Goal: Task Accomplishment & Management: Contribute content

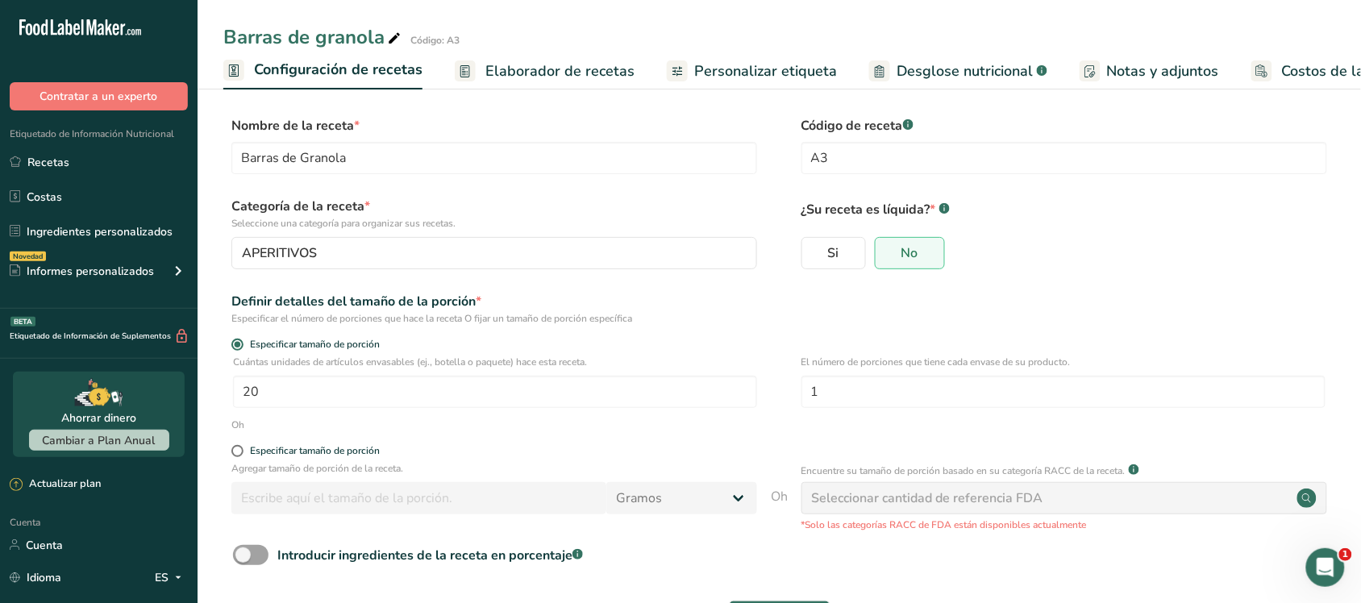
scroll to position [0, 6]
click at [1290, 61] on font "Costos de la receta" at bounding box center [1340, 70] width 129 height 19
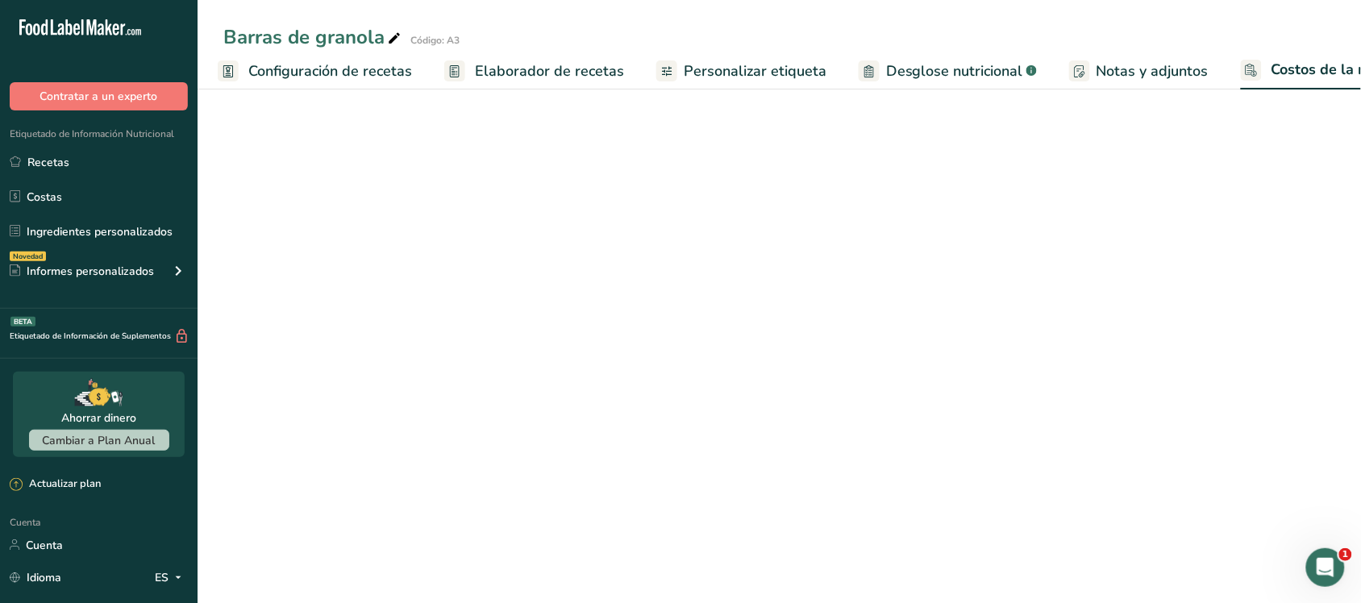
scroll to position [0, 64]
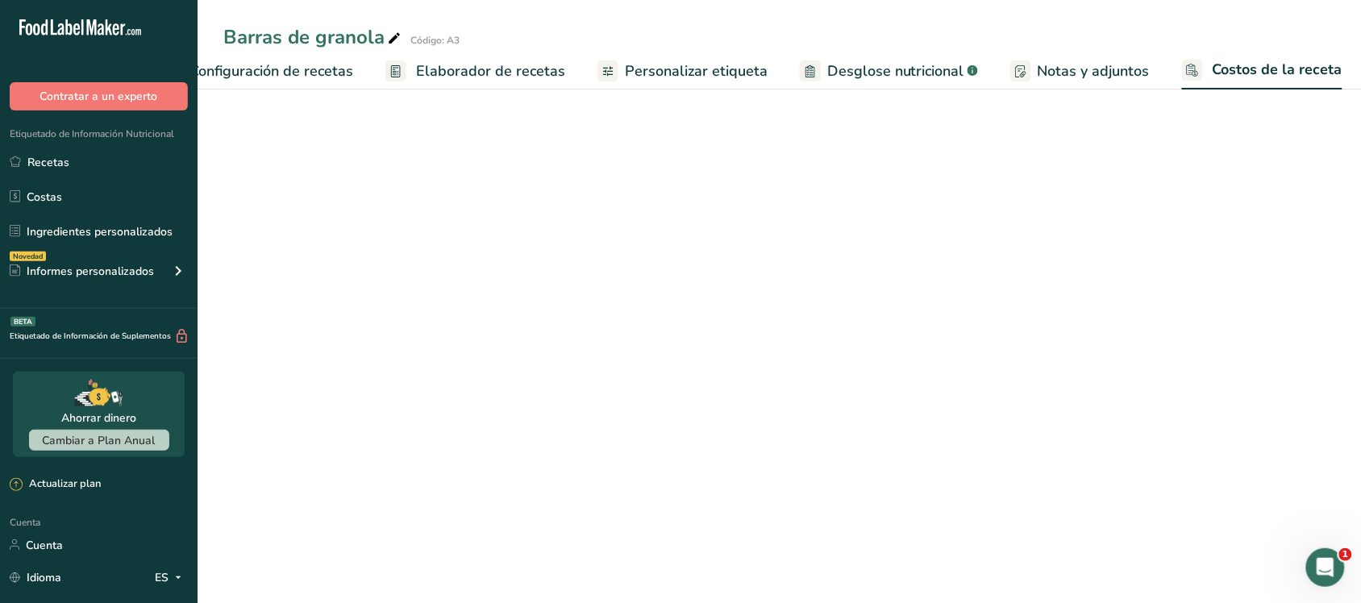
select select "1"
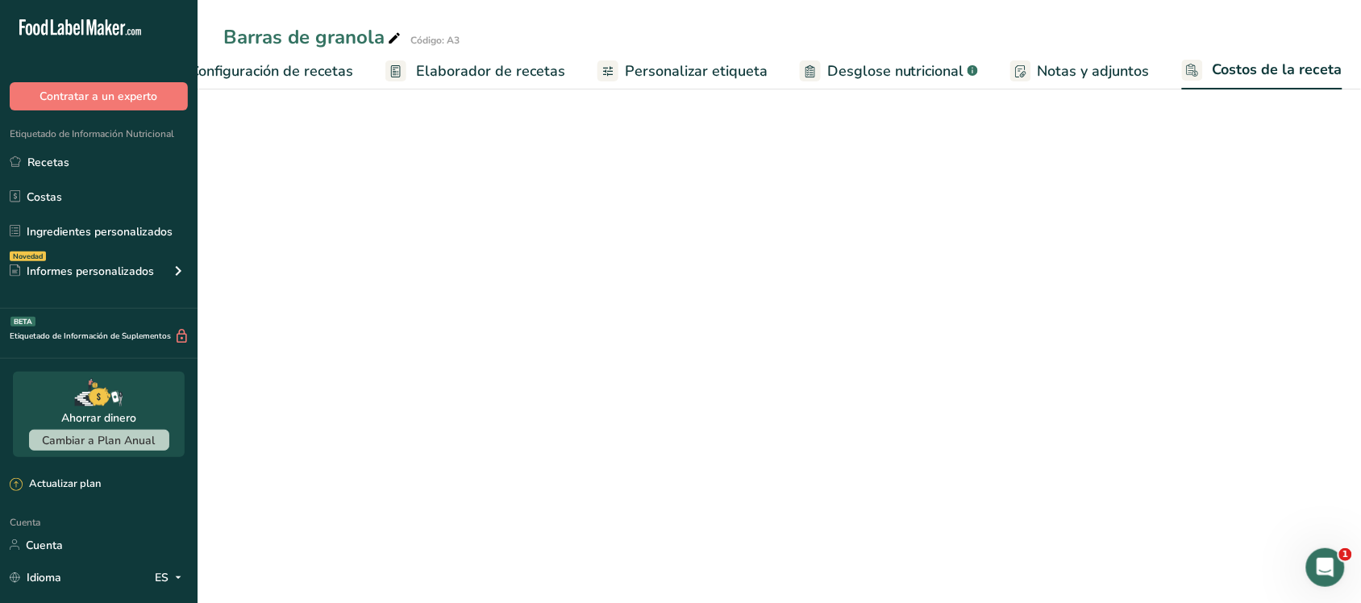
select select "1"
select select "5"
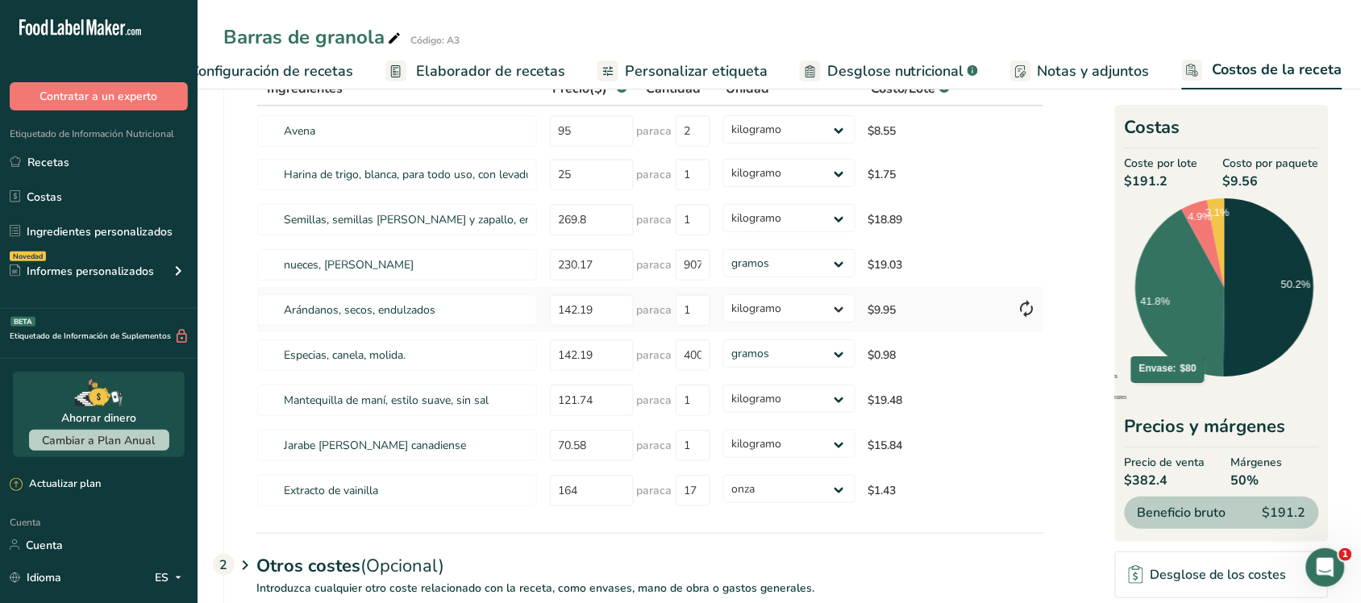
scroll to position [0, 0]
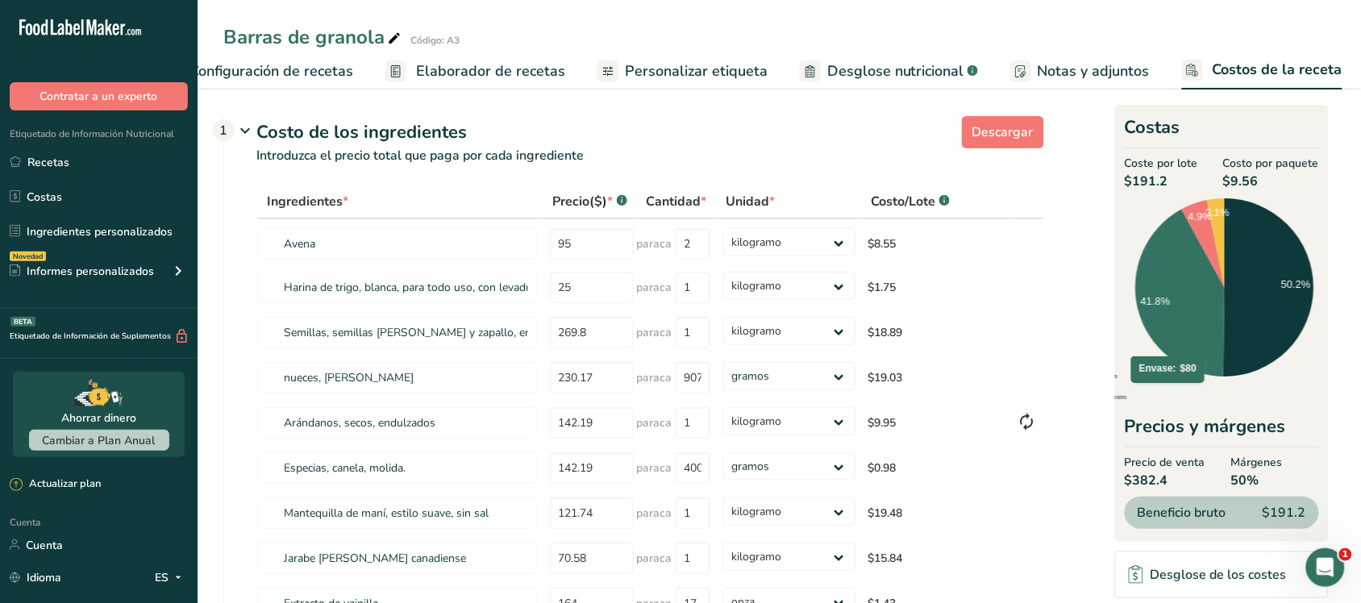
click at [1182, 52] on link "Costos de la receta" at bounding box center [1262, 71] width 160 height 39
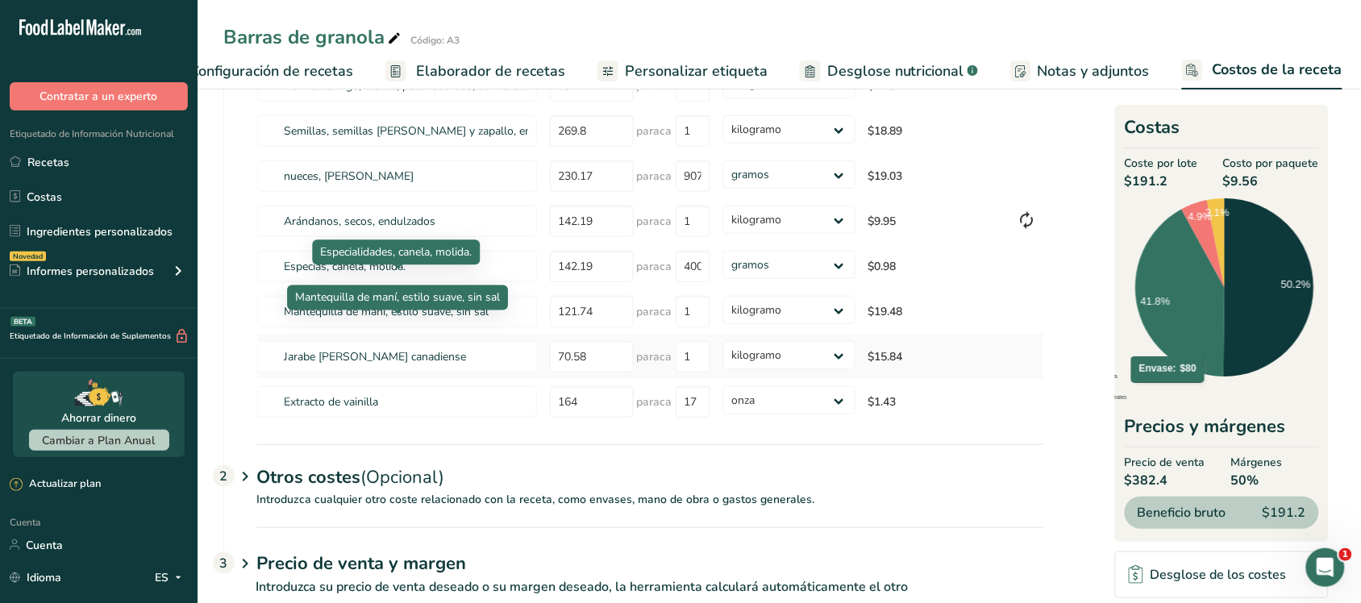
scroll to position [259, 0]
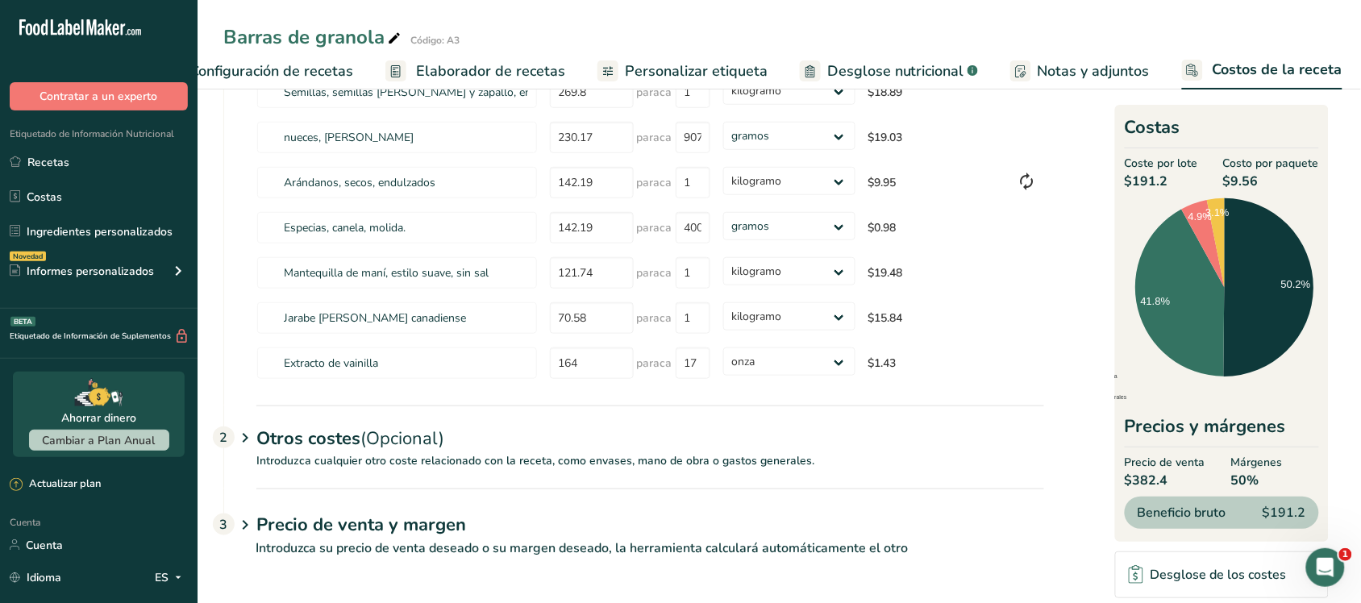
click at [368, 521] on font "Precio de venta y margen" at bounding box center [361, 525] width 210 height 24
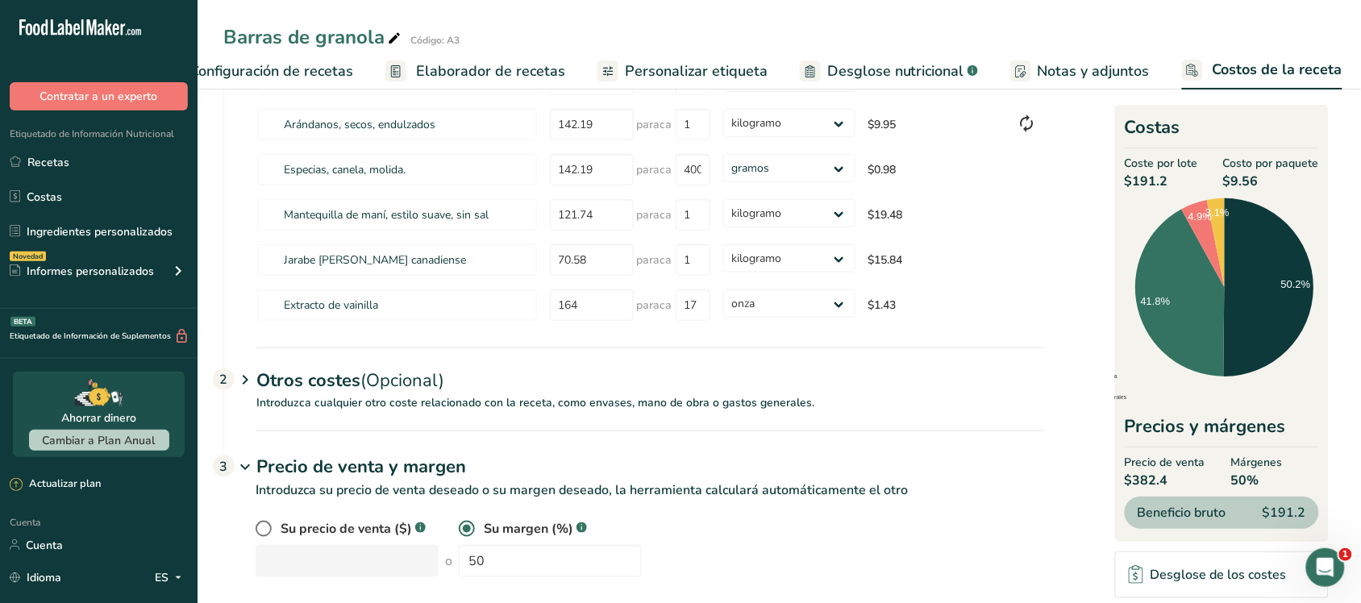
scroll to position [336, 0]
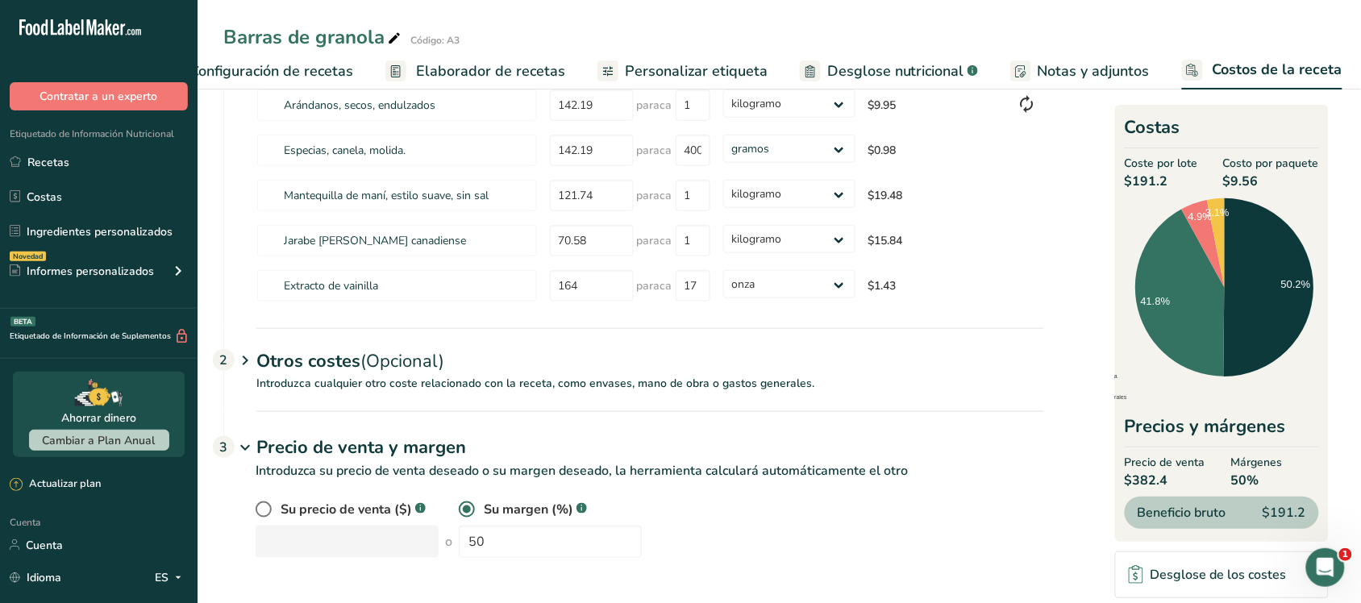
click at [415, 388] on font "Introduzca cualquier otro coste relacionado con la receta, como envases, mano d…" at bounding box center [535, 383] width 558 height 15
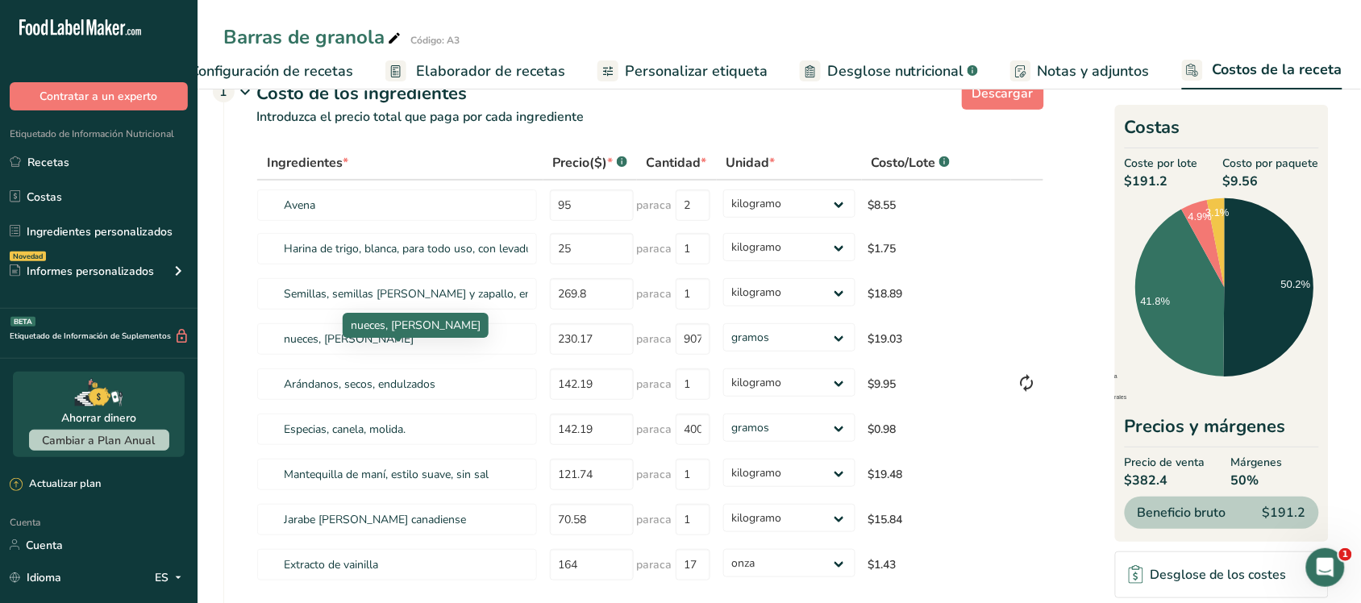
scroll to position [34, 0]
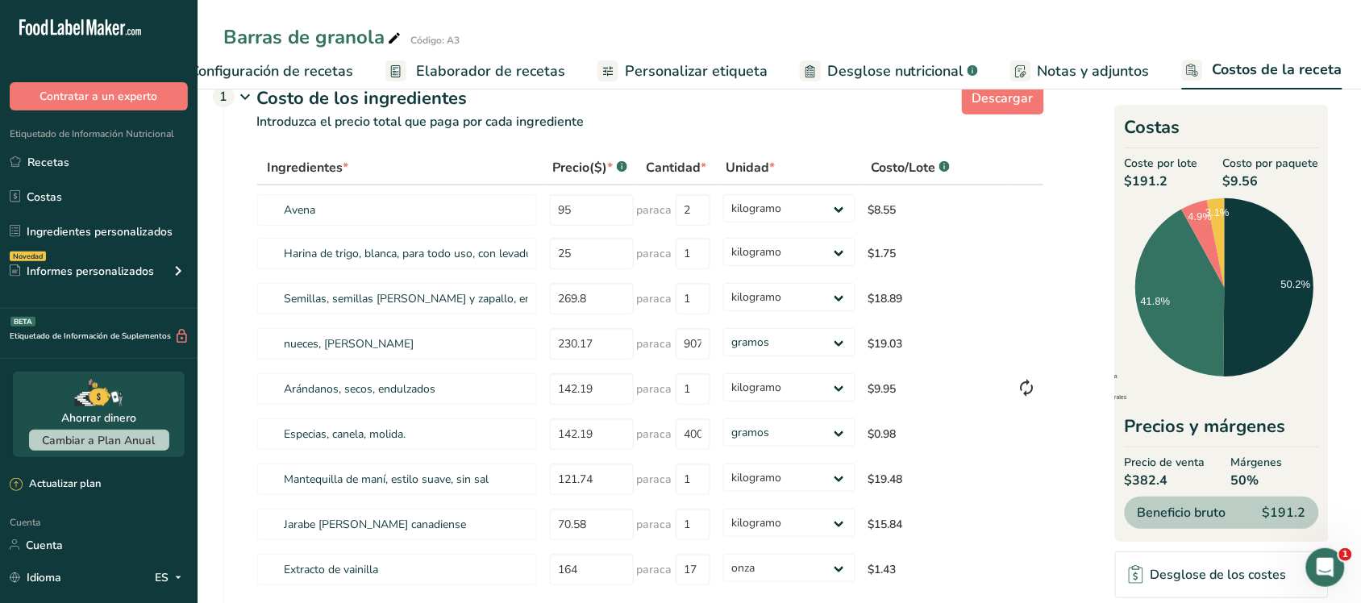
click at [1199, 517] on font "Beneficio bruto" at bounding box center [1181, 513] width 89 height 18
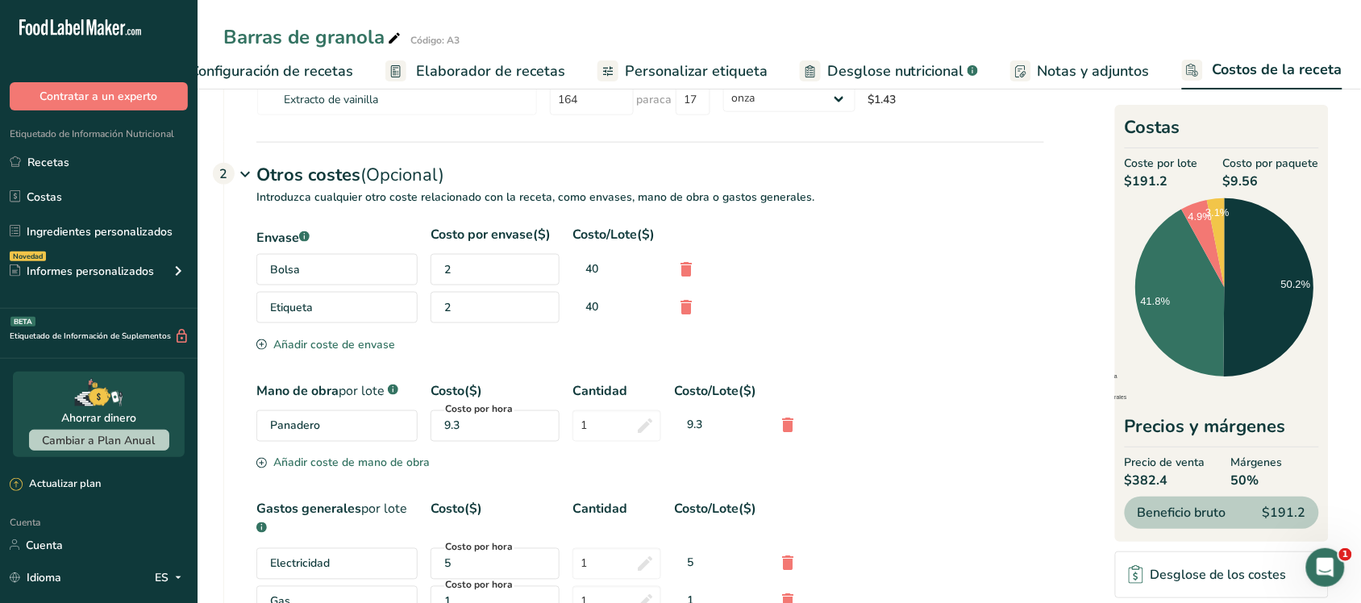
scroll to position [810, 0]
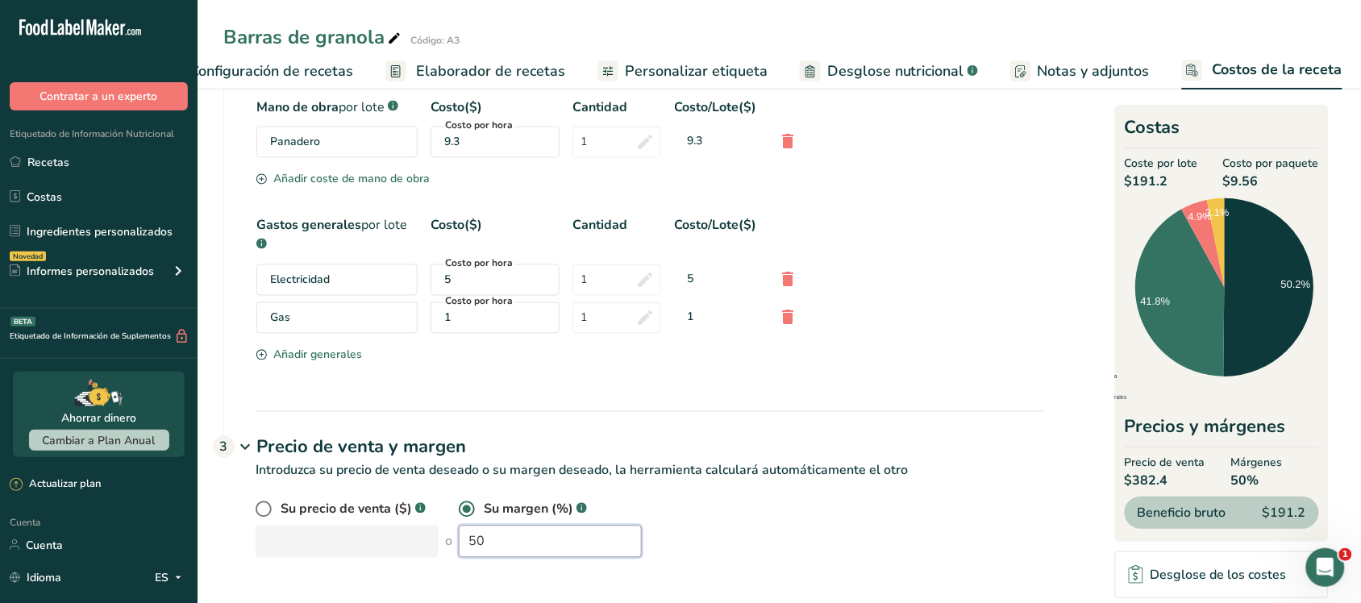
click at [513, 530] on input "50" at bounding box center [550, 542] width 183 height 32
type input "5"
type input "75"
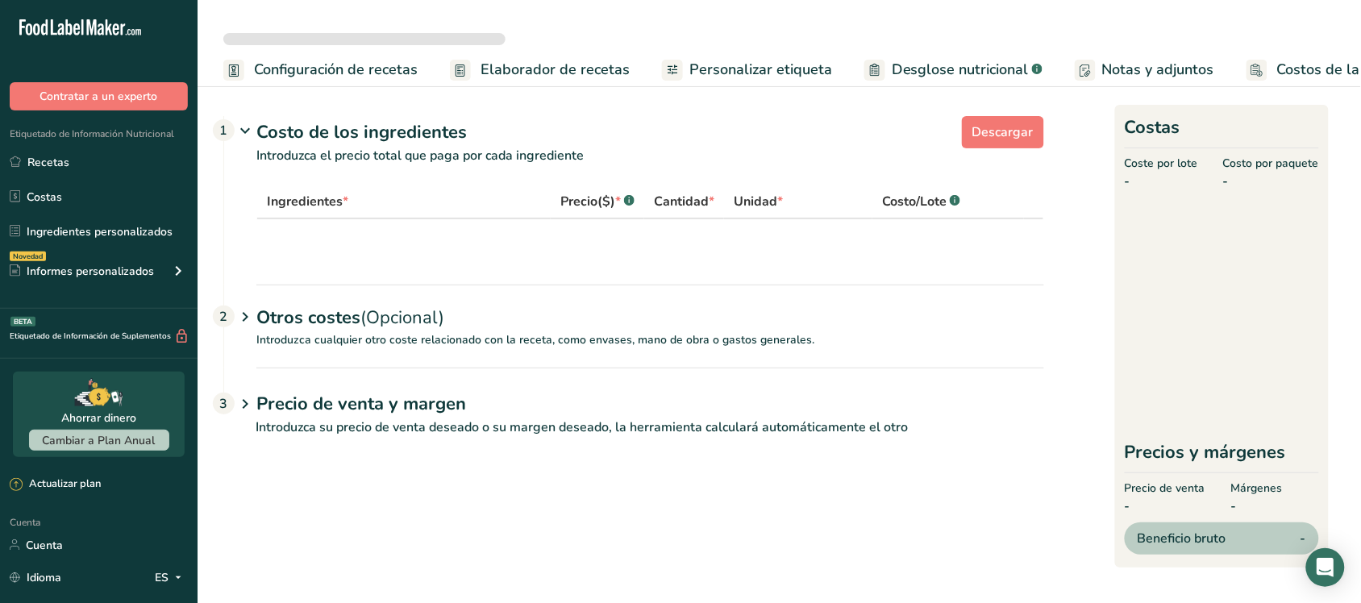
select select "1"
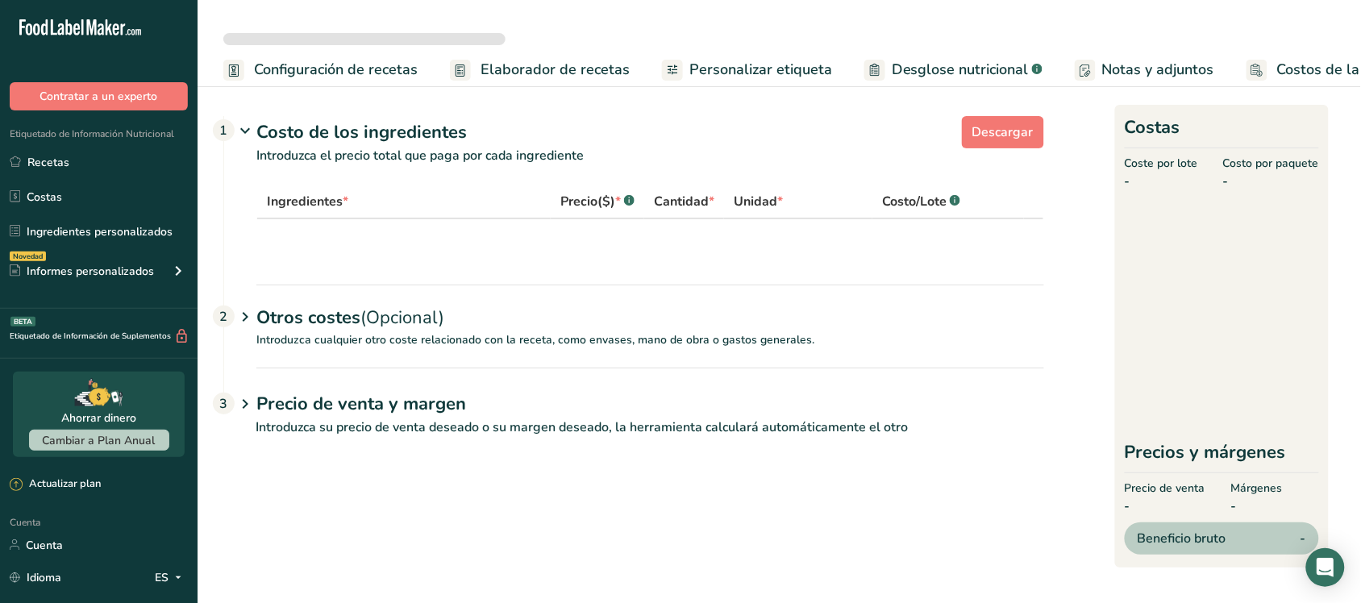
select select "1"
select select "5"
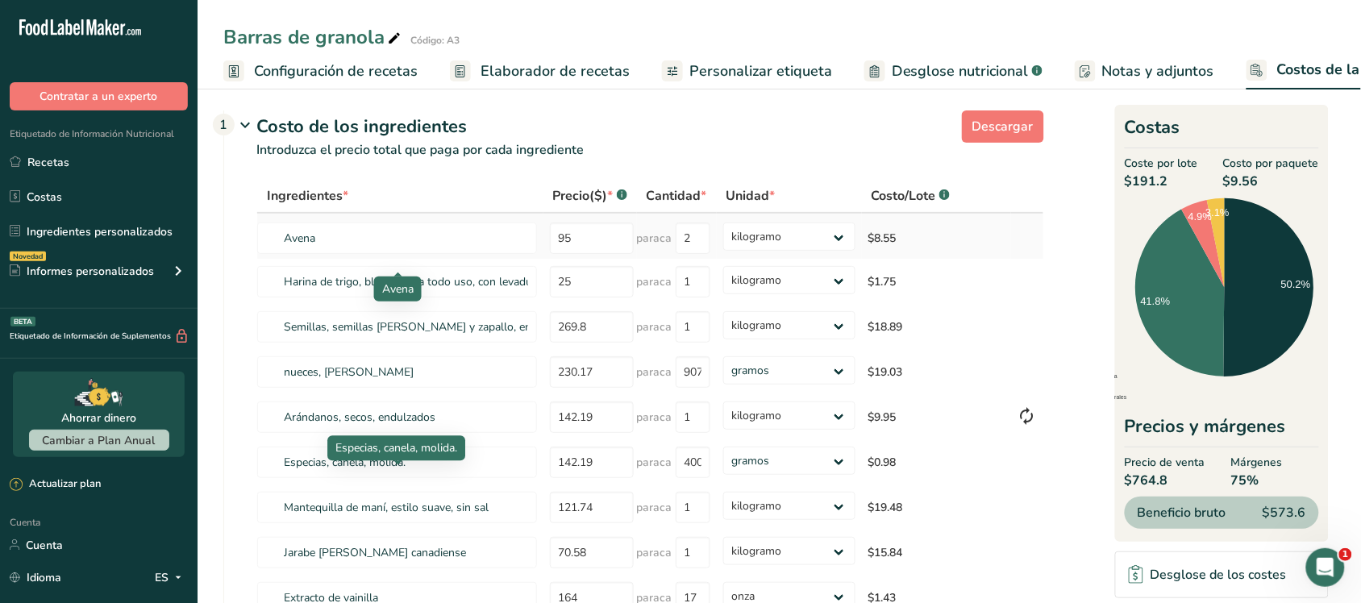
scroll to position [259, 0]
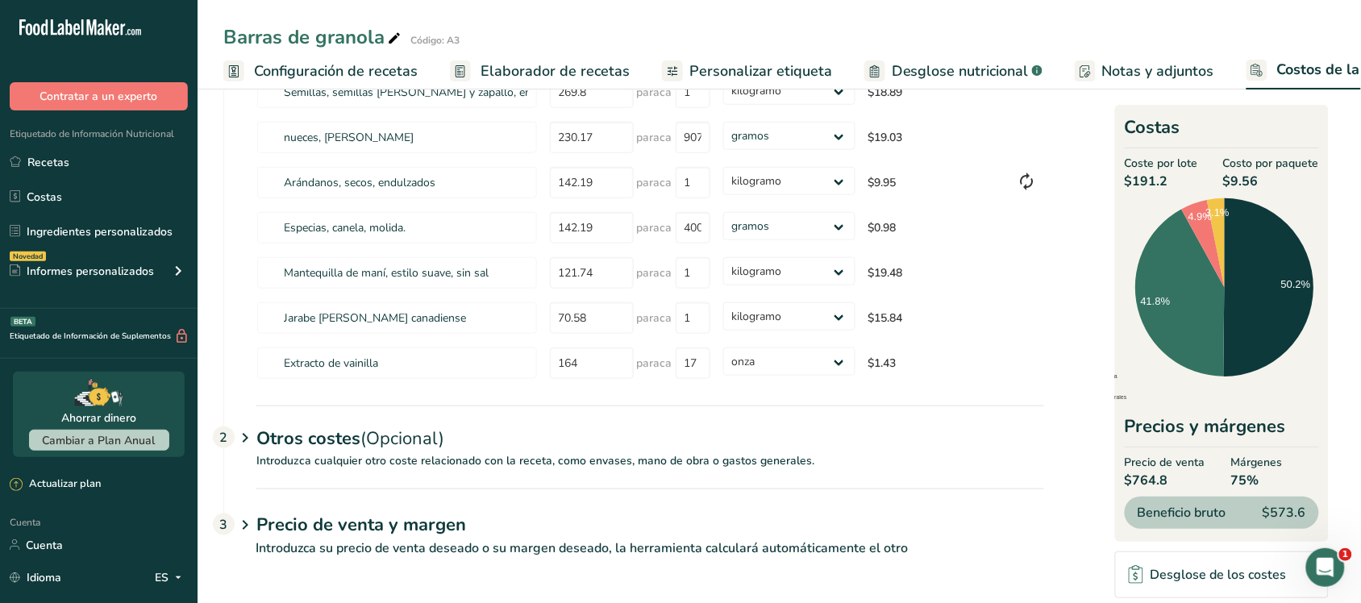
click at [428, 506] on div "Precio de venta y margen 3" at bounding box center [649, 511] width 787 height 47
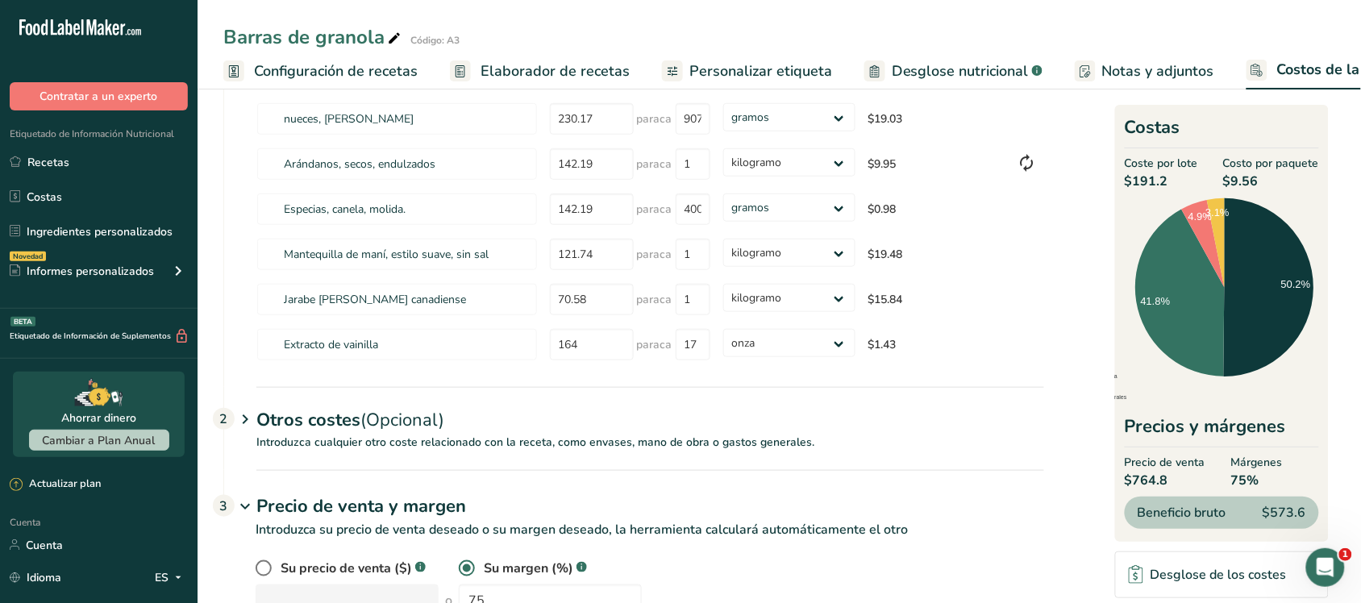
scroll to position [336, 0]
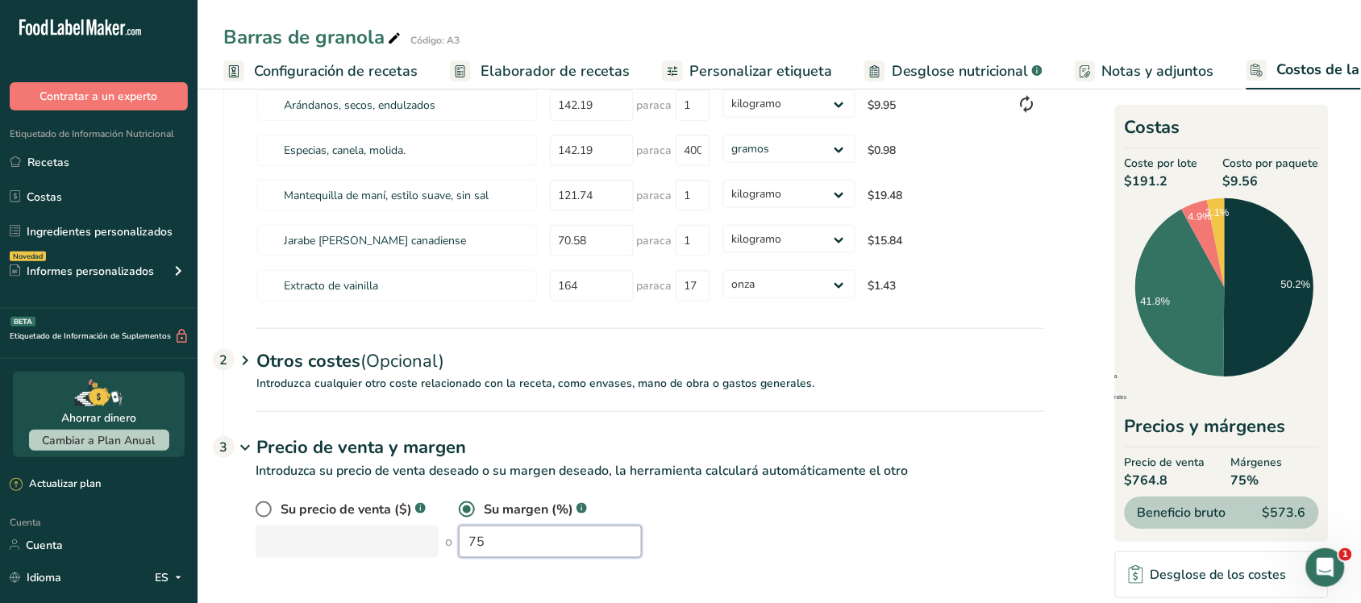
click at [542, 533] on input "75" at bounding box center [550, 542] width 183 height 32
type input "7"
type input "50"
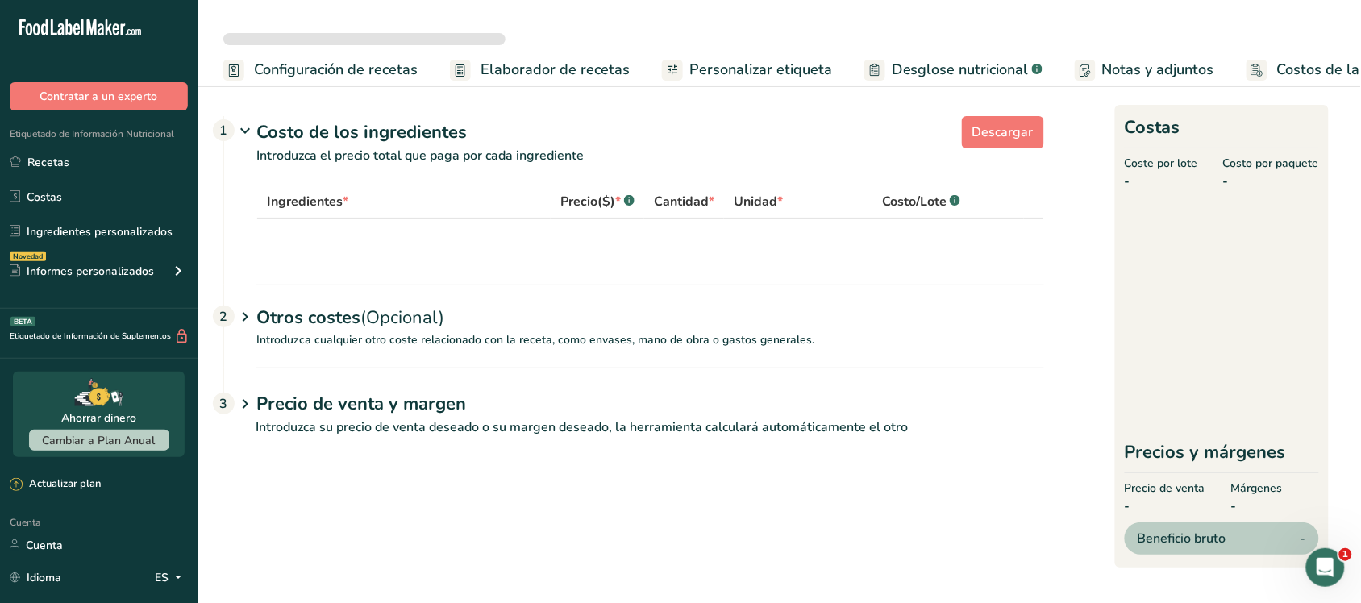
select select "1"
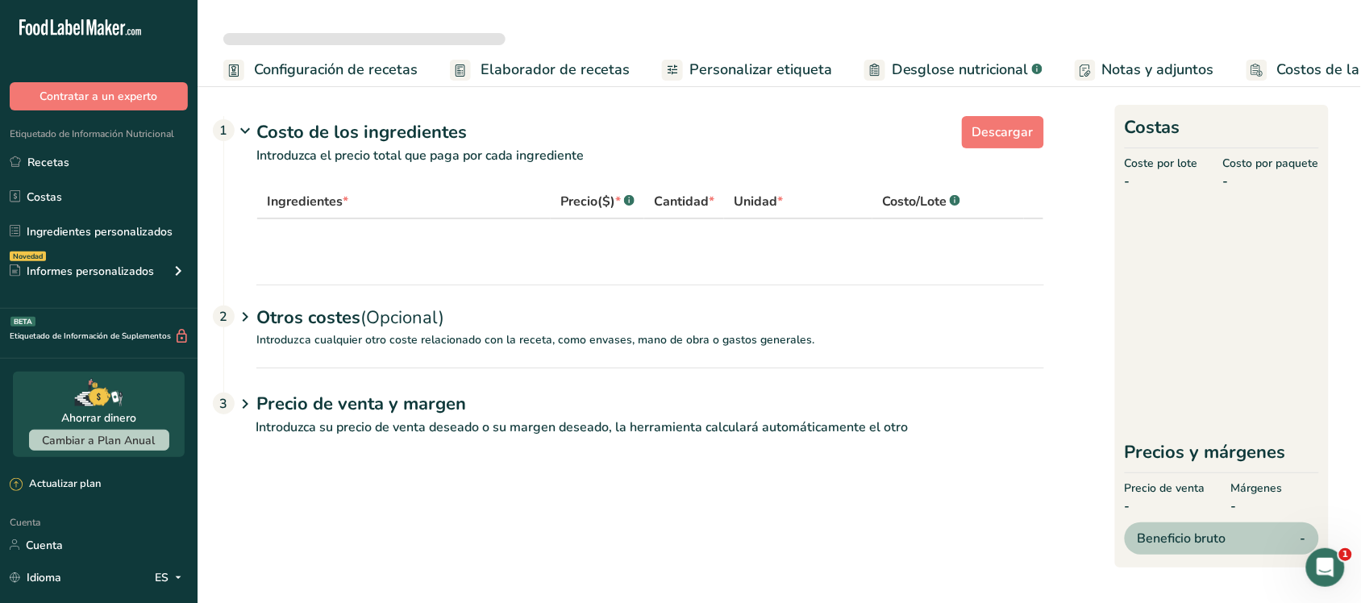
select select "1"
select select "5"
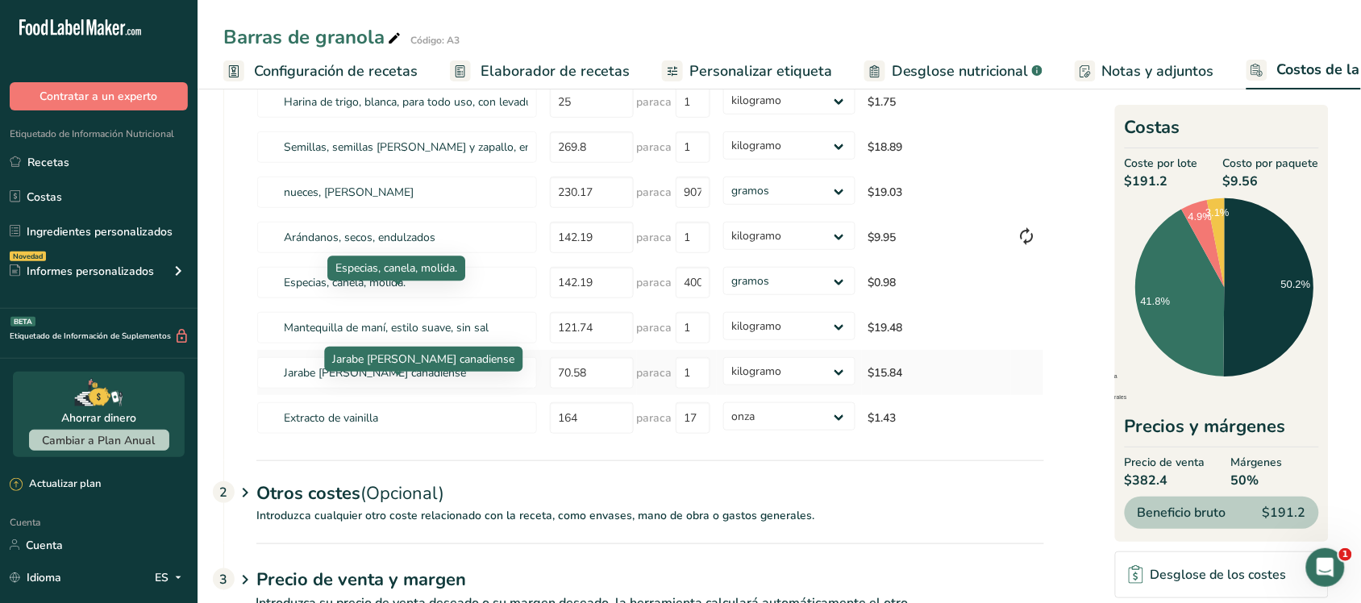
scroll to position [259, 0]
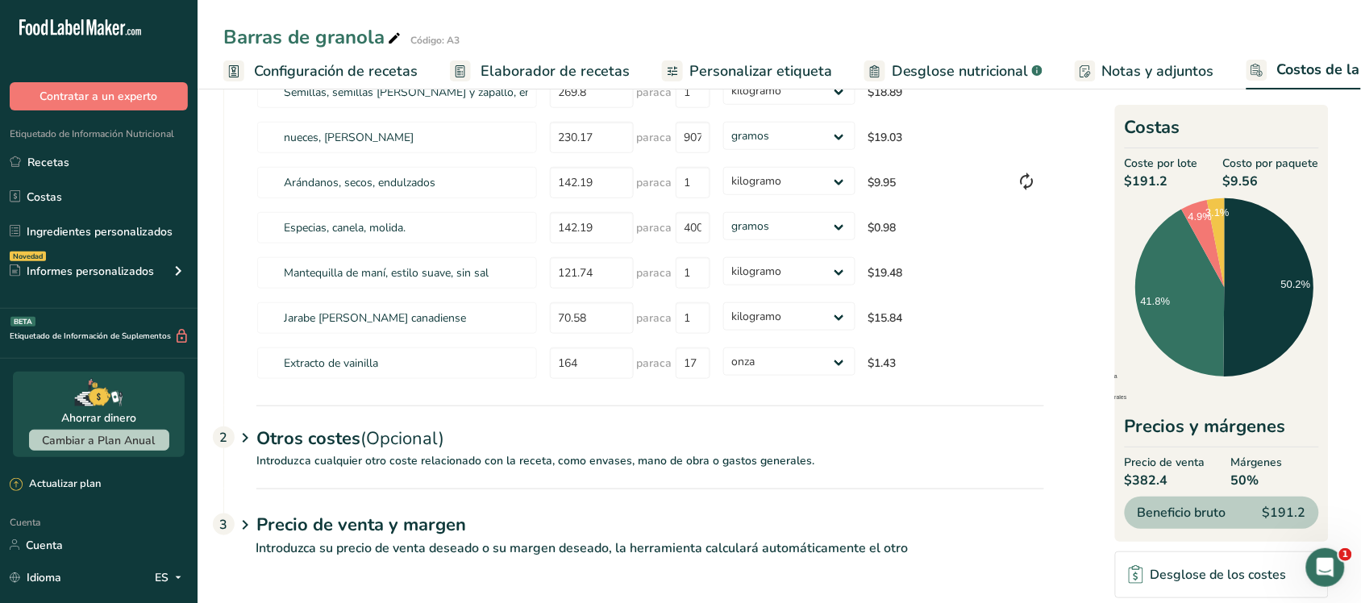
click at [425, 514] on font "Precio de venta y margen" at bounding box center [361, 525] width 210 height 24
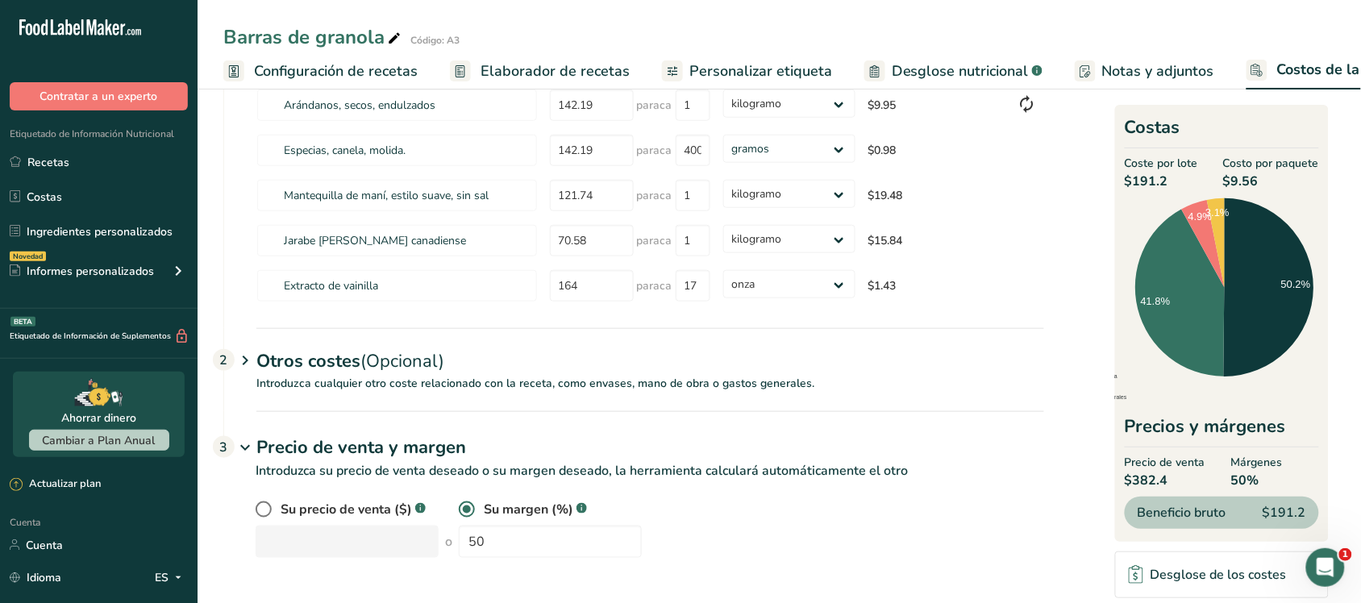
scroll to position [336, 0]
click at [293, 361] on font "Otros costes" at bounding box center [308, 361] width 104 height 24
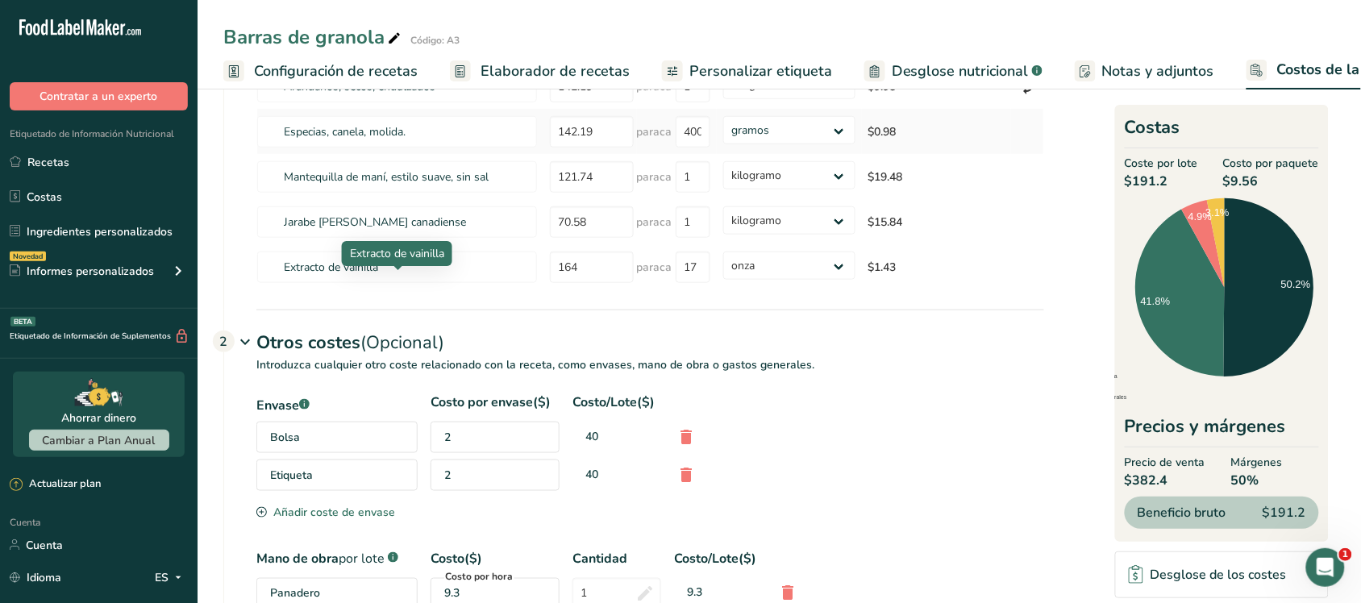
scroll to position [0, 0]
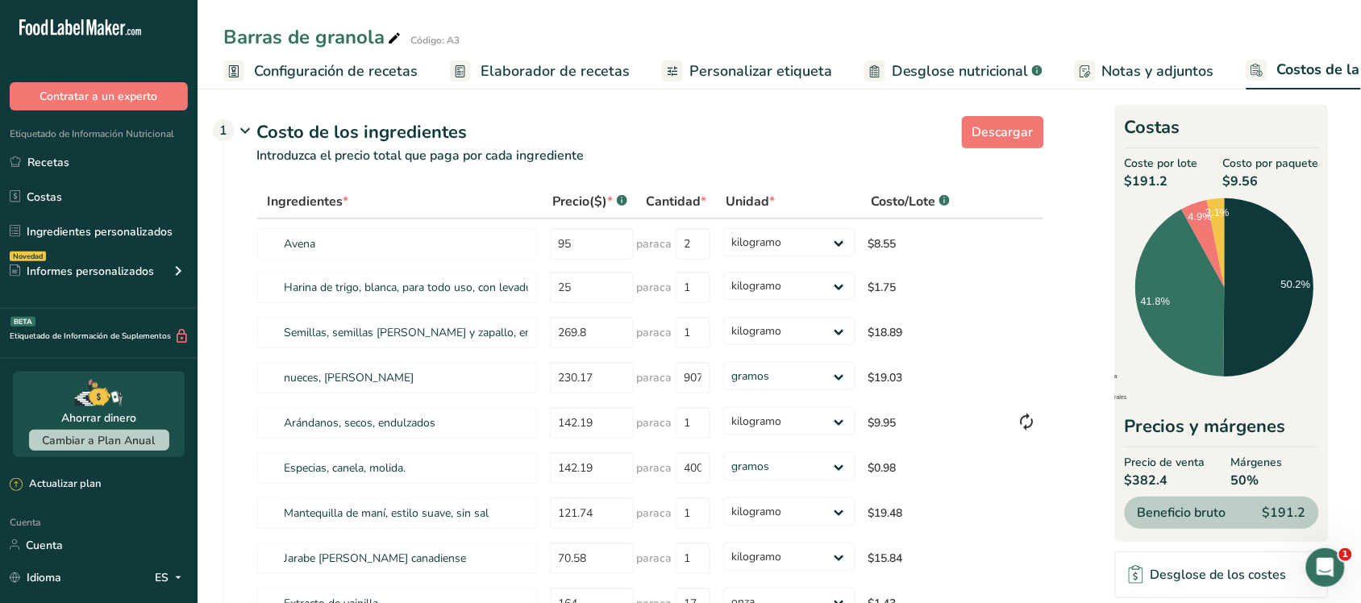
click at [512, 77] on font "Elaborador de recetas" at bounding box center [554, 70] width 149 height 19
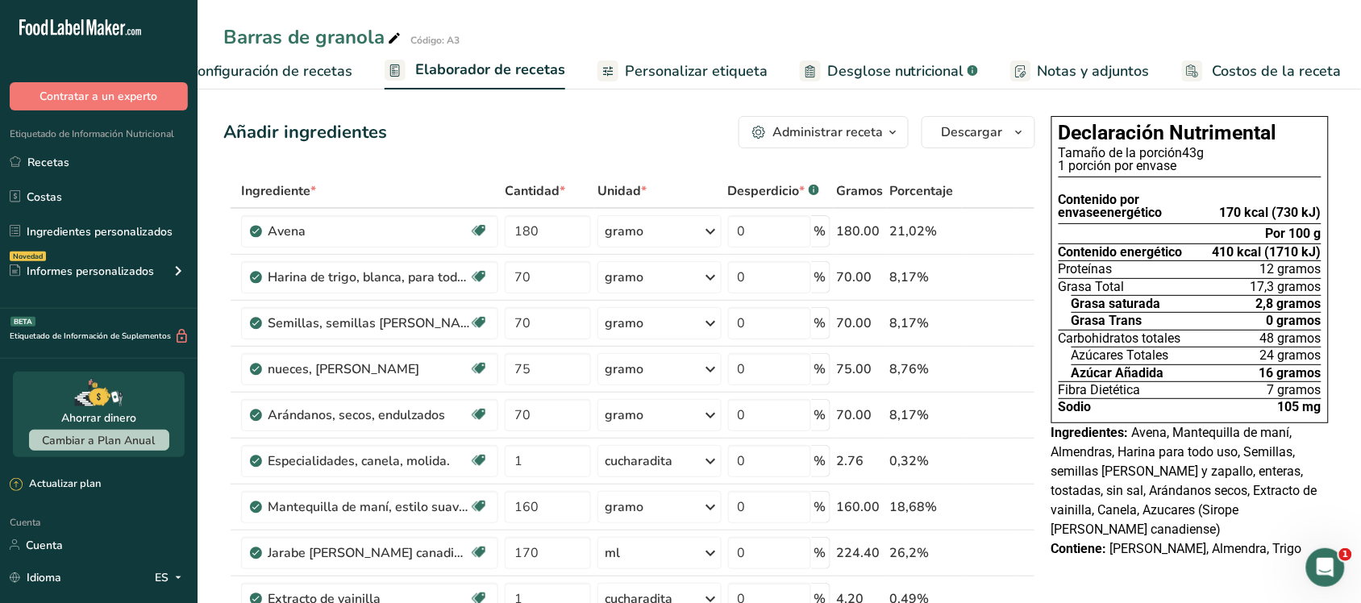
click at [1186, 67] on icon at bounding box center [1190, 69] width 9 height 11
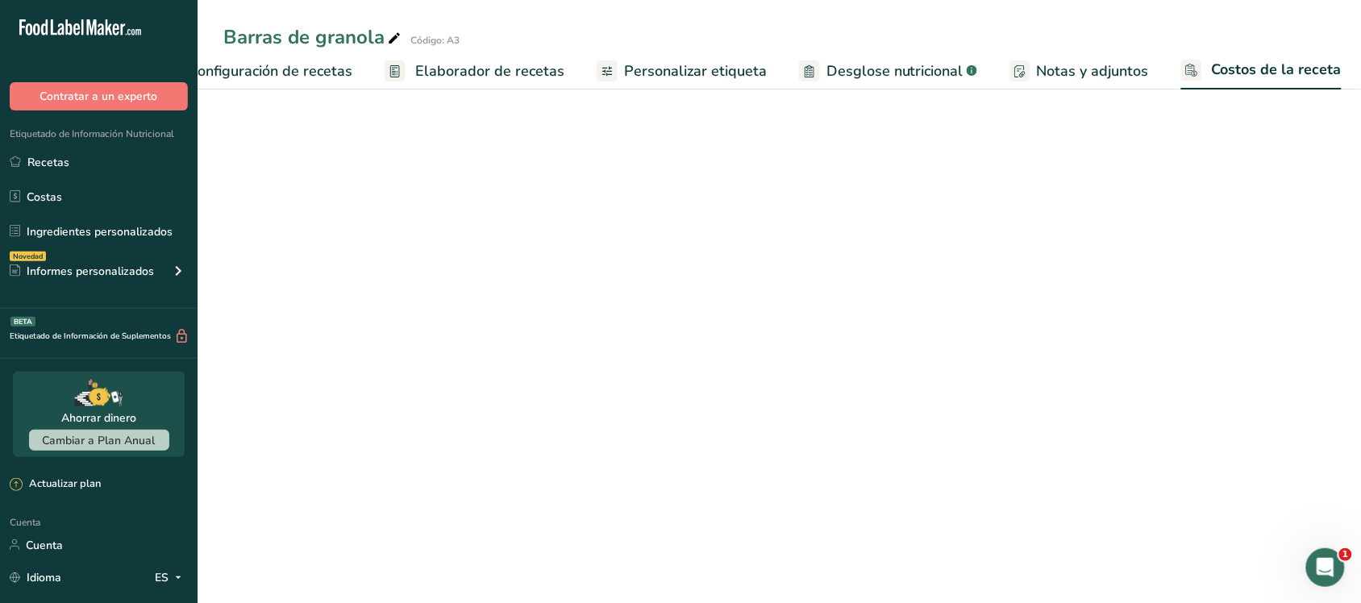
scroll to position [0, 64]
select select "1"
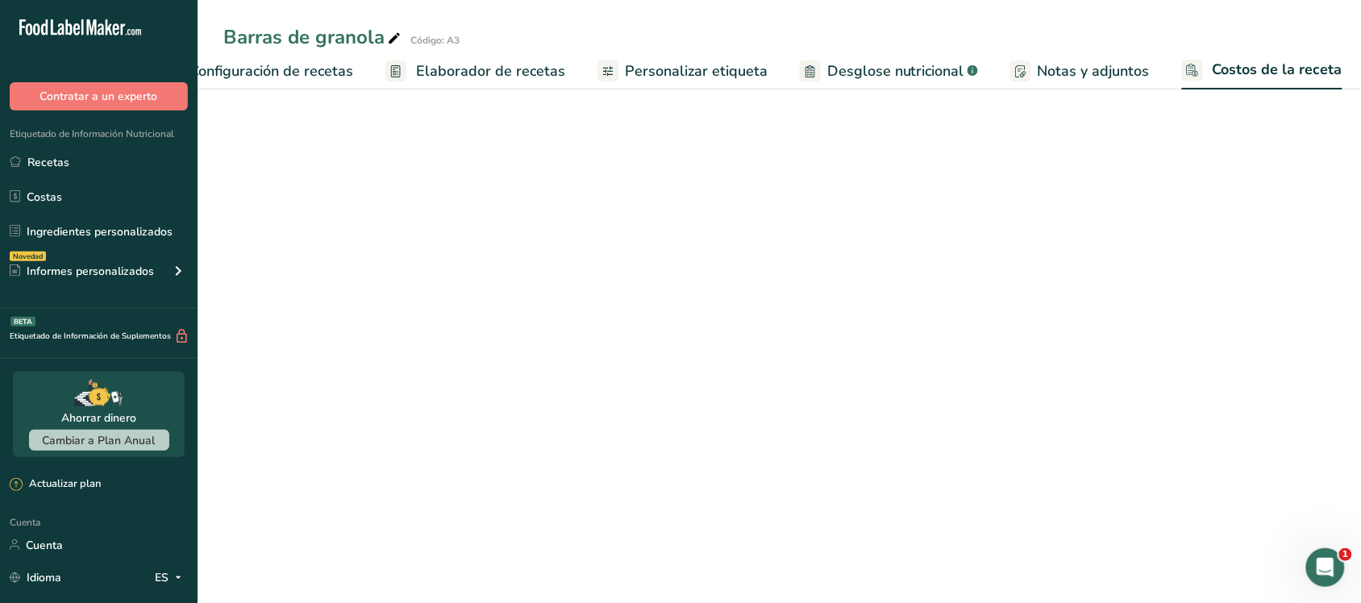
select select "1"
select select "5"
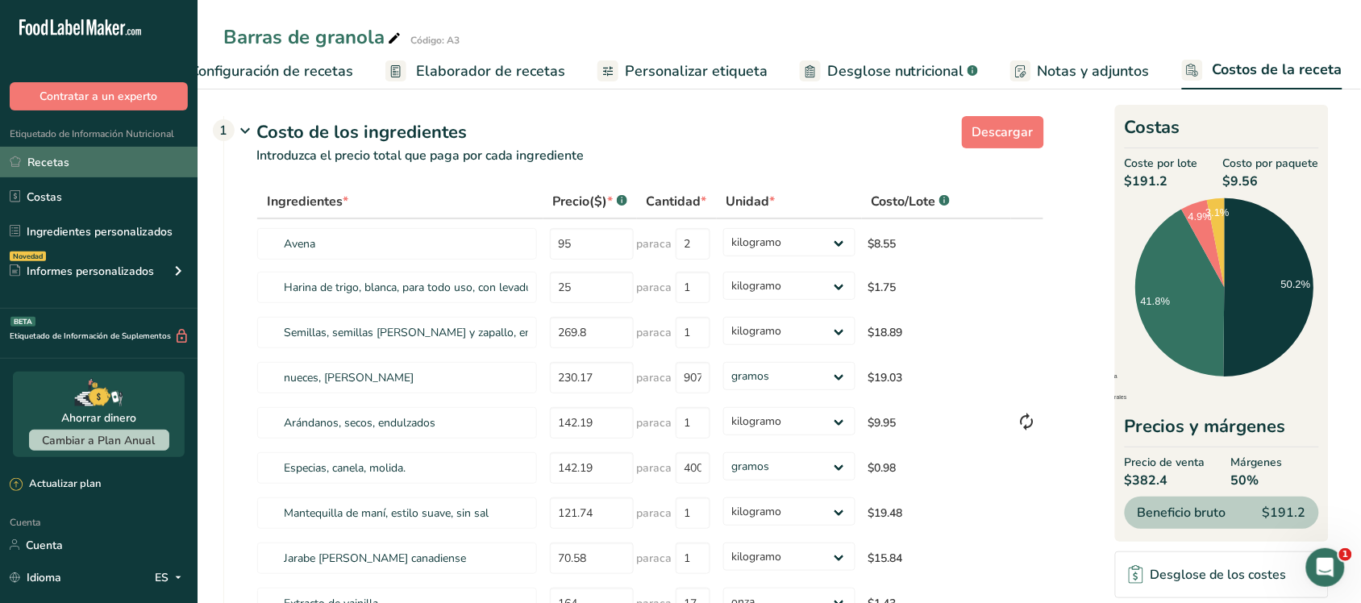
click at [65, 160] on font "Recetas" at bounding box center [48, 162] width 42 height 15
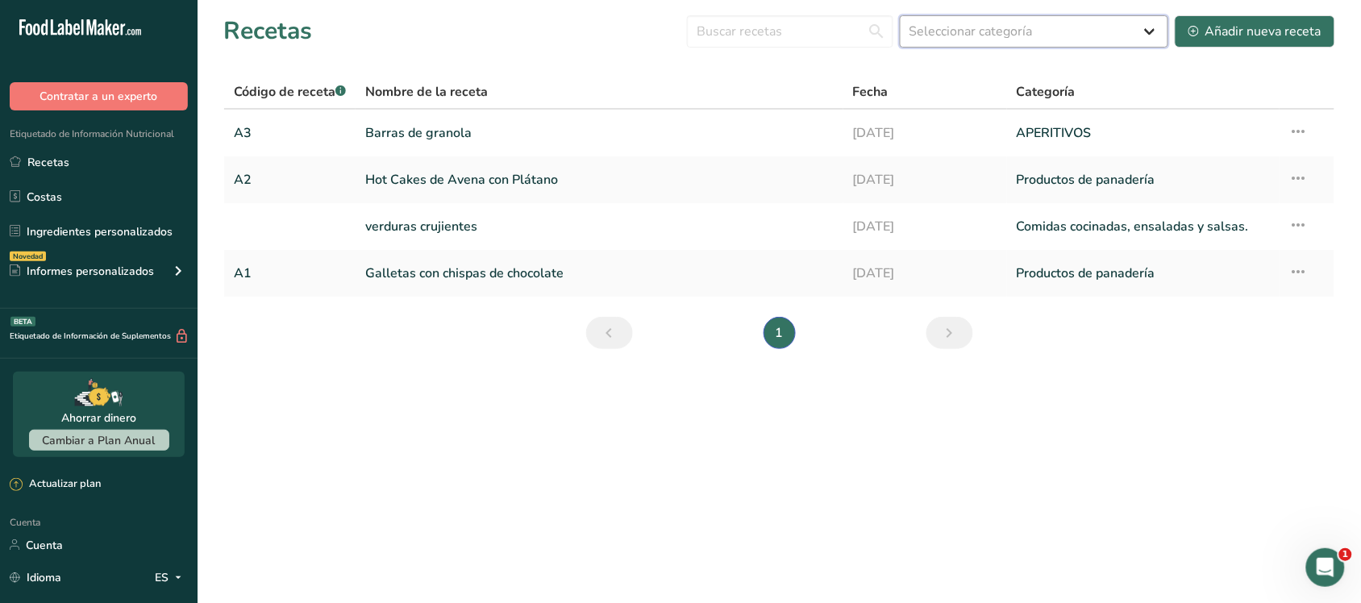
click at [973, 46] on select "Seleccionar categoría Todos Productos de panadería Bebidas Confitería Comidas c…" at bounding box center [1033, 31] width 268 height 32
click at [654, 67] on section "Recetas Seleccionar categoría Todos Productos de panadería Bebidas Confitería C…" at bounding box center [778, 187] width 1163 height 375
click at [1302, 31] on font "Añadir nueva receta" at bounding box center [1263, 32] width 116 height 18
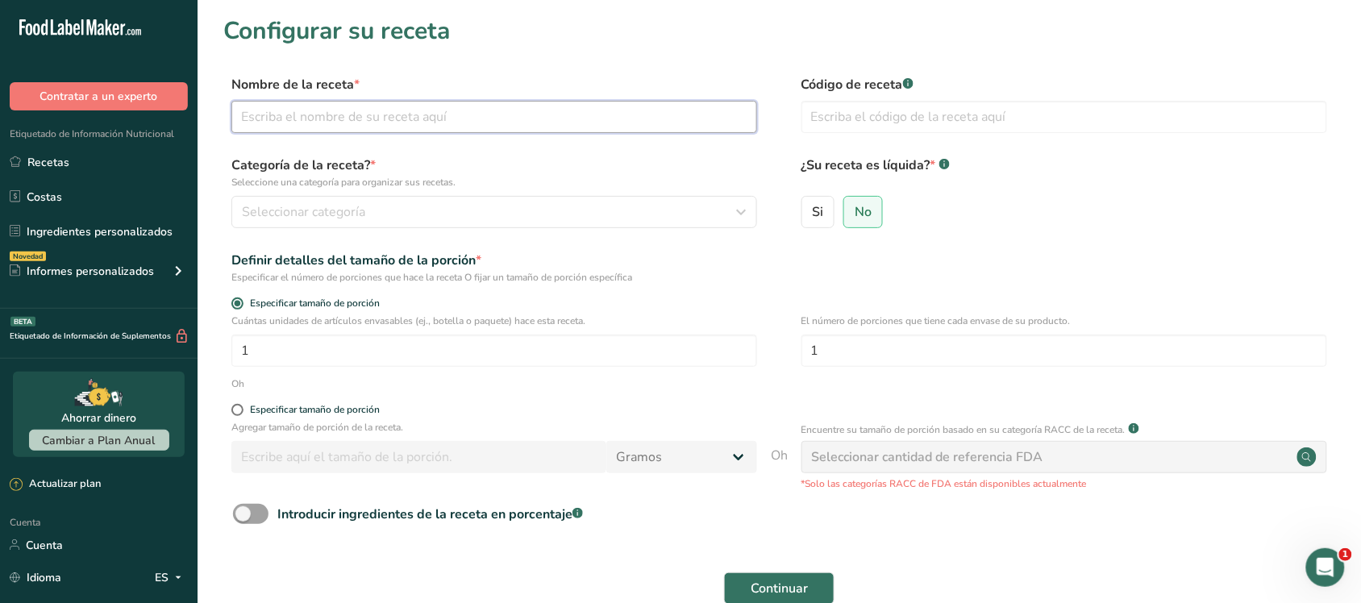
click at [435, 127] on input "text" at bounding box center [494, 117] width 526 height 32
type input "Galletas [PERSON_NAME]"
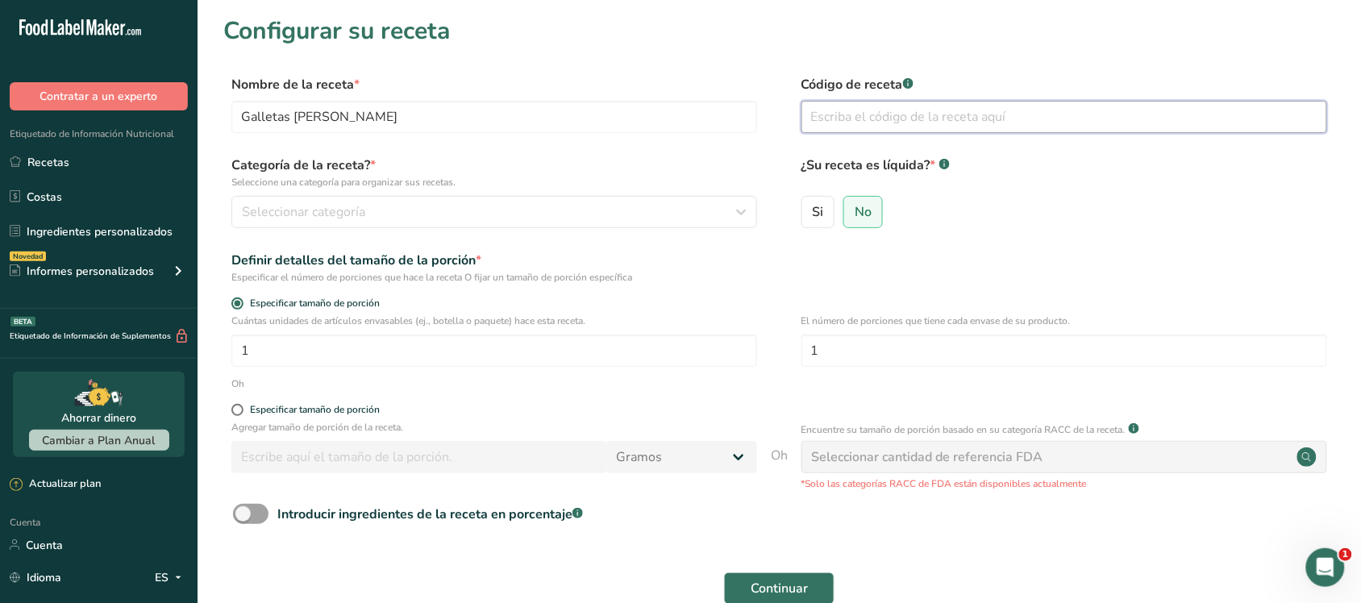
click at [852, 127] on input "text" at bounding box center [1064, 117] width 526 height 32
type input "A"
type input "Prueba 4"
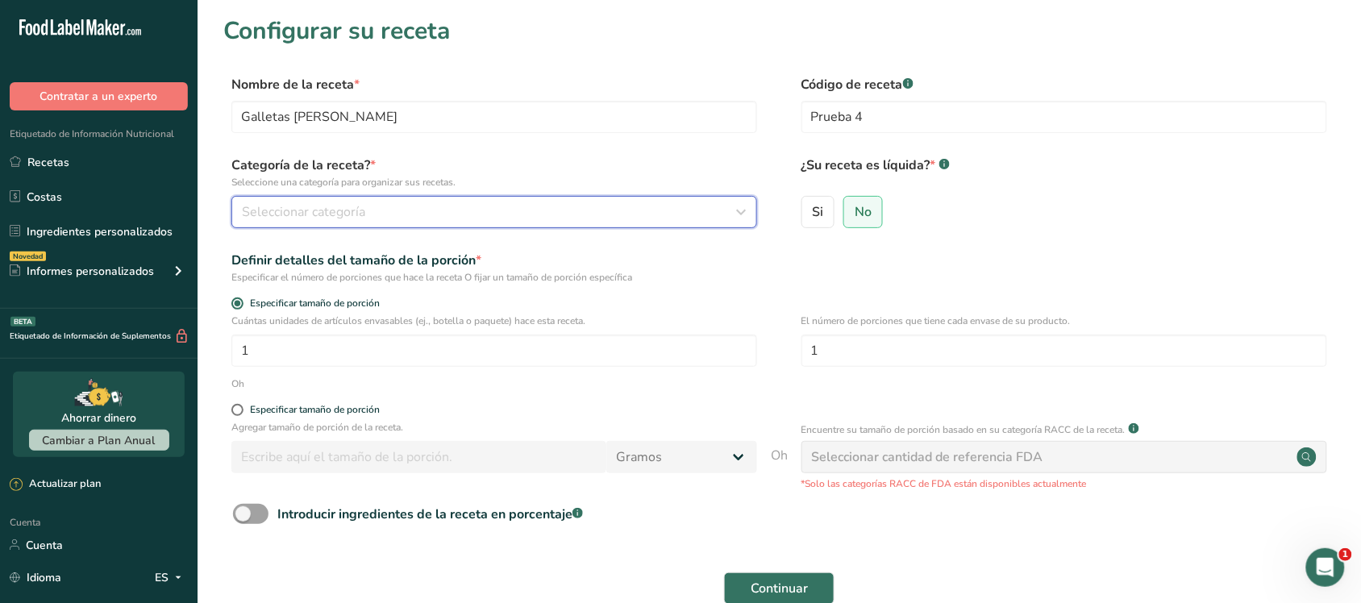
click at [509, 203] on div "Seleccionar categoría" at bounding box center [489, 211] width 495 height 19
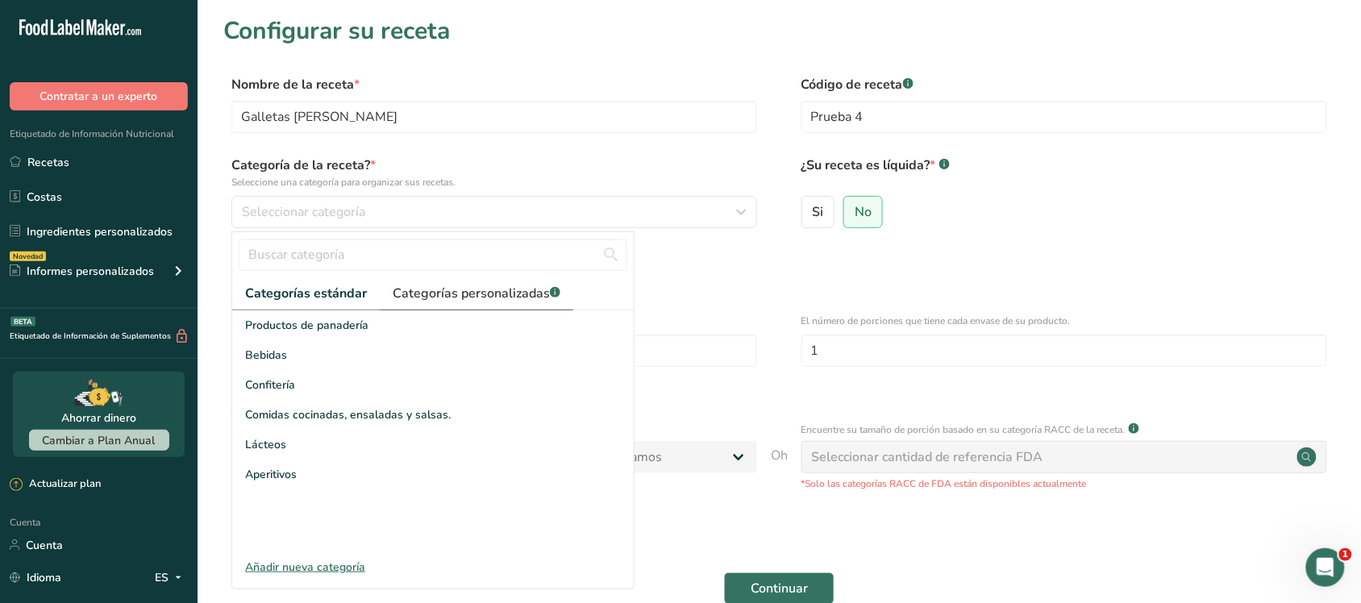
click at [458, 301] on font "Categorías personalizadas" at bounding box center [471, 294] width 157 height 18
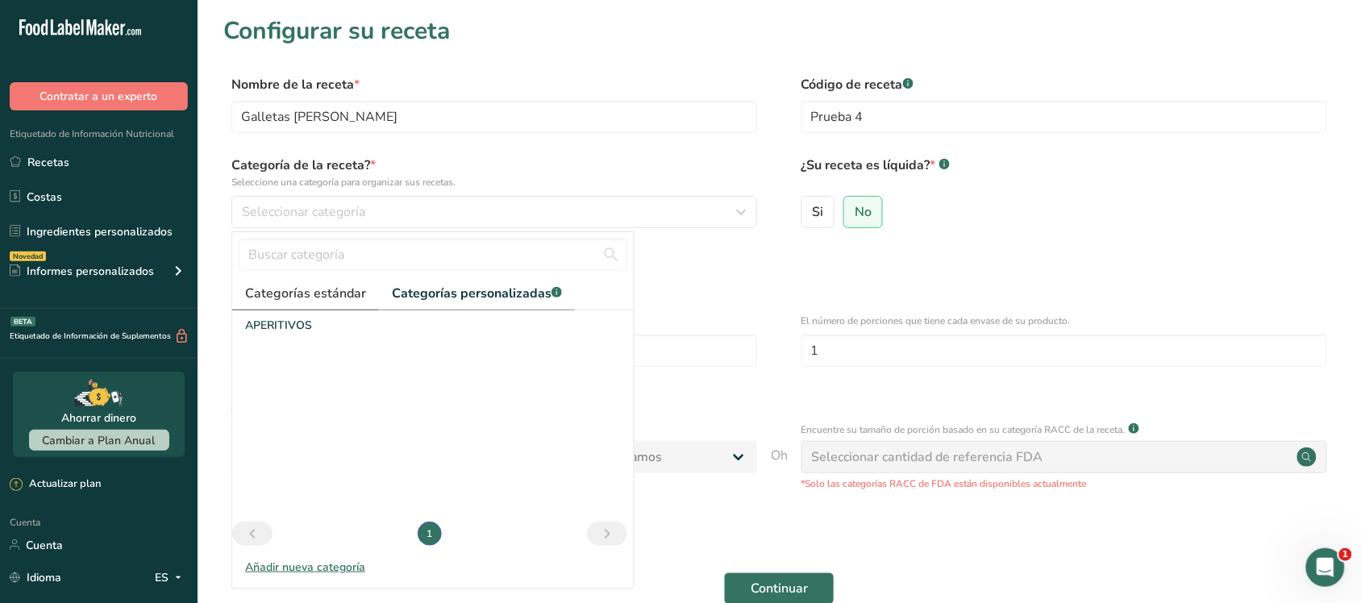
click at [310, 293] on font "Categorías estándar" at bounding box center [305, 294] width 121 height 18
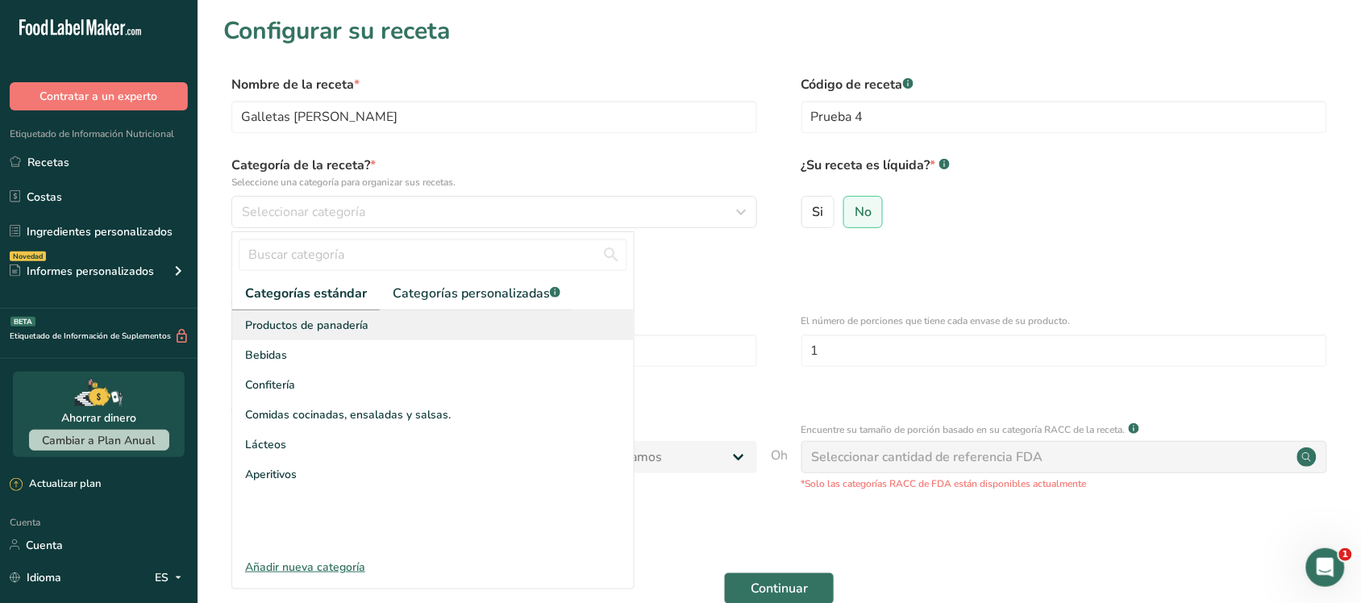
click at [326, 321] on font "Productos de panadería" at bounding box center [306, 325] width 123 height 15
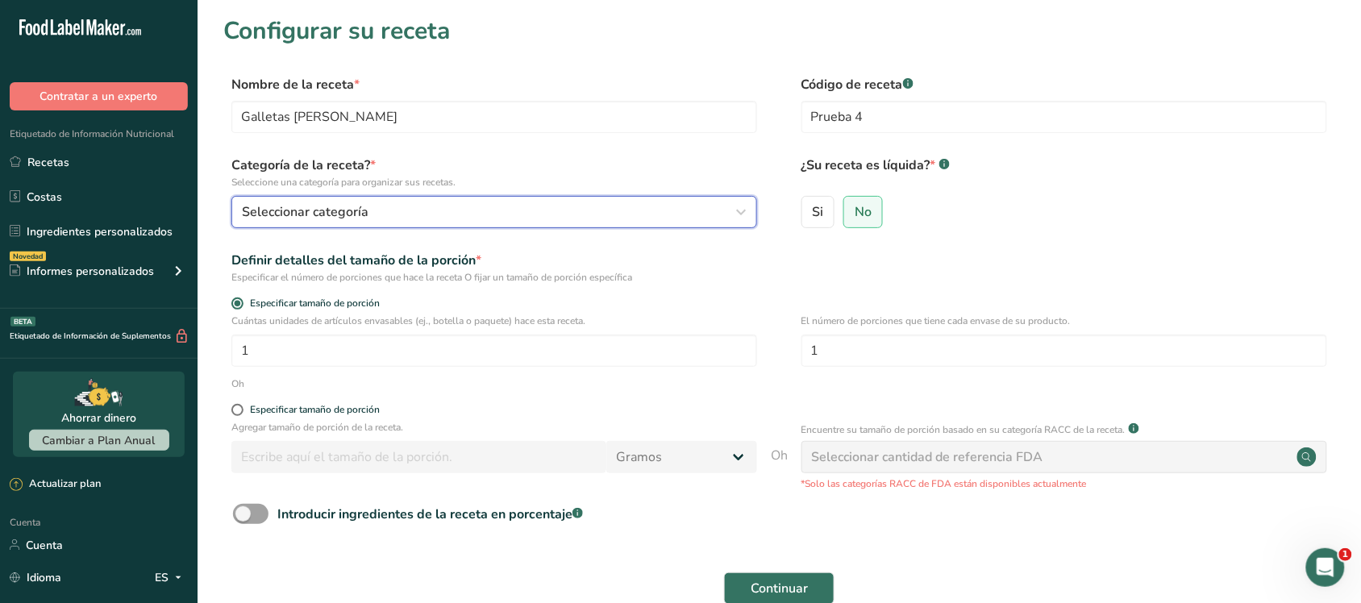
click at [521, 226] on button "Seleccionar categoría" at bounding box center [494, 212] width 526 height 32
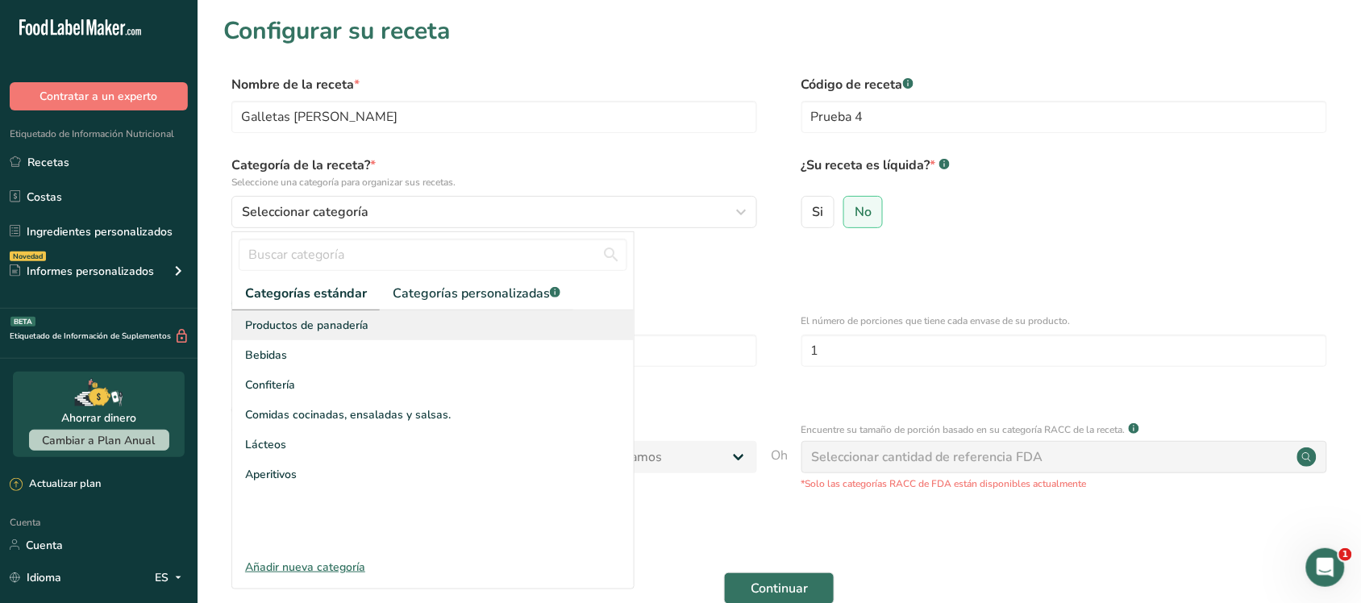
click at [332, 321] on font "Productos de panadería" at bounding box center [306, 325] width 123 height 15
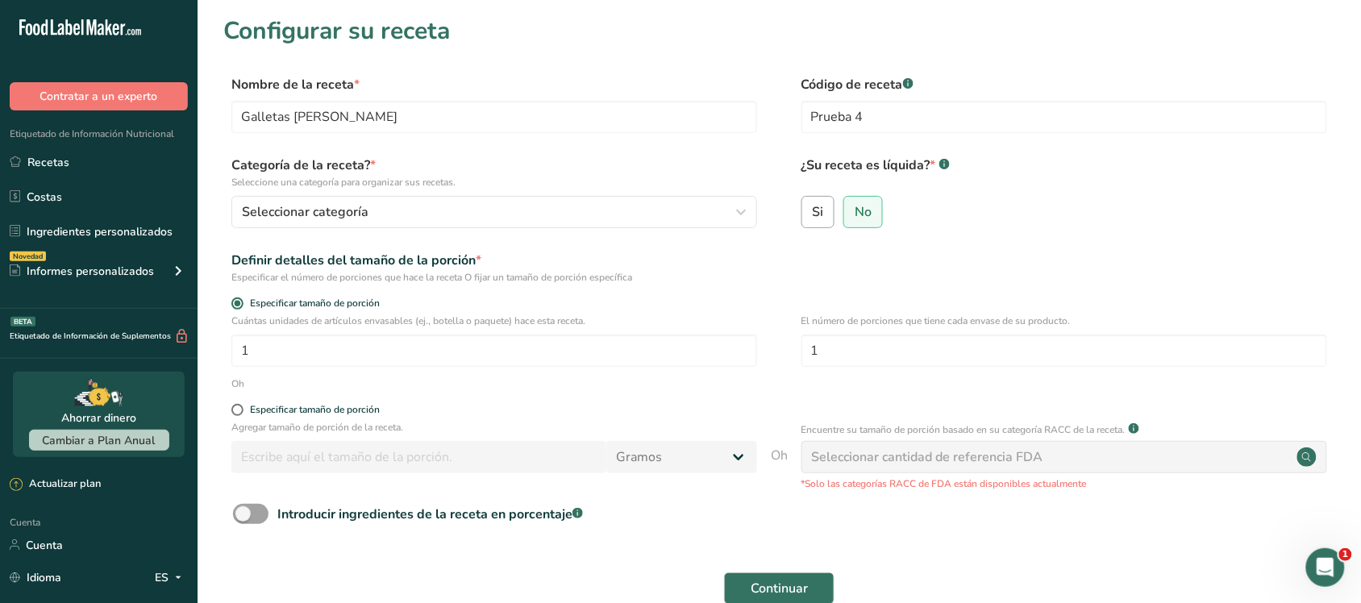
click at [810, 218] on label "Si" at bounding box center [818, 212] width 34 height 32
click at [810, 217] on input "Si" at bounding box center [807, 211] width 10 height 10
radio input "true"
radio input "false"
select select "22"
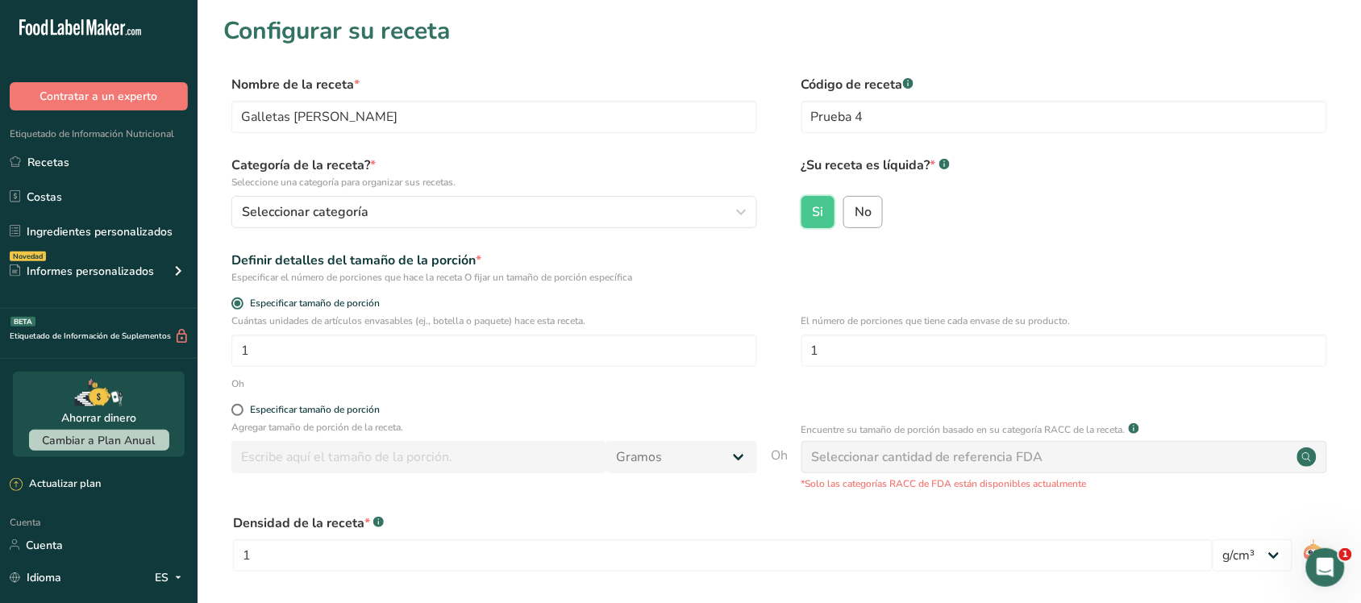
click at [851, 216] on input "No" at bounding box center [849, 211] width 10 height 10
radio input "true"
radio input "false"
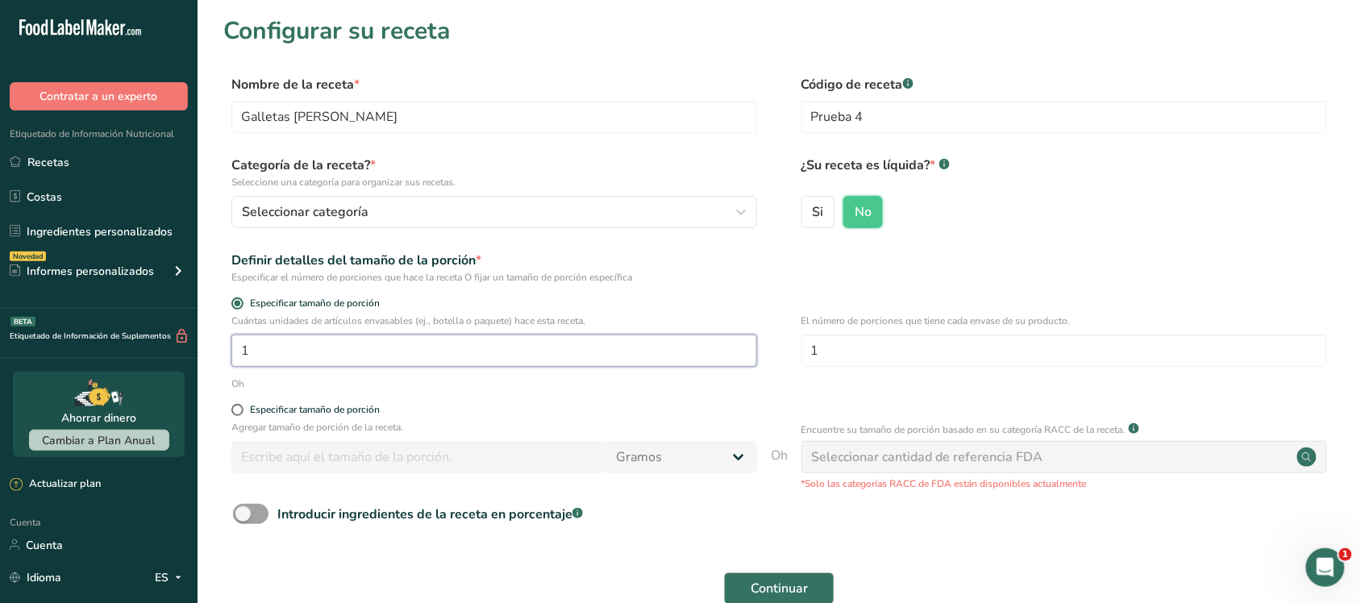
click at [290, 349] on input "1" at bounding box center [494, 350] width 526 height 32
type input "20"
click at [707, 294] on form "Nombre de la receta * Galletas de Avena Código de receta .a-a{fill:#347362;}.b-…" at bounding box center [778, 360] width 1111 height 571
click at [775, 585] on font "Continuar" at bounding box center [778, 589] width 57 height 18
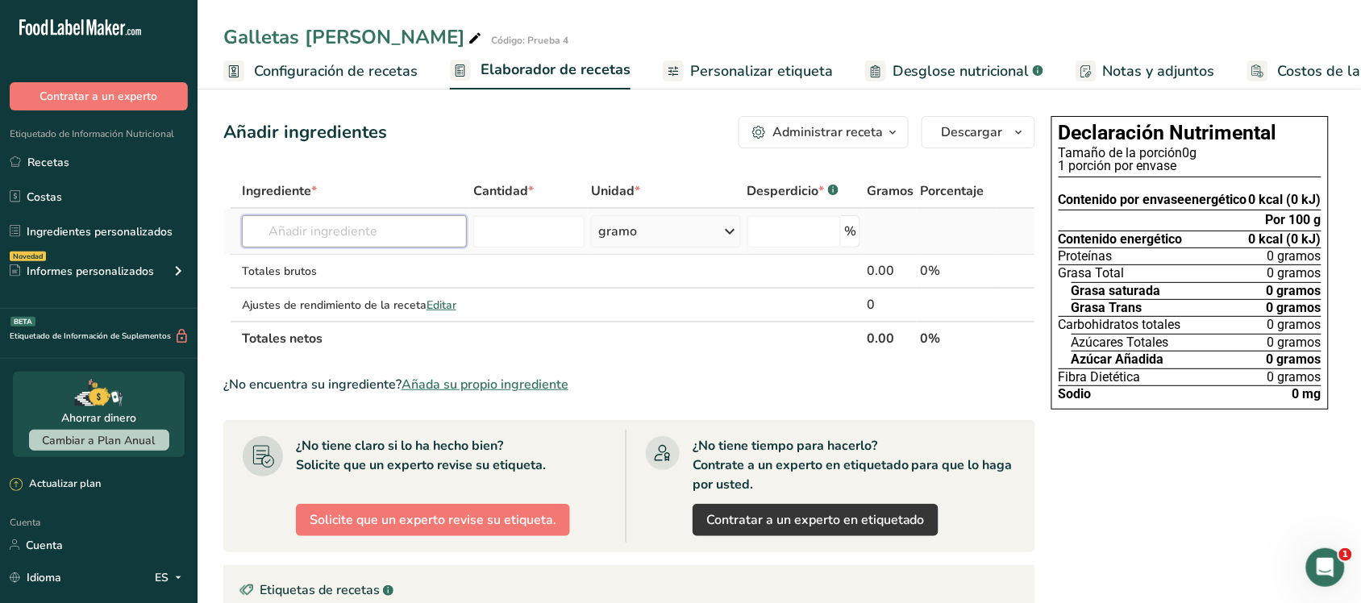
click at [348, 240] on input "text" at bounding box center [355, 231] width 226 height 32
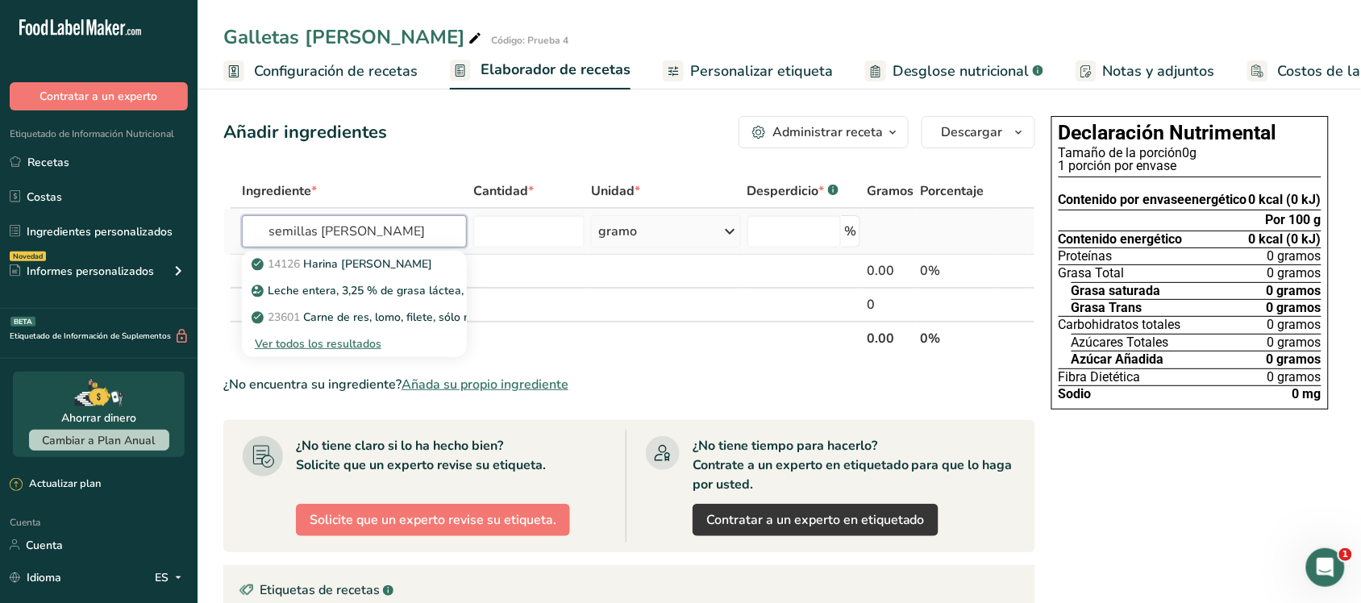
type input "semillas de lino"
click at [339, 339] on font "Ver todos los resultados" at bounding box center [318, 343] width 127 height 15
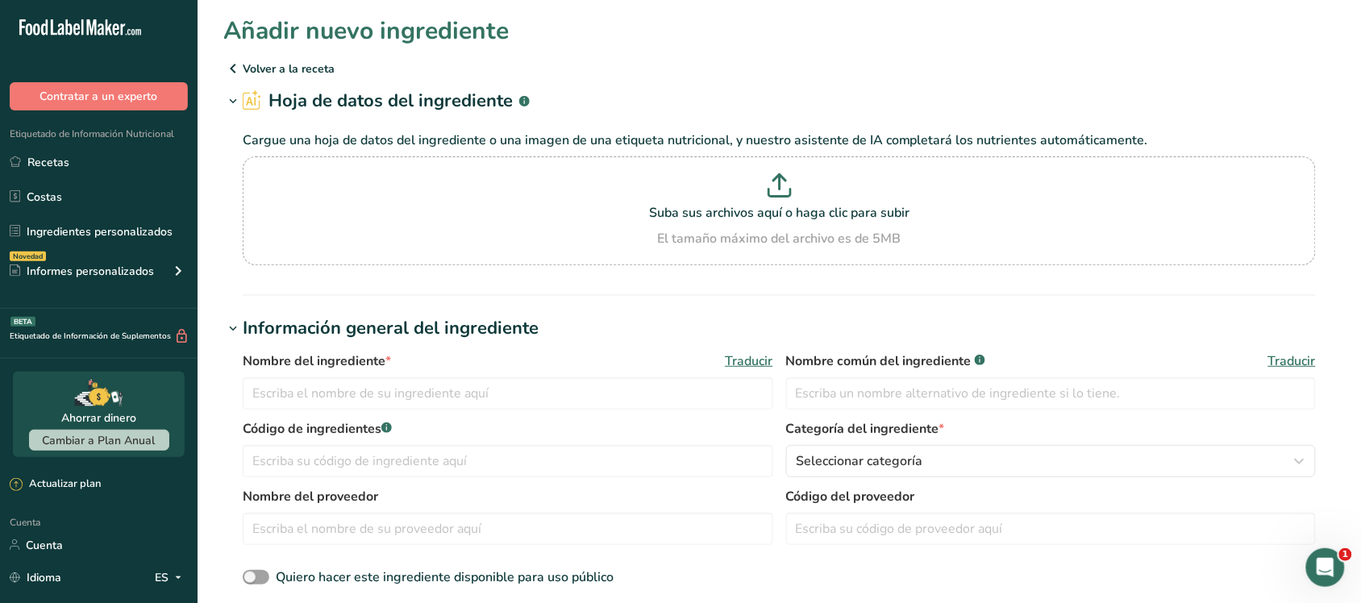
click at [234, 58] on icon at bounding box center [232, 68] width 19 height 29
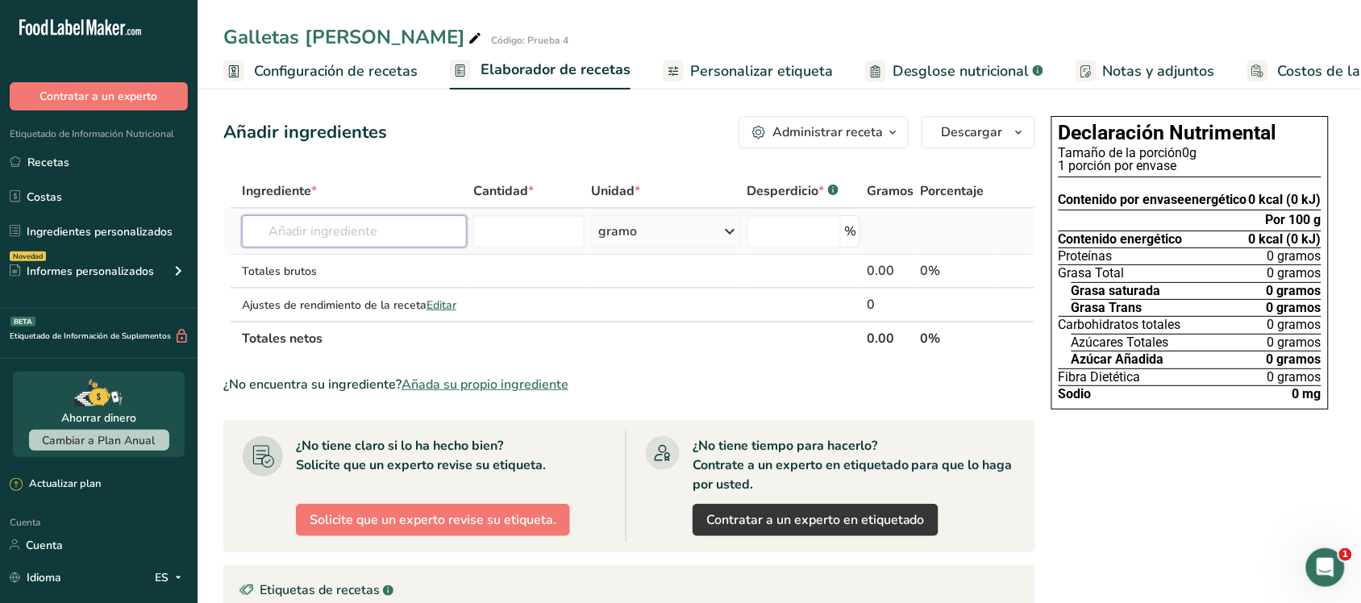
click at [326, 226] on input "text" at bounding box center [355, 231] width 226 height 32
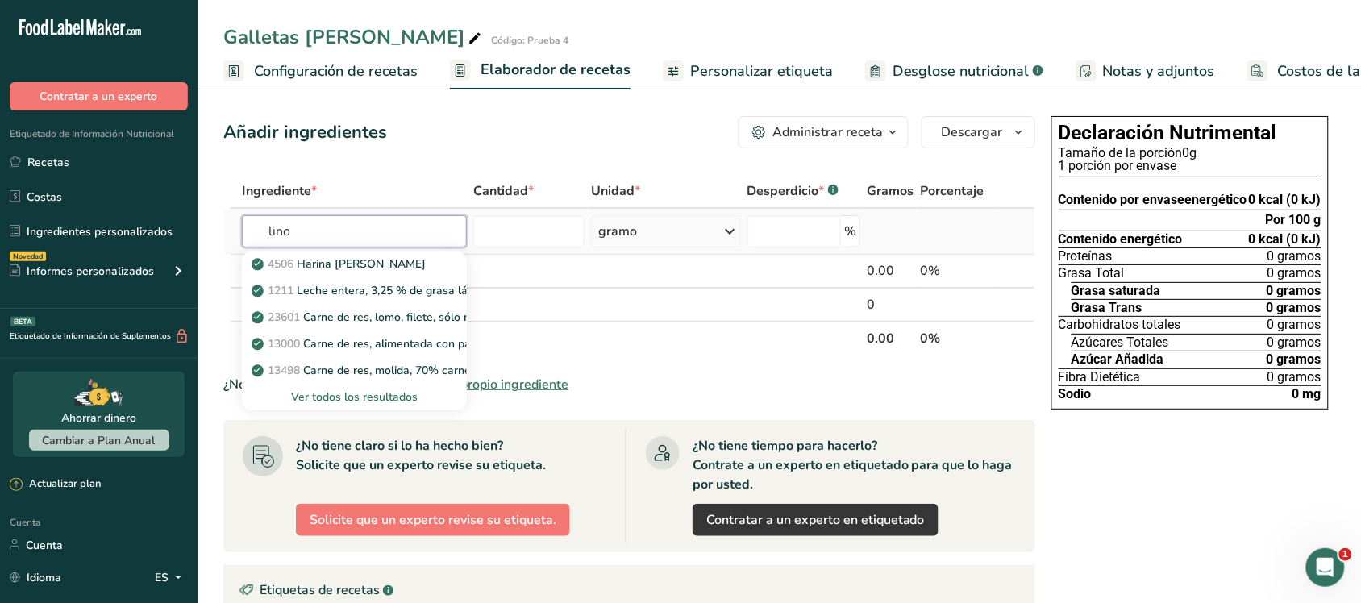
type input "lino"
click at [294, 389] on font "Ver todos los resultados" at bounding box center [354, 396] width 127 height 15
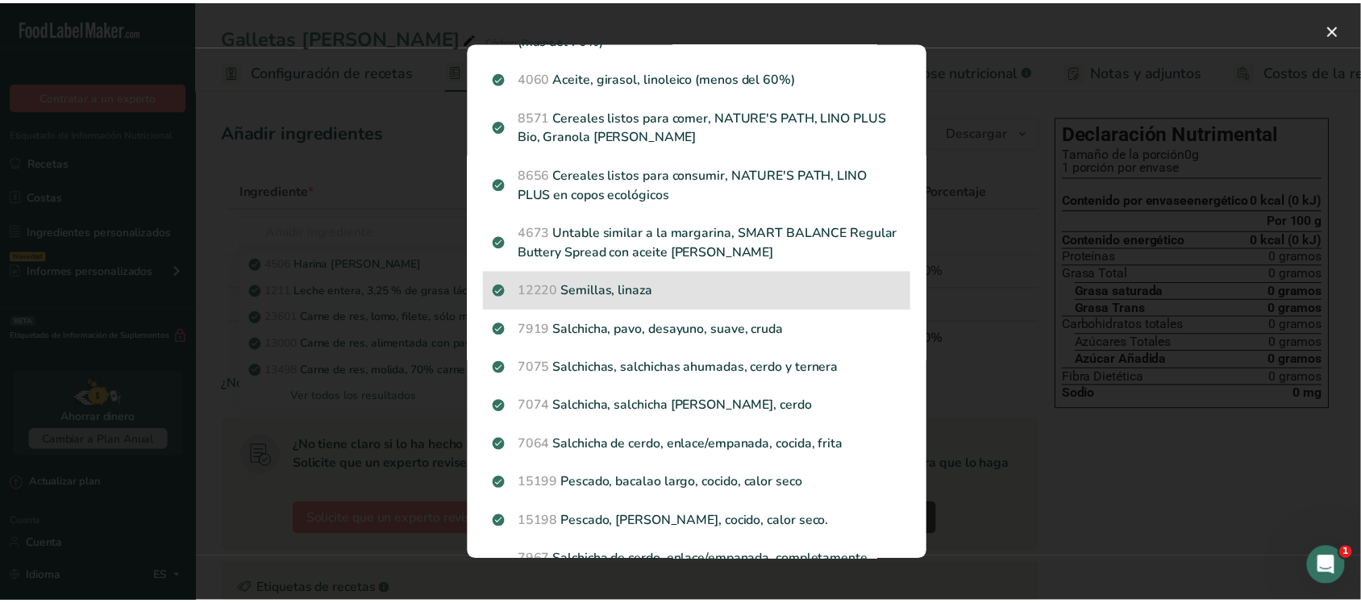
scroll to position [302, 0]
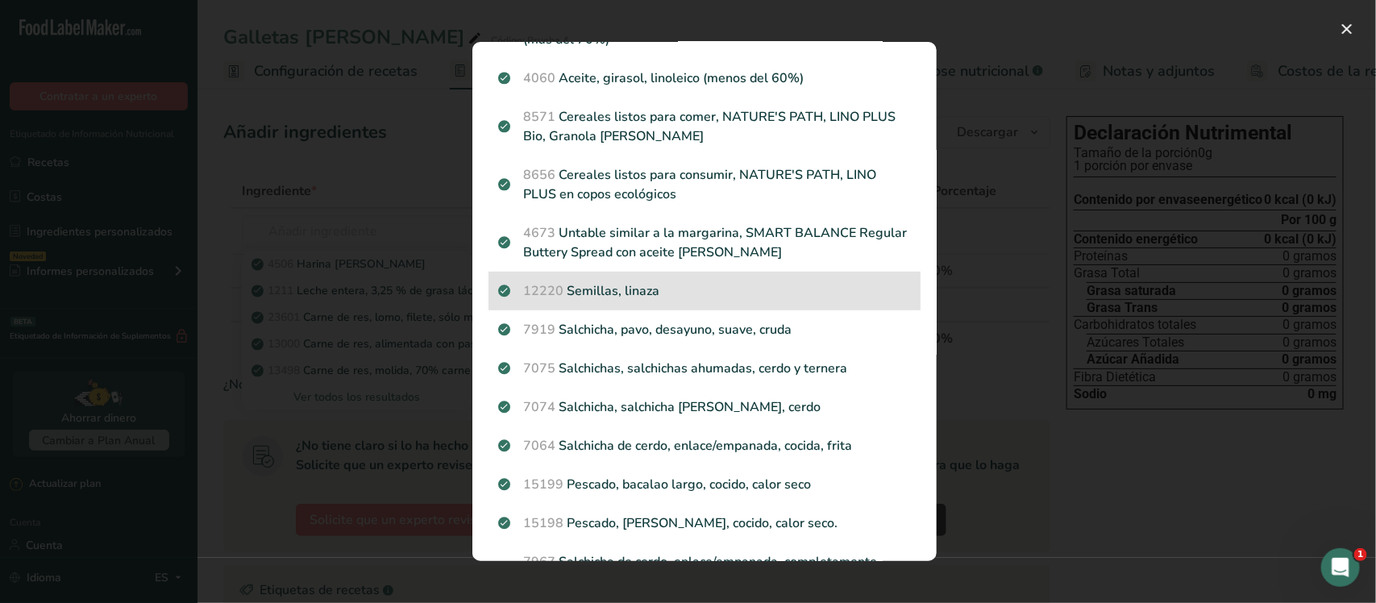
click at [635, 299] on p "12220 Semillas, linaza" at bounding box center [704, 290] width 413 height 19
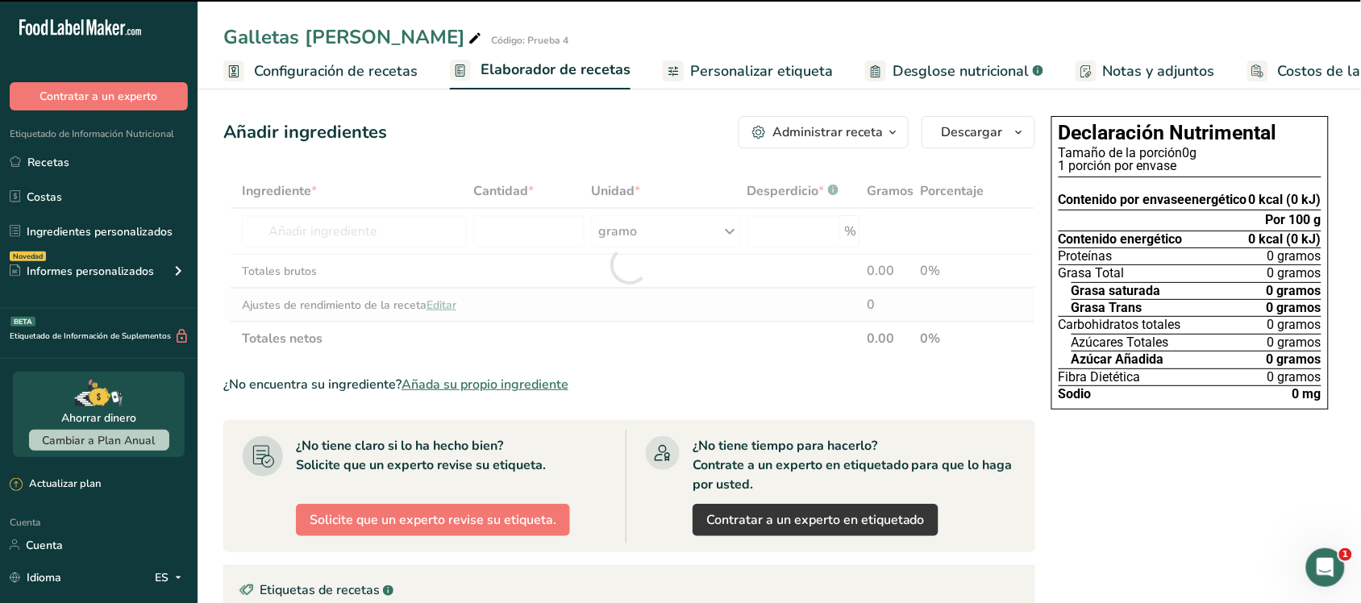
type input "0"
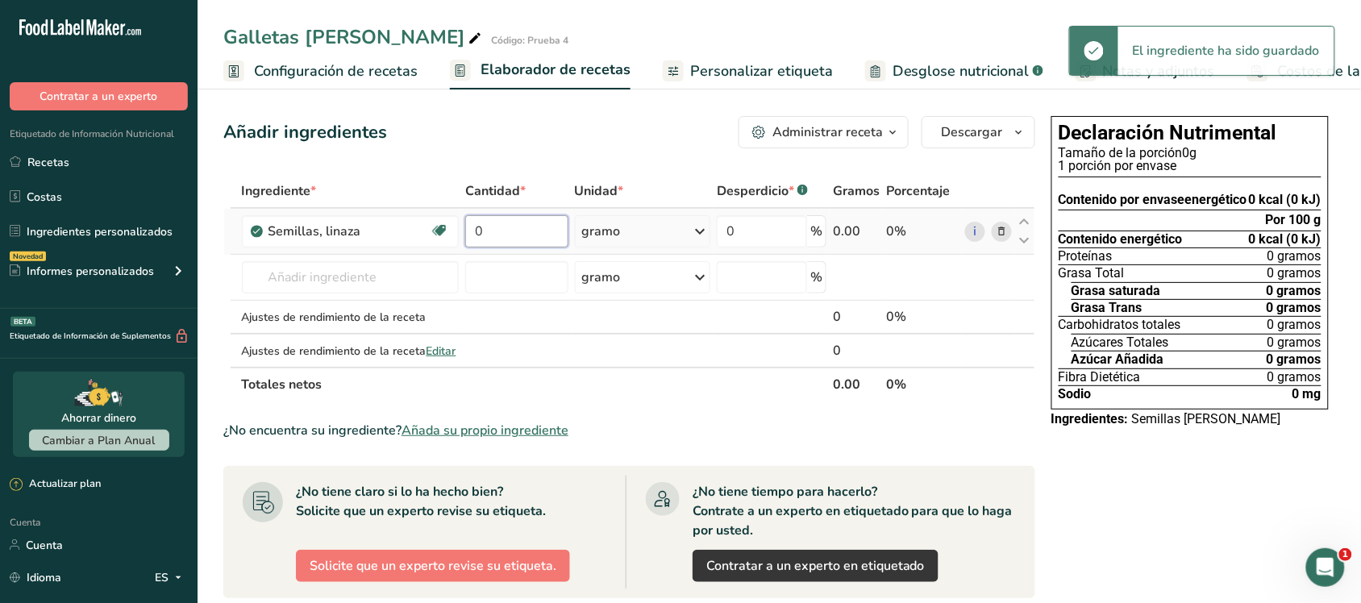
click at [510, 220] on input "0" at bounding box center [516, 231] width 103 height 32
click at [634, 234] on div "Ingrediente * Cantidad * Unidad * Desperdicio * .a-a{fill:#347362;}.b-a{fill:#f…" at bounding box center [629, 287] width 812 height 227
click at [674, 231] on div "gramo" at bounding box center [643, 231] width 136 height 32
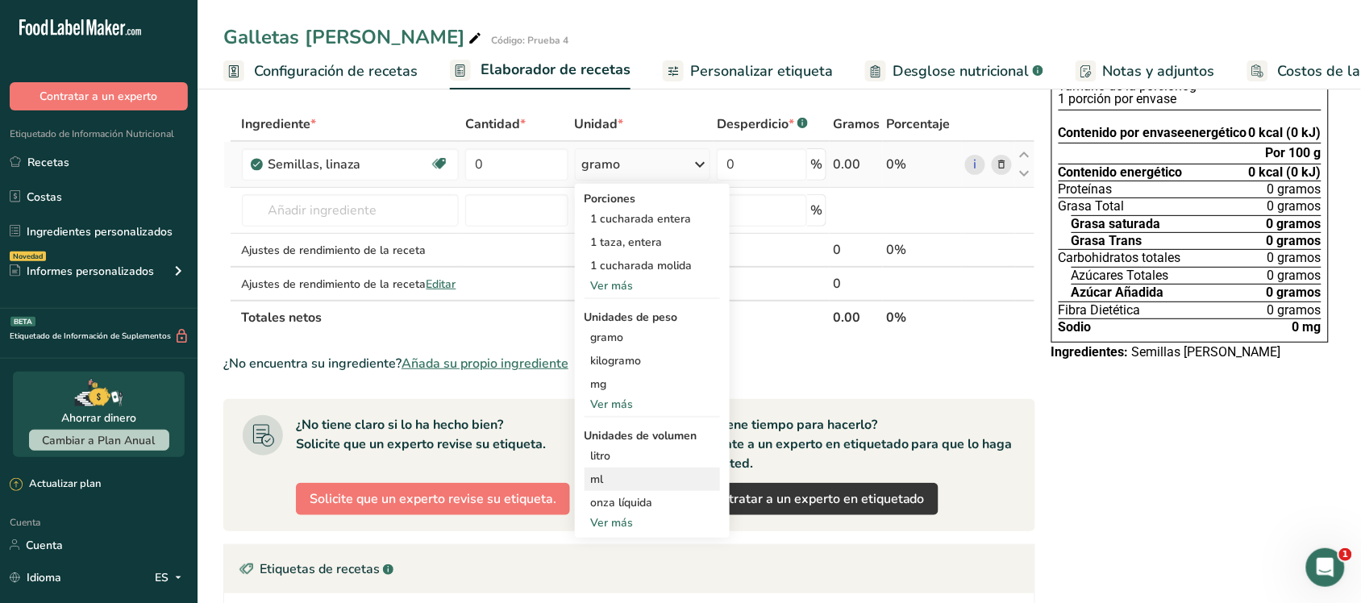
scroll to position [101, 0]
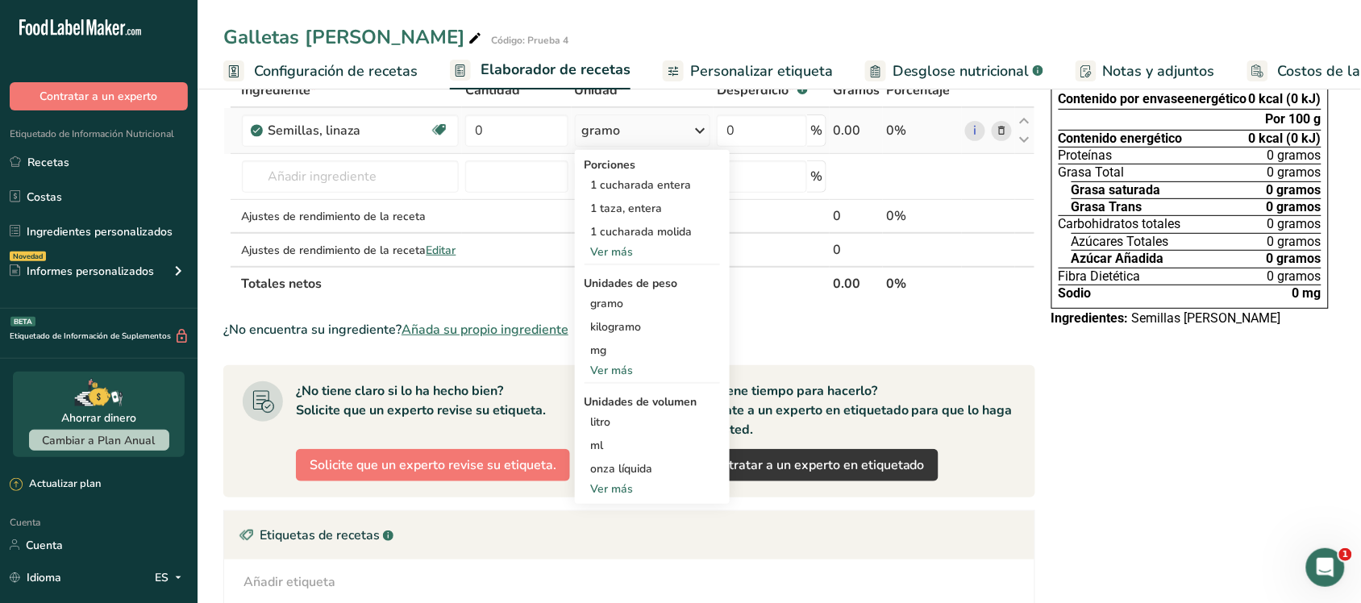
click at [609, 488] on font "Ver más" at bounding box center [612, 488] width 43 height 15
select select "22"
click at [638, 497] on font "cucharada" at bounding box center [618, 491] width 54 height 15
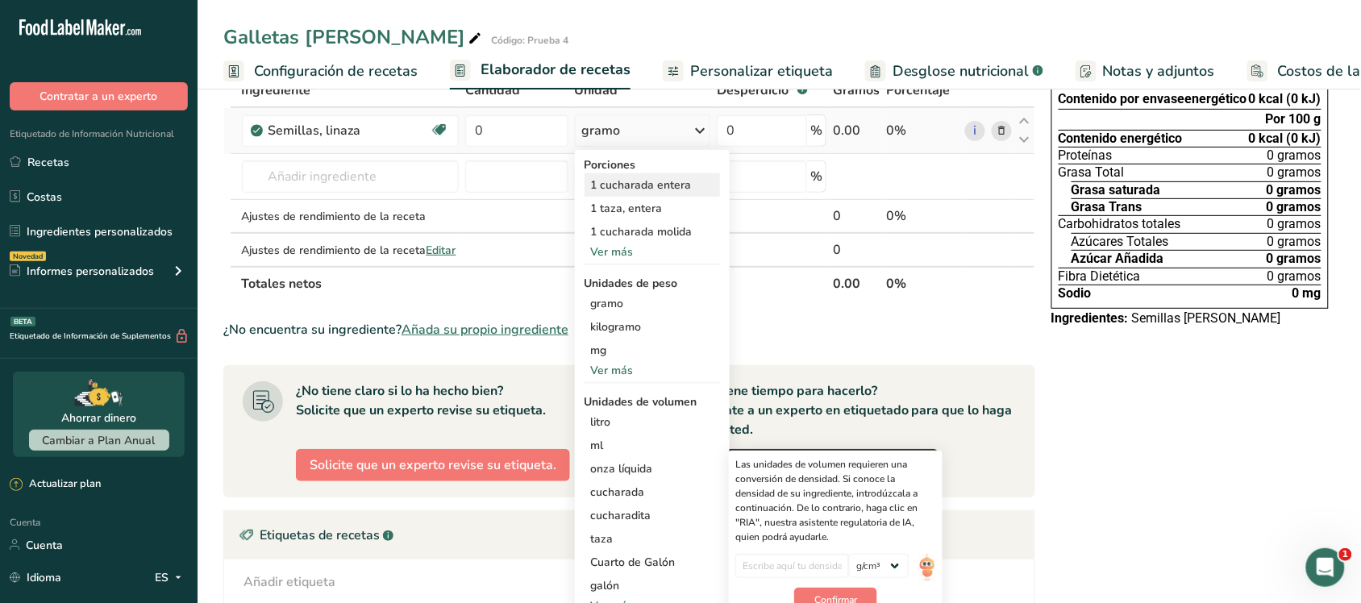
click at [627, 178] on font "1 cucharada entera" at bounding box center [641, 184] width 101 height 15
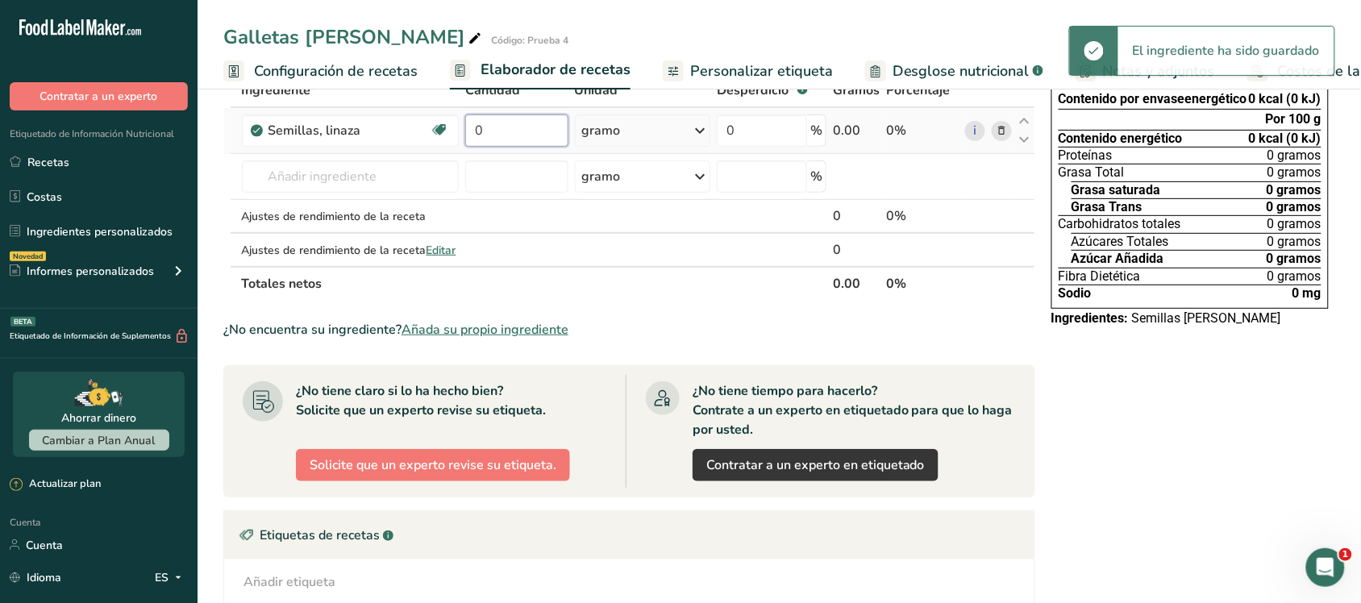
click at [536, 131] on input "0" at bounding box center [516, 130] width 103 height 32
type input "2"
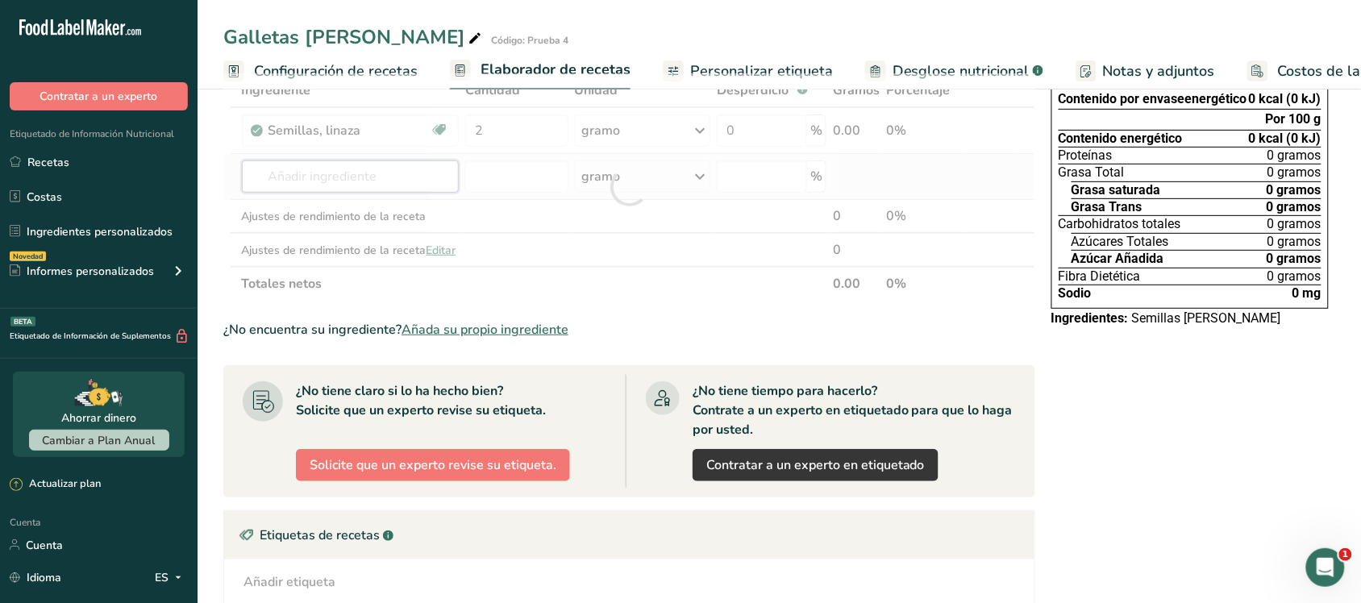
click at [444, 178] on div "Ingrediente * Cantidad * Unidad * Desperdicio * .a-a{fill:#347362;}.b-a{fill:#f…" at bounding box center [629, 186] width 812 height 227
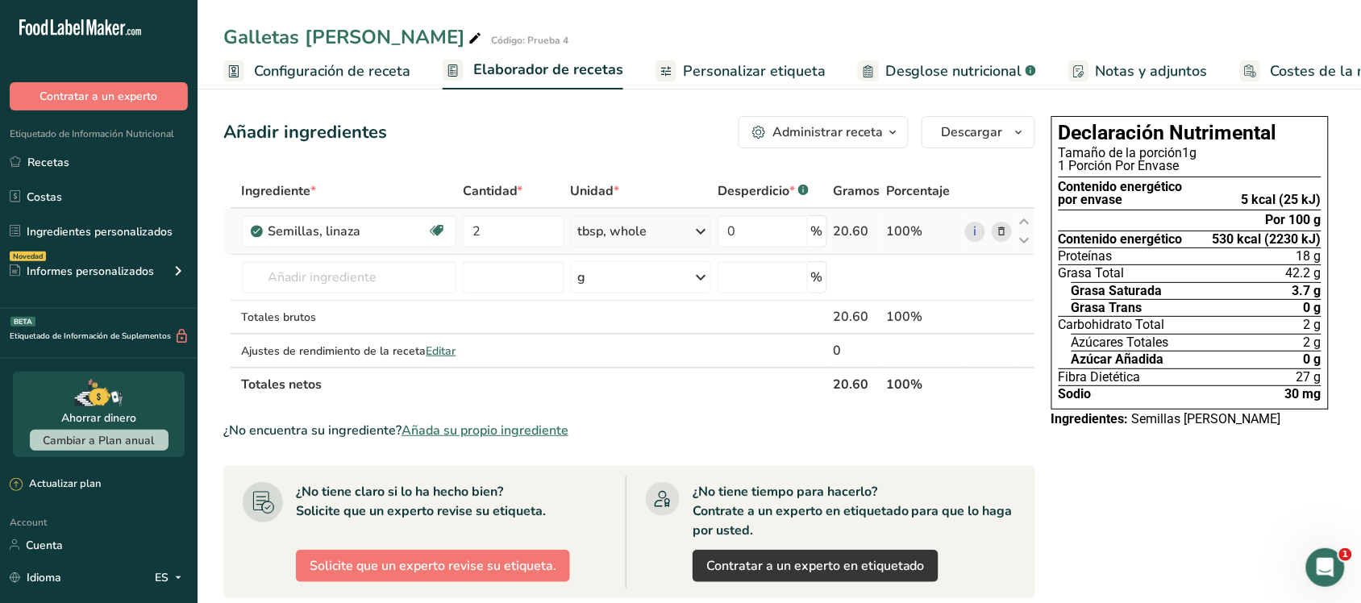
click at [691, 226] on icon at bounding box center [700, 231] width 19 height 29
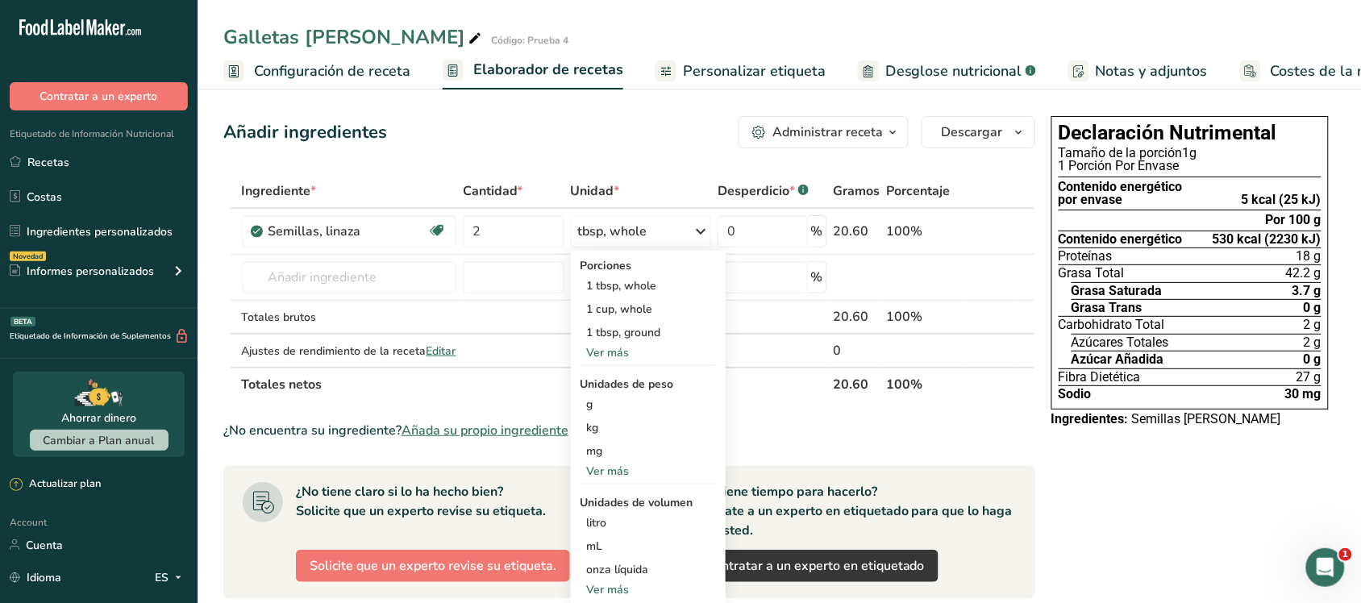
click at [604, 23] on div "Galletas de Avena Código: Prueba 4" at bounding box center [778, 37] width 1163 height 29
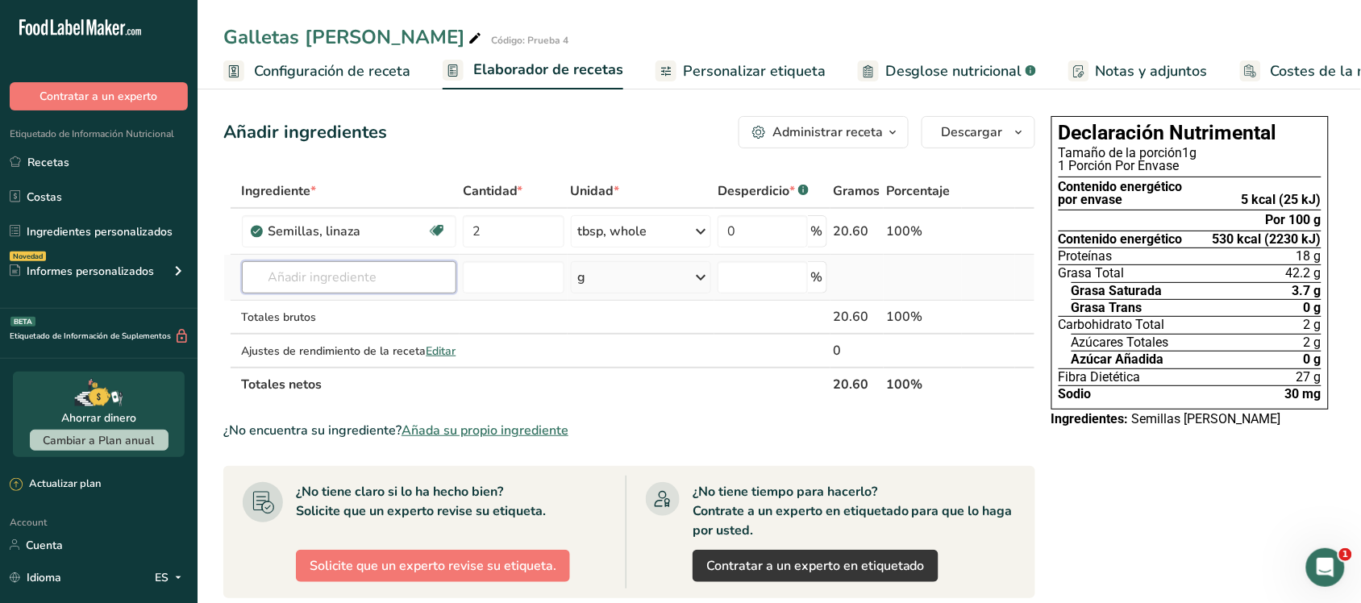
click at [325, 274] on input "text" at bounding box center [349, 277] width 214 height 32
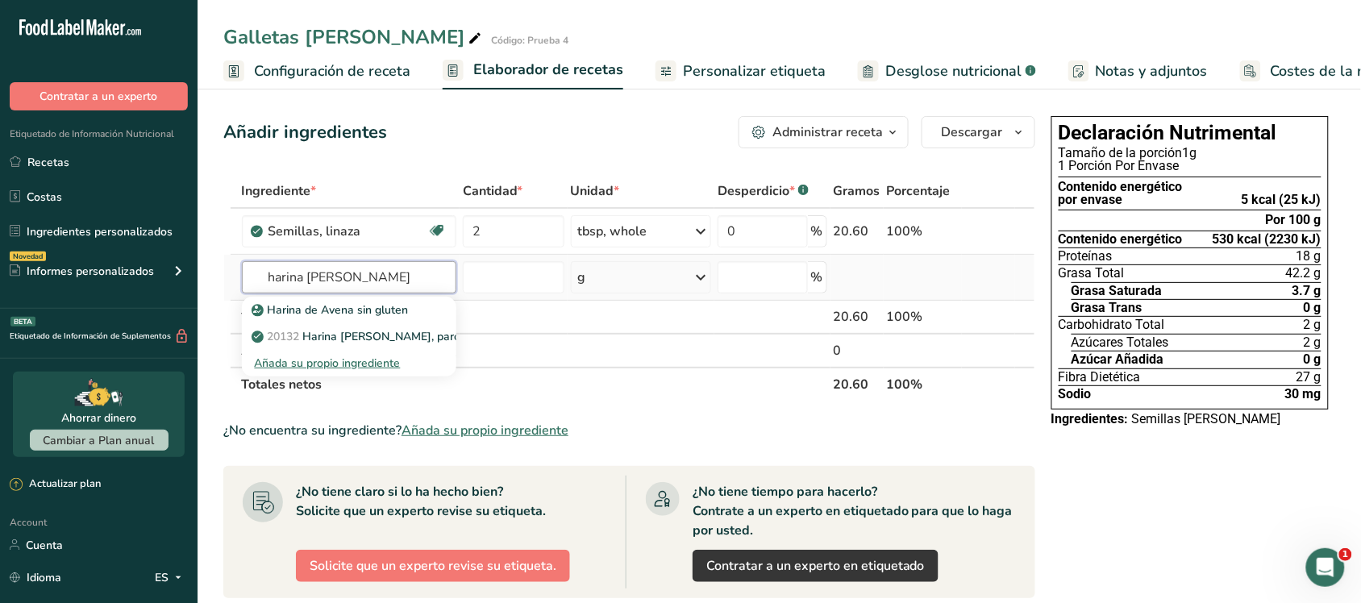
type input "harina de avena"
click at [347, 364] on div "Añada su propio ingrediente" at bounding box center [349, 363] width 189 height 17
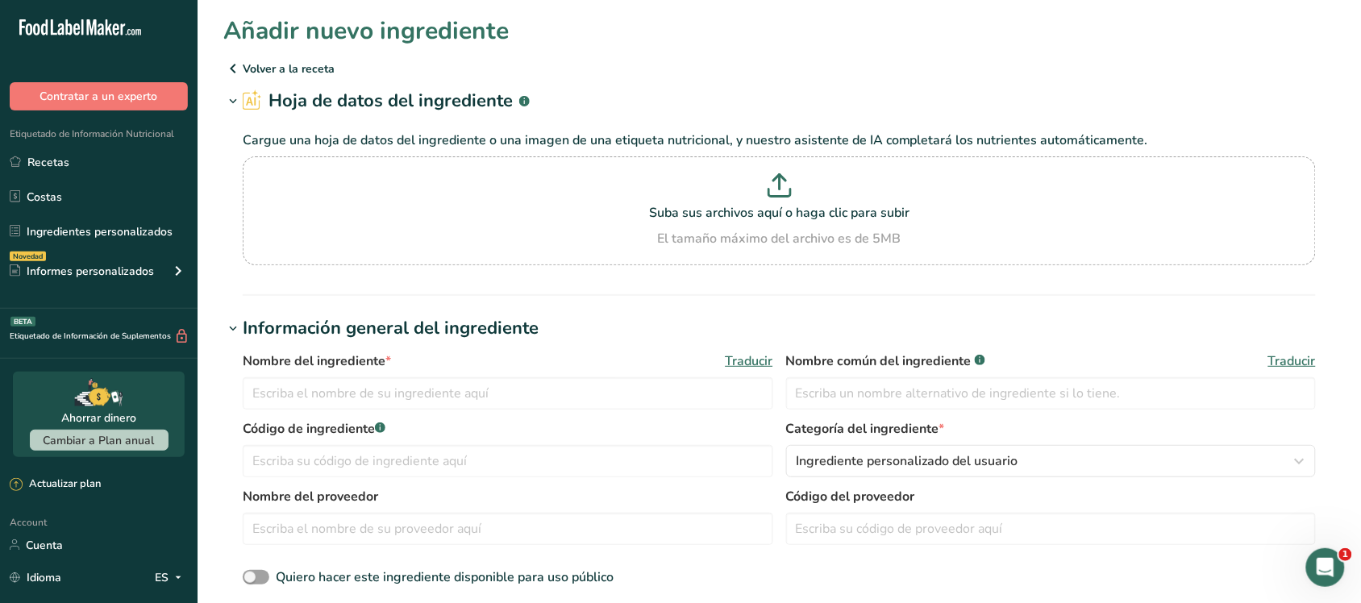
click at [236, 69] on icon at bounding box center [232, 68] width 19 height 29
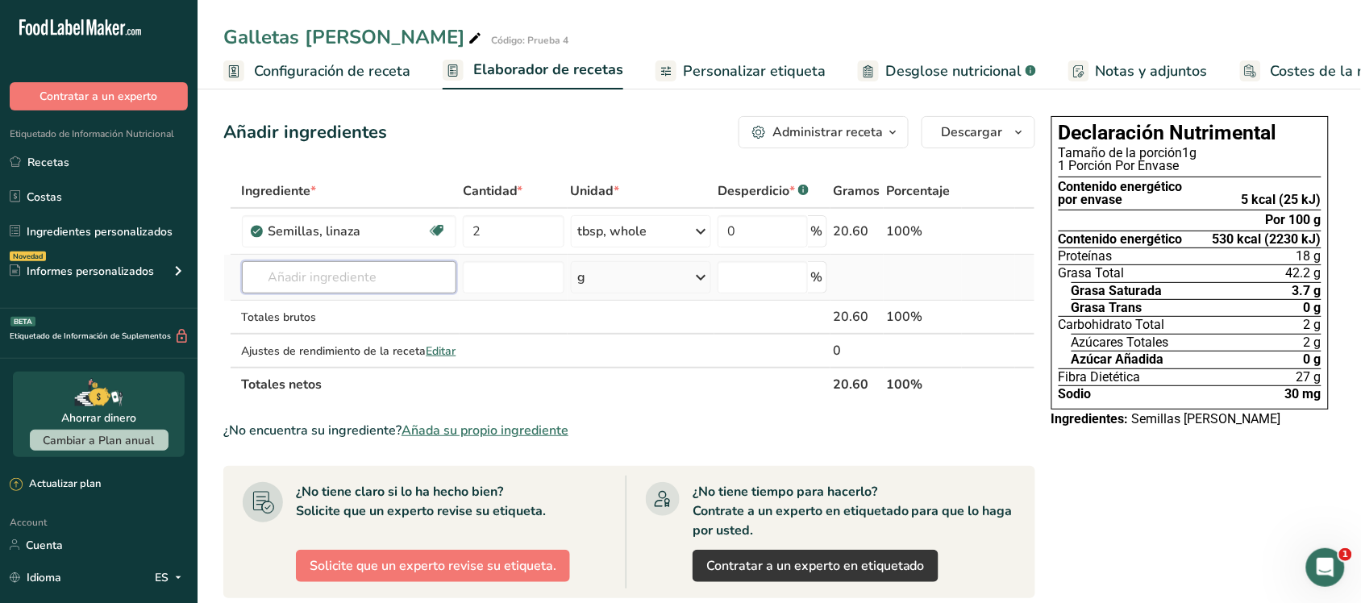
click at [322, 278] on input "text" at bounding box center [349, 277] width 214 height 32
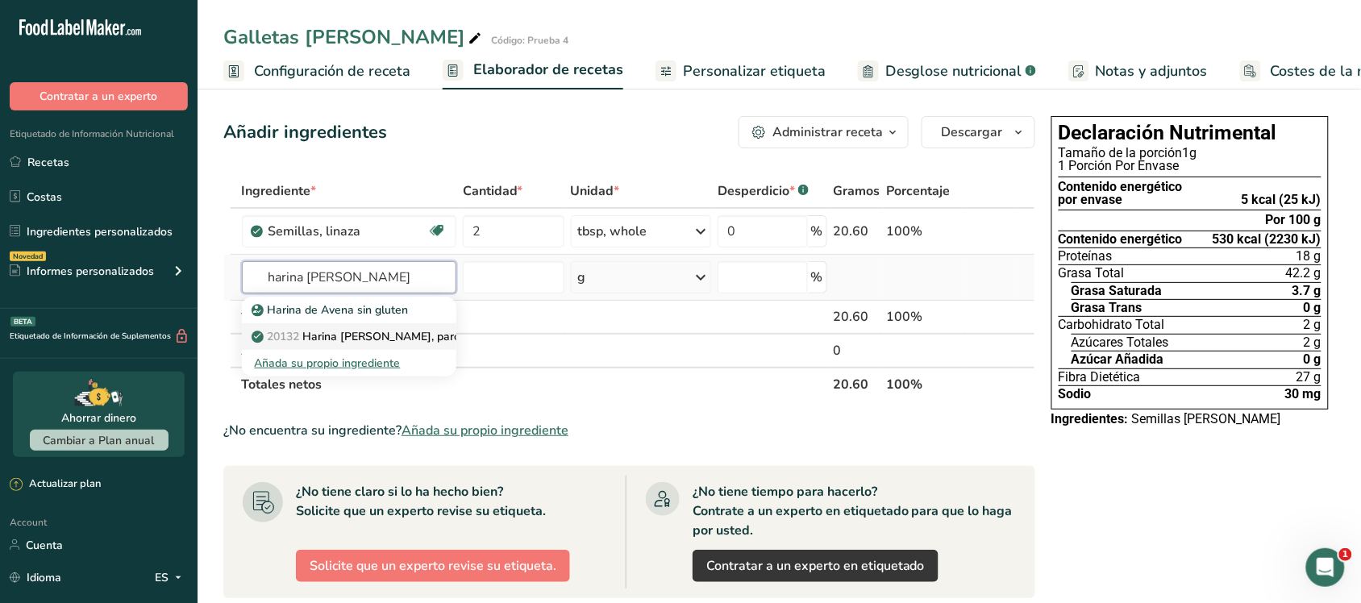
type input "harina de avena"
click at [388, 335] on p "20132 Harina de avena, parcialmente desgranada" at bounding box center [412, 336] width 315 height 17
type input "Oat flour, partially debranned"
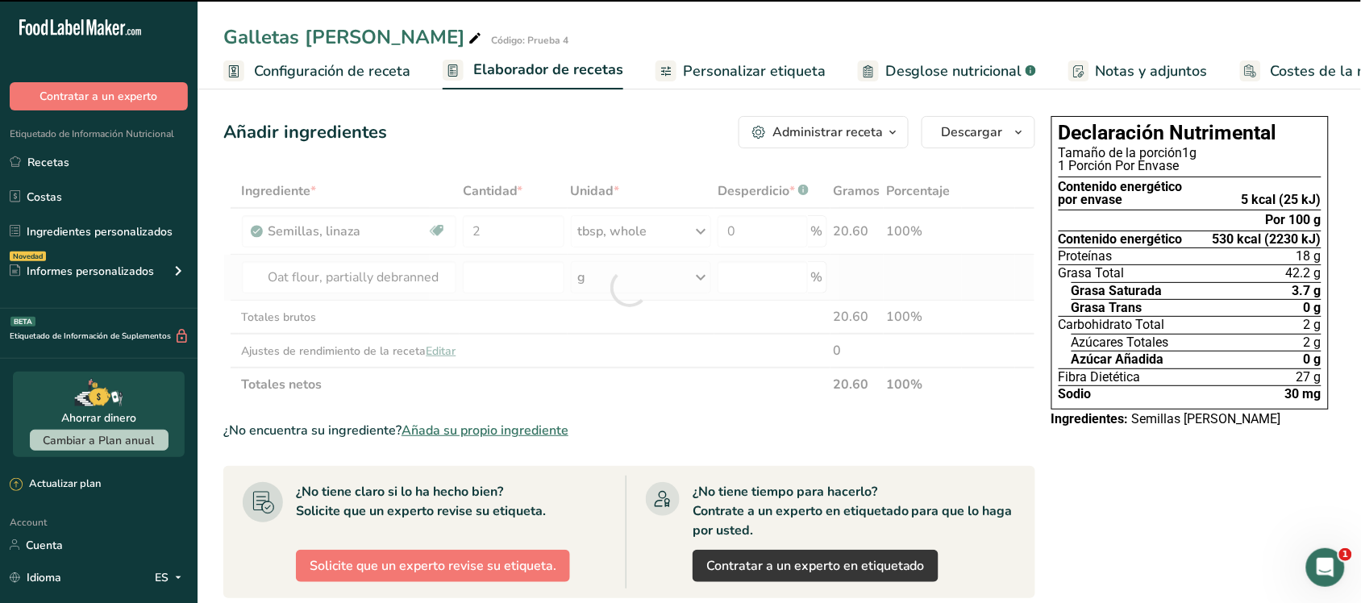
type input "0"
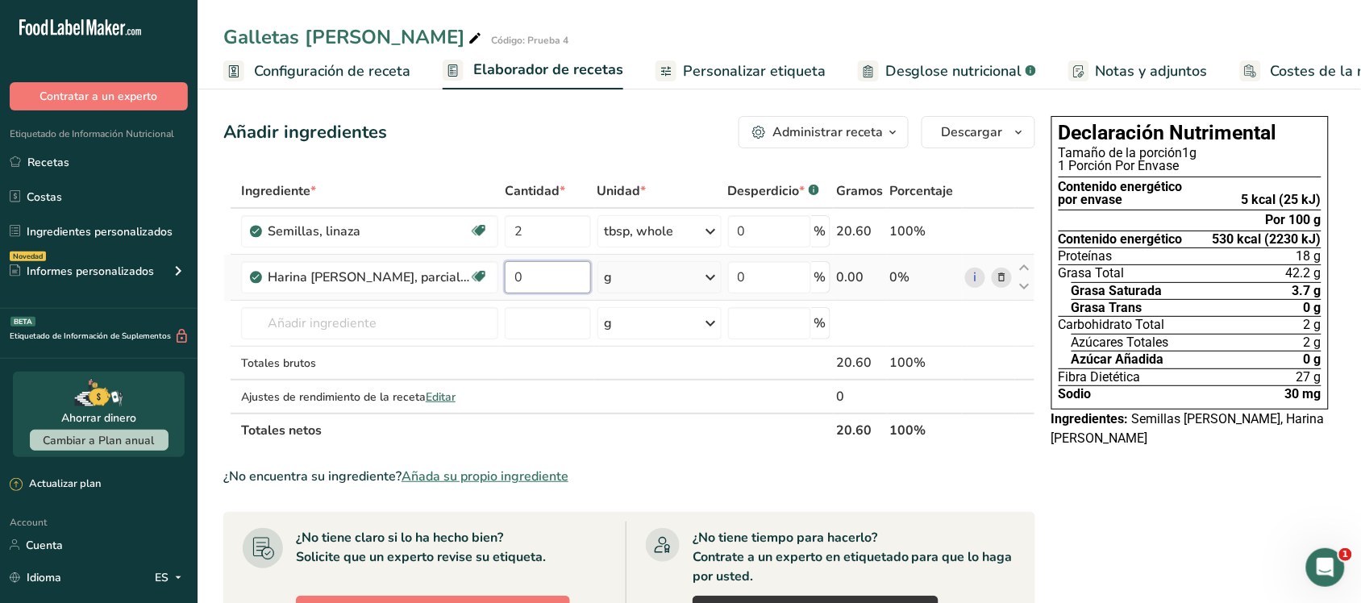
click at [537, 276] on input "0" at bounding box center [548, 277] width 86 height 32
type input "120"
click at [407, 329] on div "Ingrediente * Cantidad * Unidad * Desperdicio * .a-a{fill:#347362;}.b-a{fill:#f…" at bounding box center [629, 310] width 812 height 273
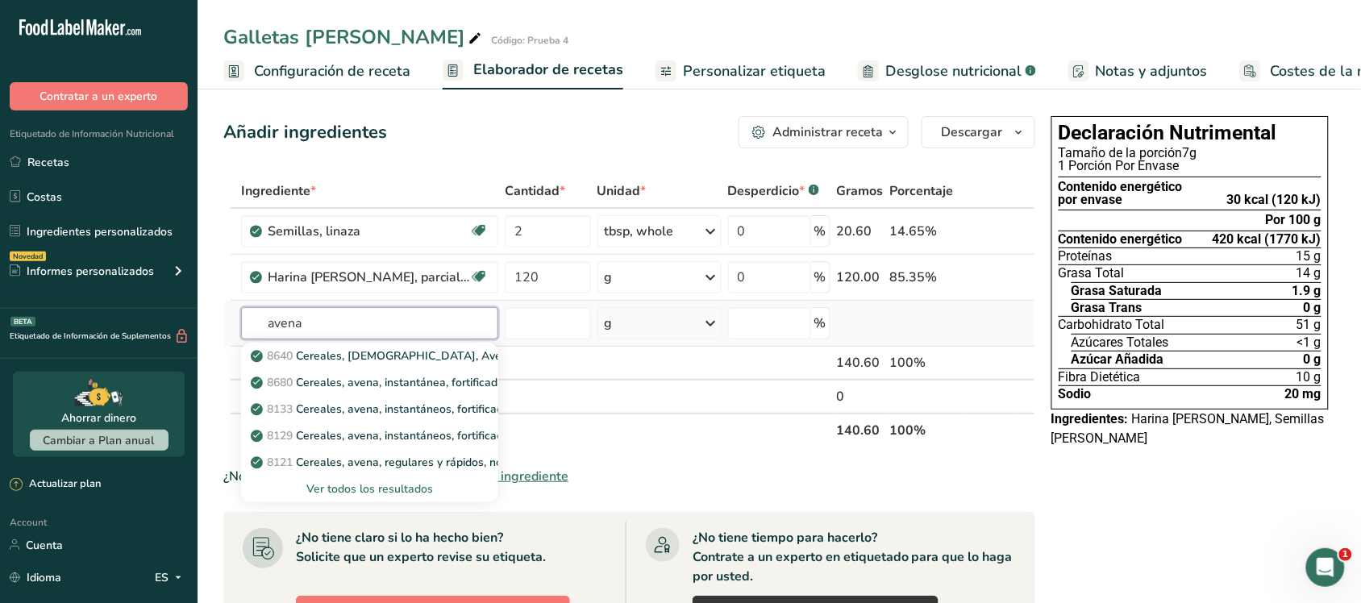
type input "avena"
click at [336, 490] on div "Ver todos los resultados" at bounding box center [369, 488] width 231 height 17
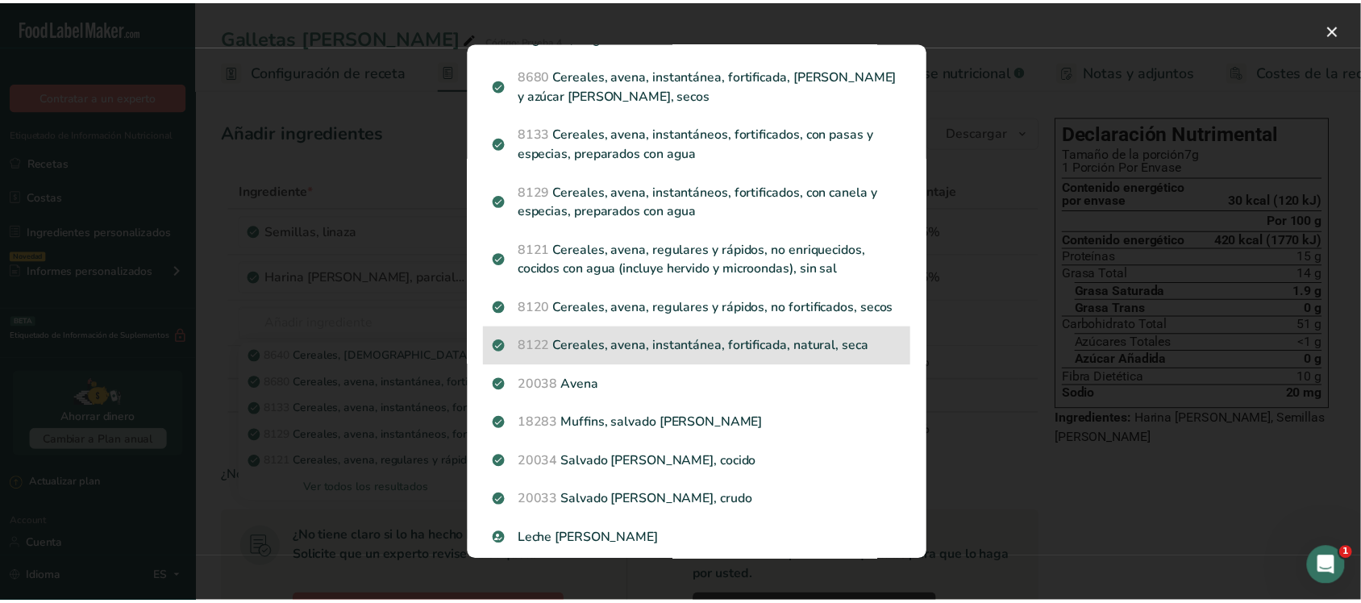
scroll to position [101, 0]
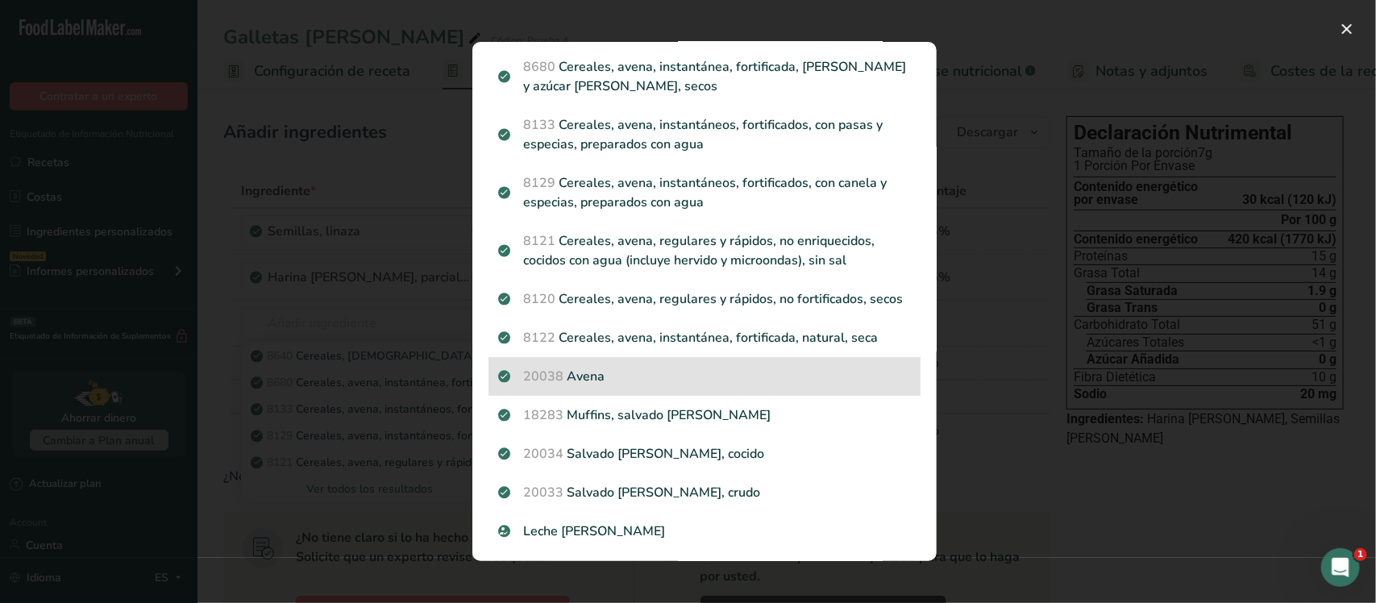
click at [582, 386] on p "20038 Avena" at bounding box center [704, 376] width 413 height 19
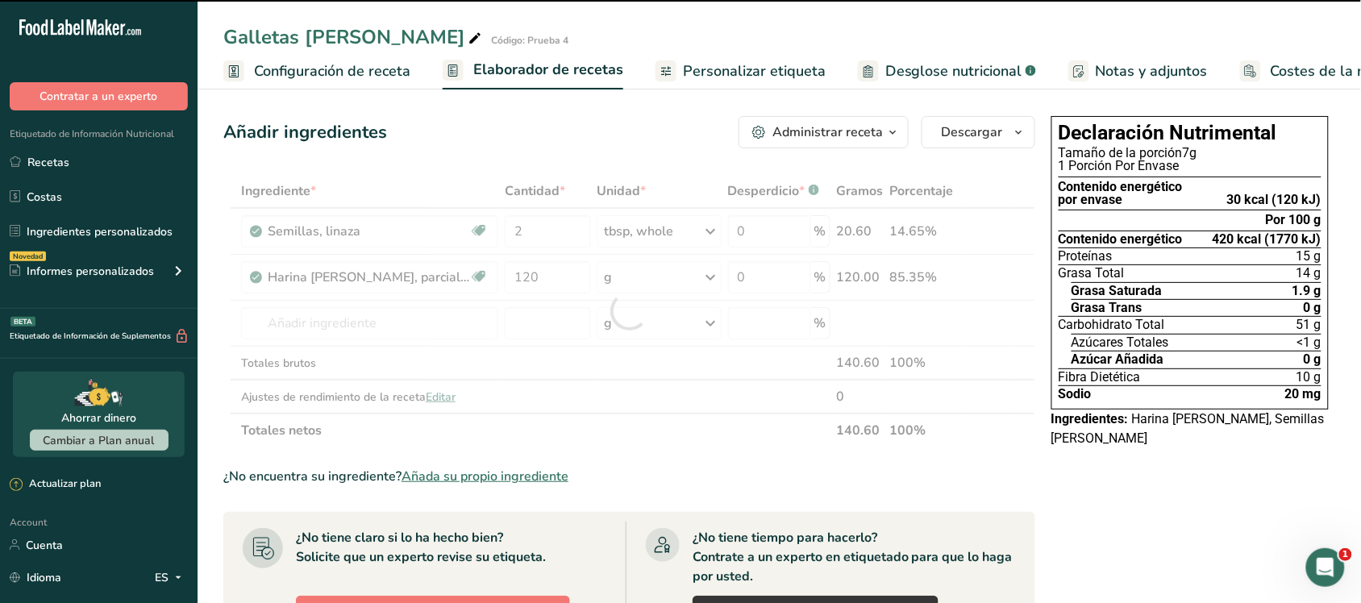
type input "0"
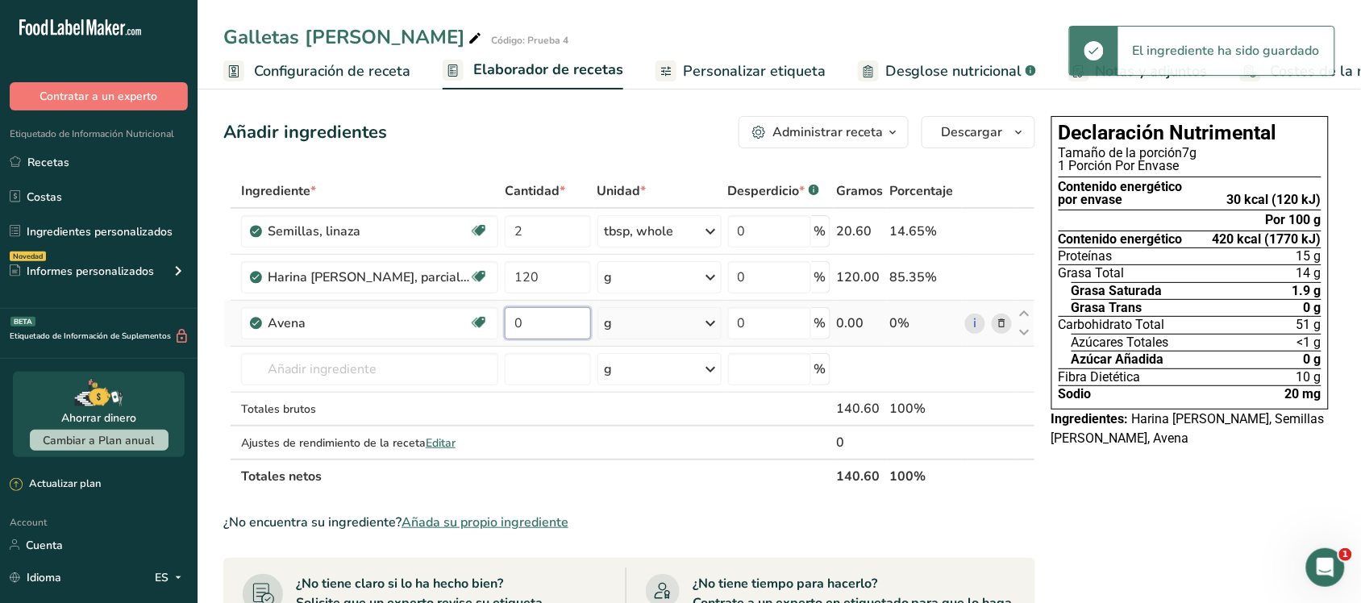
click at [545, 328] on input "0" at bounding box center [548, 323] width 86 height 32
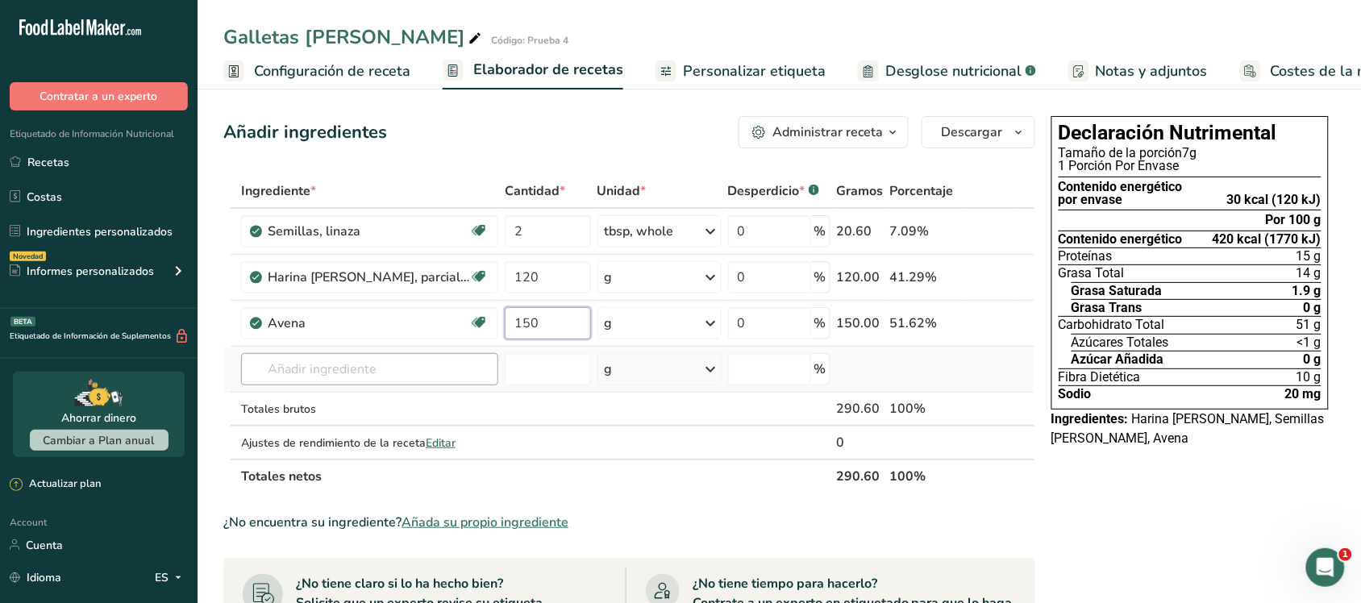
type input "150"
click at [470, 380] on div "Ingrediente * Cantidad * Unidad * Desperdicio * .a-a{fill:#347362;}.b-a{fill:#f…" at bounding box center [629, 333] width 812 height 319
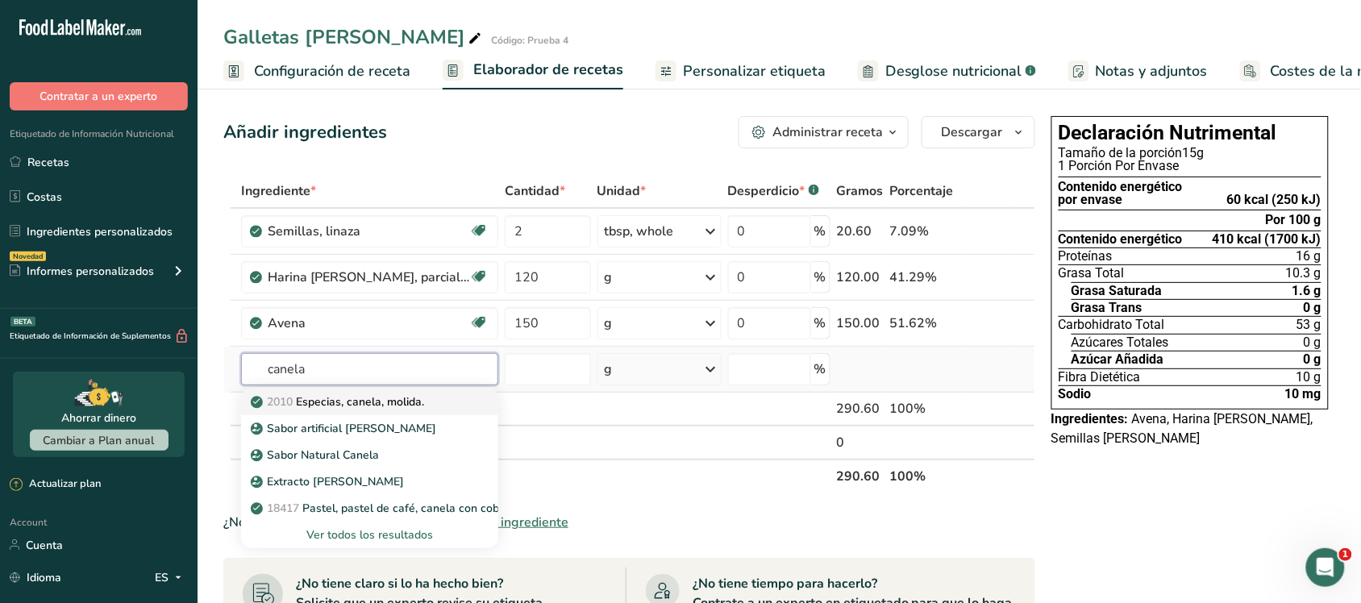
type input "canela"
click at [372, 405] on p "2010 Especias, canela, molida." at bounding box center [339, 401] width 170 height 17
type input "Spices, cinnamon, ground"
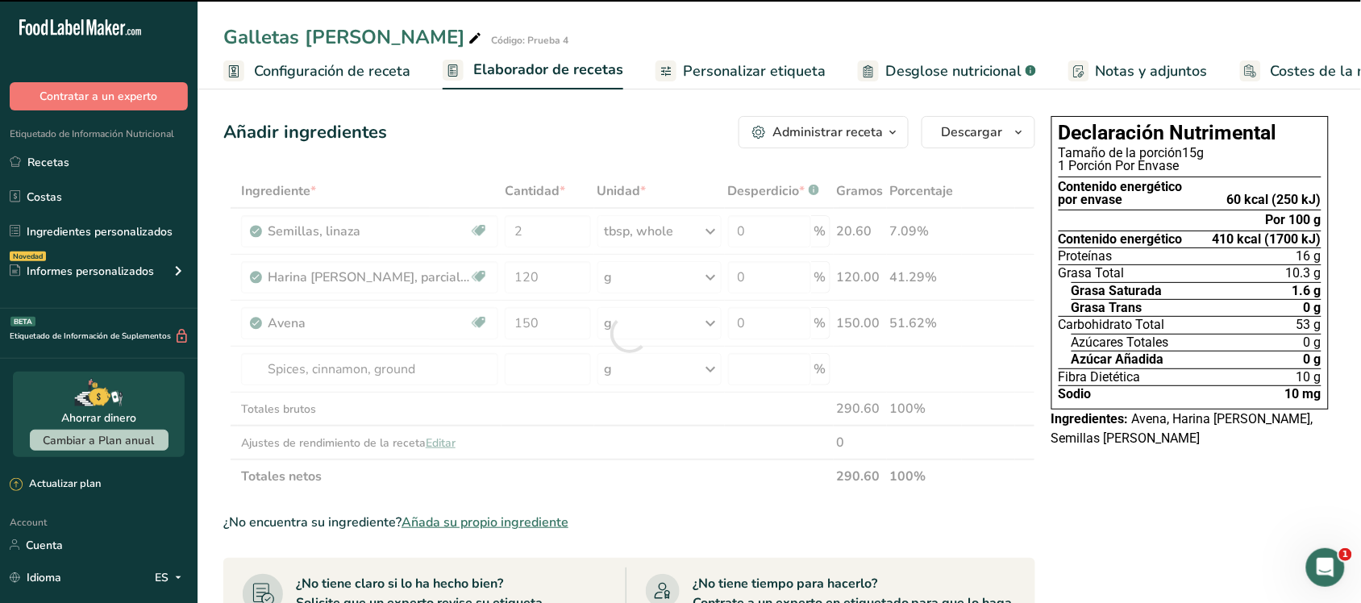
type input "0"
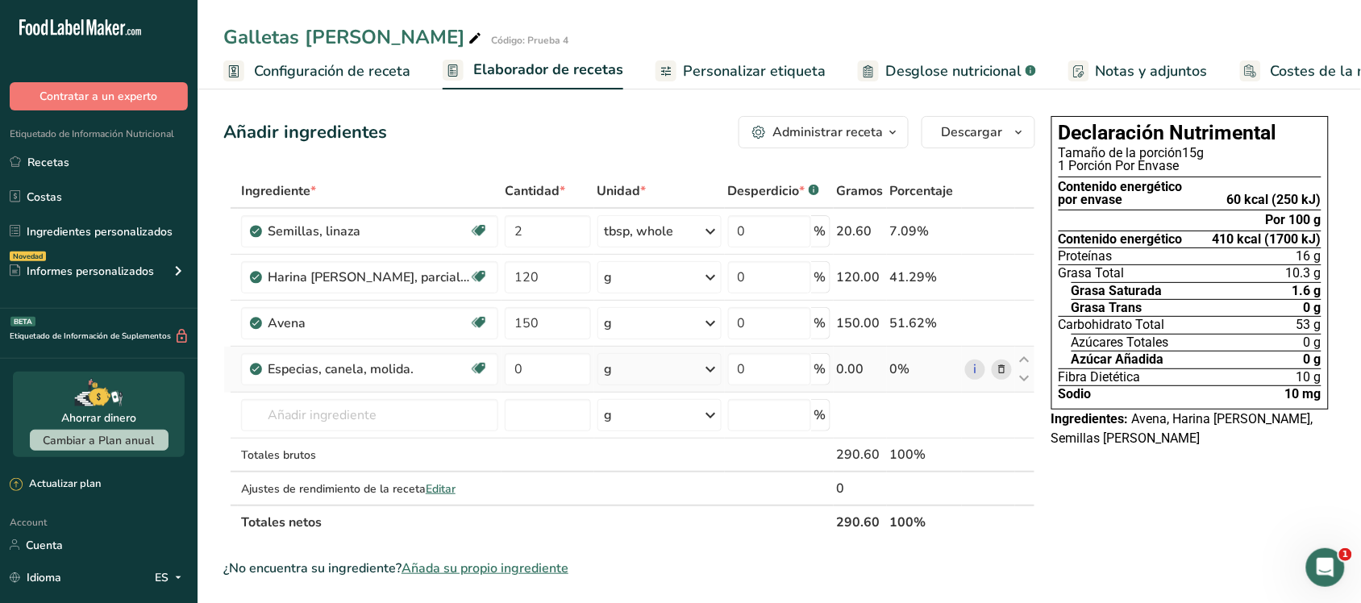
click at [637, 372] on div "g" at bounding box center [659, 369] width 124 height 32
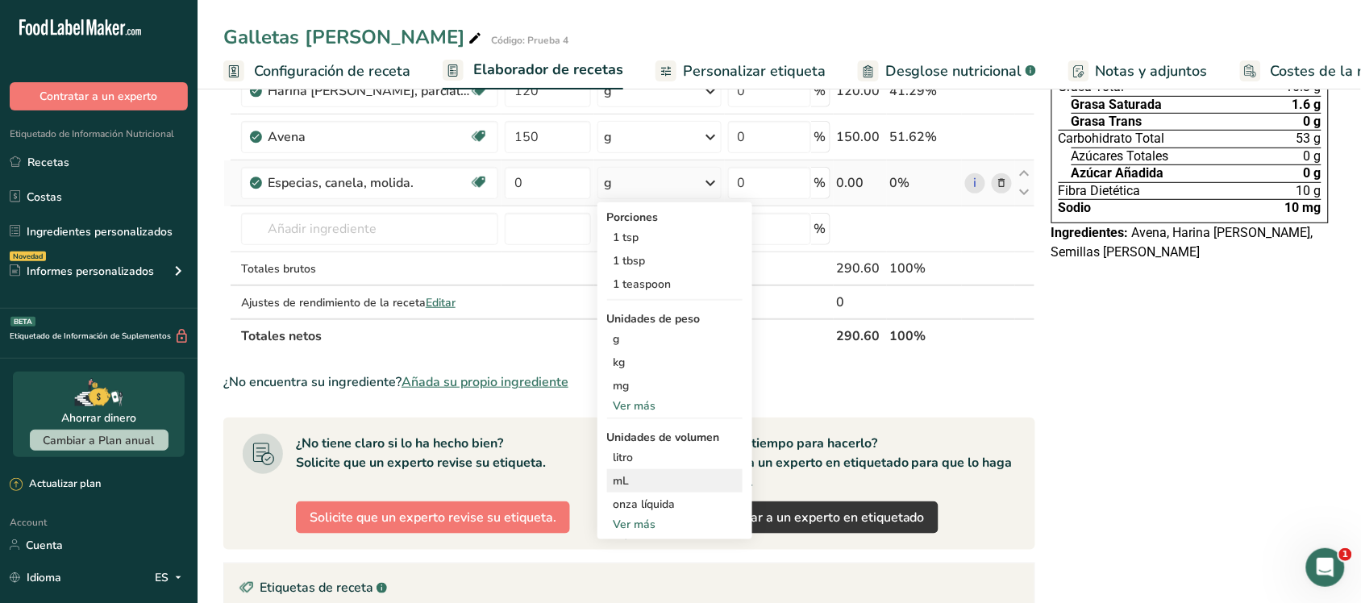
scroll to position [201, 0]
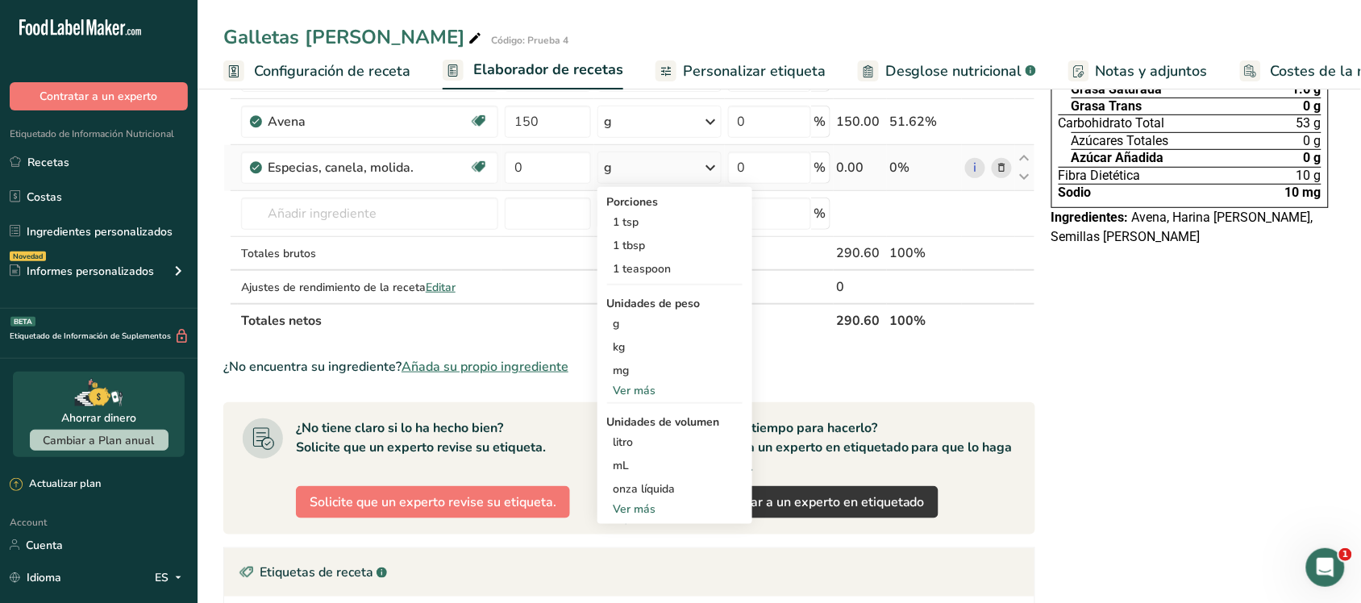
click at [663, 506] on div "Ver más" at bounding box center [674, 509] width 135 height 17
click at [671, 527] on div "cucharadita" at bounding box center [674, 535] width 123 height 17
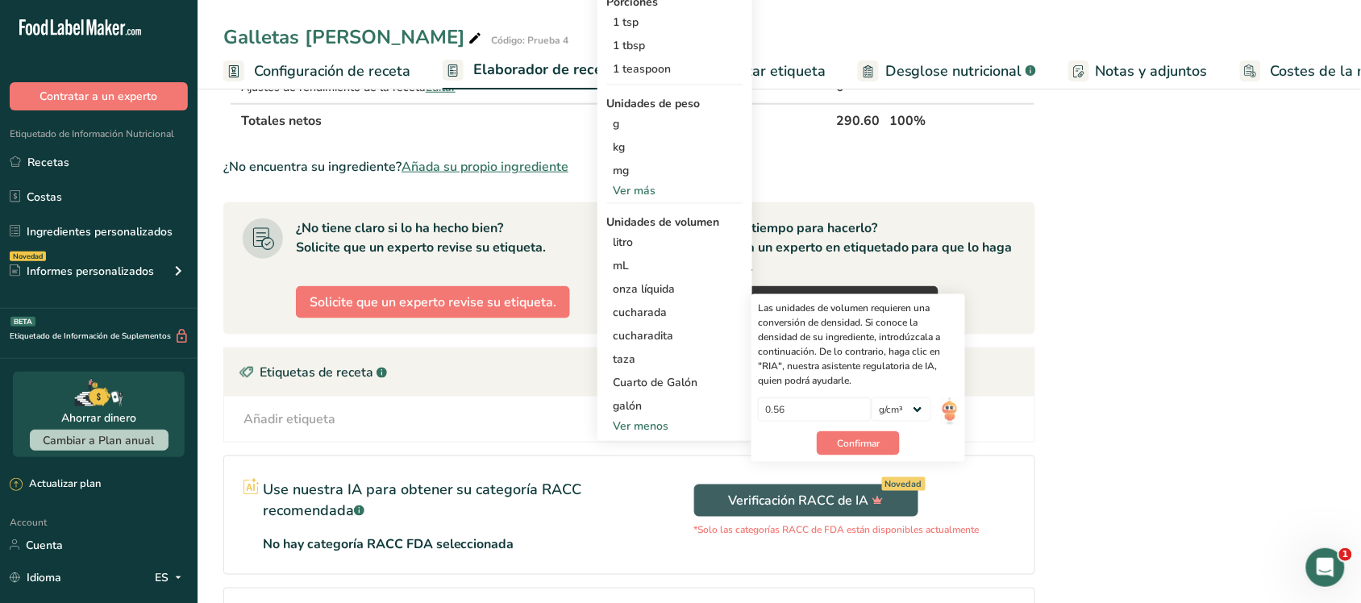
scroll to position [403, 0]
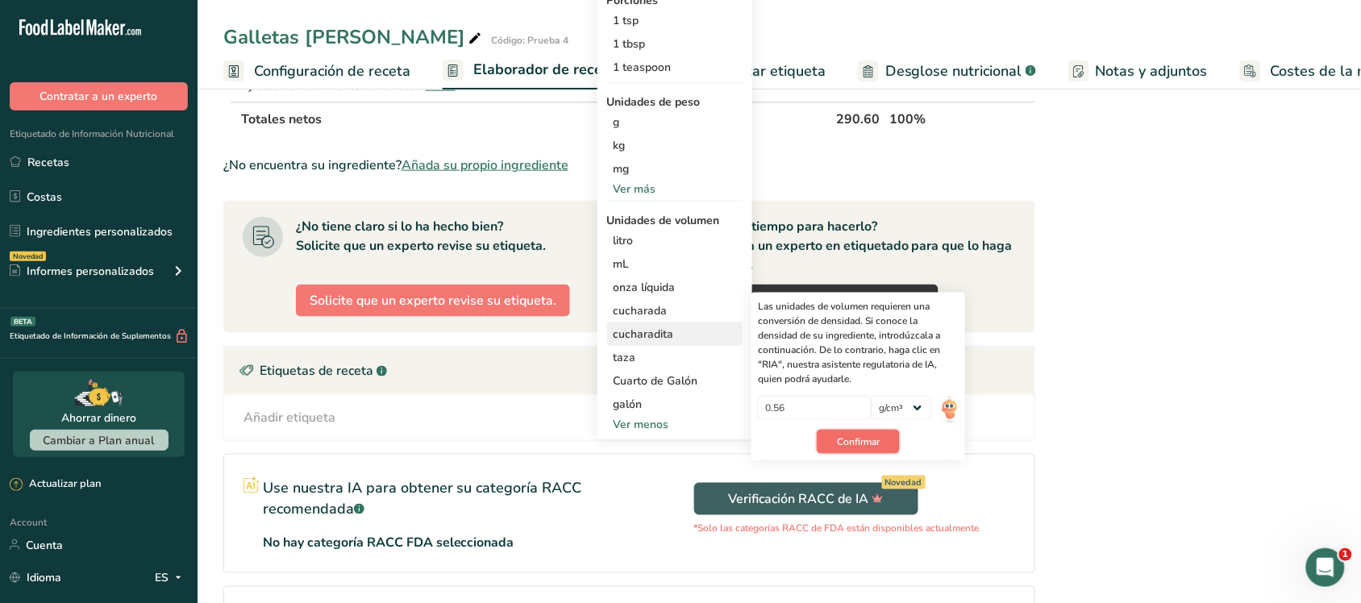
click at [852, 442] on span "Confirmar" at bounding box center [858, 441] width 43 height 15
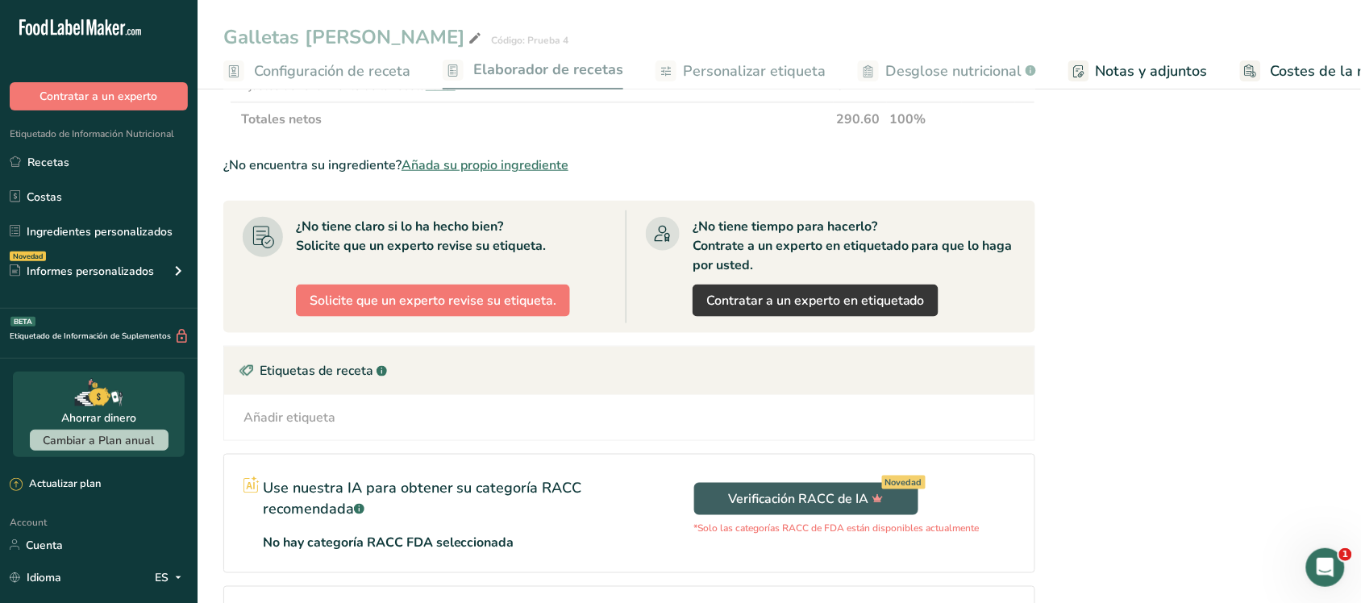
scroll to position [101, 0]
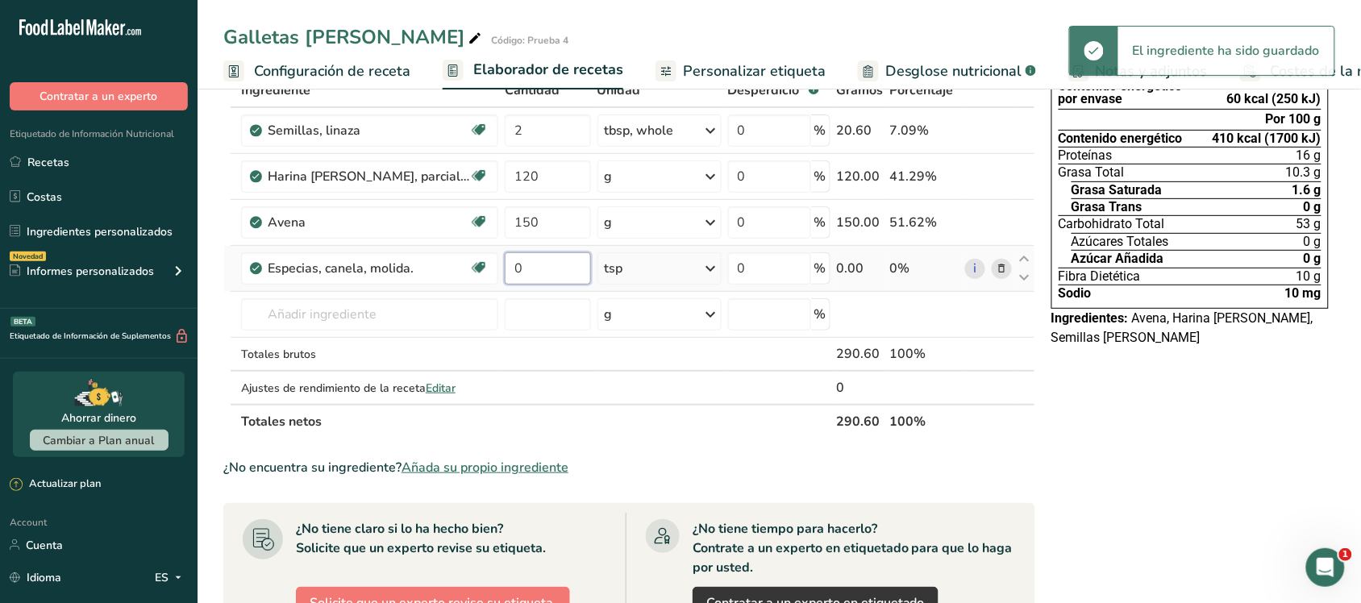
click at [538, 268] on input "0" at bounding box center [548, 268] width 86 height 32
type input "1"
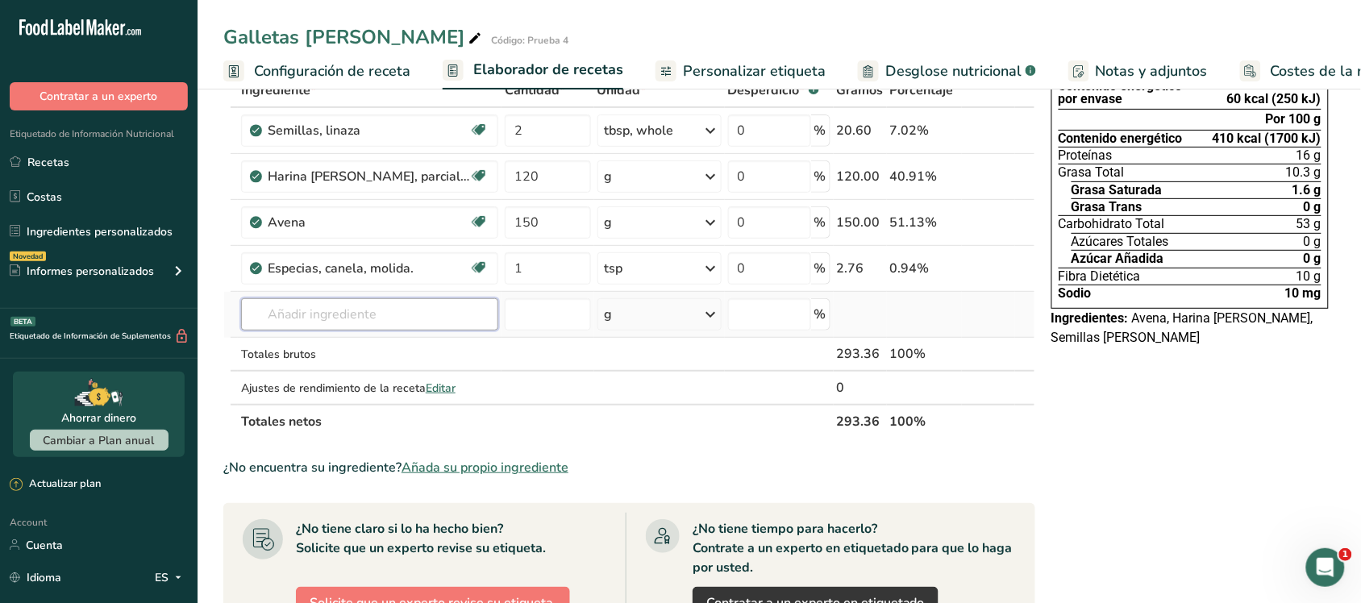
click at [457, 307] on div "Ingrediente * Cantidad * Unidad * Desperdicio * .a-a{fill:#347362;}.b-a{fill:#f…" at bounding box center [629, 255] width 812 height 365
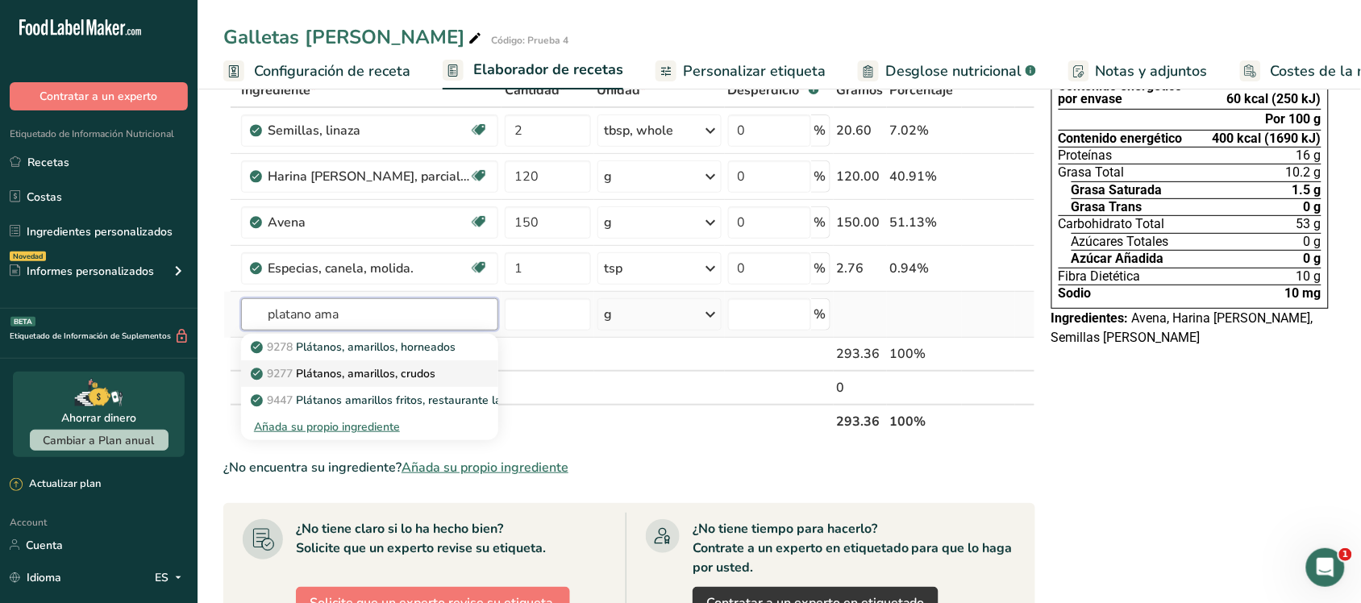
type input "platano ama"
click at [457, 368] on div "9277 Plátanos, amarillos, crudos" at bounding box center [357, 373] width 206 height 17
type input "Plantains, yellow, raw"
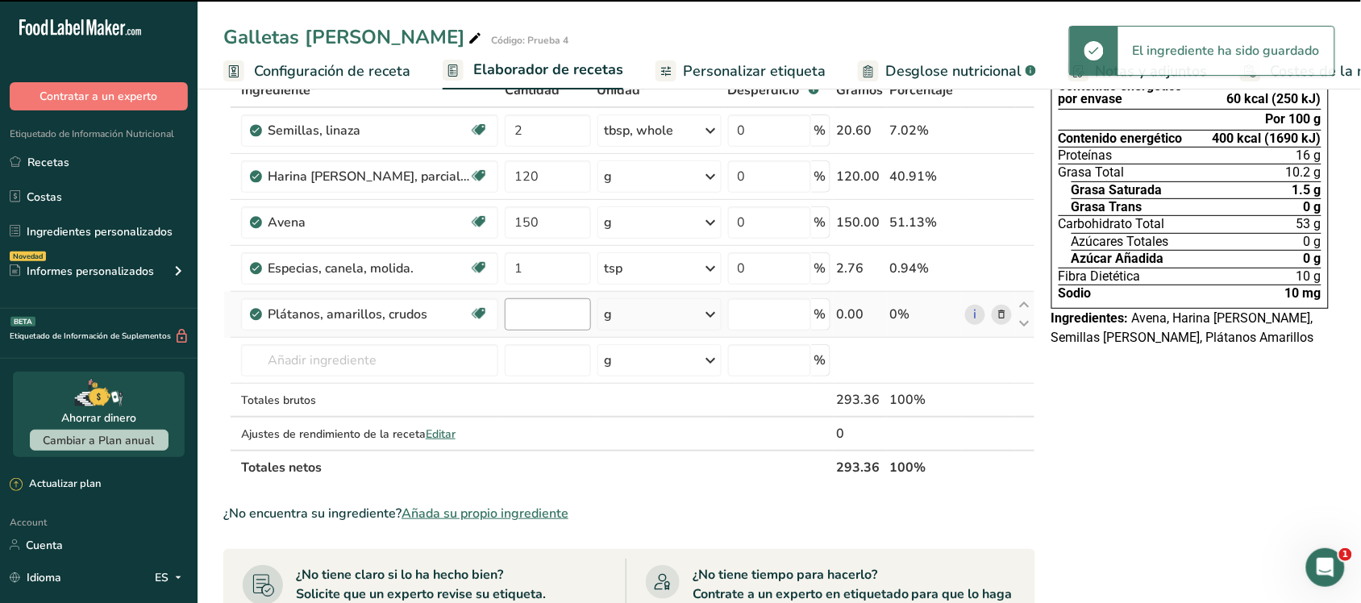
type input "0"
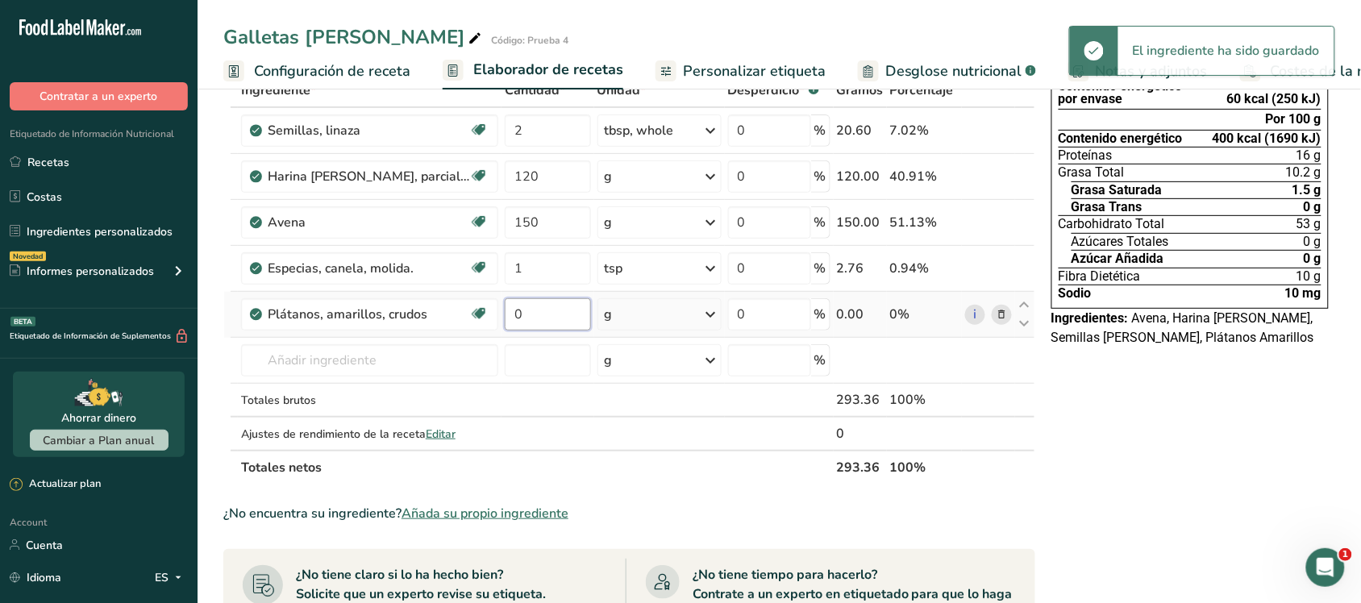
click at [536, 317] on input "0" at bounding box center [548, 314] width 86 height 32
click at [627, 317] on div "Ingrediente * Cantidad * Unidad * Desperdicio * .a-a{fill:#347362;}.b-a{fill:#f…" at bounding box center [629, 278] width 812 height 411
click at [638, 308] on div "g" at bounding box center [659, 314] width 124 height 32
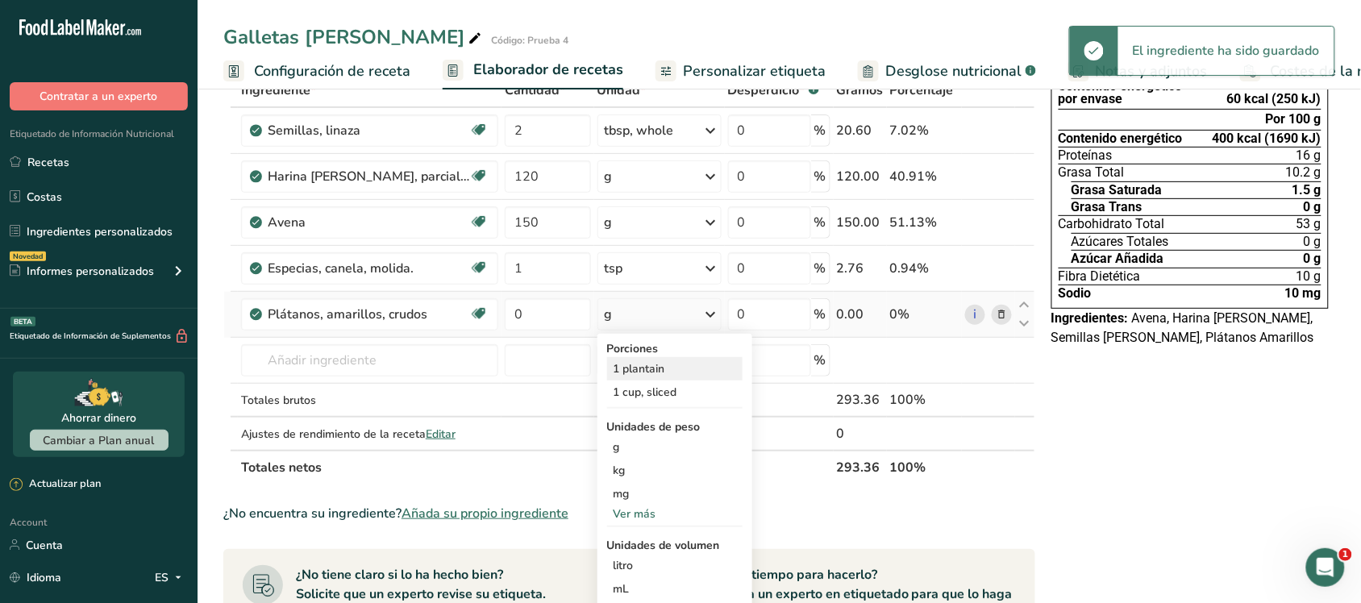
click at [657, 359] on div "1 plantain" at bounding box center [674, 368] width 135 height 23
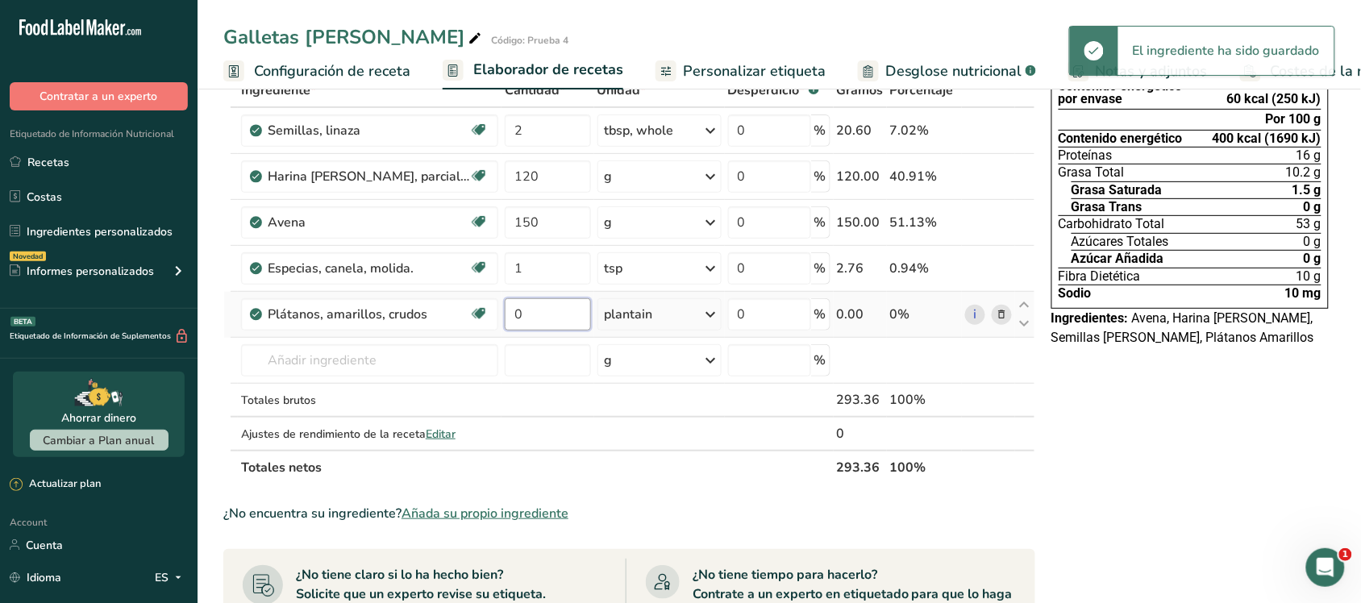
click at [557, 305] on input "0" at bounding box center [548, 314] width 86 height 32
type input "1"
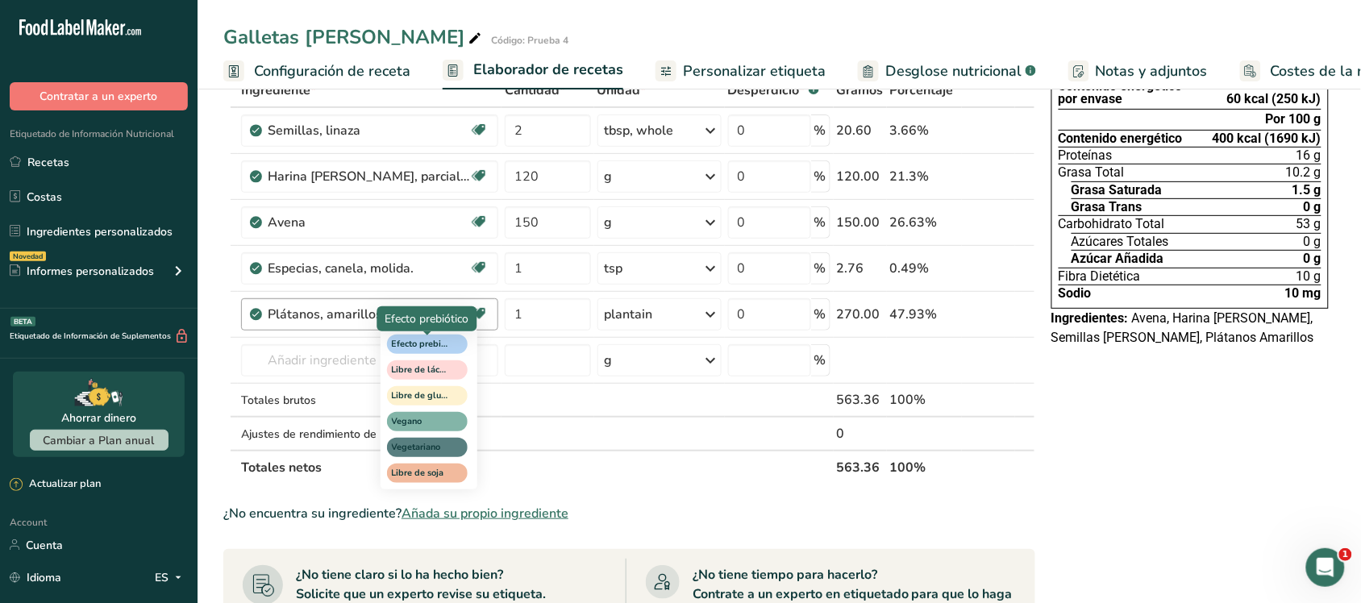
click at [425, 351] on div "Ingrediente * Cantidad * Unidad * Desperdicio * .a-a{fill:#347362;}.b-a{fill:#f…" at bounding box center [629, 278] width 812 height 411
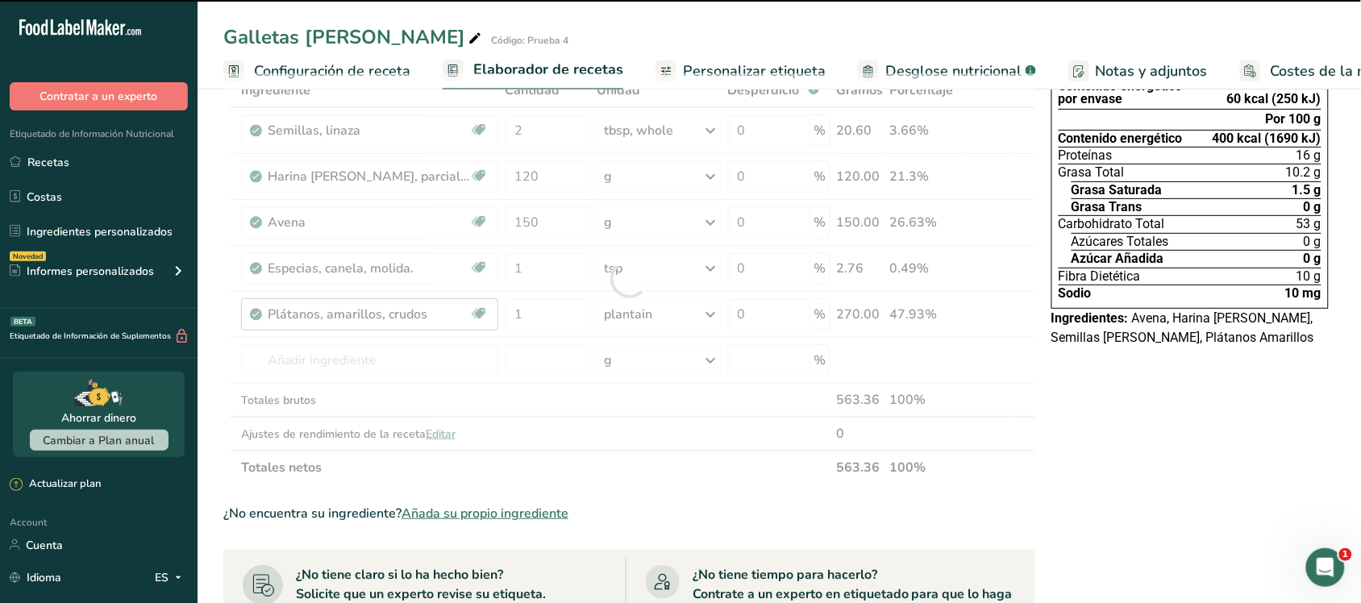
click at [485, 319] on icon at bounding box center [479, 313] width 16 height 25
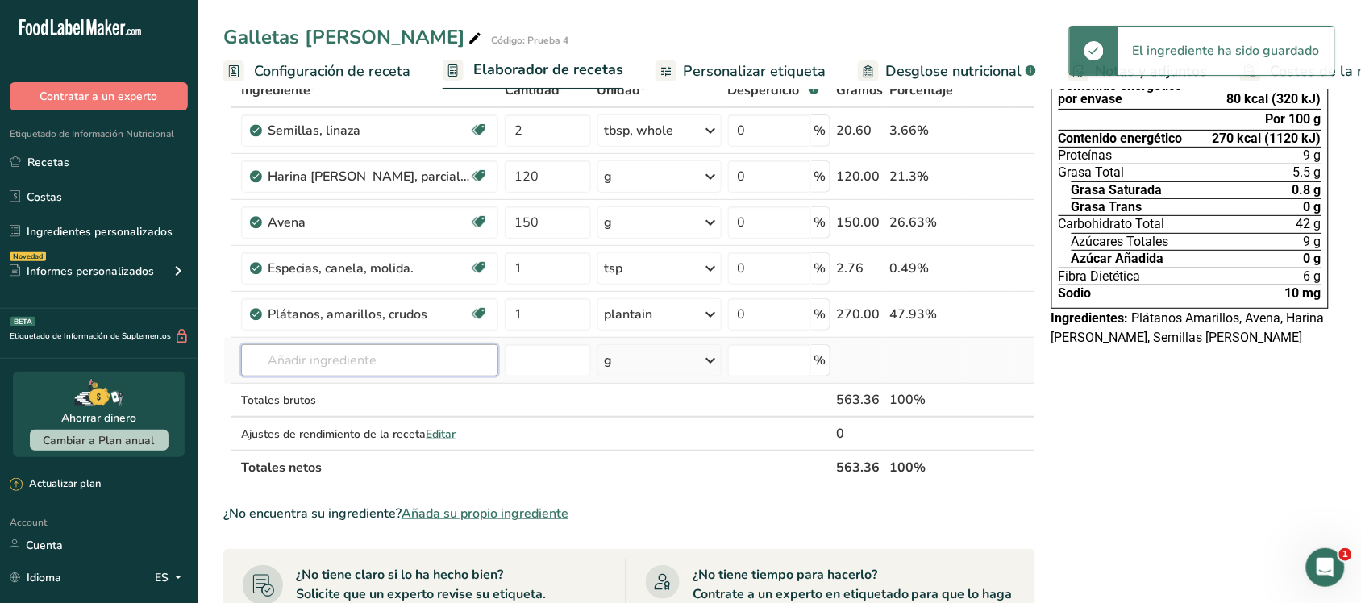
click at [298, 352] on input "text" at bounding box center [369, 360] width 257 height 32
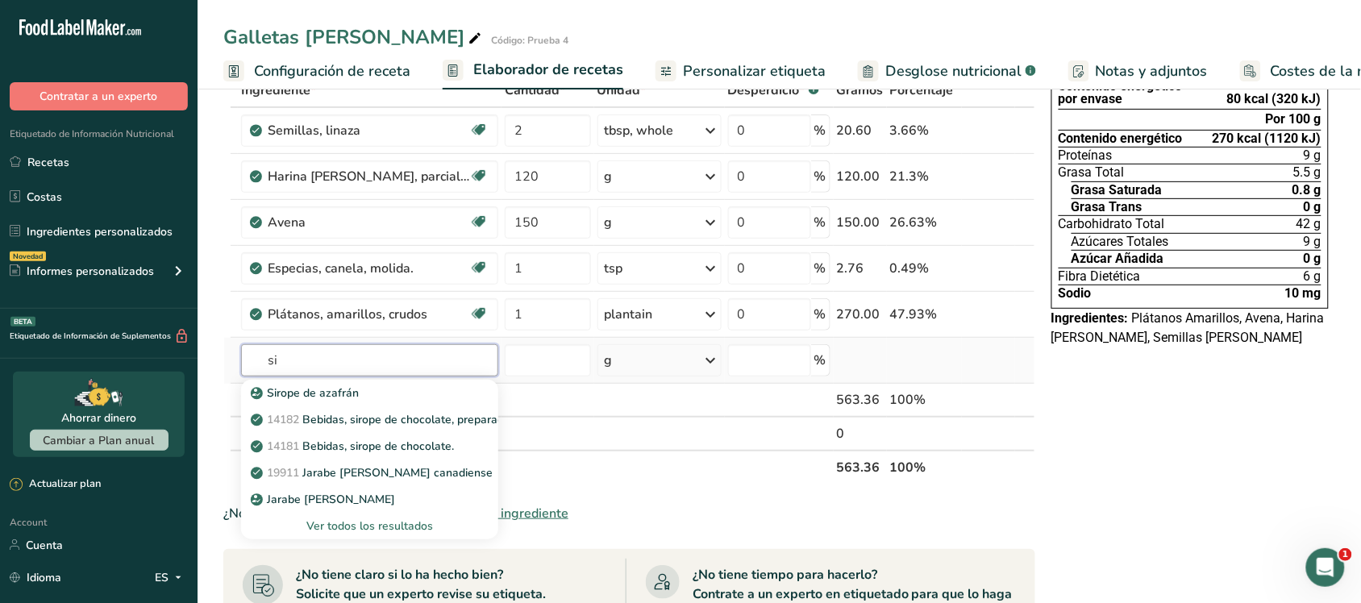
type input "s"
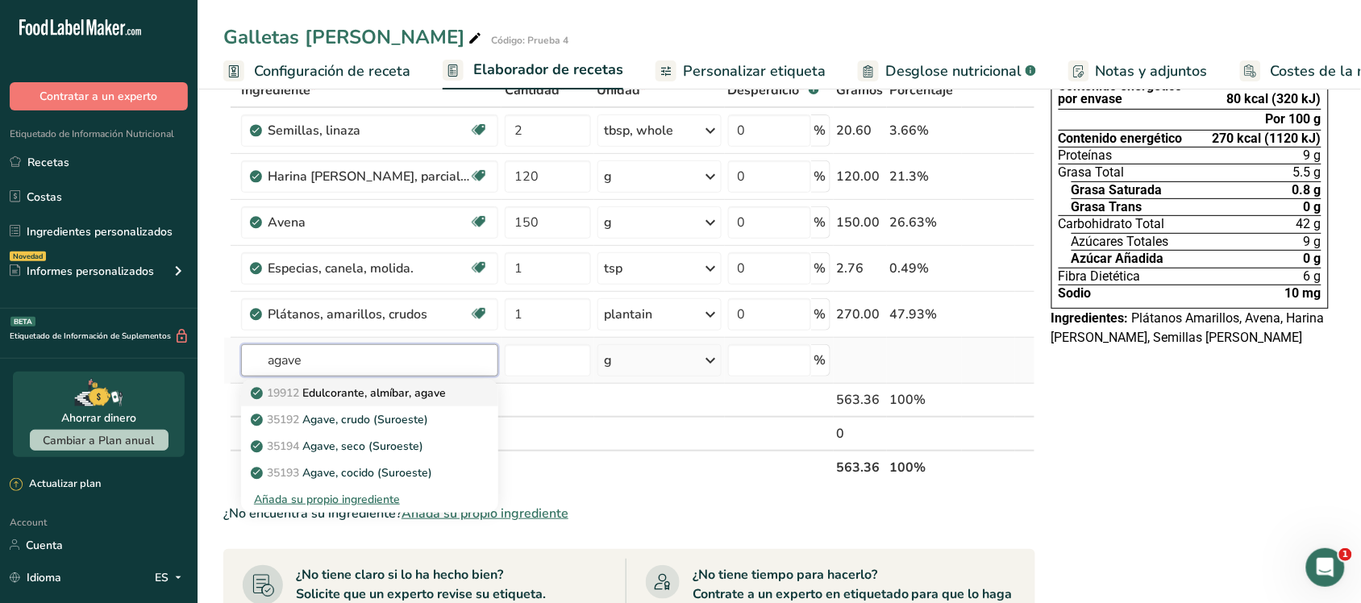
type input "agave"
click at [360, 389] on p "19912 Edulcorante, almíbar, agave" at bounding box center [350, 392] width 192 height 17
type input "Sweetener, syrup, agave"
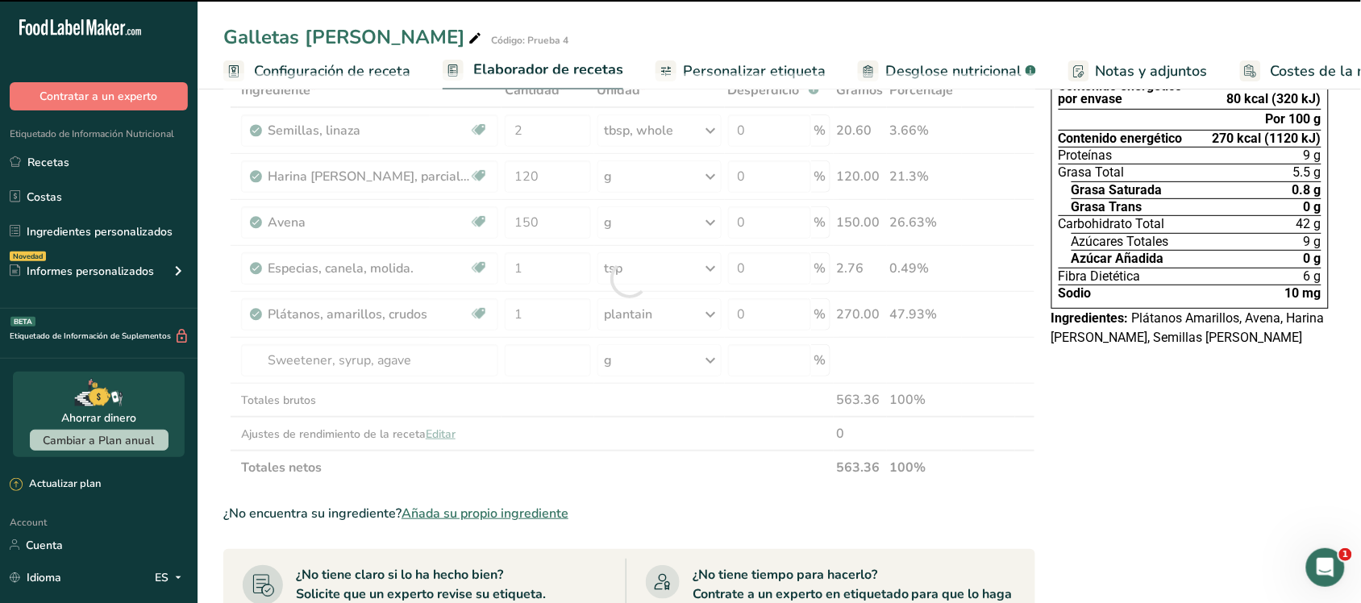
type input "0"
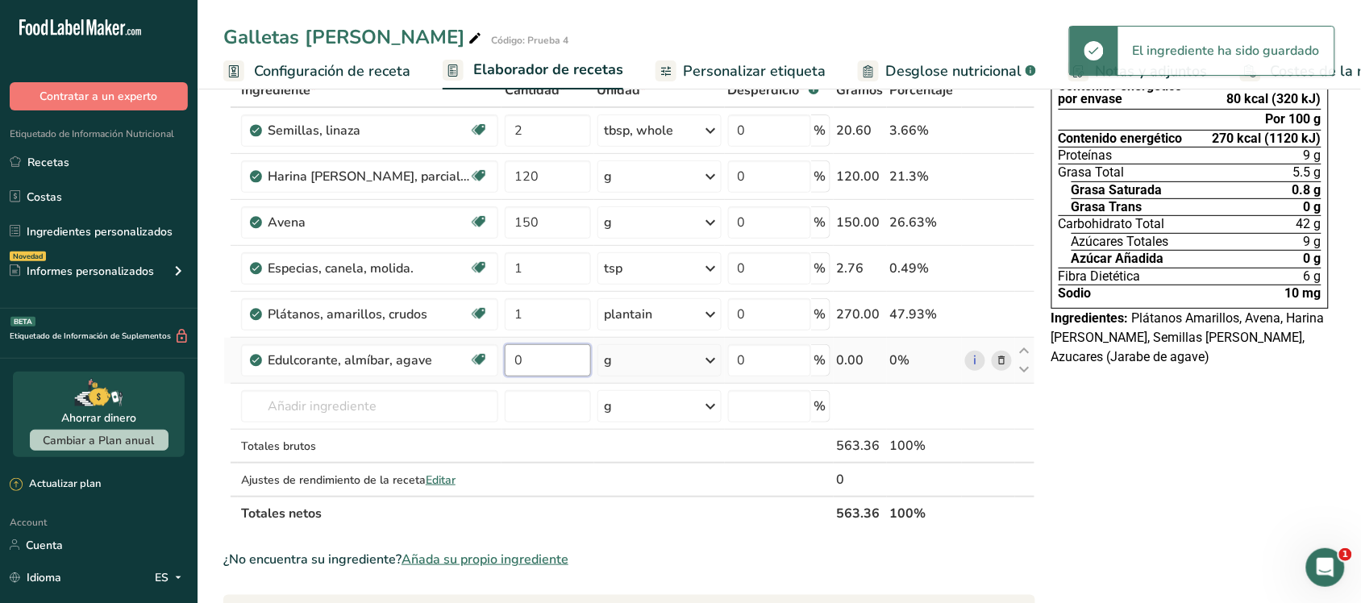
click at [559, 359] on input "0" at bounding box center [548, 360] width 86 height 32
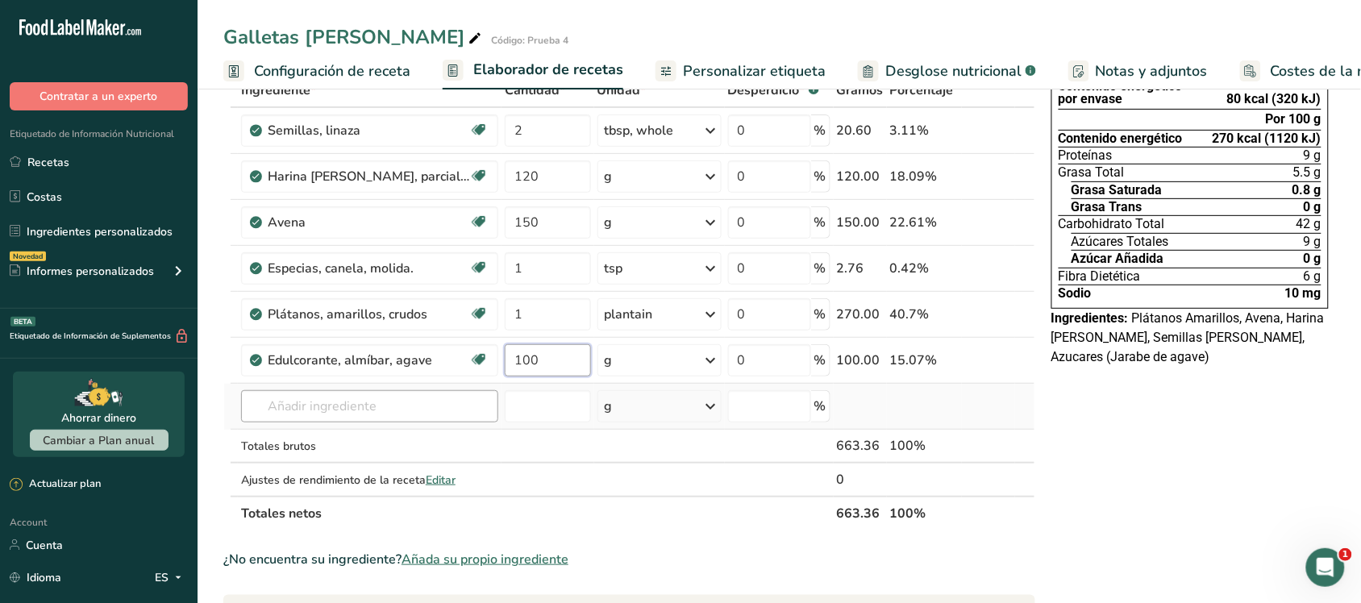
type input "100"
click at [405, 412] on div "Ingrediente * Cantidad * Unidad * Desperdicio * .a-a{fill:#347362;}.b-a{fill:#f…" at bounding box center [629, 301] width 812 height 457
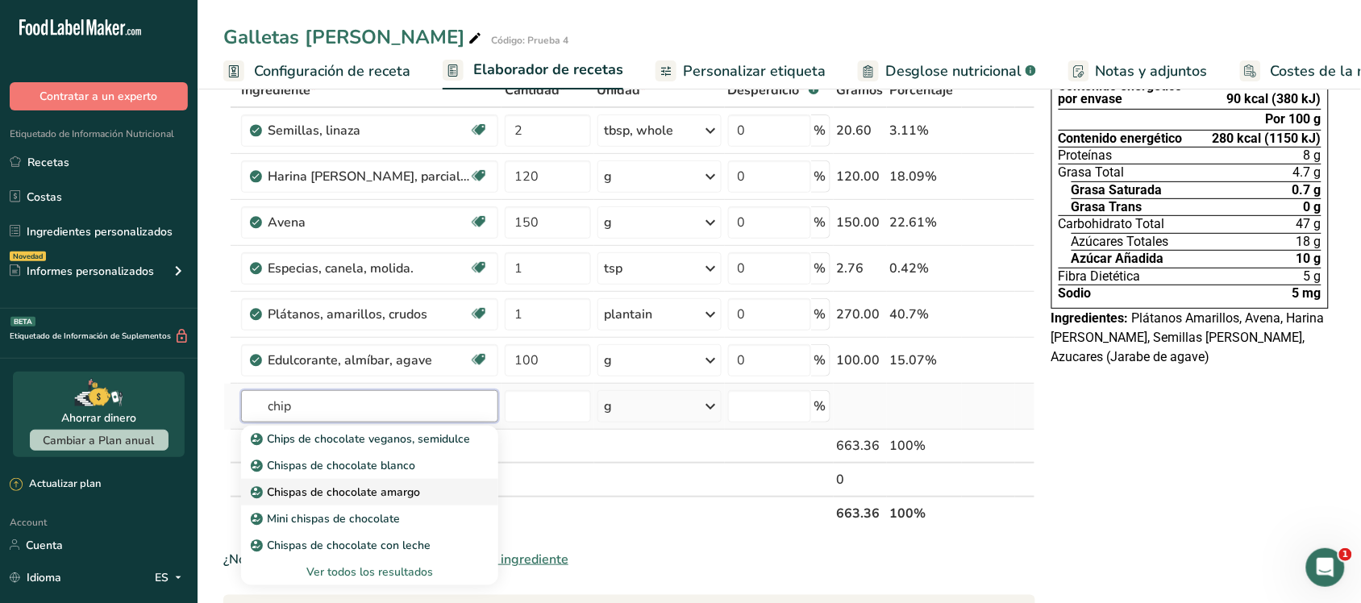
type input "chip"
click at [376, 489] on p "Chispas de chocolate amargo" at bounding box center [337, 492] width 166 height 17
type input "Dark Chocolate Chip"
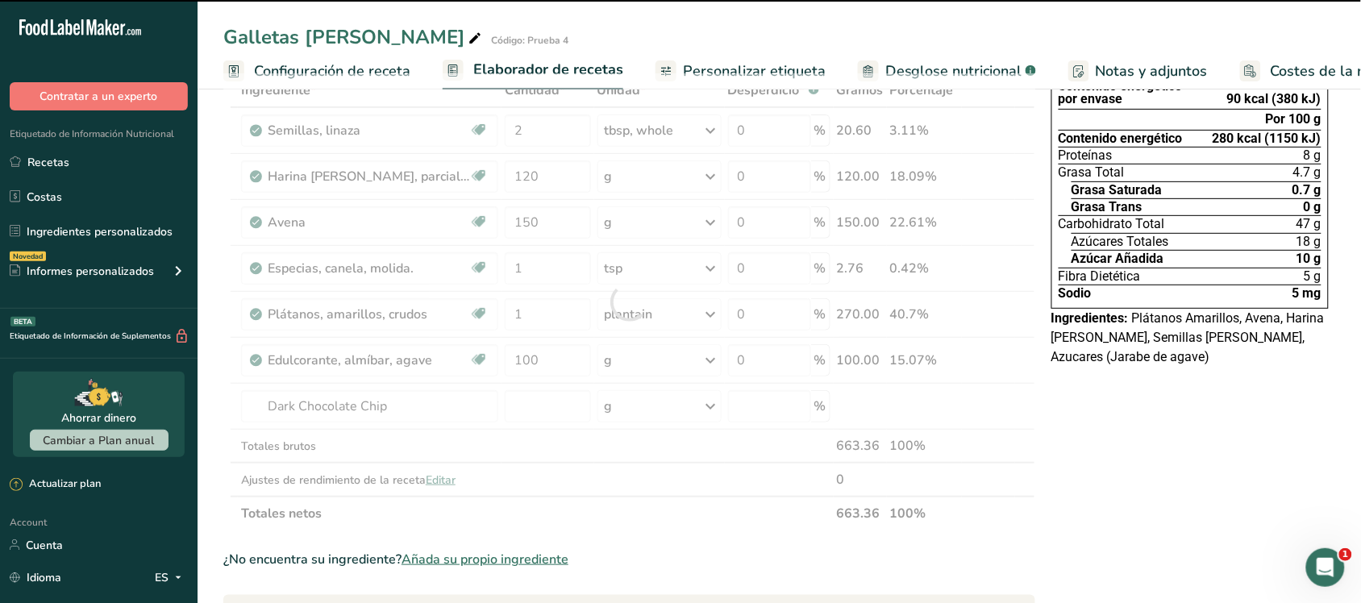
type input "0"
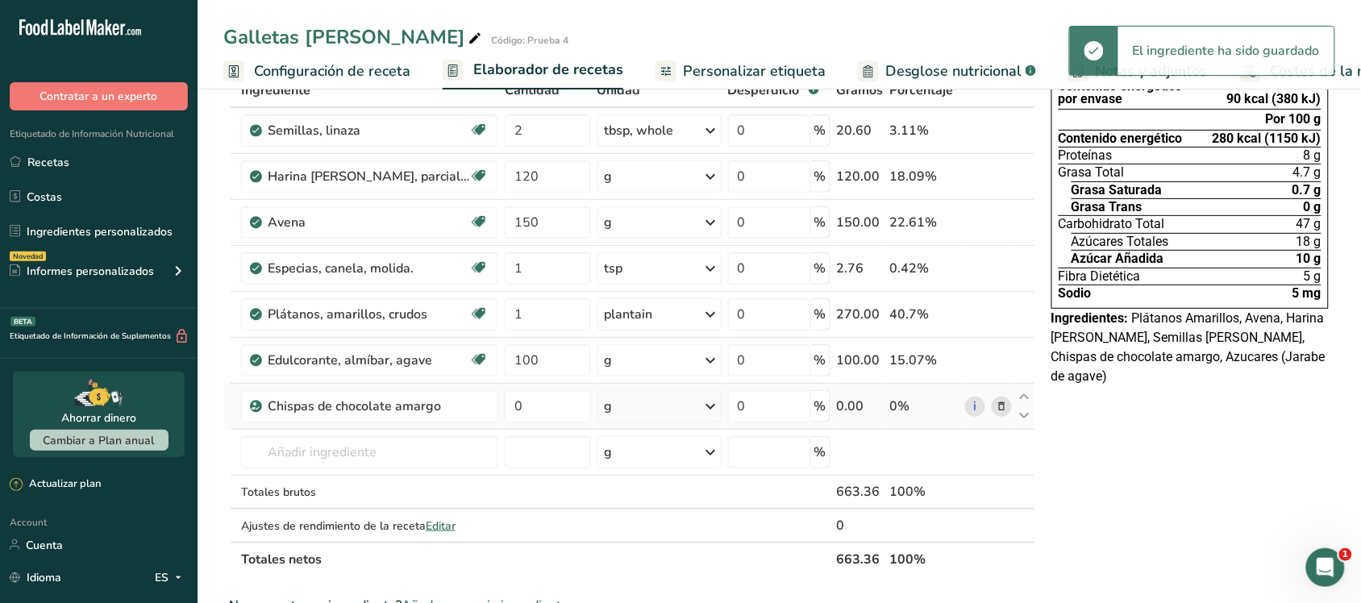
click at [637, 418] on div "g" at bounding box center [659, 406] width 124 height 32
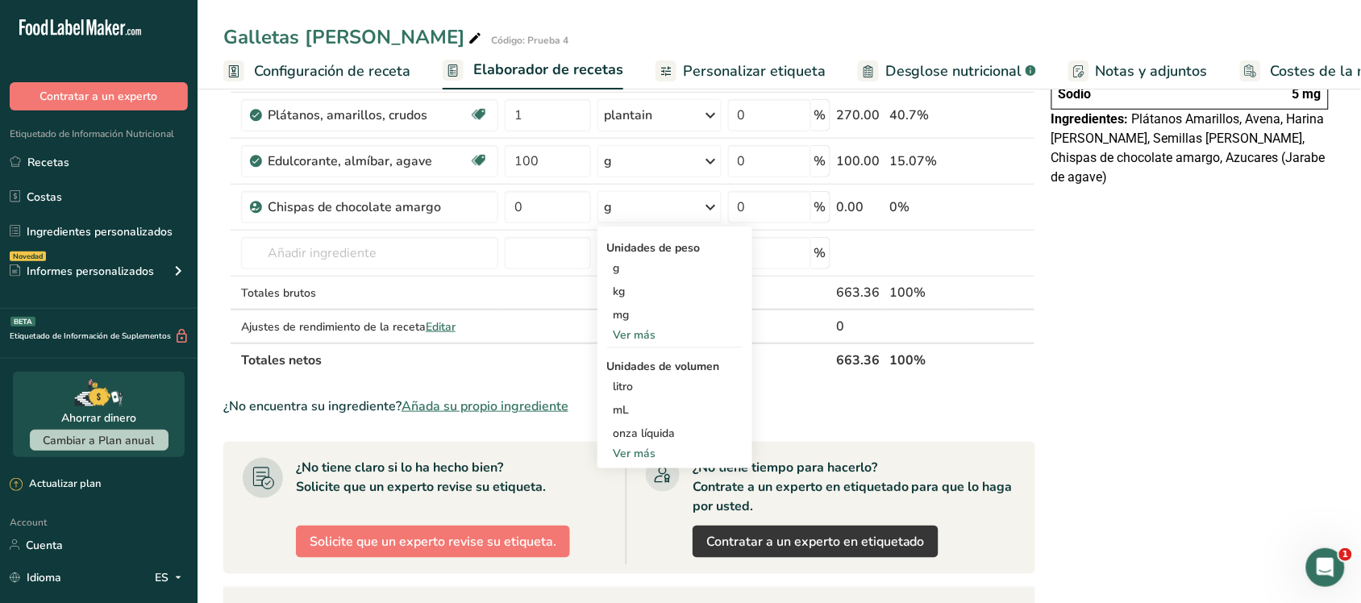
scroll to position [302, 0]
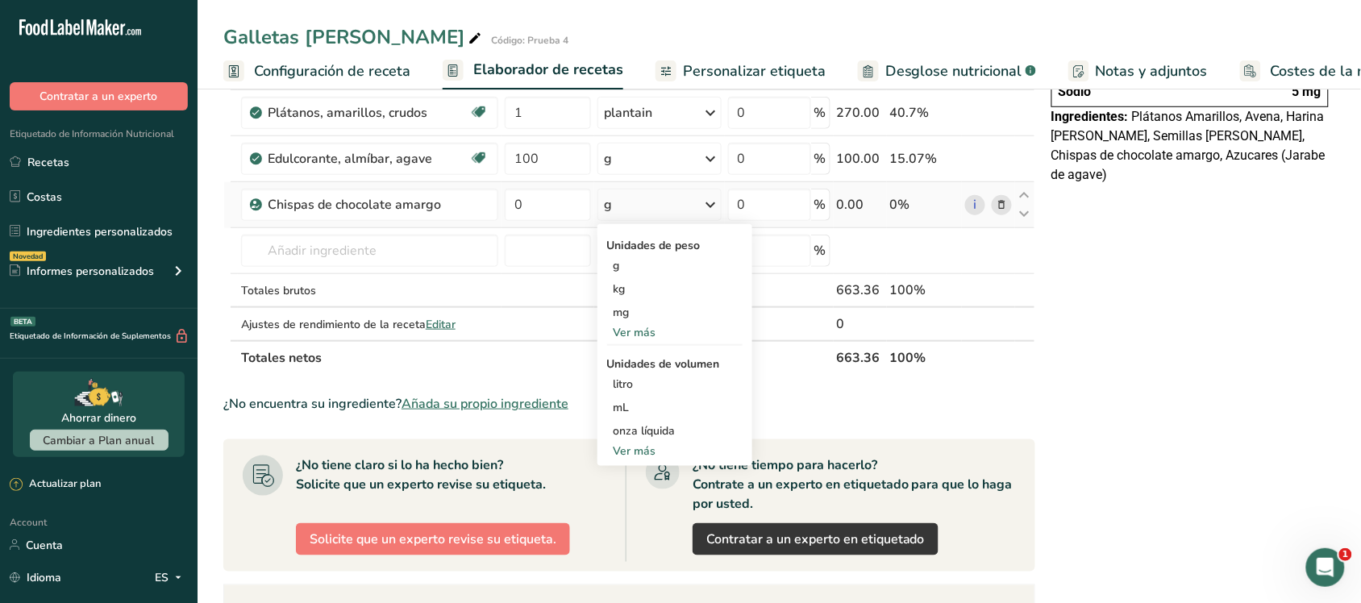
click at [638, 452] on div "Ver más" at bounding box center [674, 450] width 135 height 17
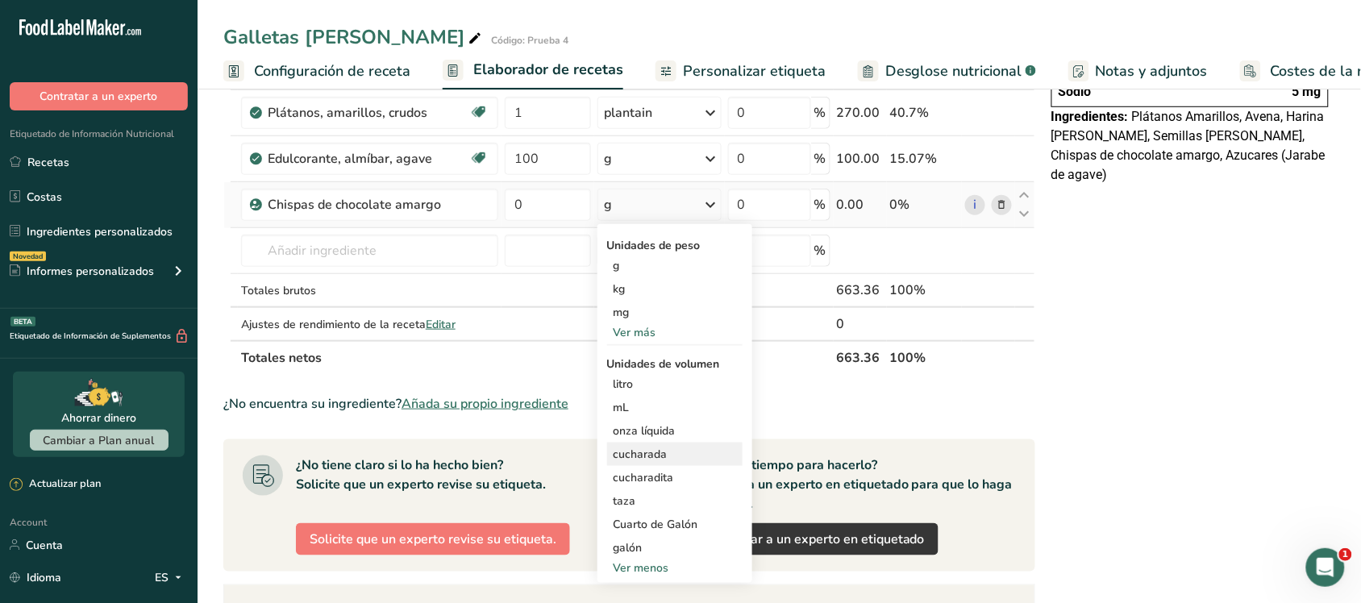
click at [654, 463] on div "cucharada Las unidades de volumen requieren una conversión de densidad. Si cono…" at bounding box center [674, 453] width 135 height 23
click at [637, 447] on div "cucharada" at bounding box center [674, 454] width 123 height 17
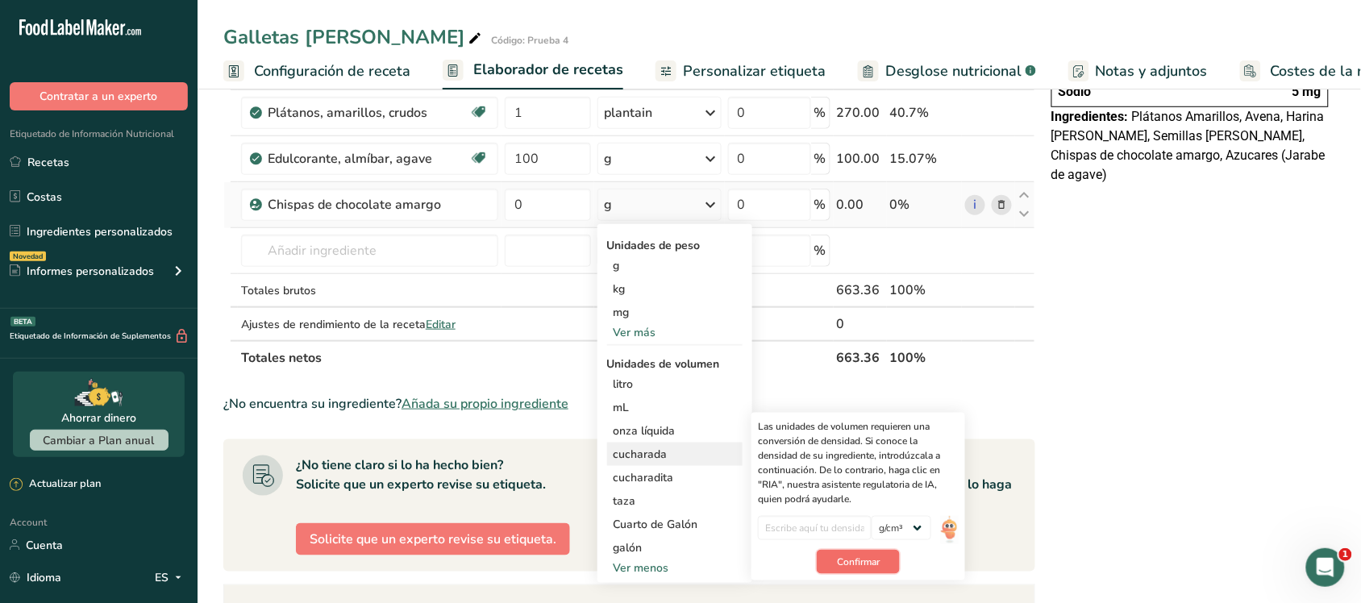
click at [833, 558] on button "Confirmar" at bounding box center [857, 562] width 83 height 24
click at [831, 534] on input "number" at bounding box center [815, 528] width 114 height 24
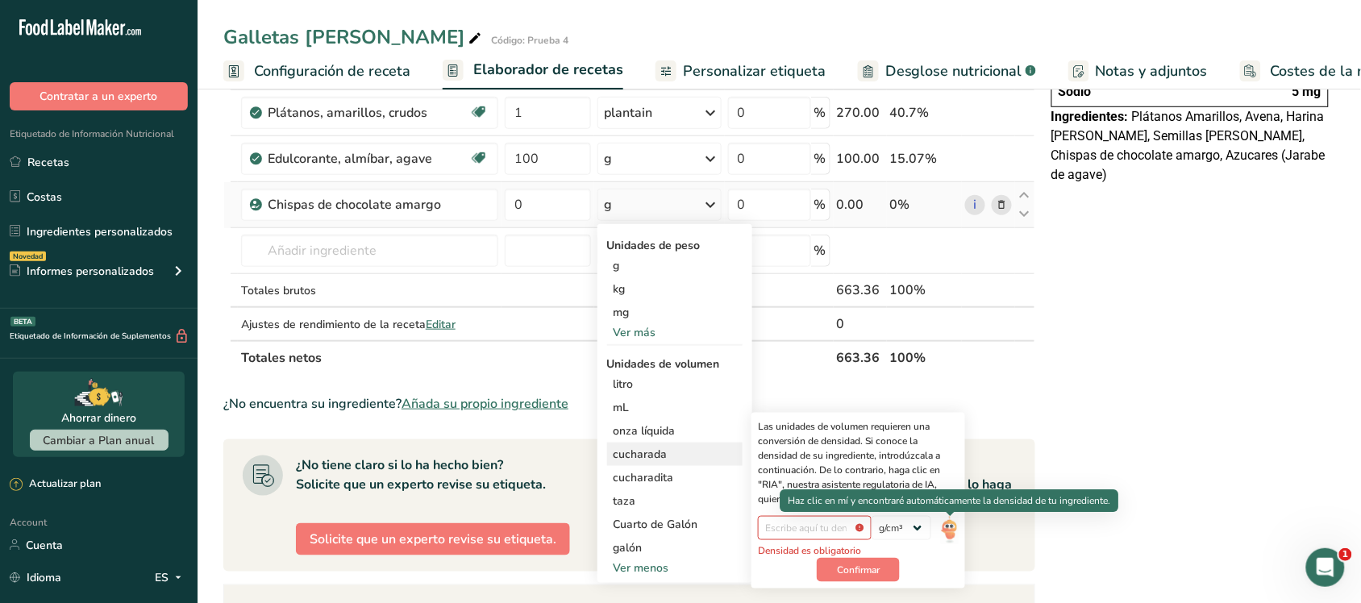
click at [951, 528] on img at bounding box center [950, 530] width 18 height 28
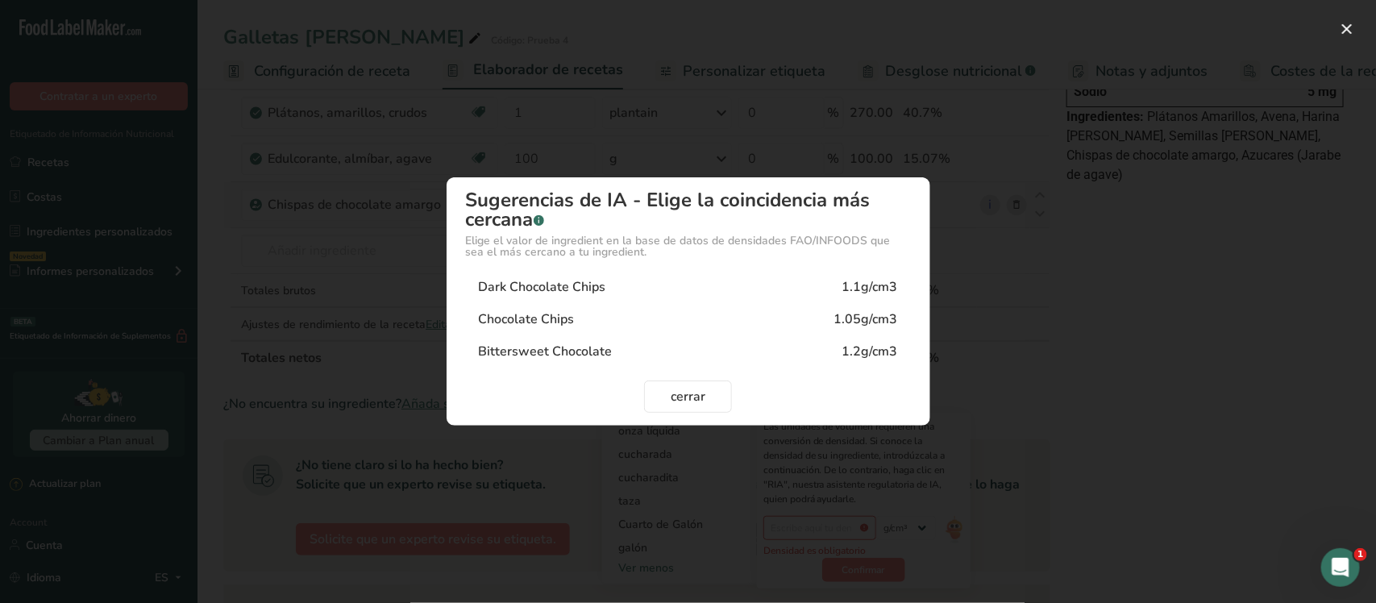
click at [865, 280] on div "1.1g/cm3" at bounding box center [870, 286] width 56 height 19
type input "1.1"
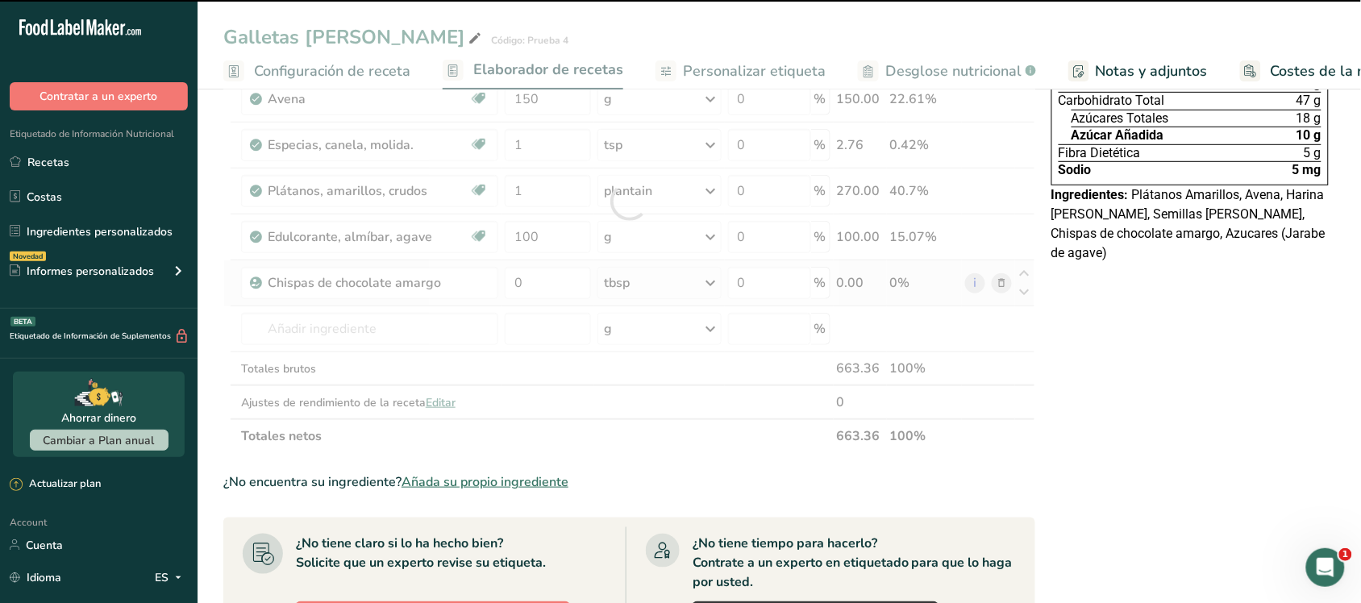
scroll to position [201, 0]
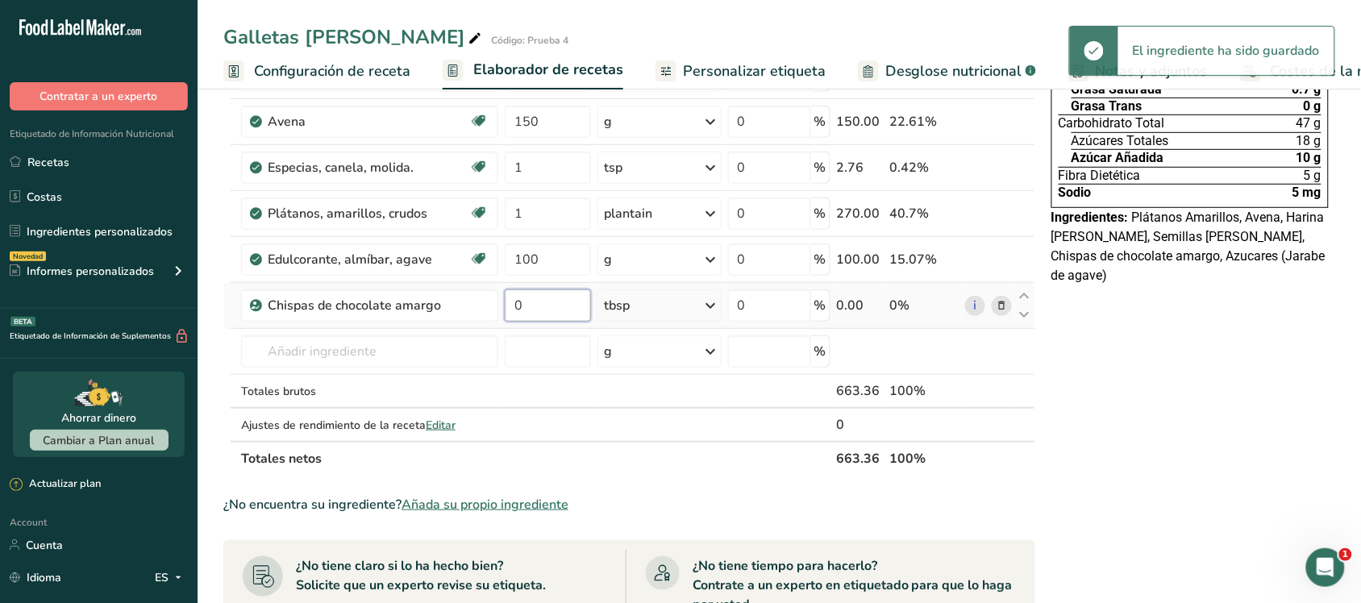
click at [554, 313] on input "0" at bounding box center [548, 305] width 86 height 32
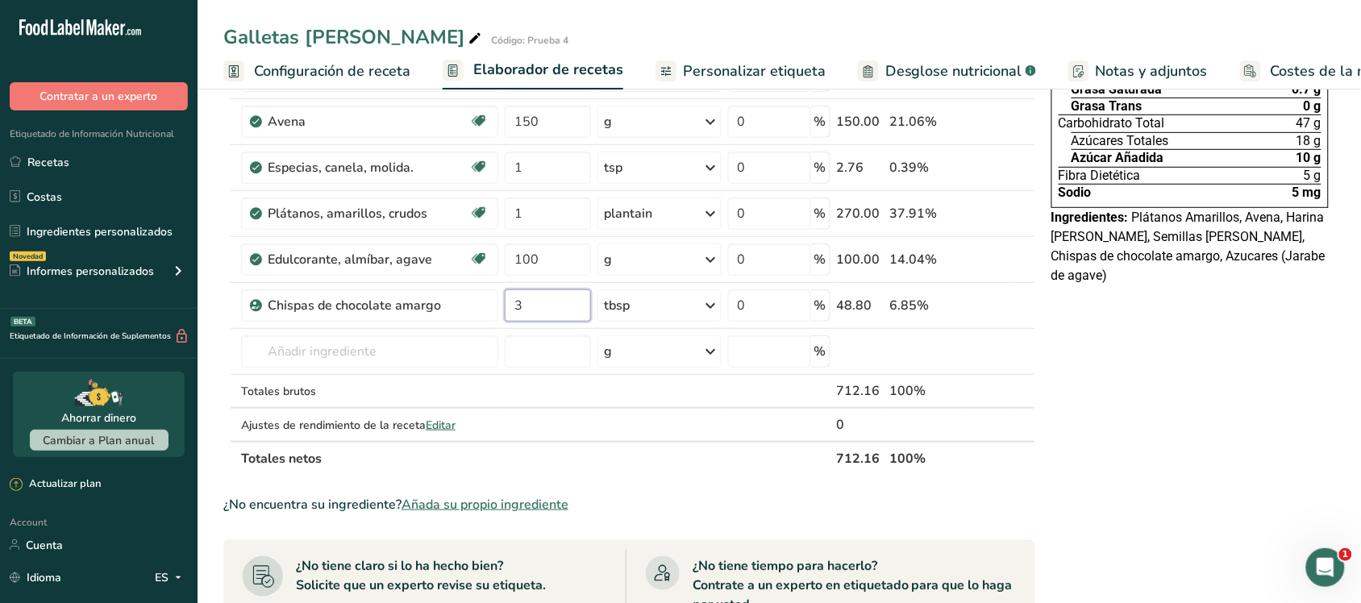
type input "3"
click at [1215, 341] on div "Declaración Nutrimental Tamaño de la porción 33g 1 Porción Por Envase Contenido…" at bounding box center [1190, 473] width 290 height 1131
click at [434, 423] on span "Editar" at bounding box center [441, 425] width 30 height 15
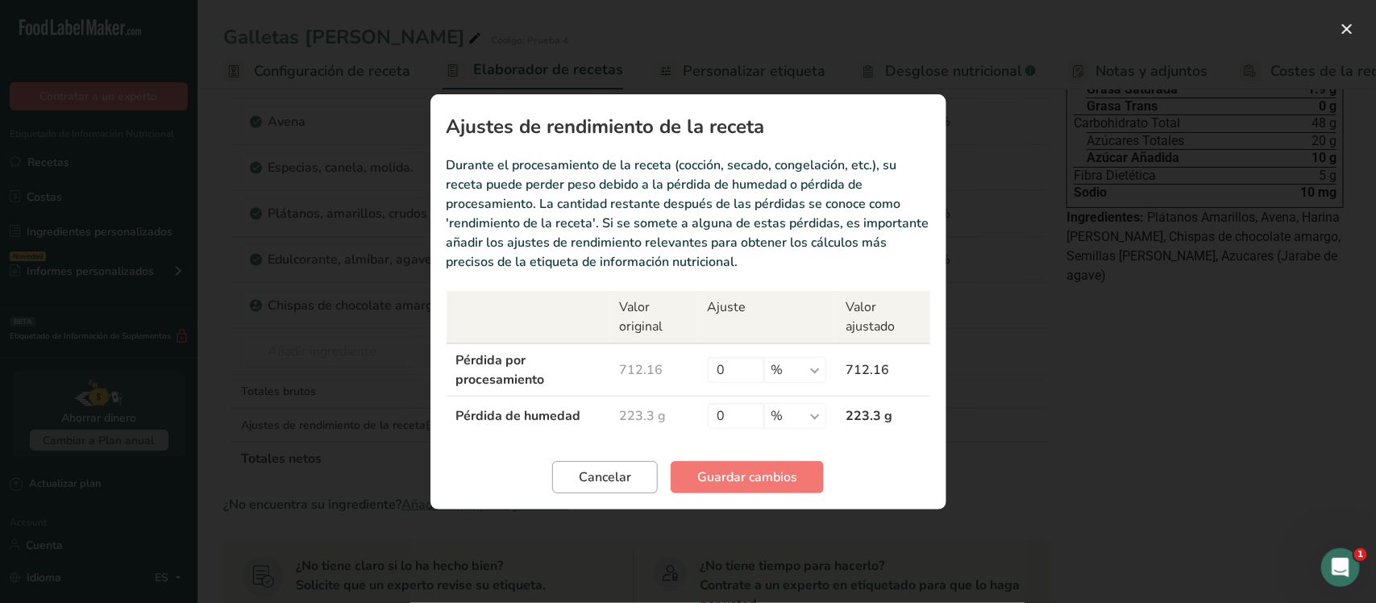
drag, startPoint x: 577, startPoint y: 458, endPoint x: 588, endPoint y: 461, distance: 11.7
click at [580, 459] on section "Ajustes de rendimiento de la receta Durante el procesamiento de la receta (cocc…" at bounding box center [688, 301] width 516 height 415
click at [600, 467] on span "Cancelar" at bounding box center [605, 476] width 52 height 19
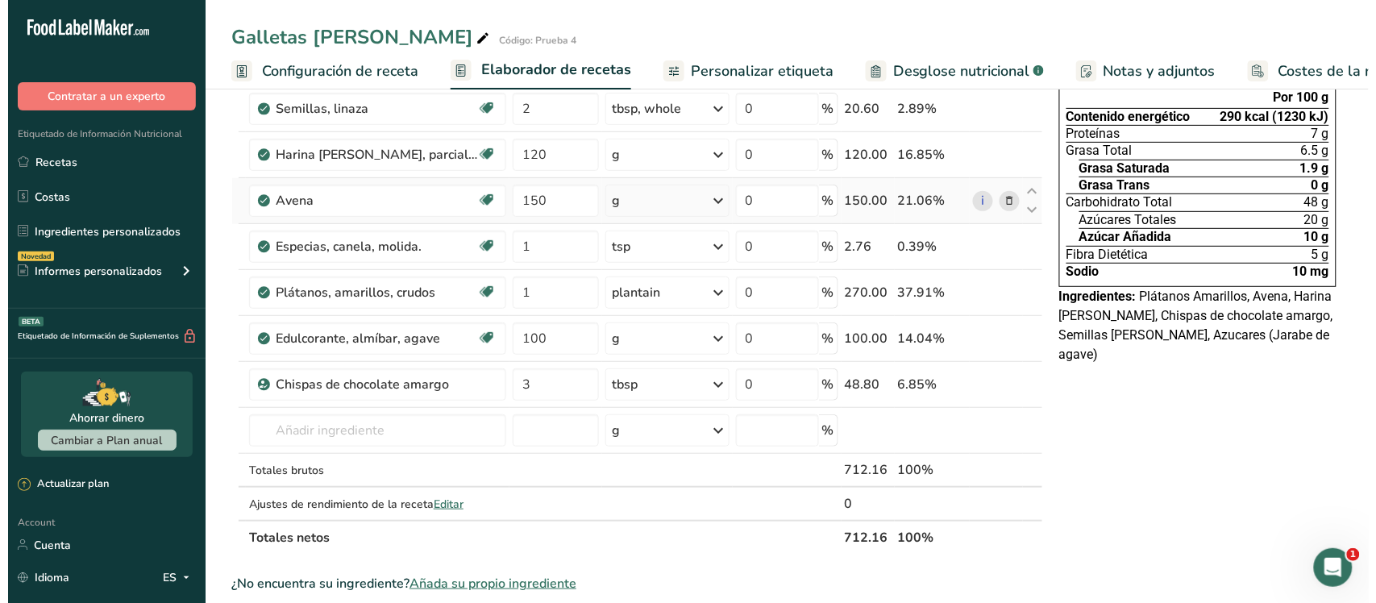
scroll to position [0, 0]
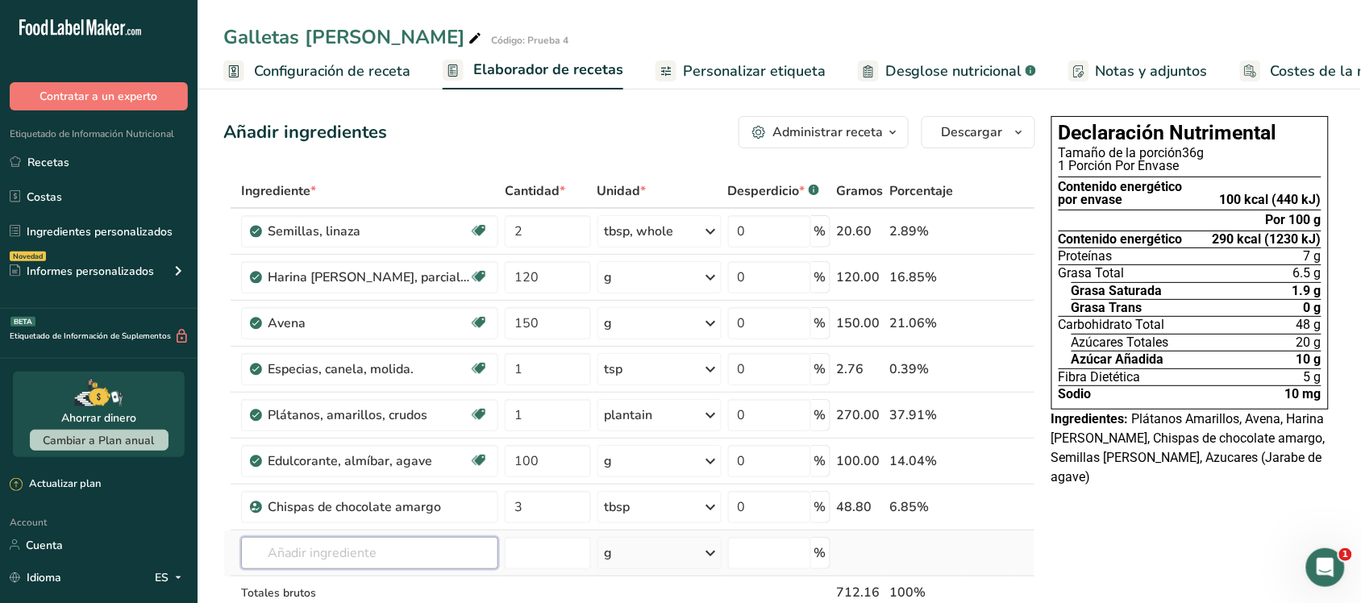
click at [393, 540] on input "text" at bounding box center [369, 553] width 257 height 32
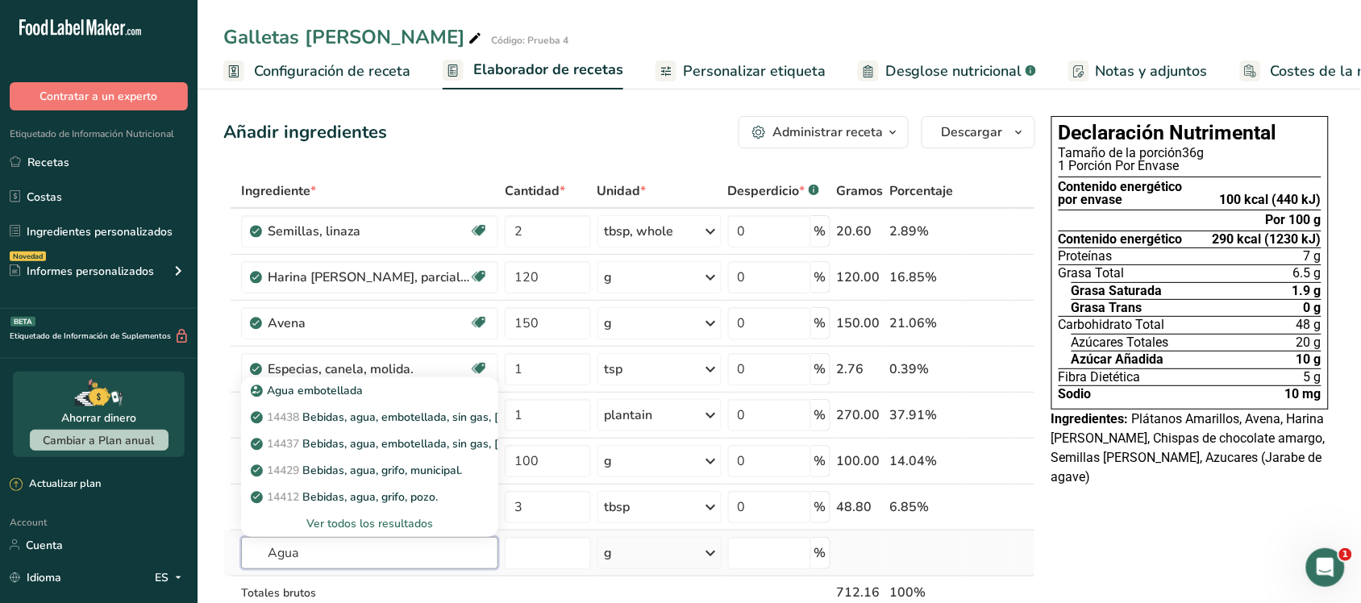
type input "Agua"
click at [367, 522] on div "Ver todos los resultados" at bounding box center [369, 523] width 231 height 17
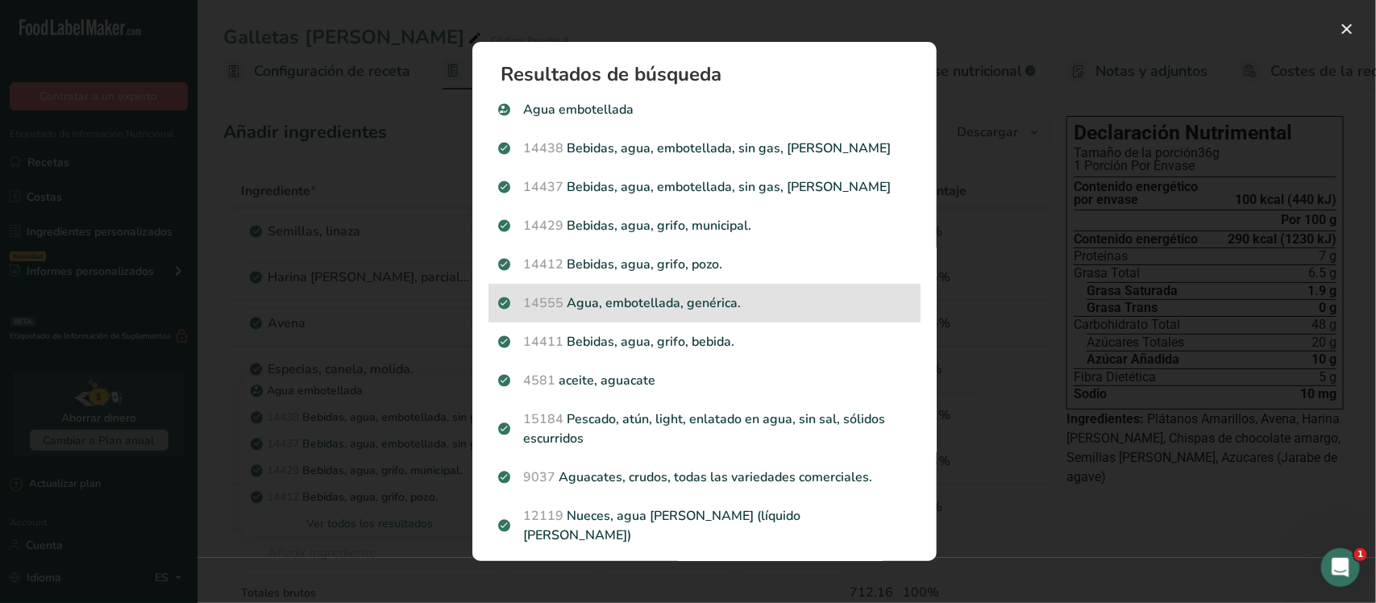
click at [677, 312] on p "14555 Agua, embotellada, genérica." at bounding box center [704, 302] width 413 height 19
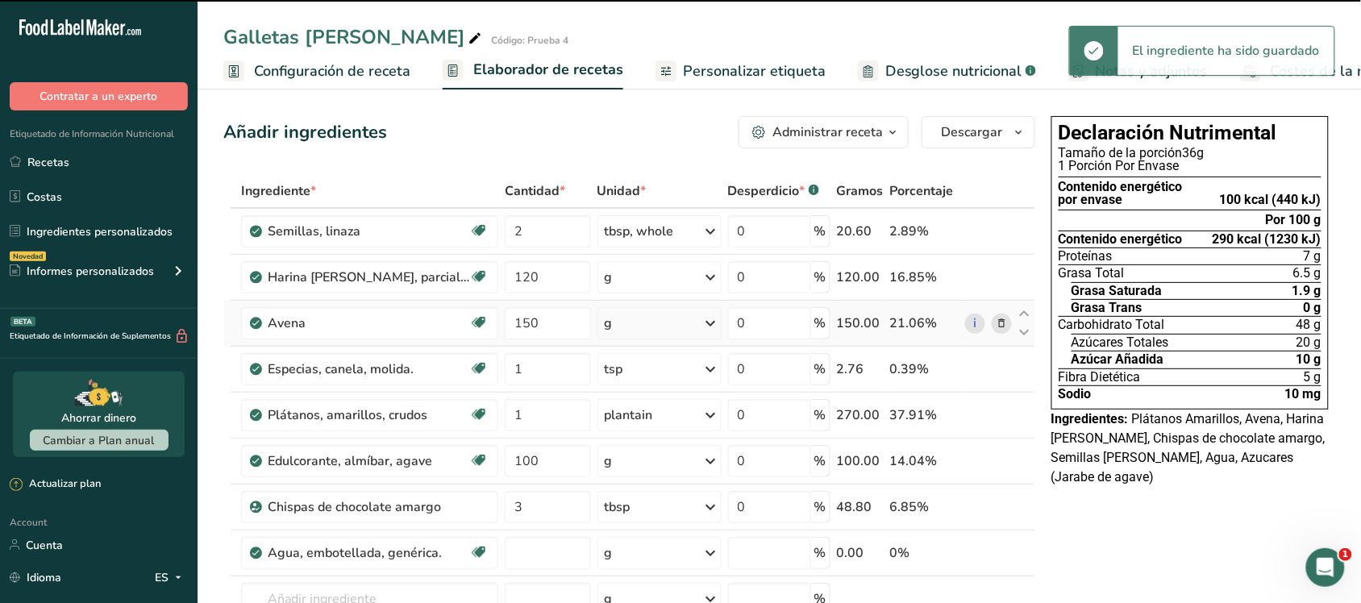
type input "0"
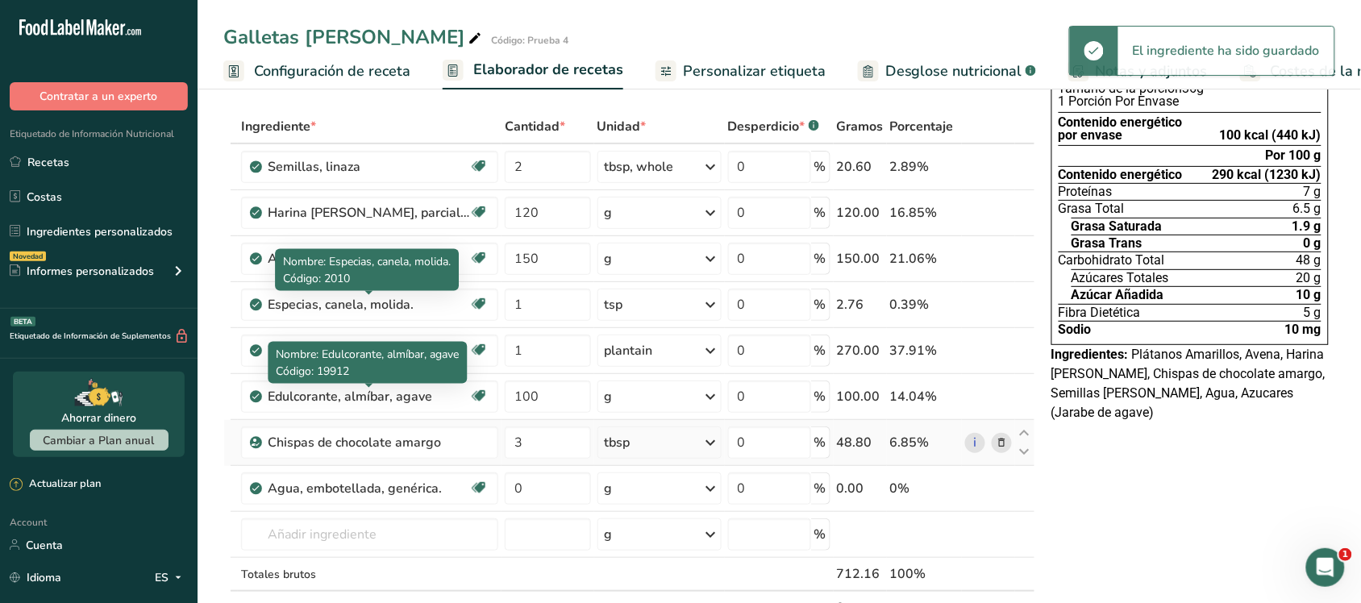
scroll to position [101, 0]
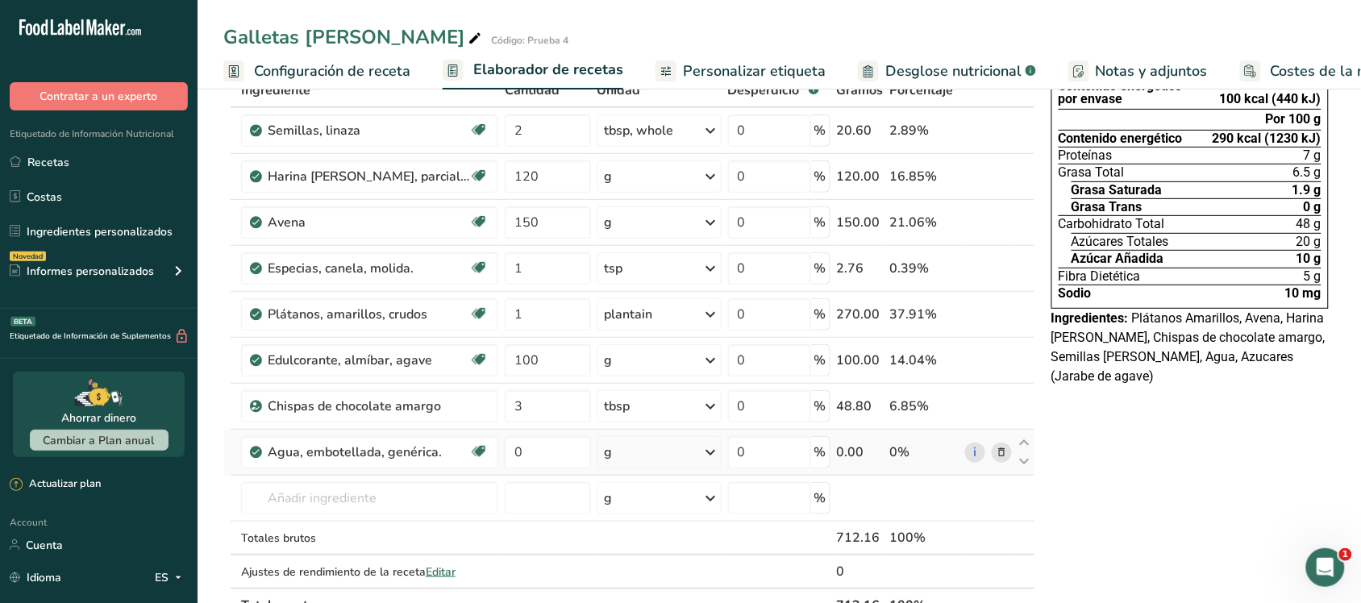
click at [625, 451] on div "g" at bounding box center [659, 452] width 124 height 32
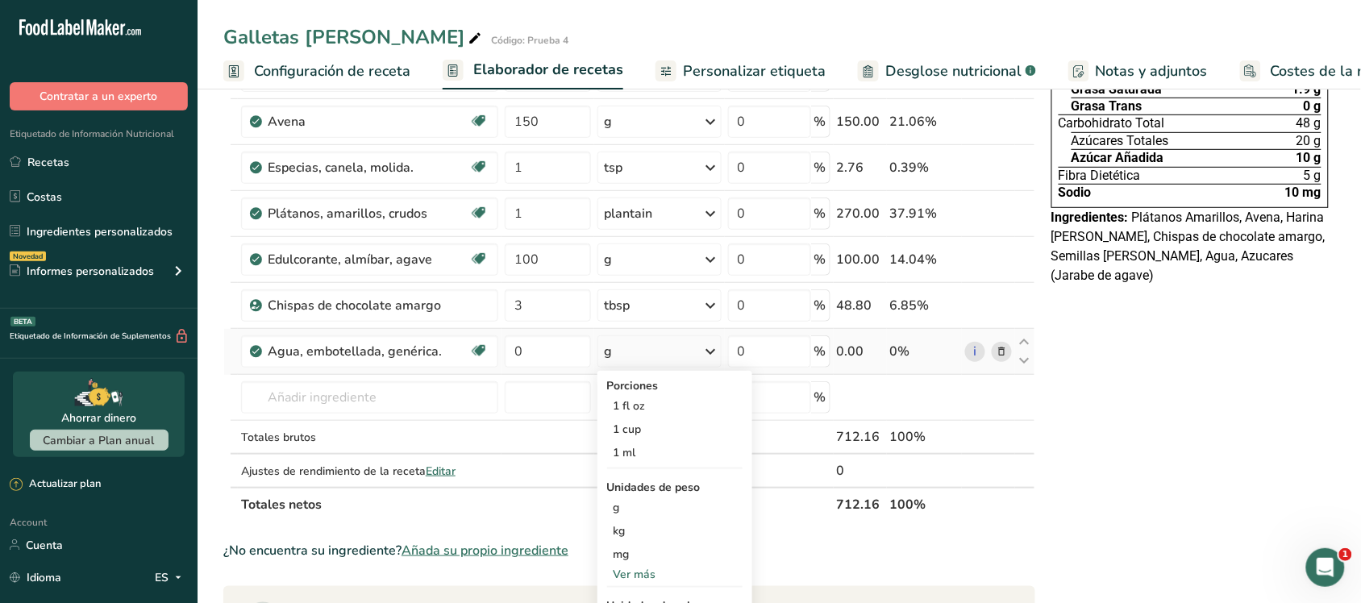
scroll to position [302, 0]
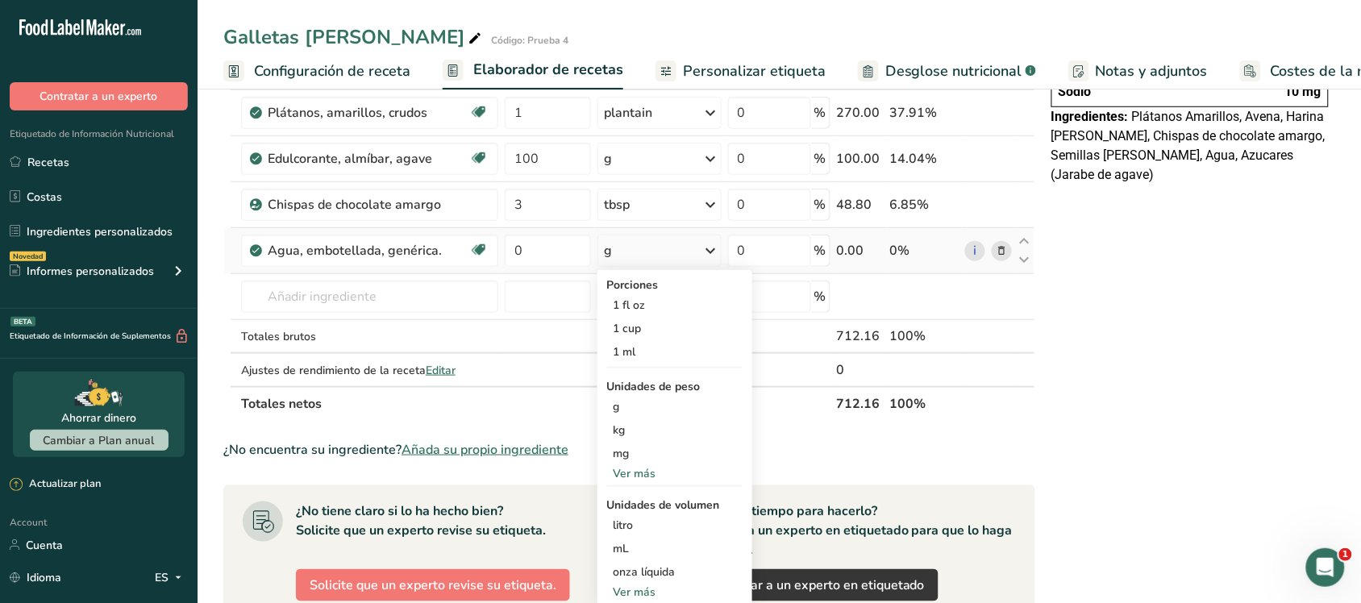
click at [654, 587] on div "Ver más" at bounding box center [674, 592] width 135 height 17
click at [659, 590] on div "cucharada" at bounding box center [674, 595] width 123 height 17
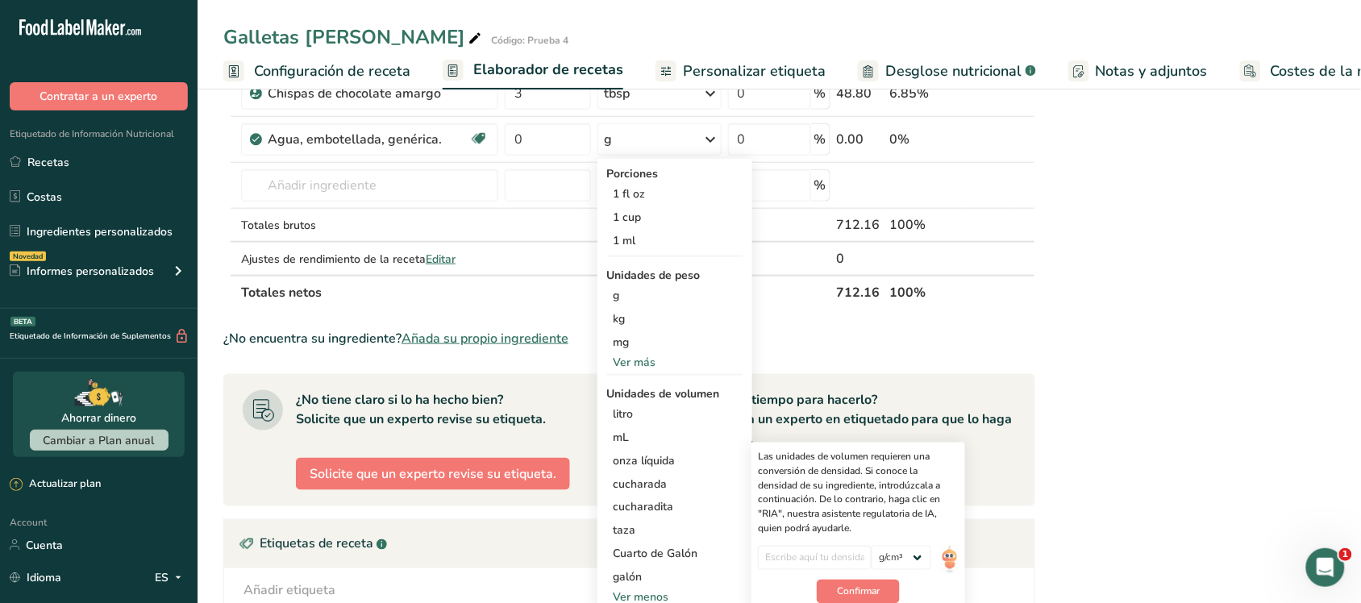
scroll to position [504, 0]
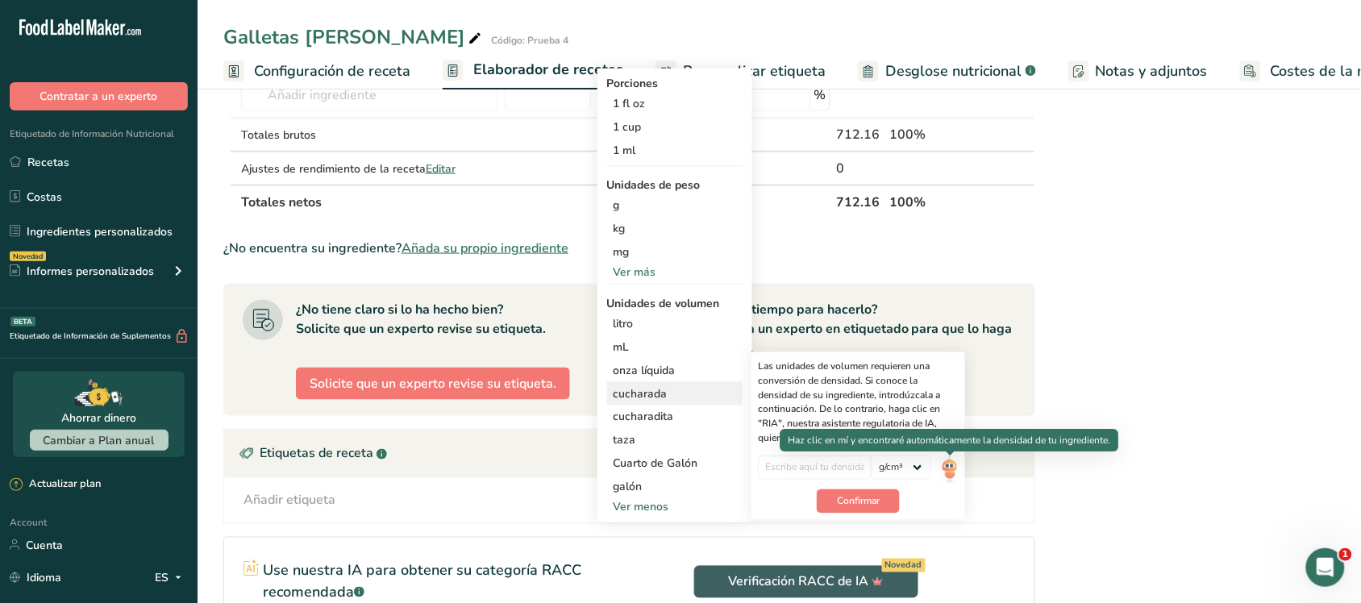
click at [953, 472] on img at bounding box center [950, 469] width 18 height 28
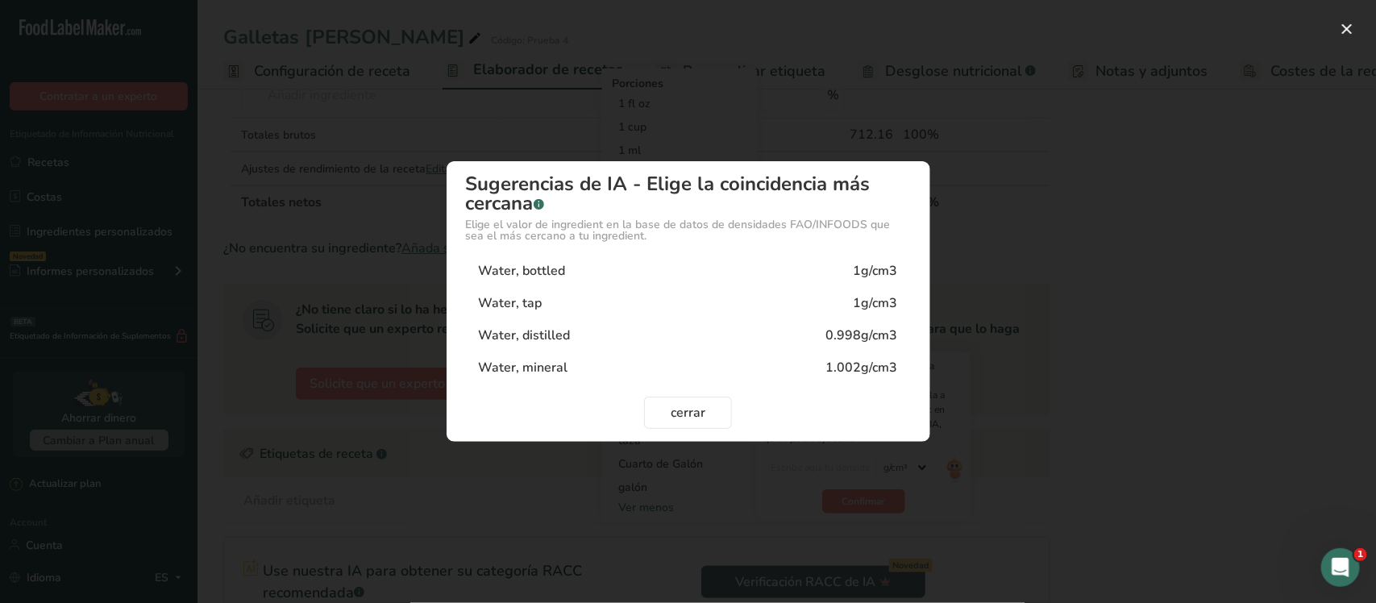
click at [871, 270] on div "1g/cm3" at bounding box center [876, 270] width 44 height 19
type input "1"
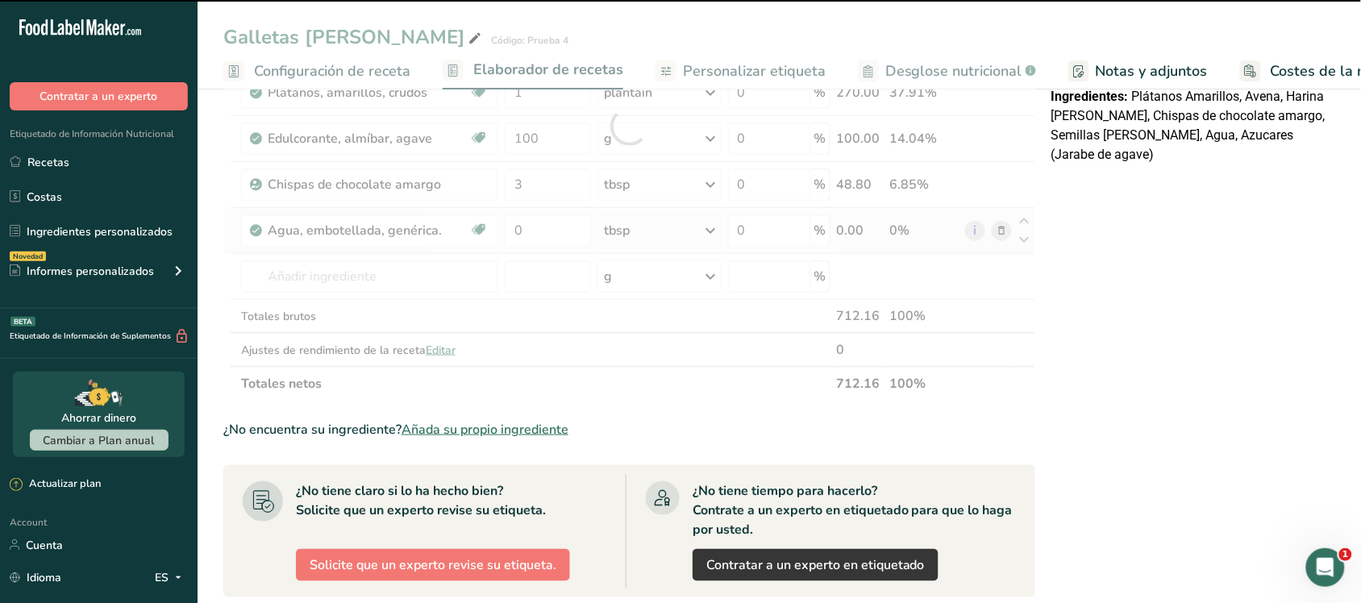
scroll to position [201, 0]
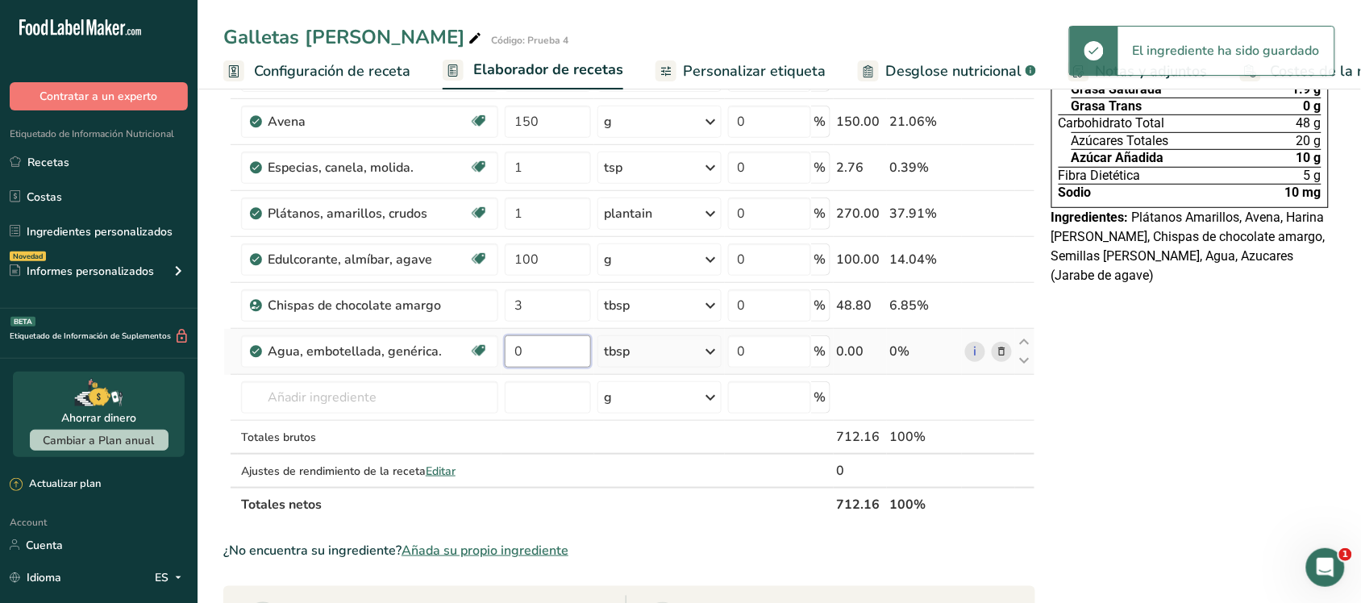
click at [541, 352] on input "0" at bounding box center [548, 351] width 86 height 32
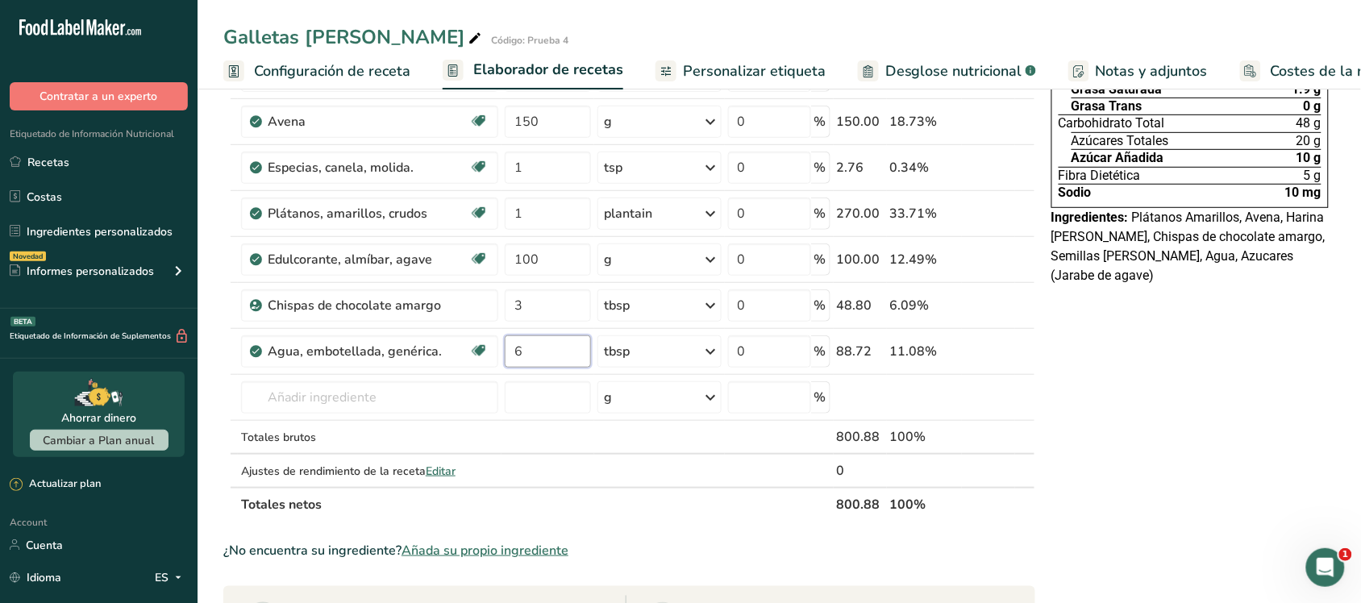
type input "6"
click at [1129, 389] on div "Declaración Nutrimental Tamaño de la porción 36g 1 Porción Por Envase Contenido…" at bounding box center [1190, 496] width 290 height 1177
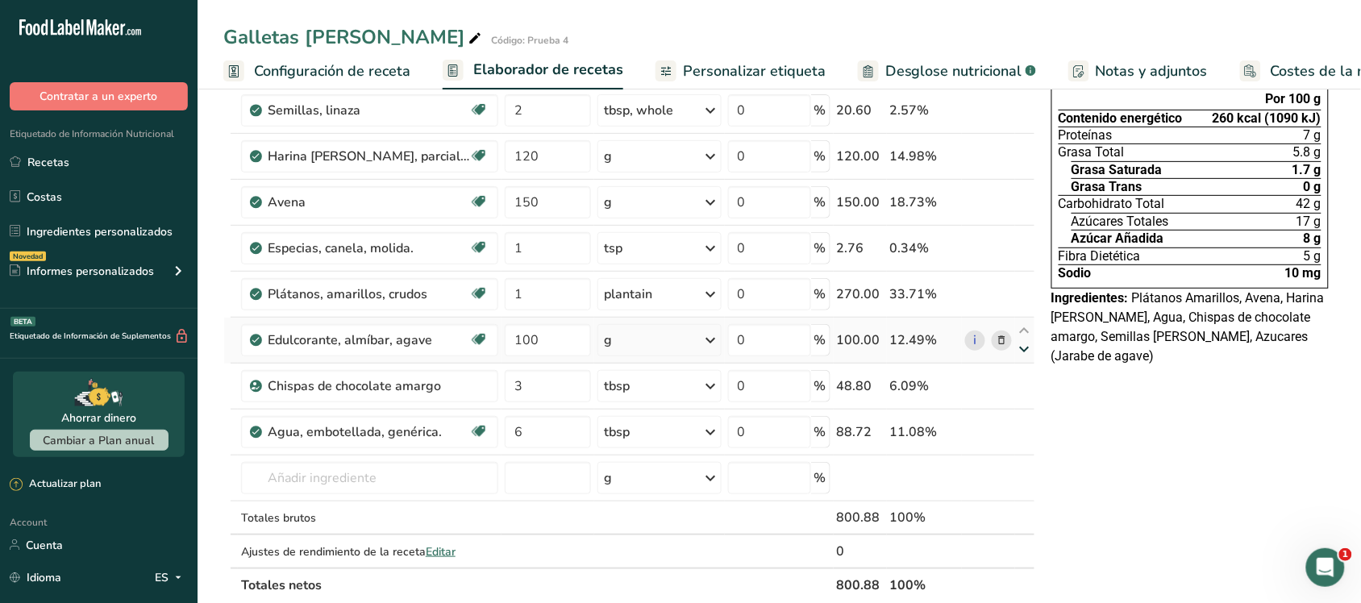
scroll to position [101, 0]
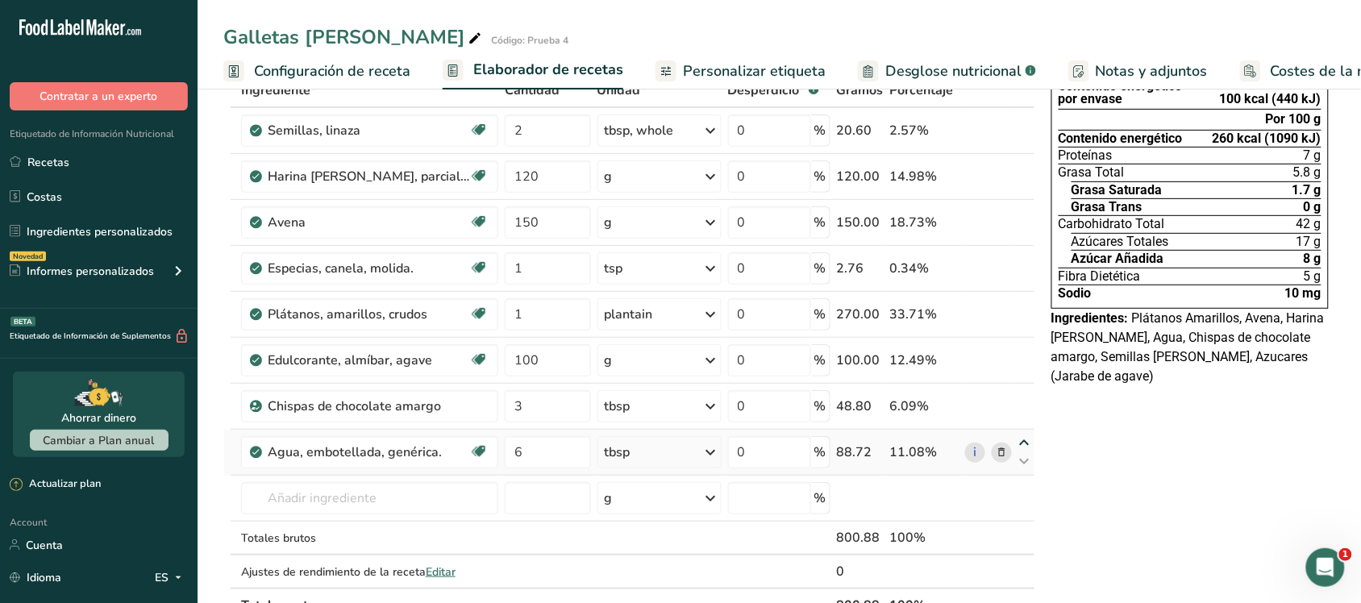
click at [1028, 438] on icon at bounding box center [1024, 443] width 19 height 12
type input "6"
type input "3"
click at [1020, 400] on div "Ingrediente * Cantidad * Unidad * Desperdicio * .a-a{fill:#347362;}.b-a{fill:#f…" at bounding box center [629, 347] width 812 height 549
click at [1020, 397] on icon at bounding box center [1024, 397] width 19 height 12
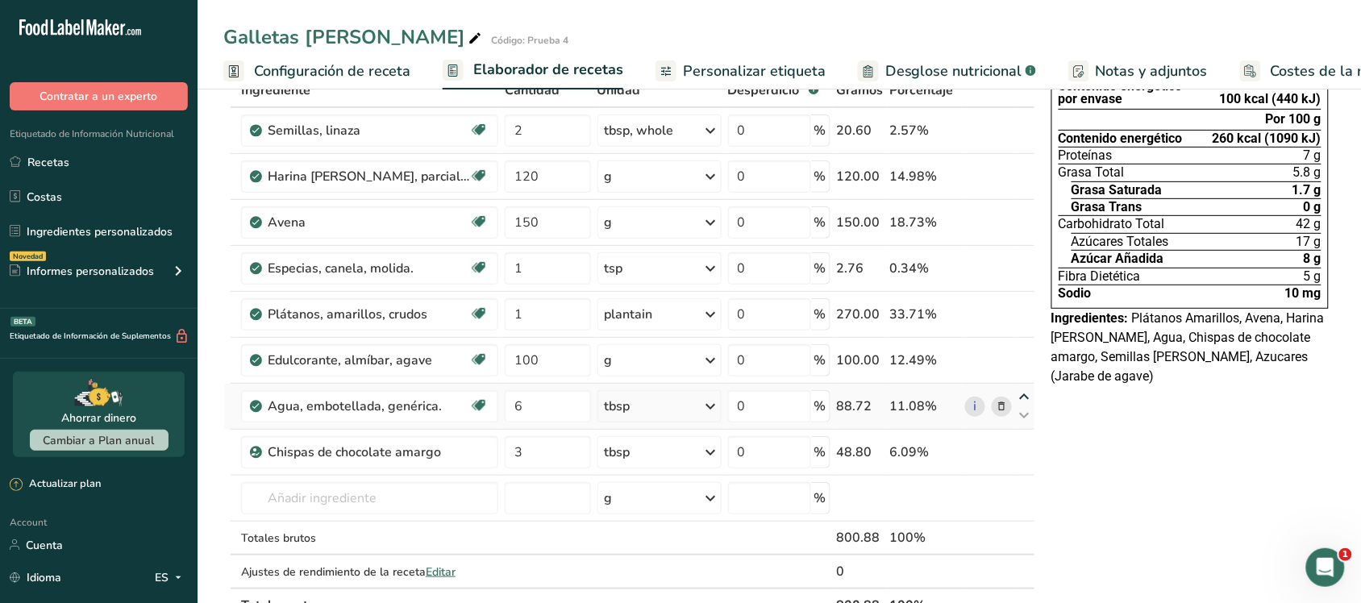
type input "6"
type input "100"
click at [1028, 352] on div "Ingrediente * Cantidad * Unidad * Desperdicio * .a-a{fill:#347362;}.b-a{fill:#f…" at bounding box center [629, 347] width 812 height 549
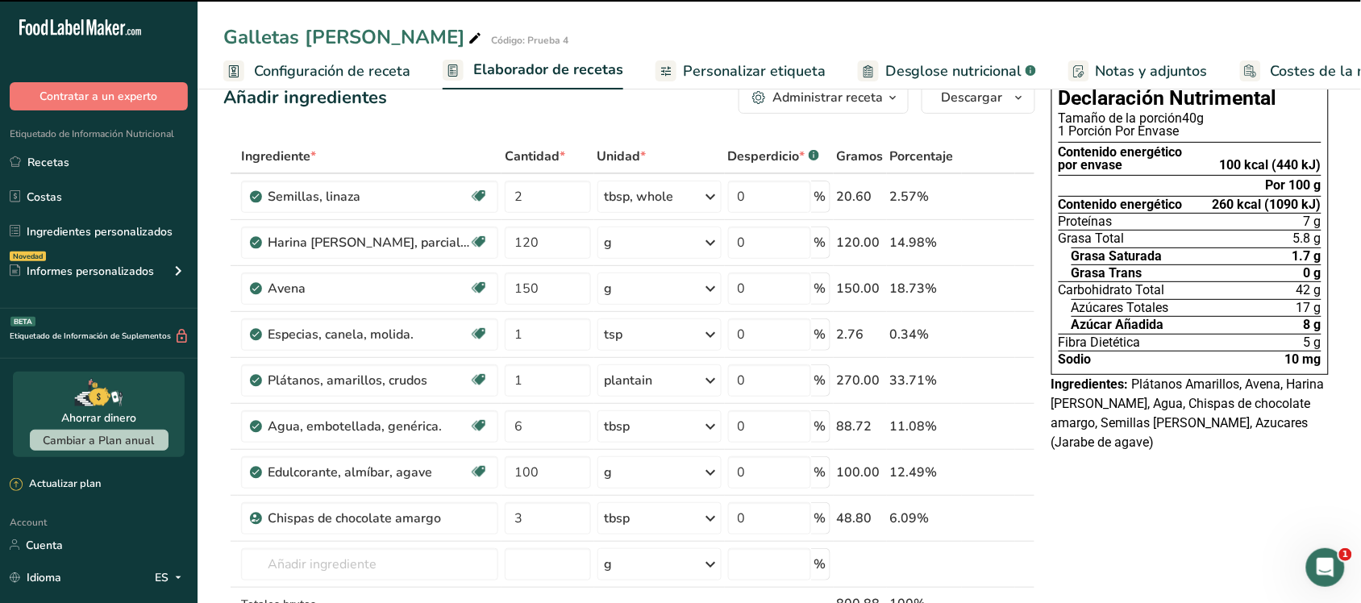
scroll to position [0, 0]
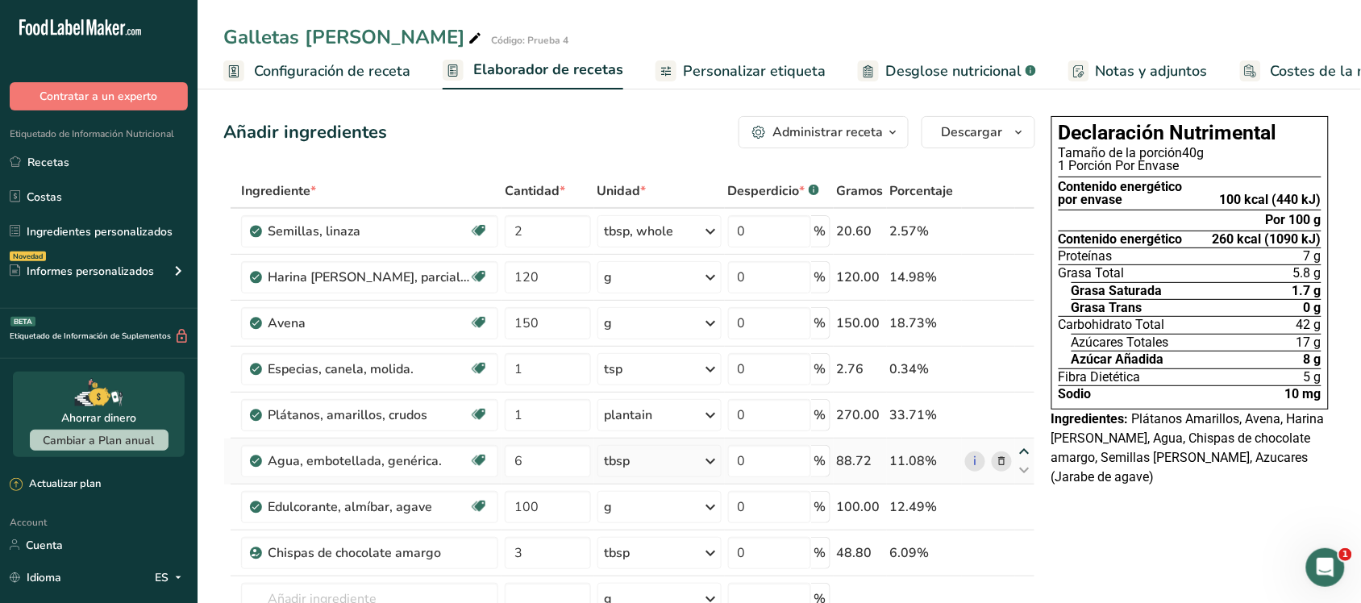
click at [1024, 452] on icon at bounding box center [1024, 452] width 19 height 12
type input "6"
type input "1"
click at [1024, 401] on icon at bounding box center [1024, 406] width 19 height 12
type input "6"
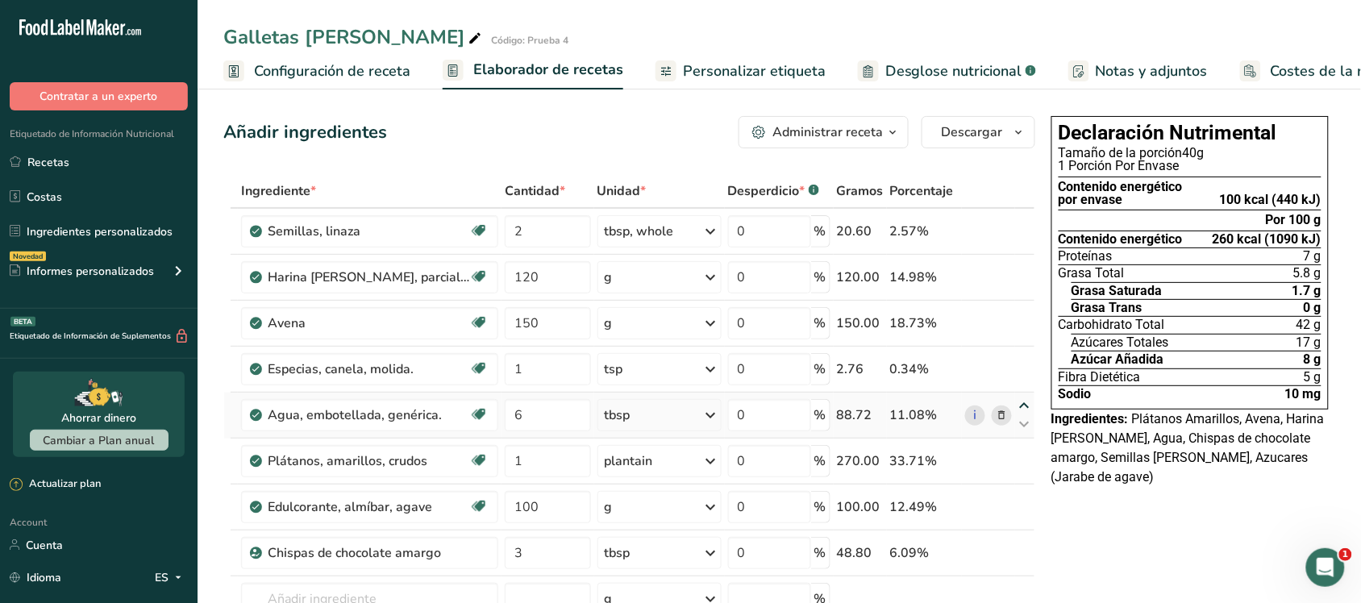
type input "1"
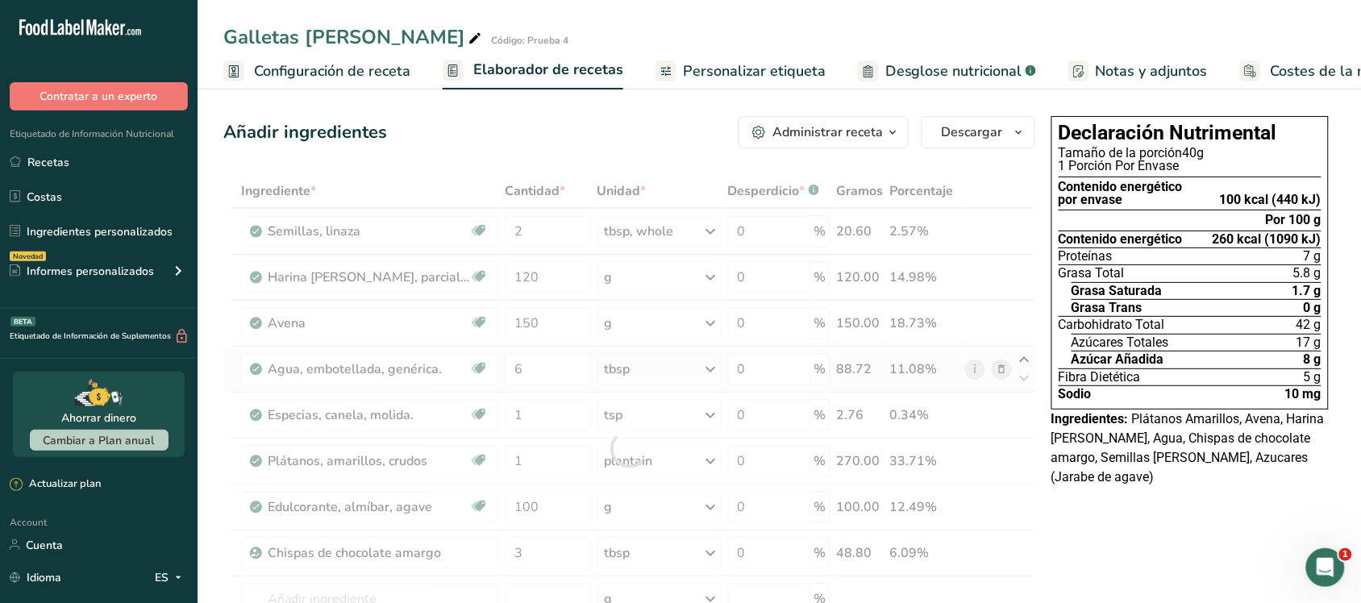
click at [1028, 359] on div at bounding box center [629, 448] width 812 height 549
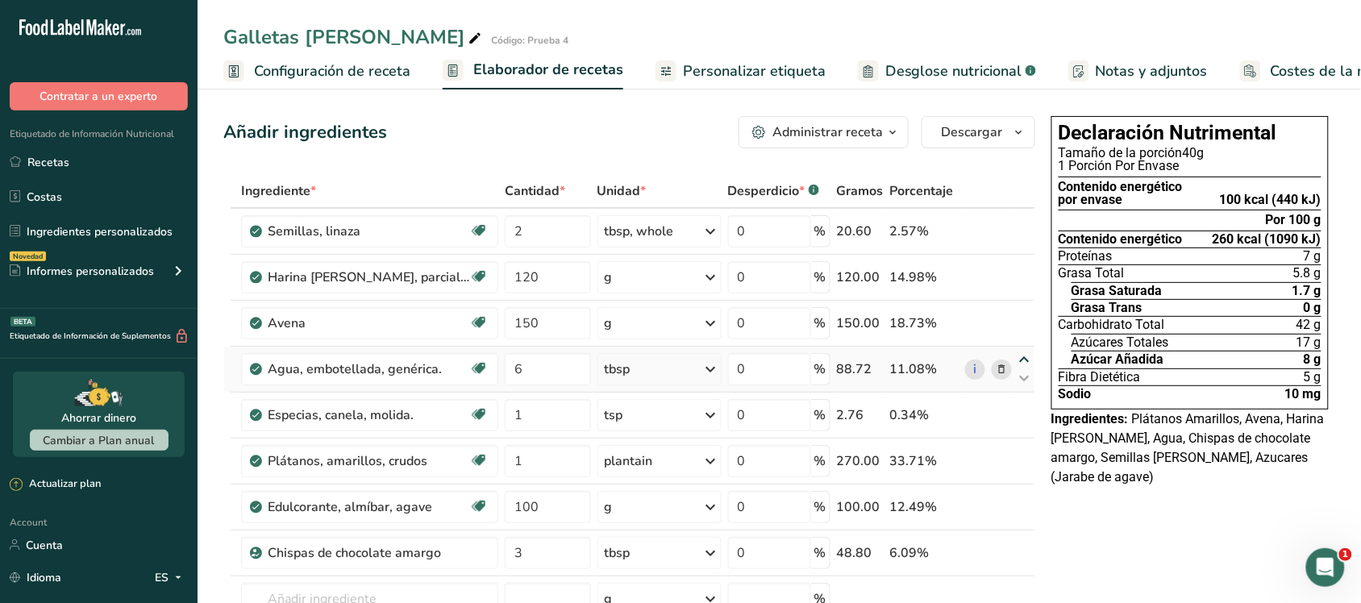
click at [1024, 357] on icon at bounding box center [1024, 360] width 19 height 12
type input "6"
type input "150"
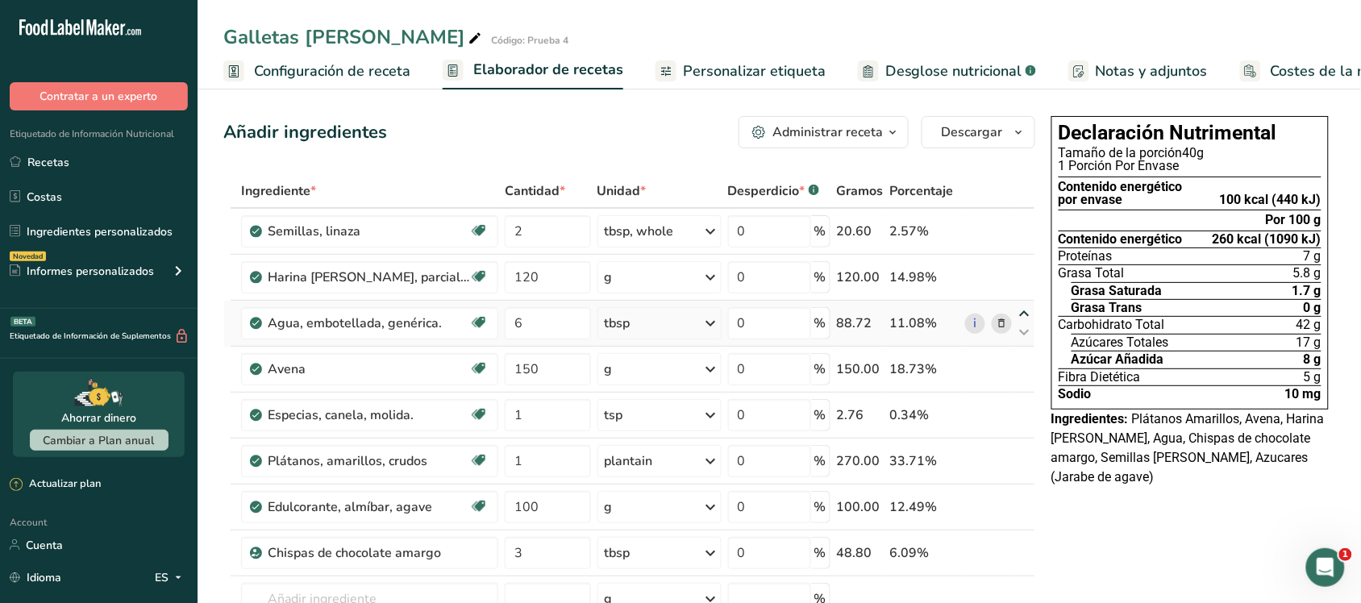
click at [1024, 311] on div "Ingrediente * Cantidad * Unidad * Desperdicio * .a-a{fill:#347362;}.b-a{fill:#f…" at bounding box center [629, 448] width 812 height 549
click at [1024, 311] on icon at bounding box center [1024, 314] width 19 height 12
type input "6"
type input "120"
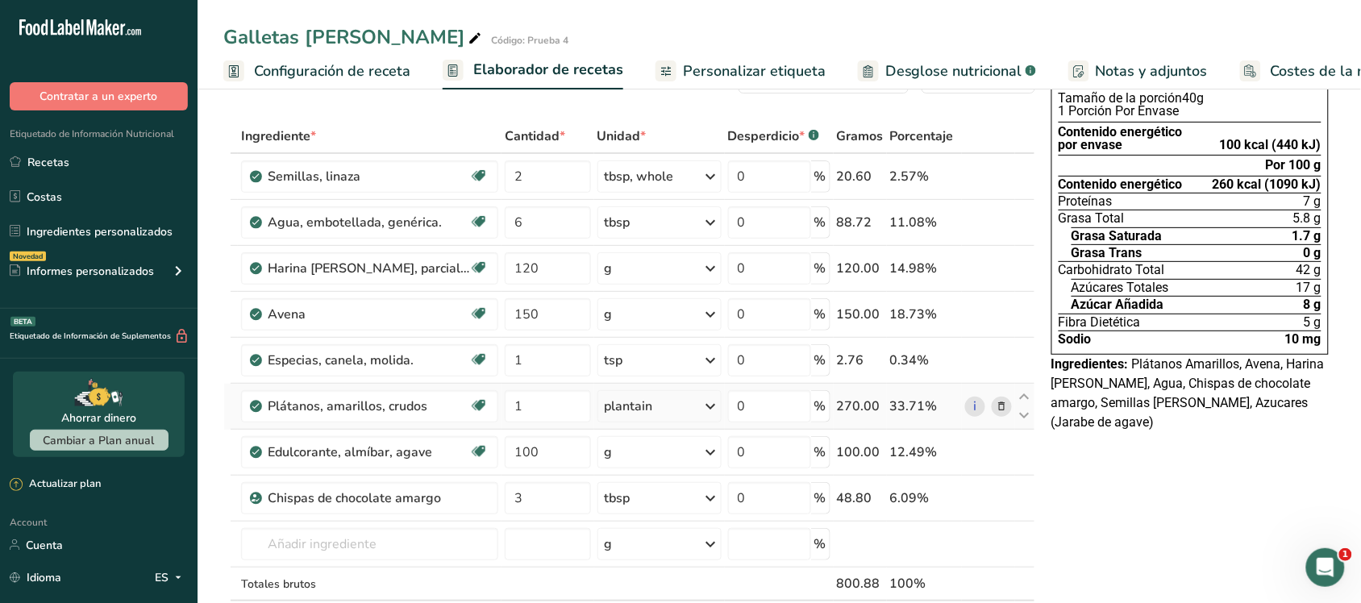
scroll to position [101, 0]
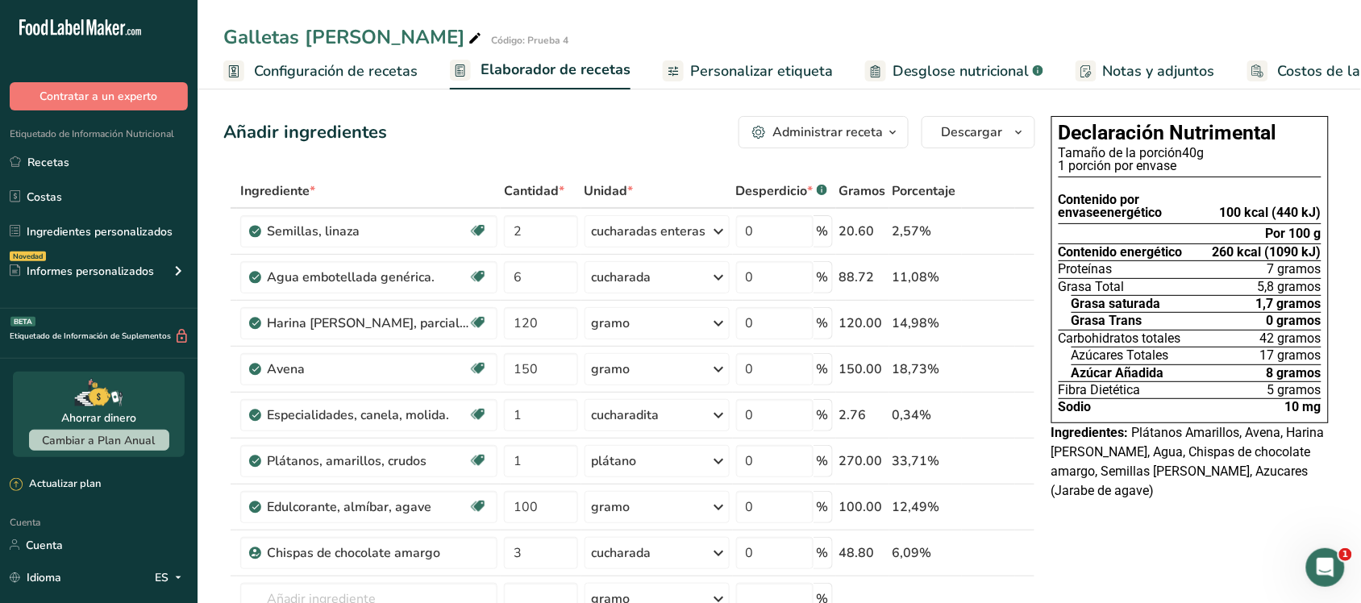
click at [1296, 73] on font "Costos de la receta" at bounding box center [1342, 70] width 129 height 19
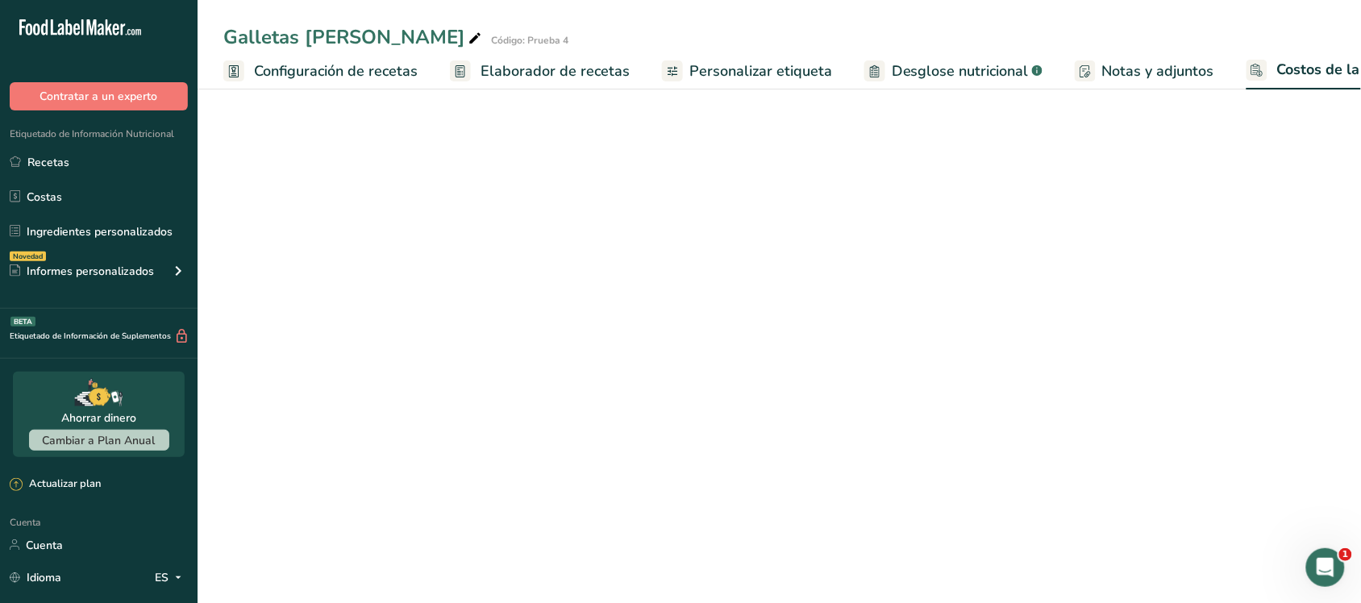
scroll to position [0, 64]
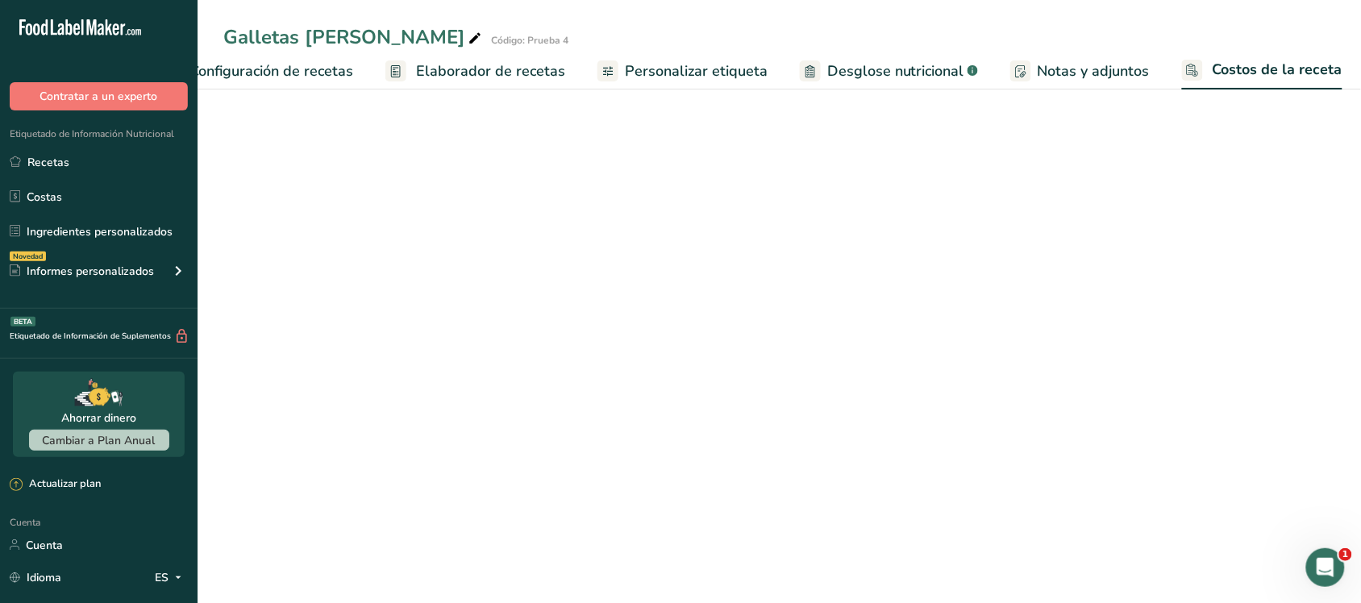
select select "1"
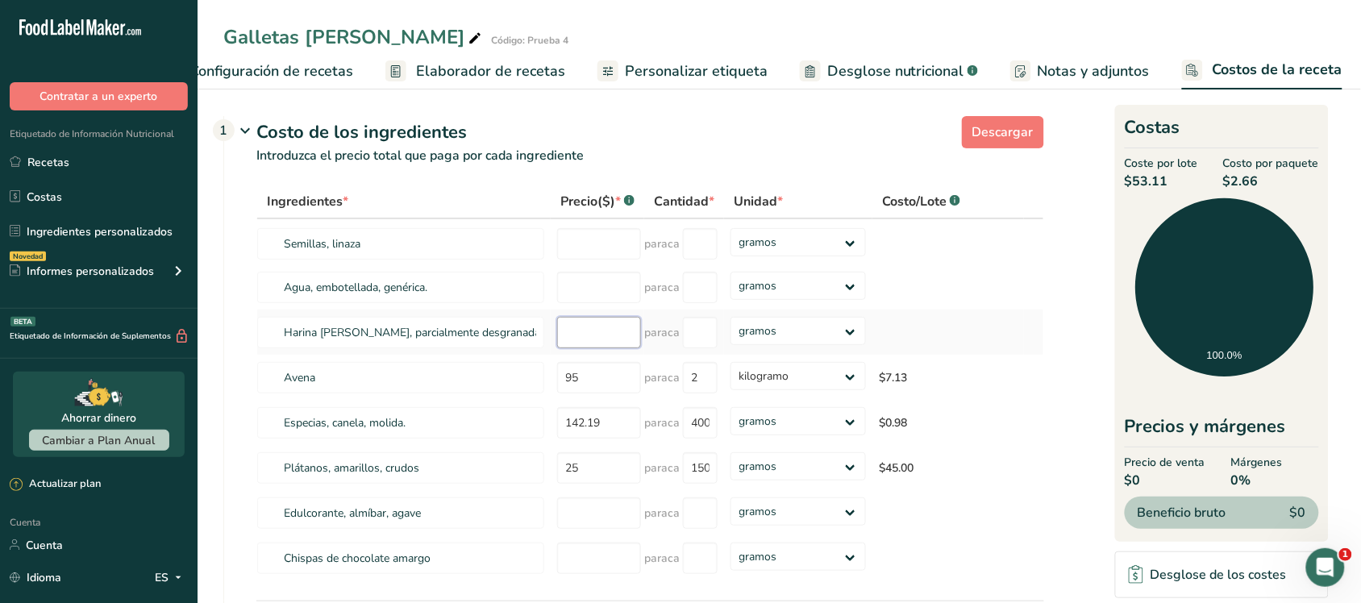
click at [614, 348] on input "number" at bounding box center [599, 332] width 84 height 31
type input "95"
click at [705, 348] on input "number" at bounding box center [700, 332] width 35 height 31
type input "2"
click at [854, 339] on select "gramos kilogramo mg mcg libras onza" at bounding box center [797, 331] width 135 height 28
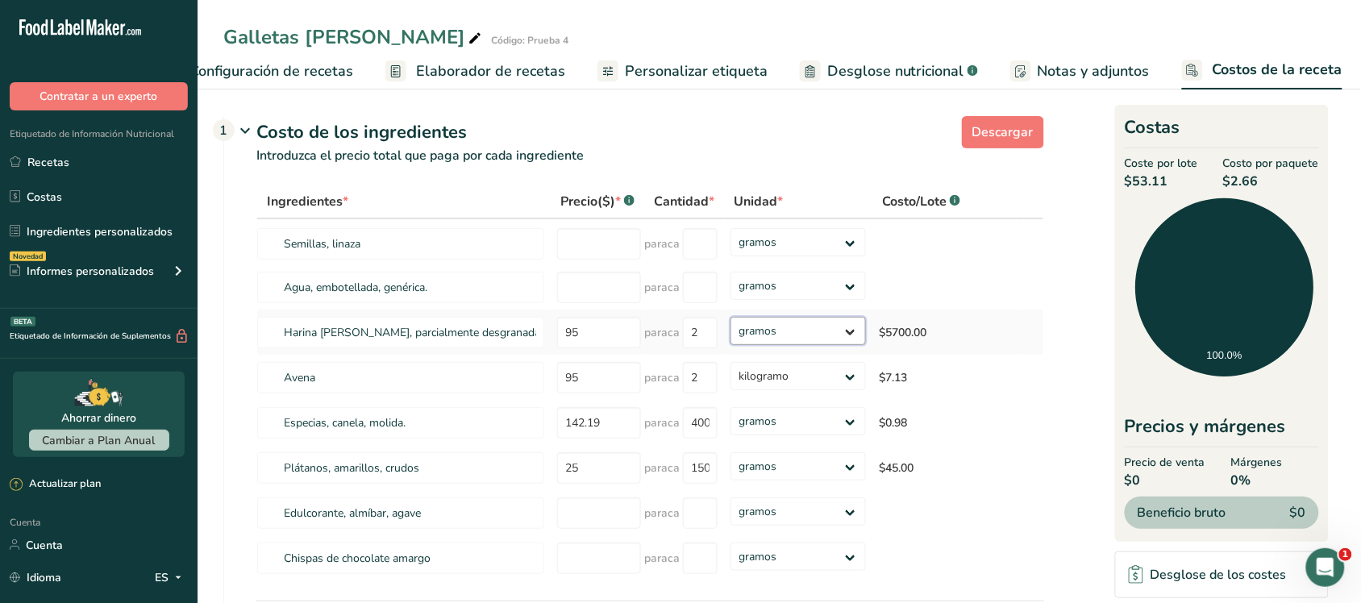
click at [730, 334] on select "gramos kilogramo mg mcg libras onza" at bounding box center [797, 331] width 135 height 28
click at [820, 345] on select "gramos kilogramo mg mcg libras onza" at bounding box center [797, 331] width 135 height 28
select select "1"
click at [730, 334] on select "gramos kilogramo mg mcg libras onza" at bounding box center [797, 331] width 135 height 28
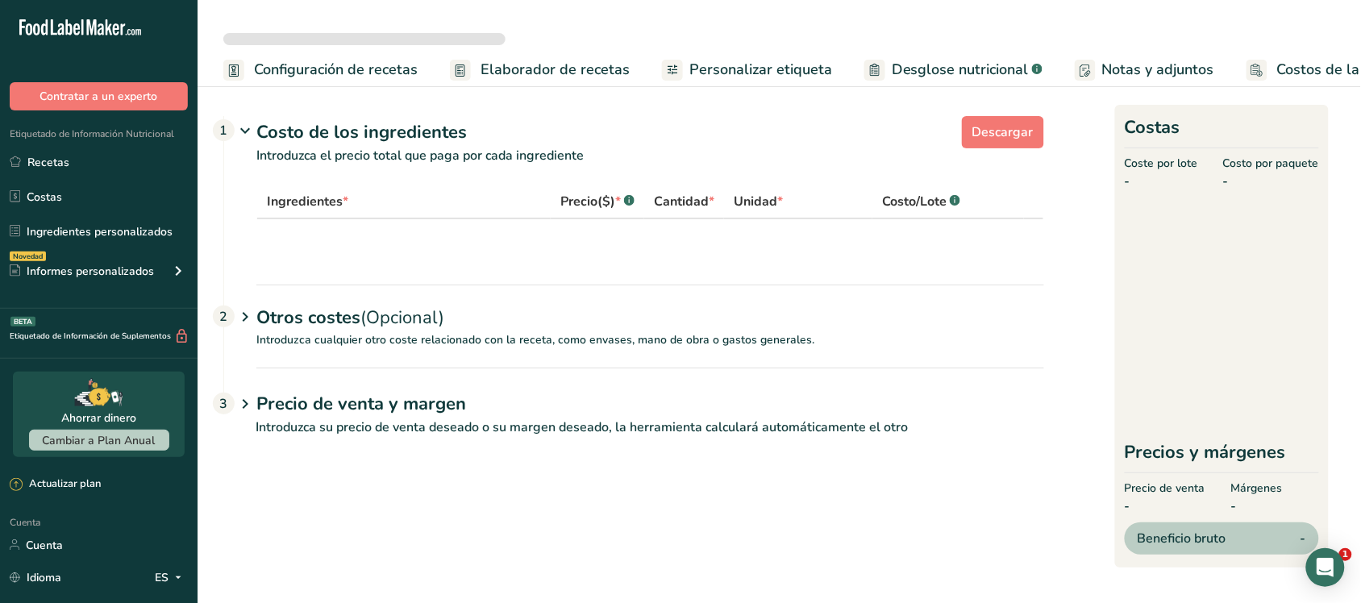
select select "1"
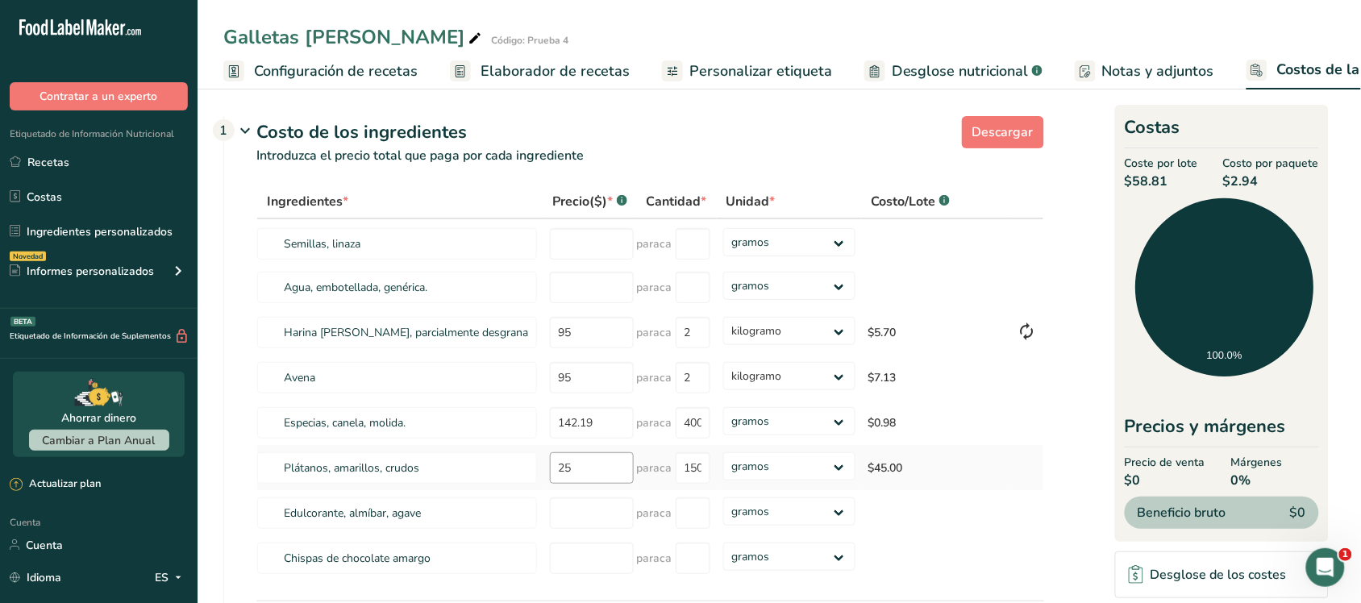
scroll to position [101, 0]
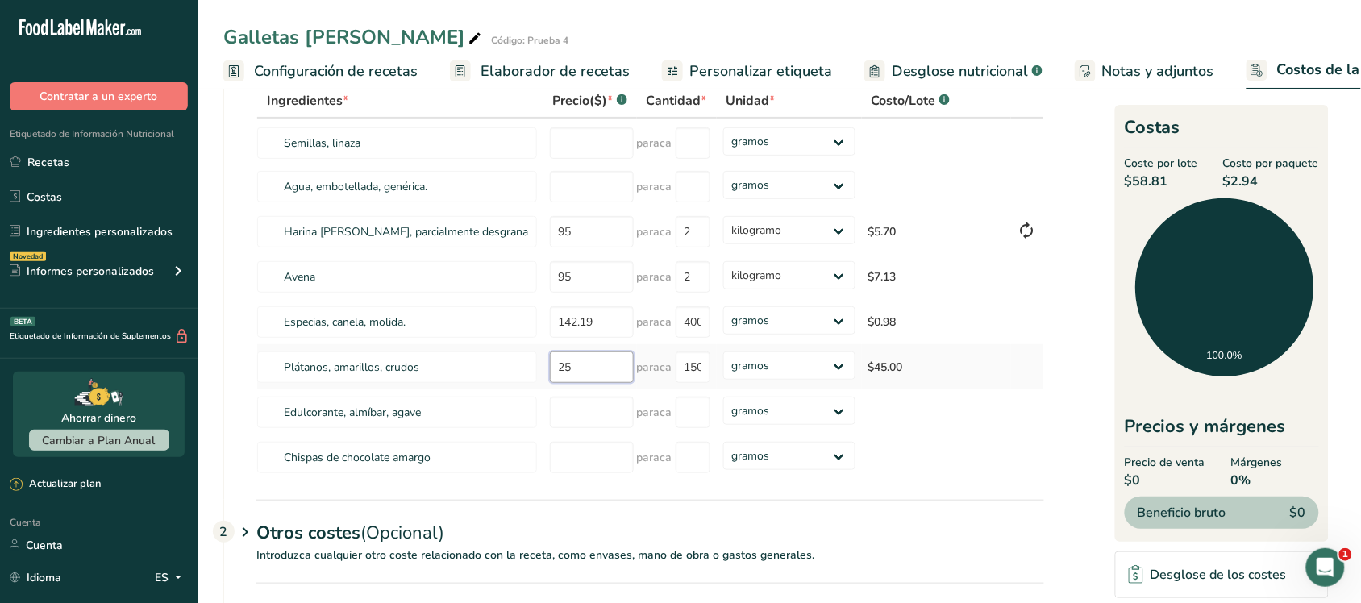
click at [591, 383] on input "25" at bounding box center [592, 366] width 84 height 31
type input "2"
type input "1"
type input "52"
click at [688, 388] on div "Ingredientes * Precio($) * .a-a{fill:#347362;}.b-a{fill:#fff;} Cantidad * Unida…" at bounding box center [649, 282] width 787 height 397
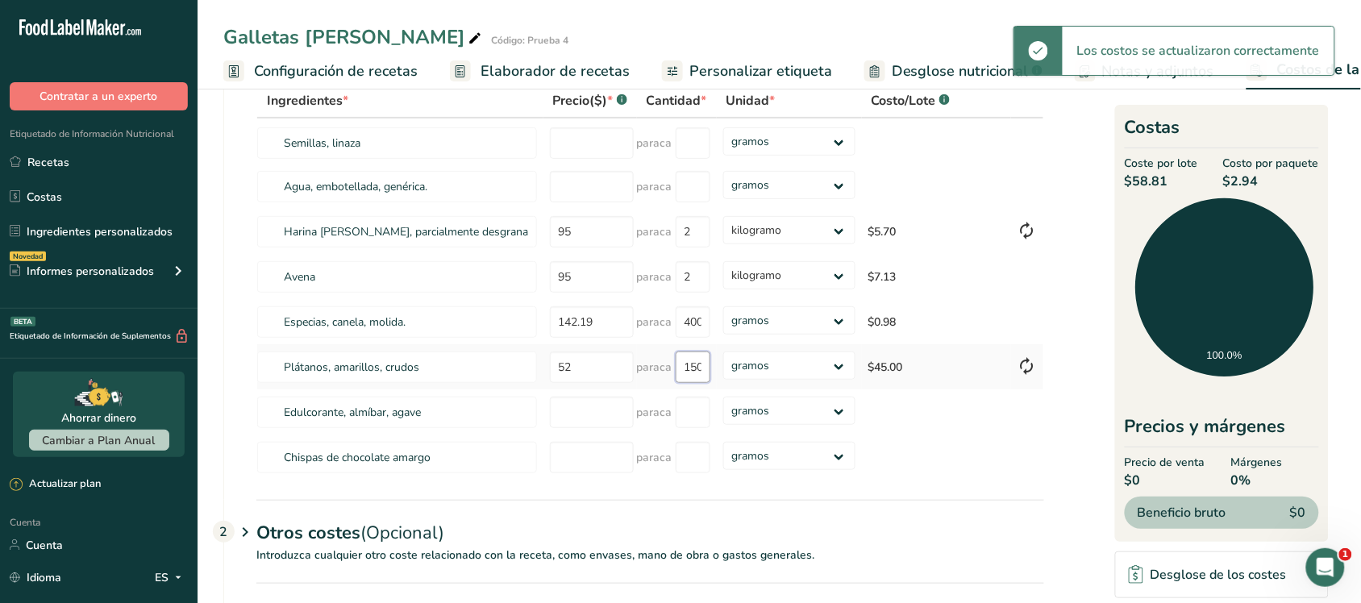
type input "450"
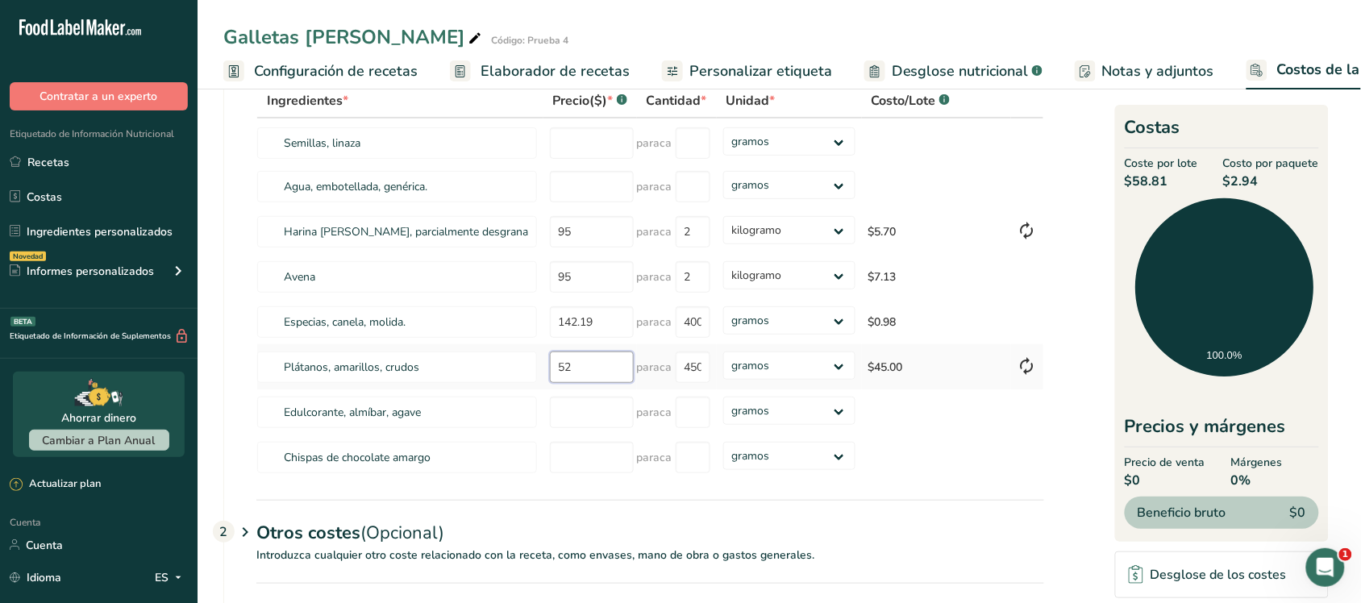
click at [606, 383] on input "52" at bounding box center [592, 366] width 84 height 31
type input "5"
type input "25"
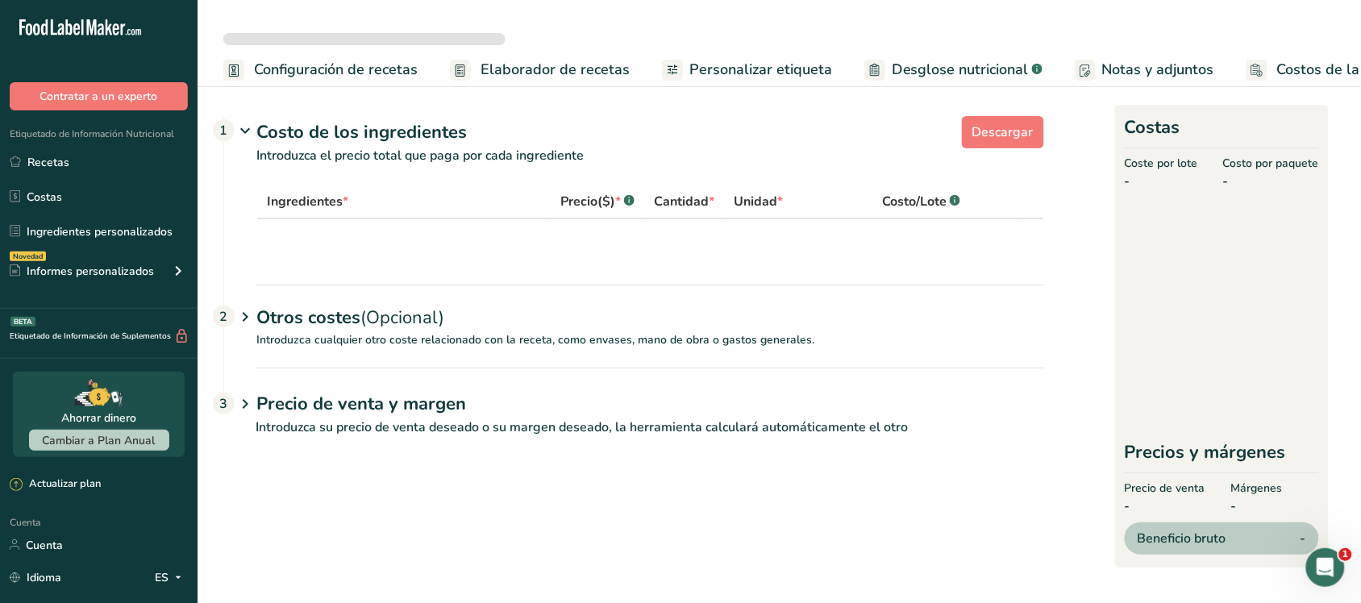
select select "1"
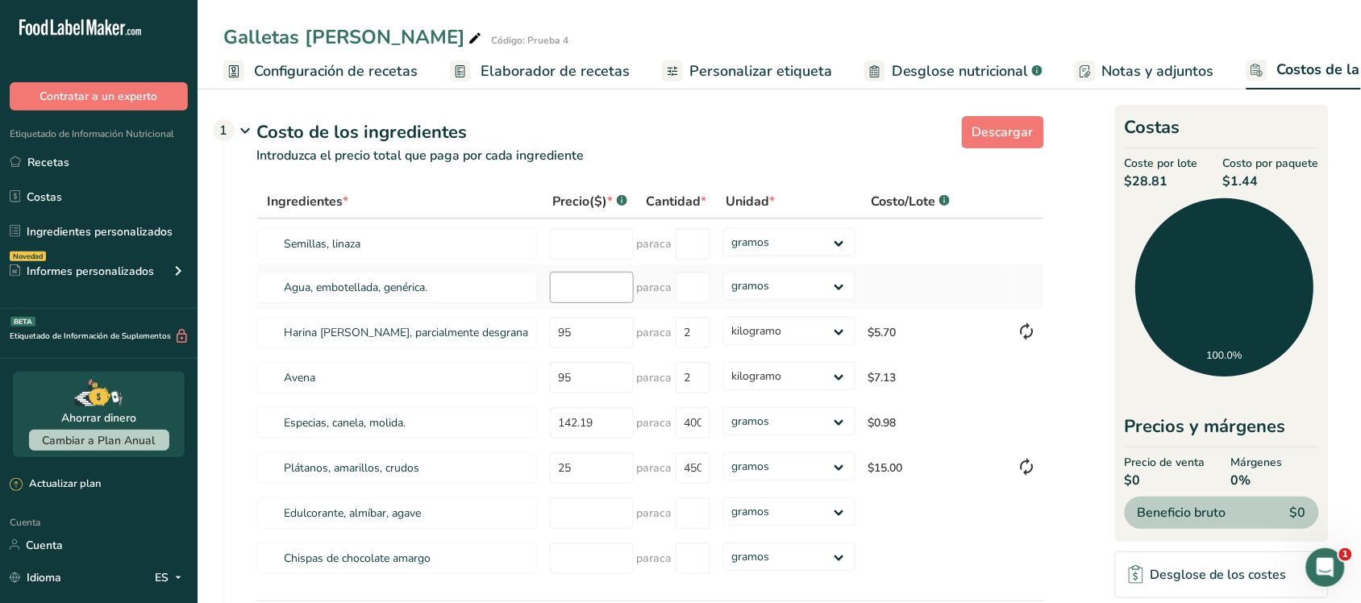
scroll to position [201, 0]
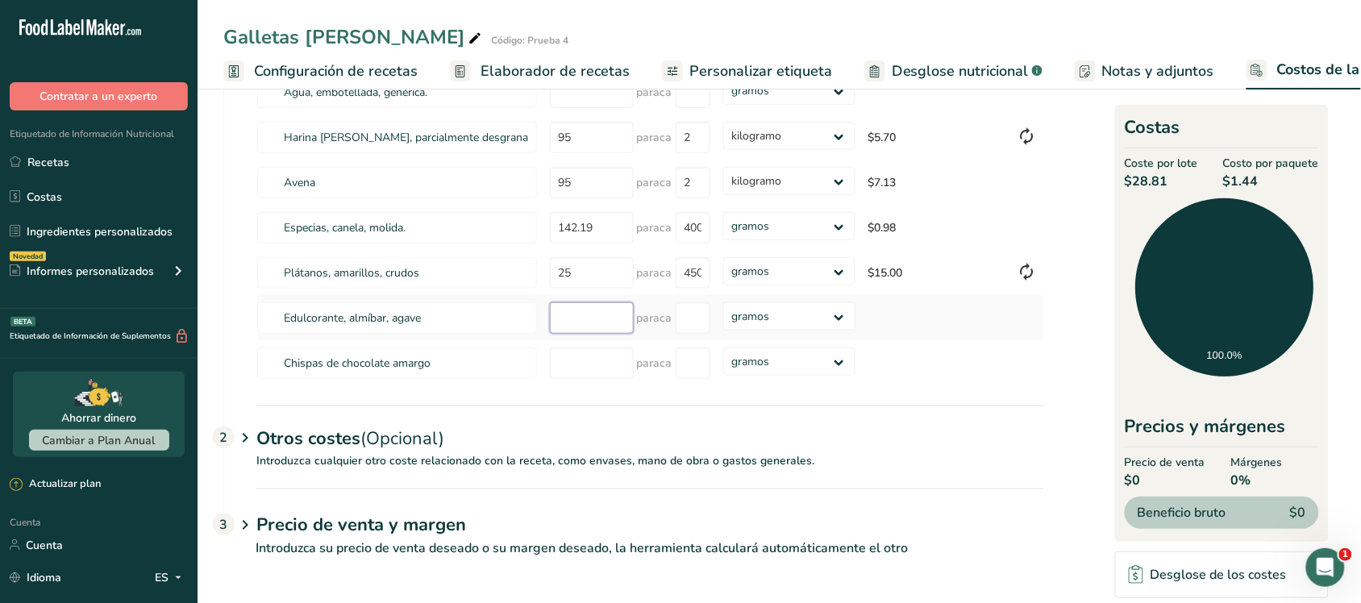
click at [591, 334] on input "number" at bounding box center [592, 317] width 84 height 31
click at [609, 371] on input "number" at bounding box center [592, 362] width 84 height 31
type input "619"
click at [695, 355] on input "number" at bounding box center [692, 362] width 35 height 31
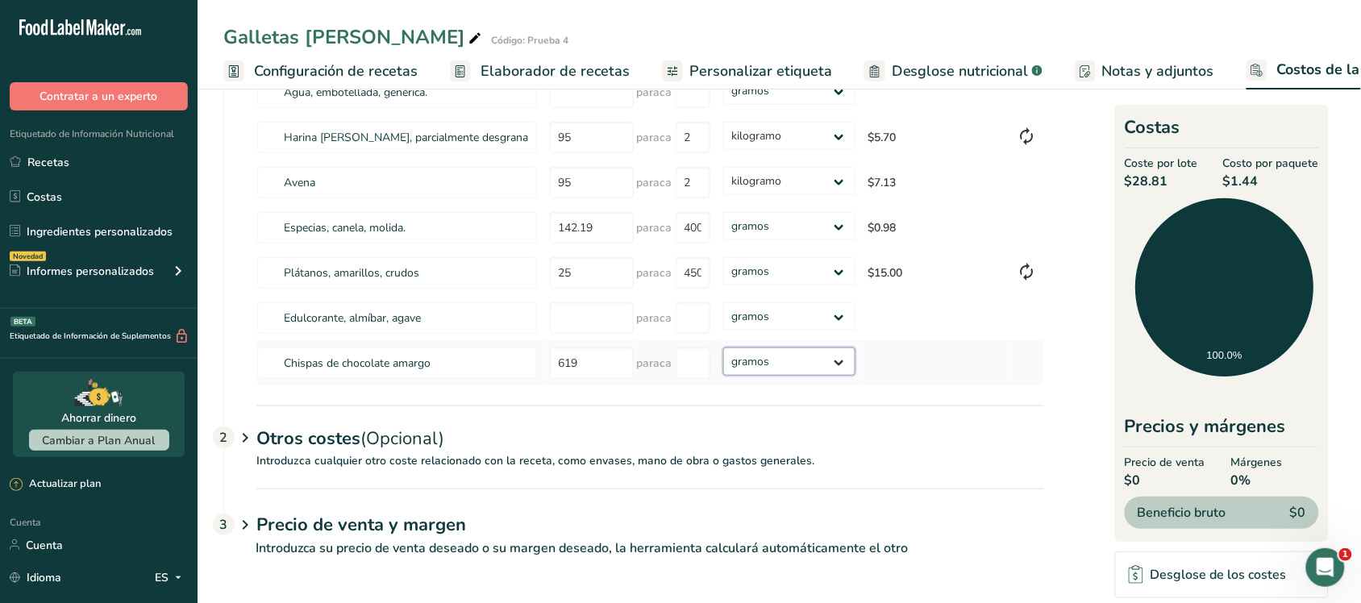
click at [759, 359] on select "gramos kilogramo mg mcg libras onza" at bounding box center [789, 361] width 132 height 28
select select "1"
click at [723, 347] on select "gramos kilogramo mg mcg libras onza" at bounding box center [789, 361] width 132 height 28
click at [703, 371] on input "number" at bounding box center [692, 362] width 35 height 31
type input "2"
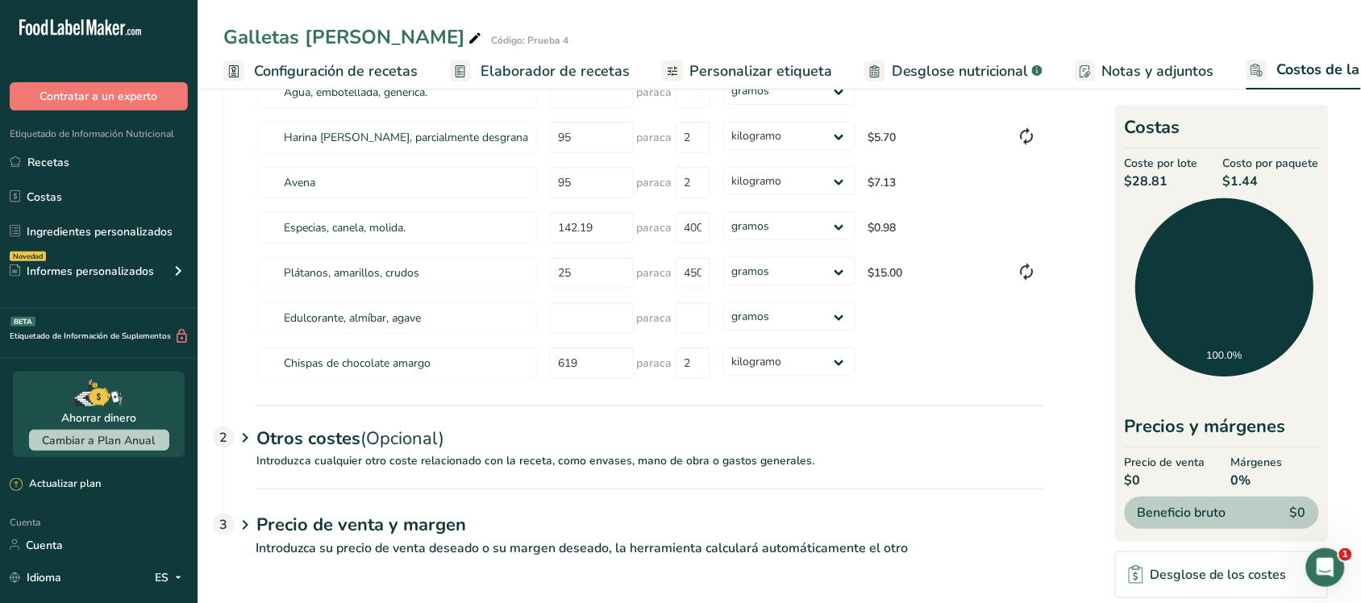
click at [532, 399] on div "Ingredientes * Precio($) * .a-a{fill:#347362;}.b-a{fill:#fff;} Cantidad * Unida…" at bounding box center [634, 198] width 820 height 416
click at [326, 61] on font "Configuración de recetas" at bounding box center [336, 70] width 164 height 19
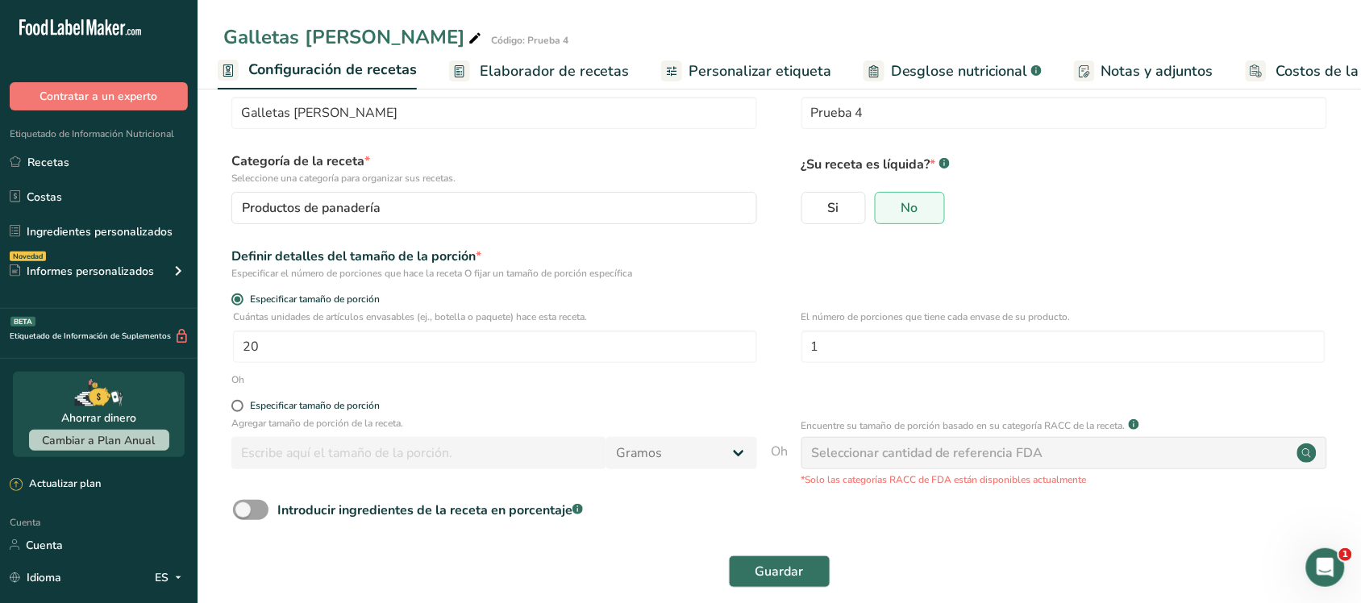
scroll to position [65, 0]
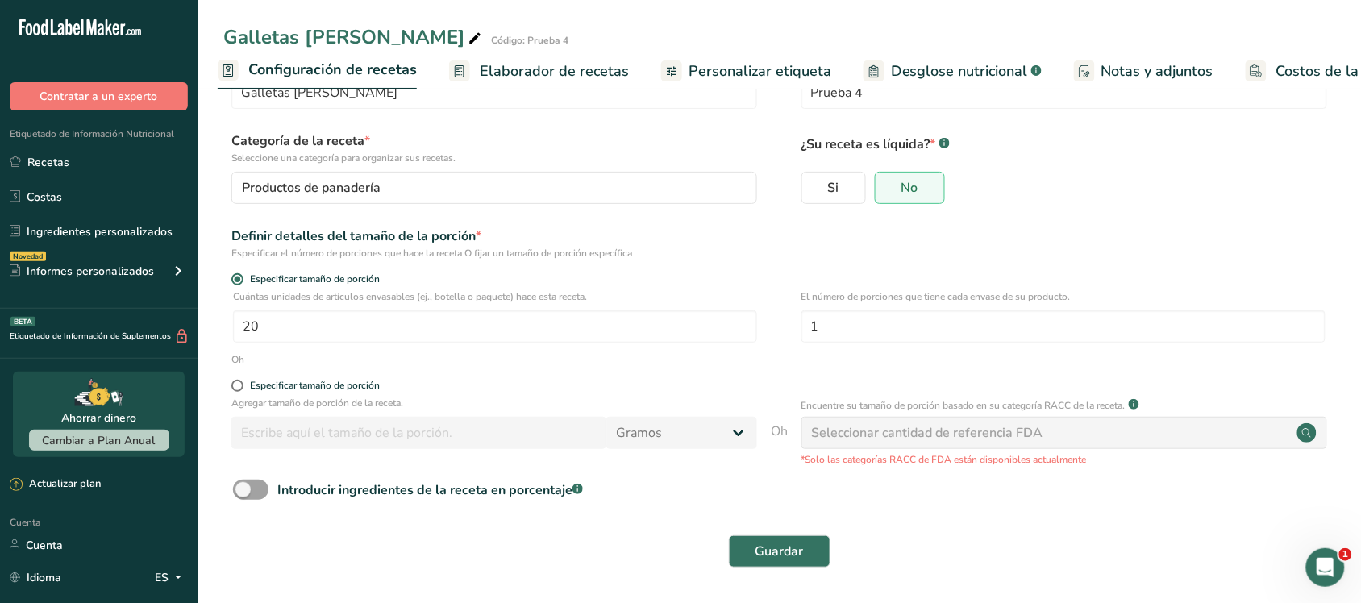
click at [514, 74] on font "Elaborador de recetas" at bounding box center [554, 70] width 149 height 19
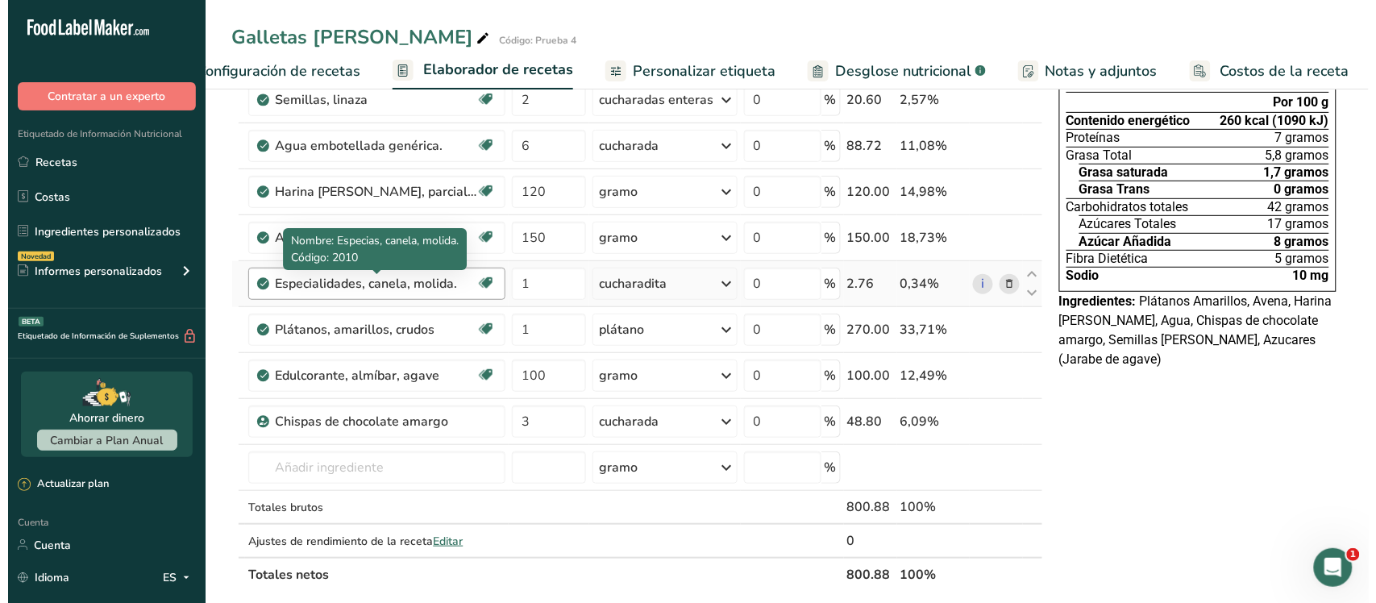
scroll to position [201, 0]
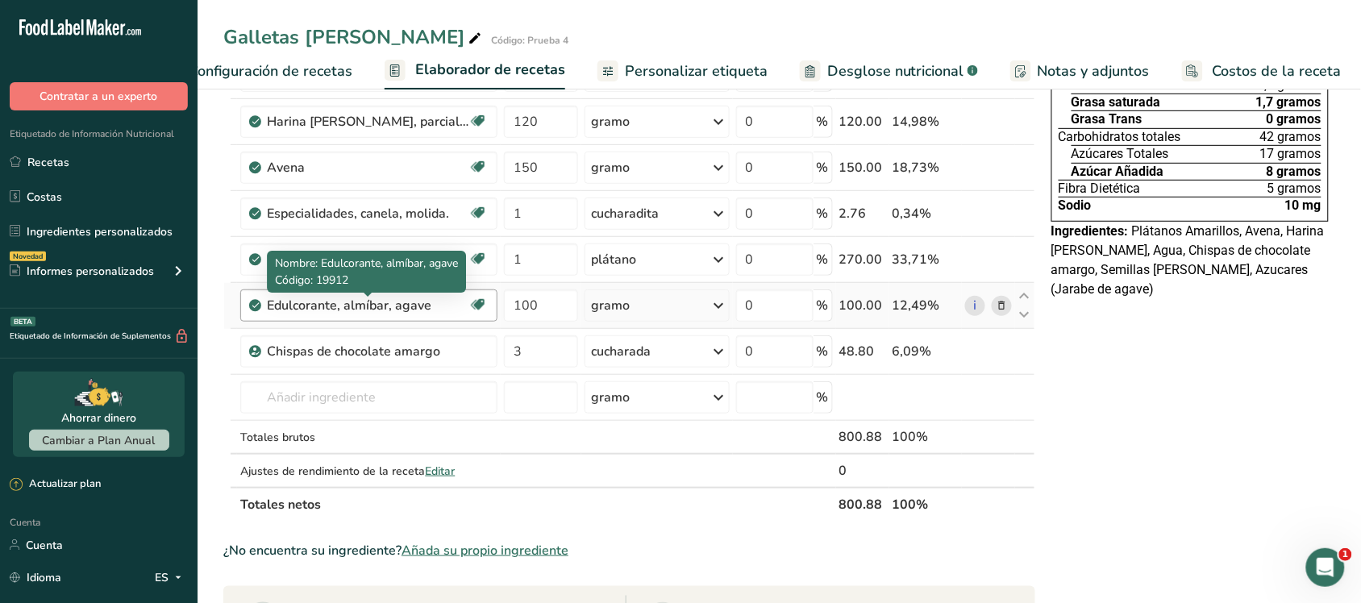
click at [440, 311] on div "Edulcorante, almíbar, agave" at bounding box center [367, 305] width 201 height 19
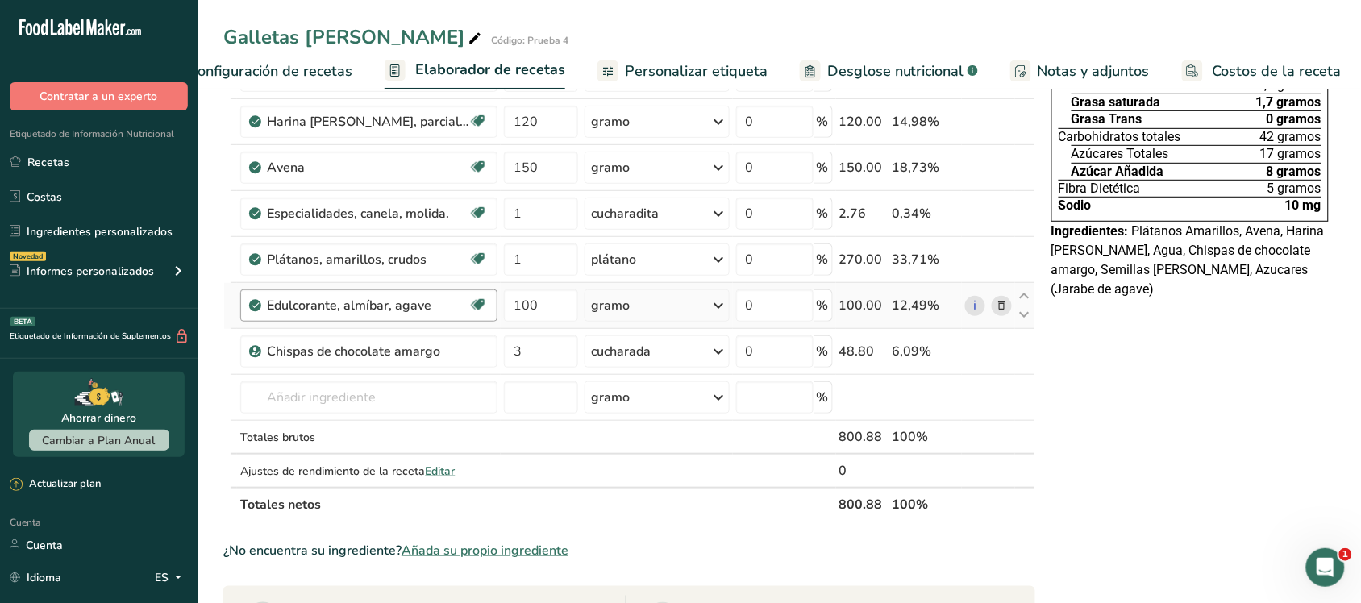
click at [429, 306] on font "Edulcorante, almíbar, agave" at bounding box center [349, 306] width 164 height 18
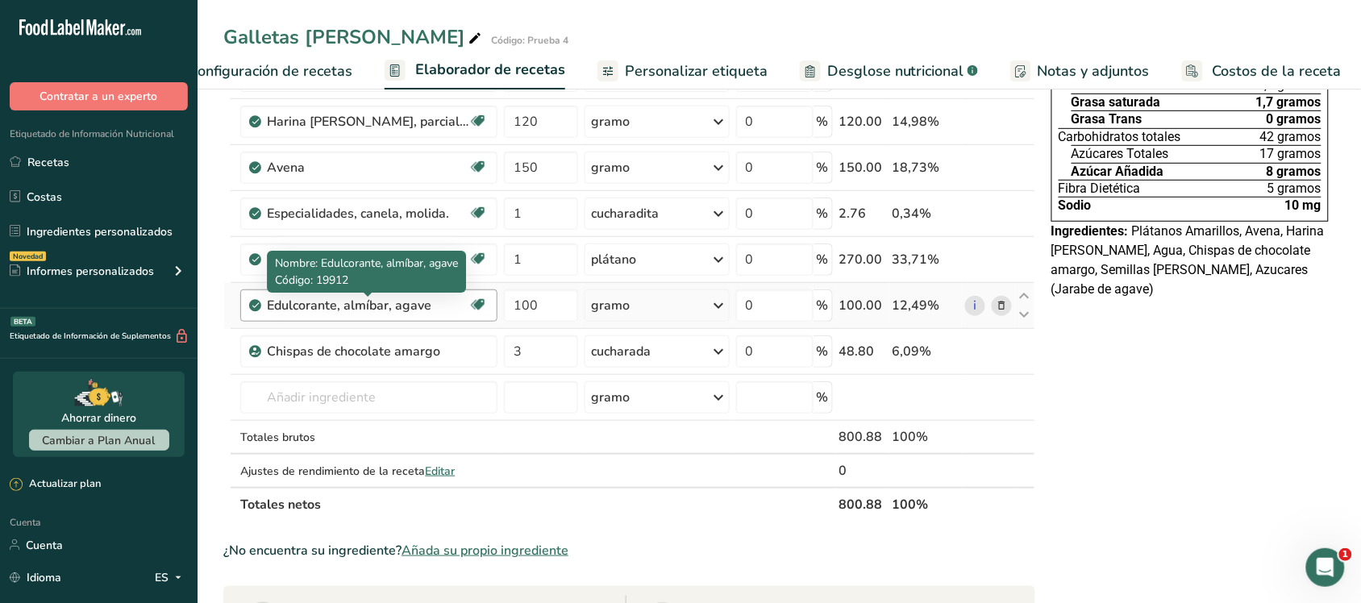
drag, startPoint x: 428, startPoint y: 305, endPoint x: 270, endPoint y: 300, distance: 158.0
click at [270, 300] on font "Edulcorante, almíbar, agave" at bounding box center [349, 306] width 164 height 18
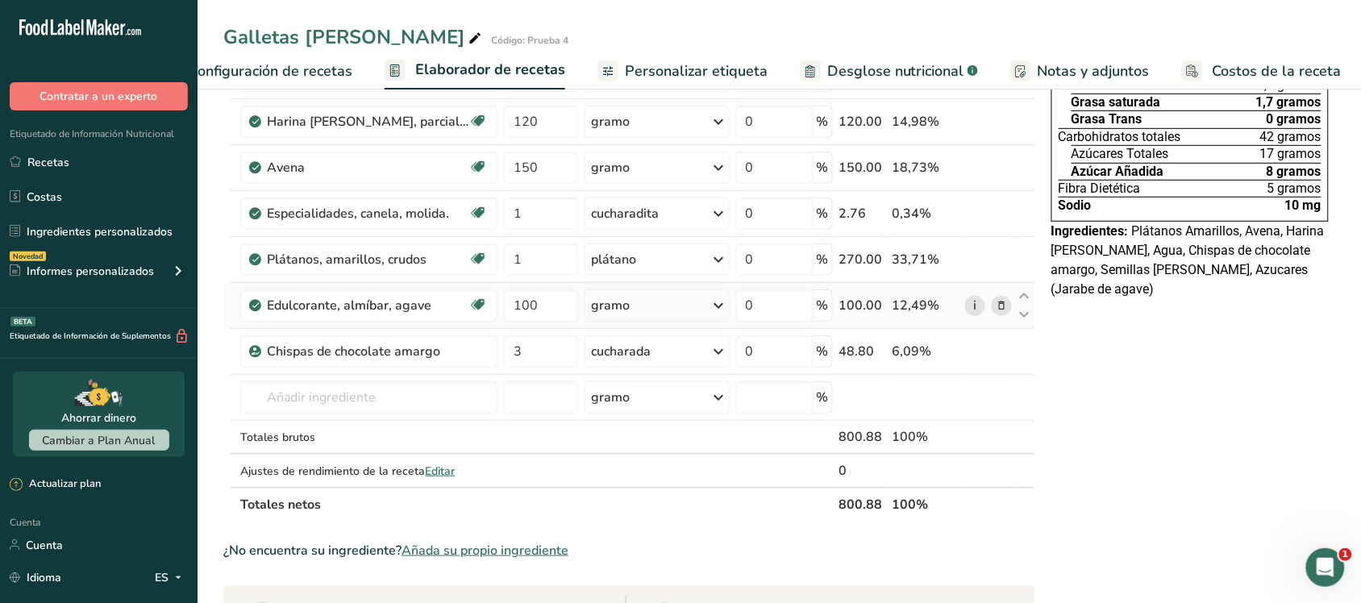
click at [968, 307] on link "i" at bounding box center [975, 306] width 20 height 20
click at [1006, 309] on icon at bounding box center [1000, 305] width 11 height 17
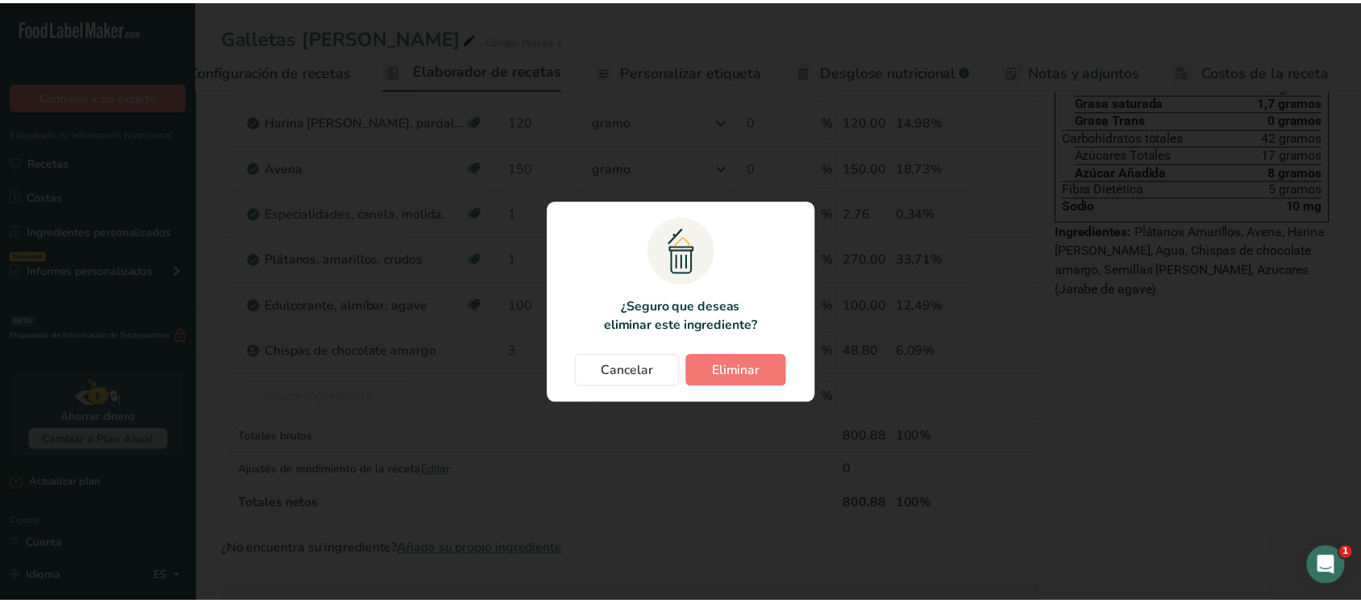
scroll to position [0, 50]
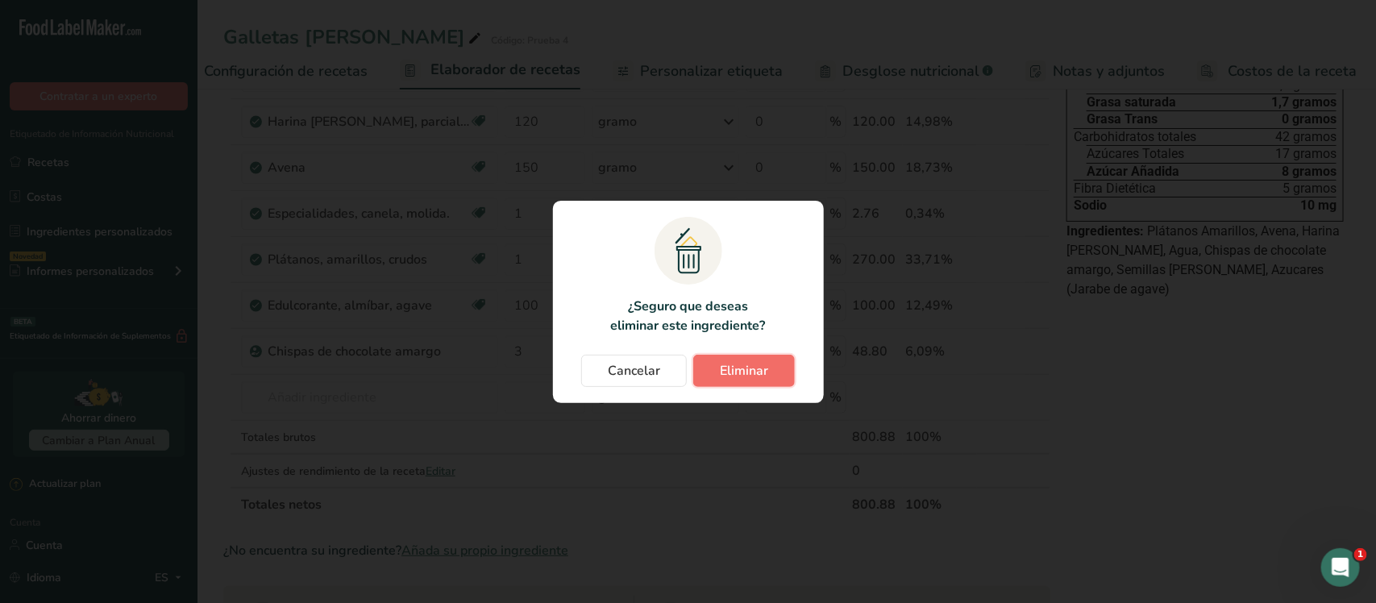
click at [727, 362] on font "Eliminar" at bounding box center [744, 371] width 48 height 18
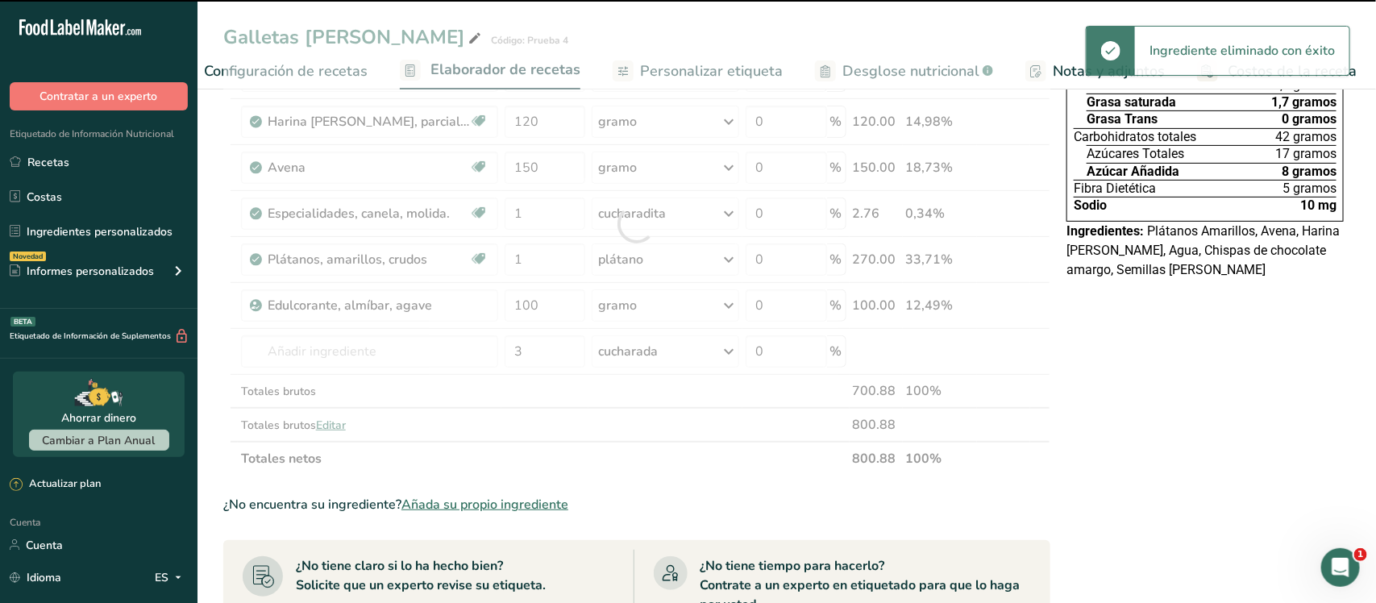
type input "3"
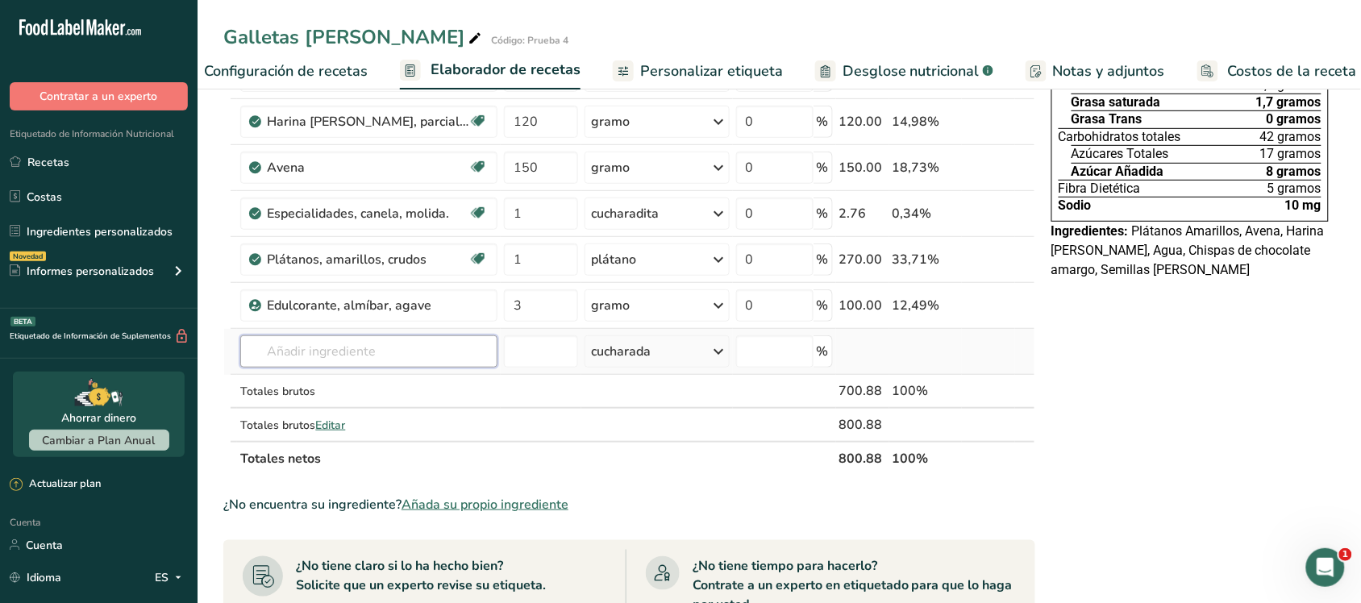
click at [376, 357] on input "text" at bounding box center [368, 351] width 257 height 32
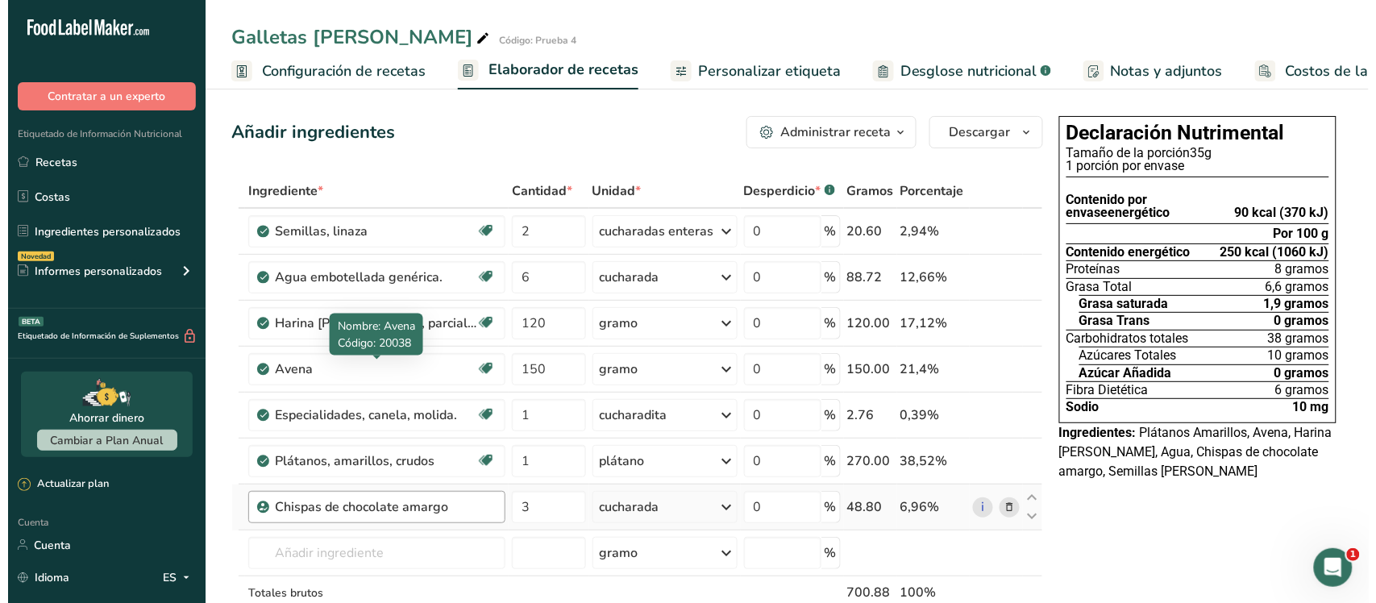
scroll to position [101, 0]
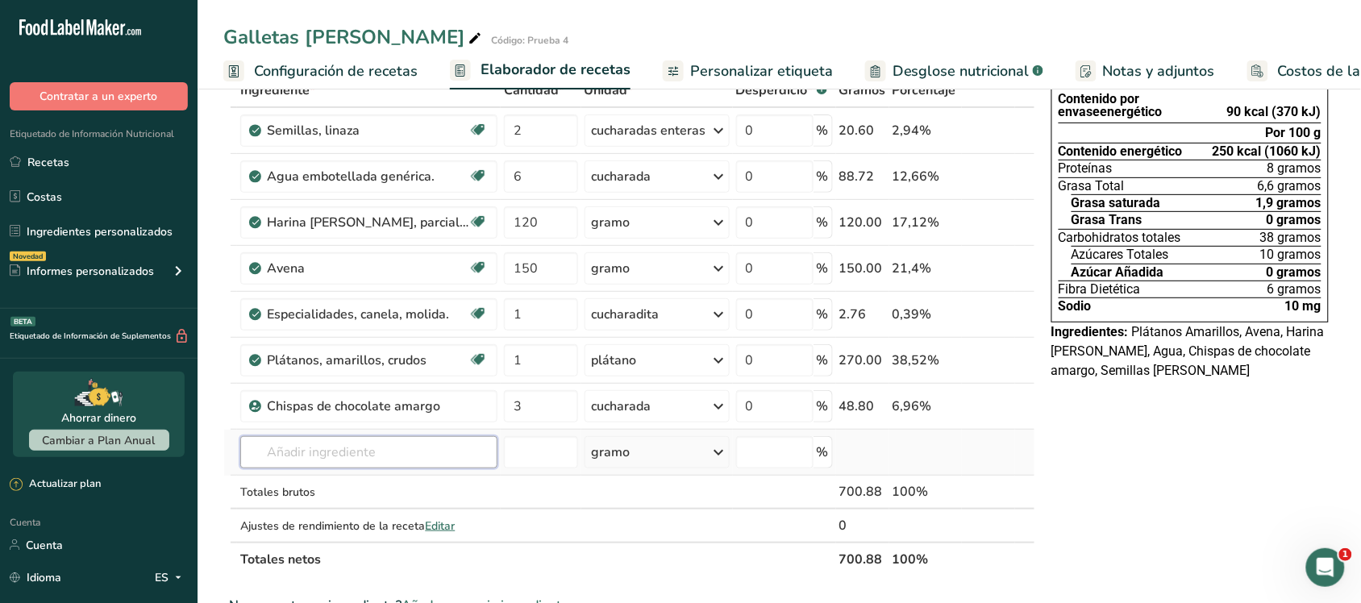
click at [420, 444] on input "text" at bounding box center [368, 452] width 257 height 32
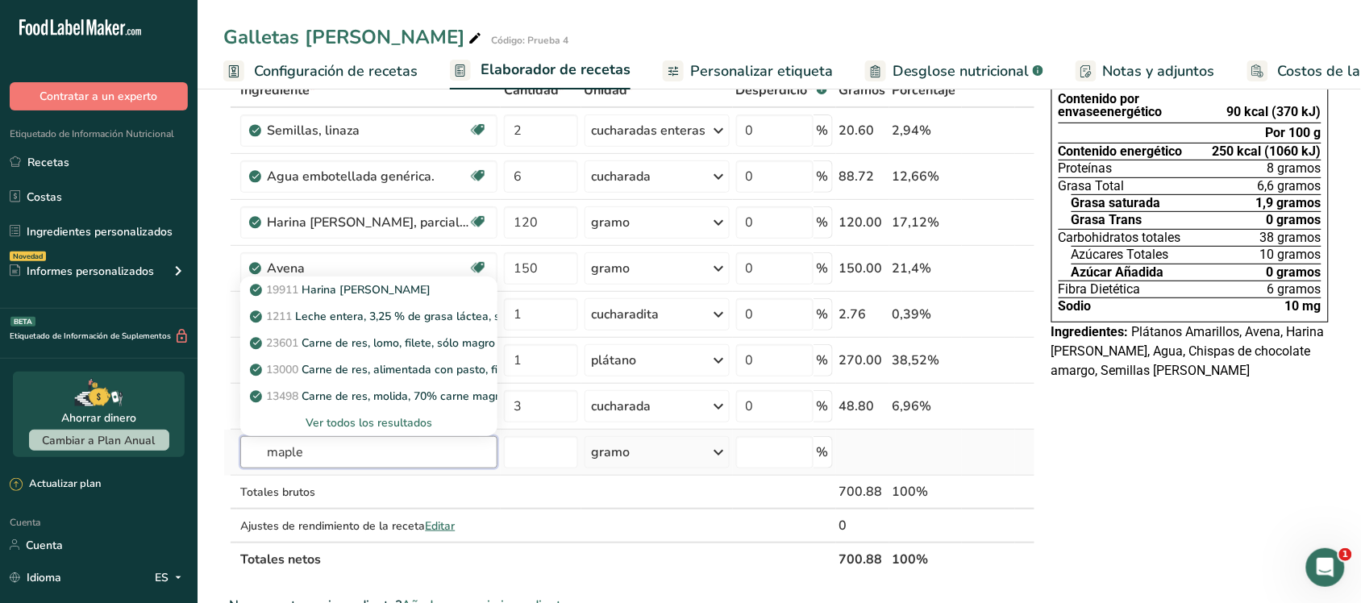
type input "maple"
click at [343, 422] on font "Ver todos los resultados" at bounding box center [368, 422] width 127 height 15
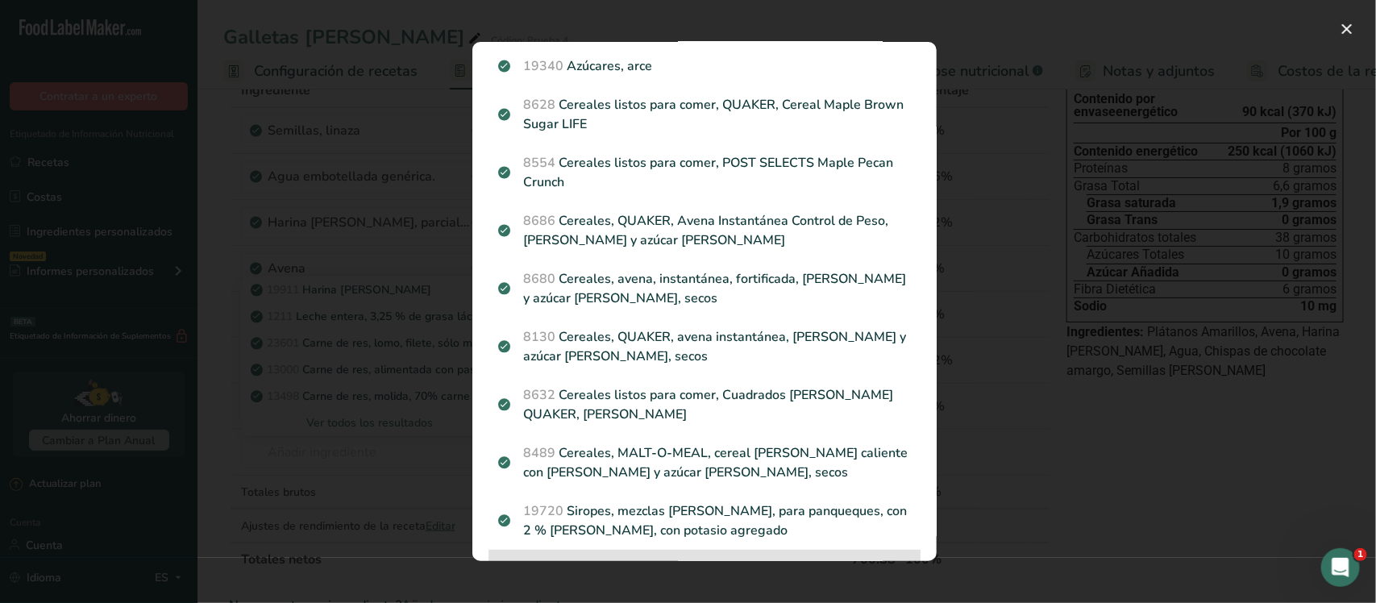
scroll to position [0, 0]
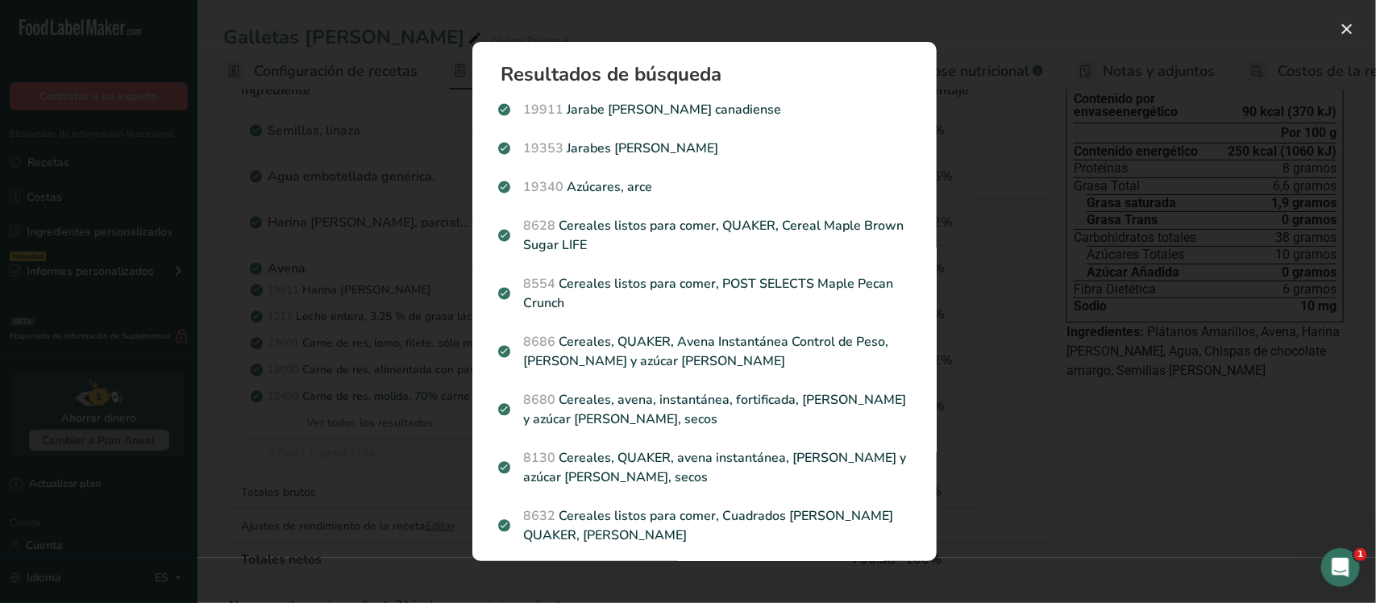
click at [375, 189] on div "Resultados de búsqueda modal" at bounding box center [688, 301] width 1376 height 603
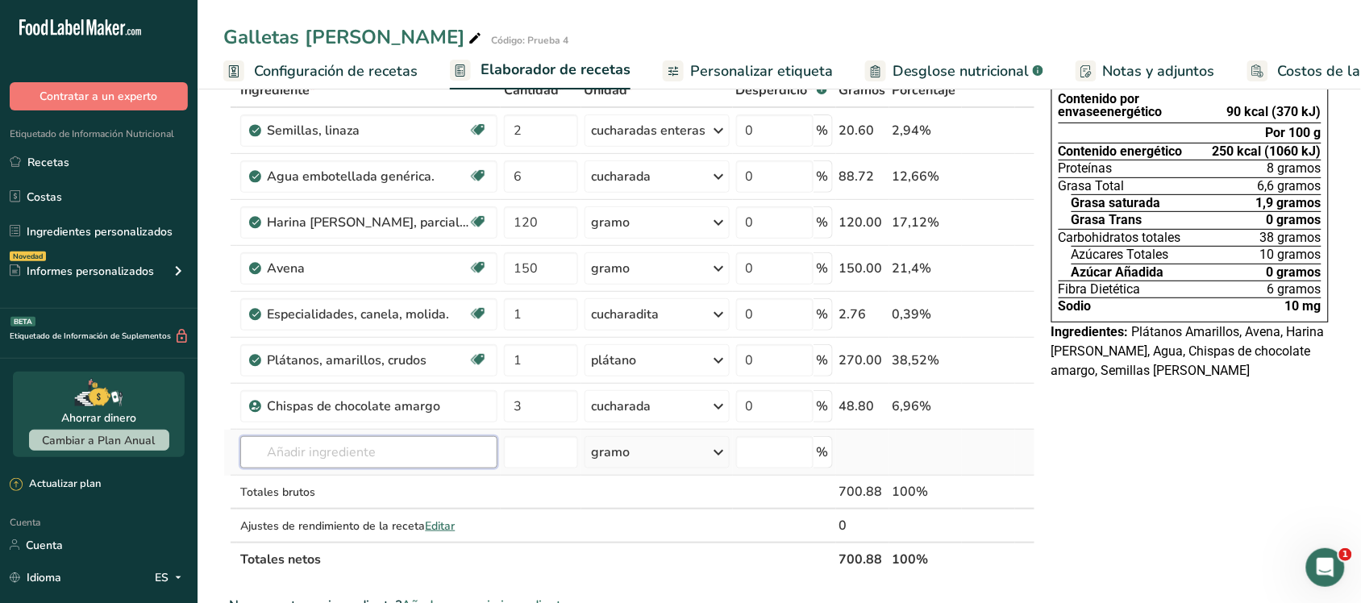
click at [380, 444] on input "text" at bounding box center [368, 452] width 257 height 32
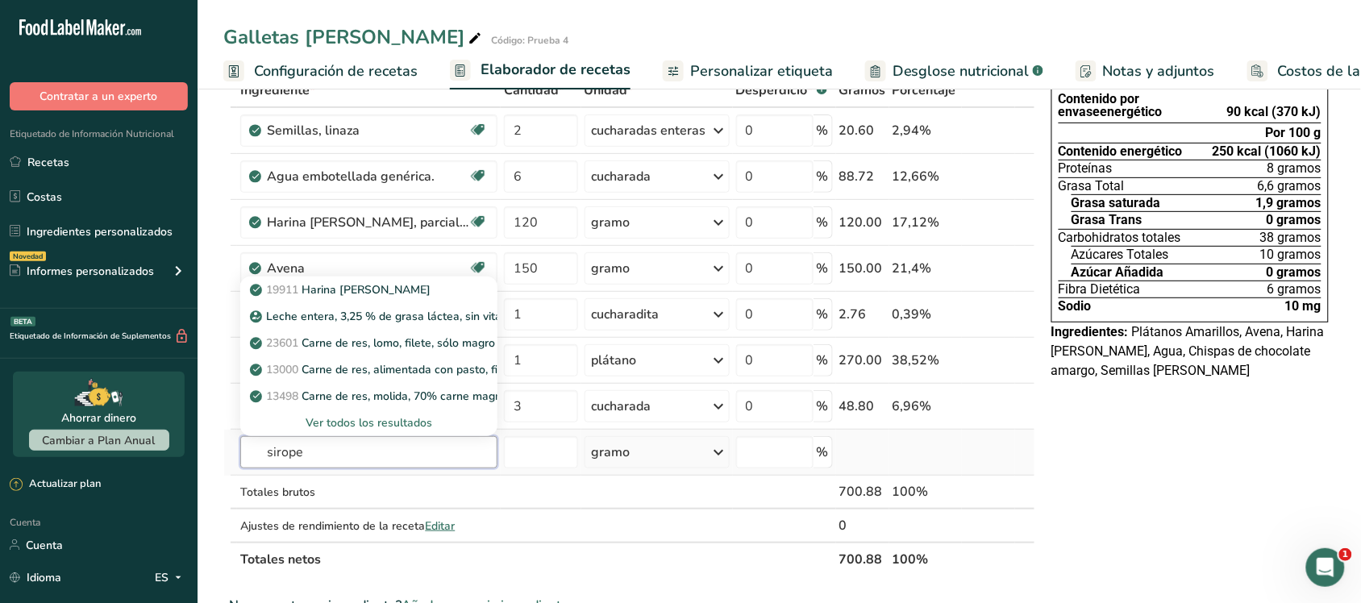
type input "sirope"
click at [395, 433] on div "Ver todos los resultados" at bounding box center [368, 422] width 257 height 27
click at [388, 430] on div "Ver todos los resultados" at bounding box center [368, 422] width 231 height 17
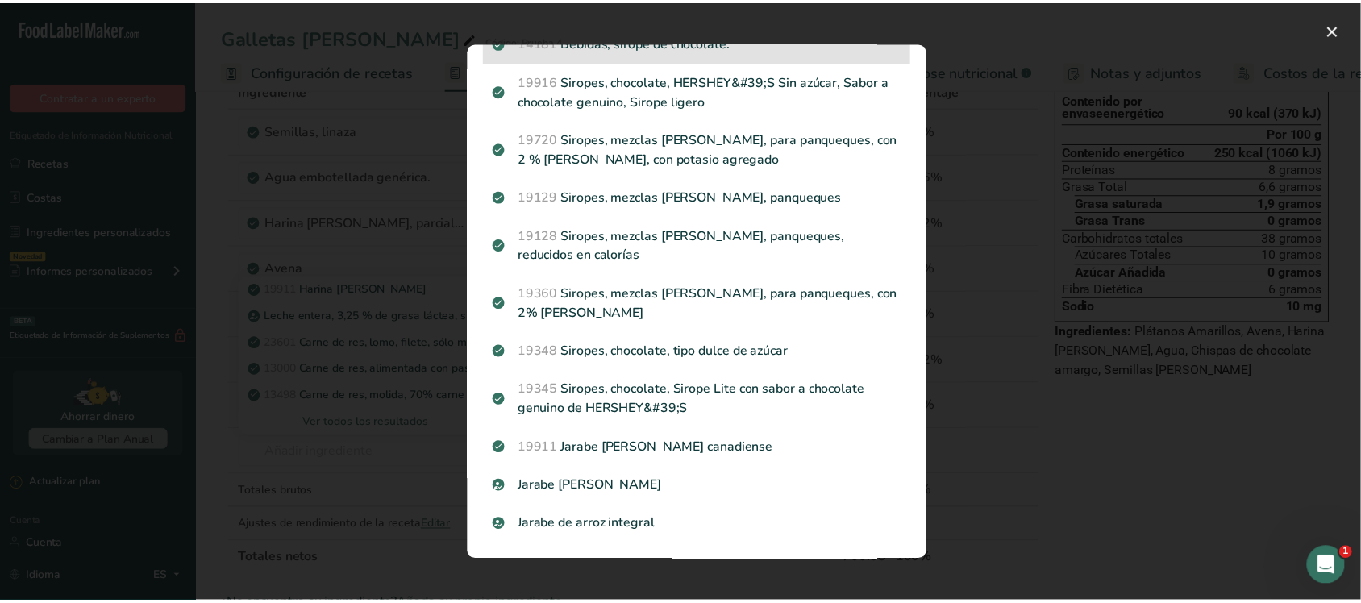
scroll to position [201, 0]
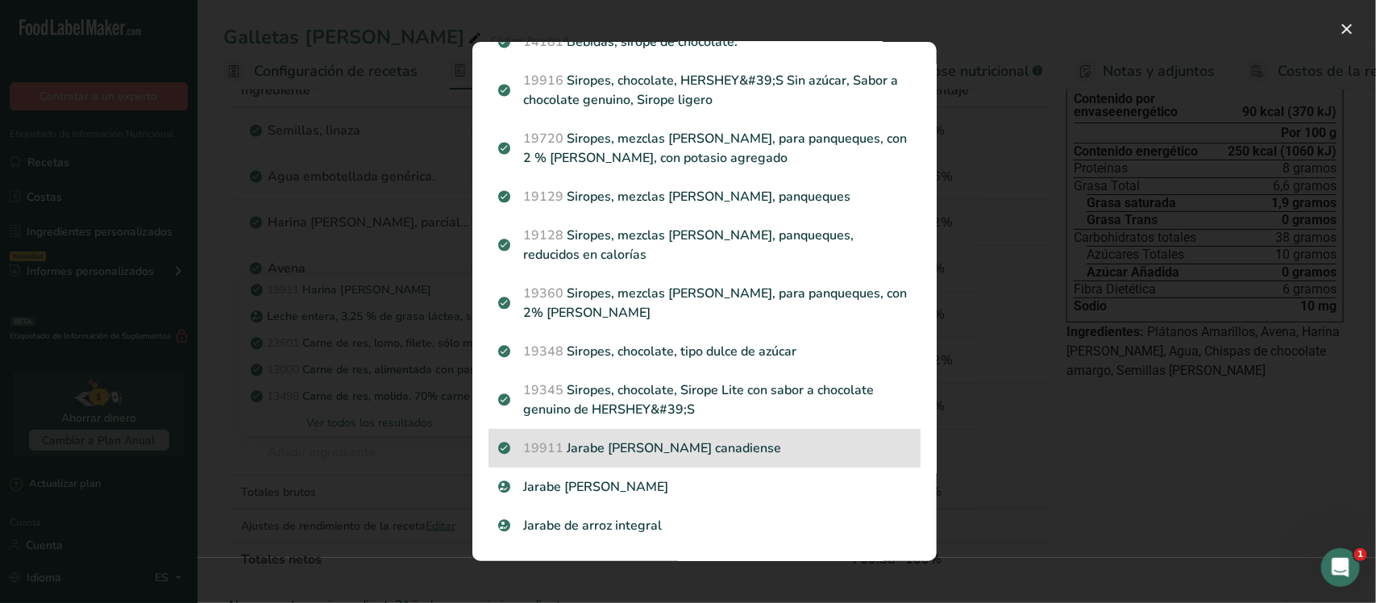
click at [675, 447] on font "Jarabe de arce canadiense" at bounding box center [674, 448] width 214 height 18
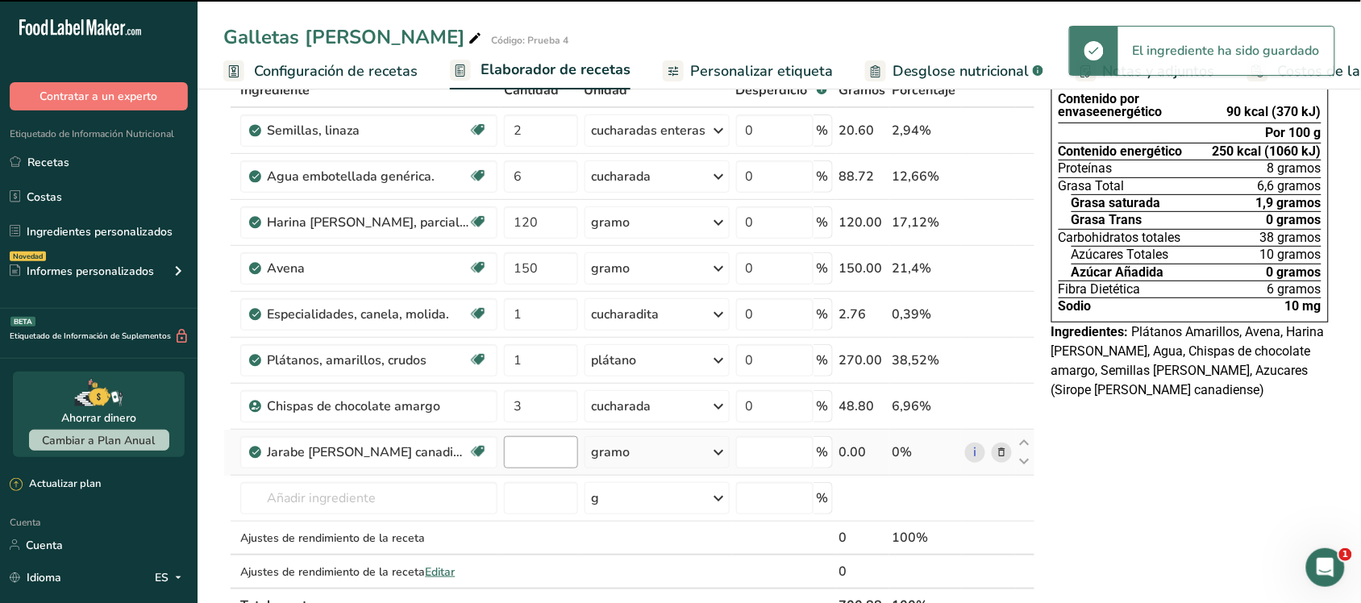
type input "0"
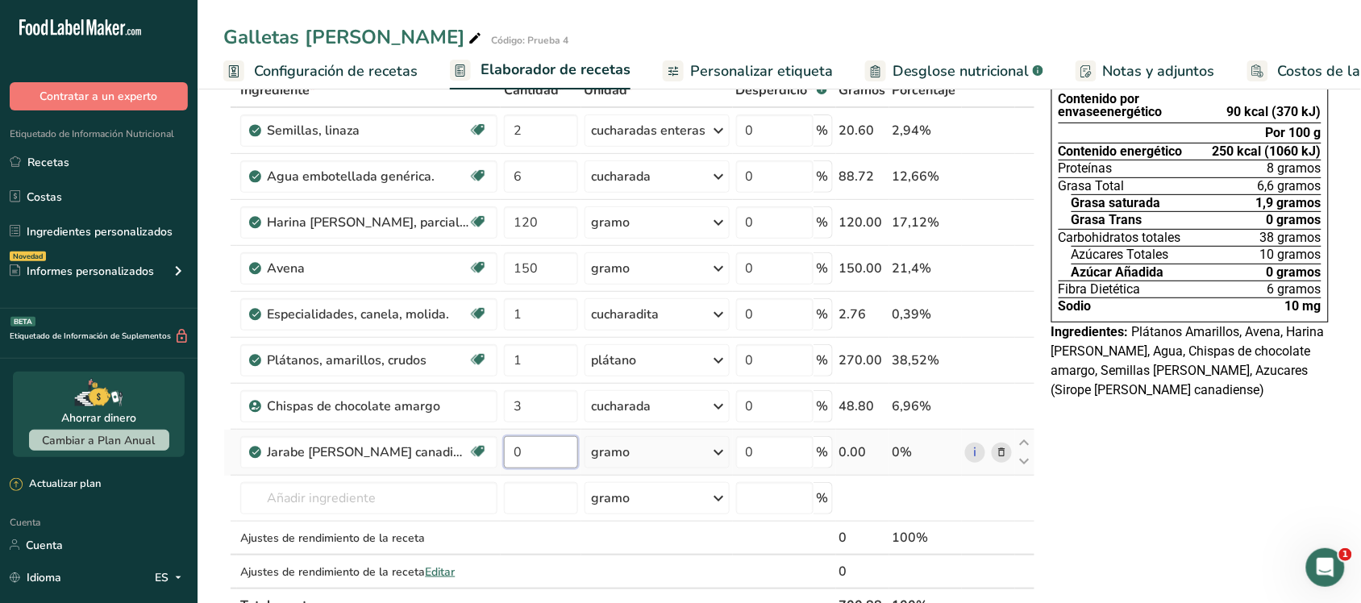
click at [544, 459] on input "0" at bounding box center [540, 452] width 73 height 32
type input "100"
click at [963, 496] on div "Ingrediente * Cantidad * Unidad * Desperdicio * .a-a{fill:#347362;}.b-a{fill:#f…" at bounding box center [629, 347] width 812 height 549
click at [1024, 440] on icon at bounding box center [1024, 443] width 19 height 12
type input "100"
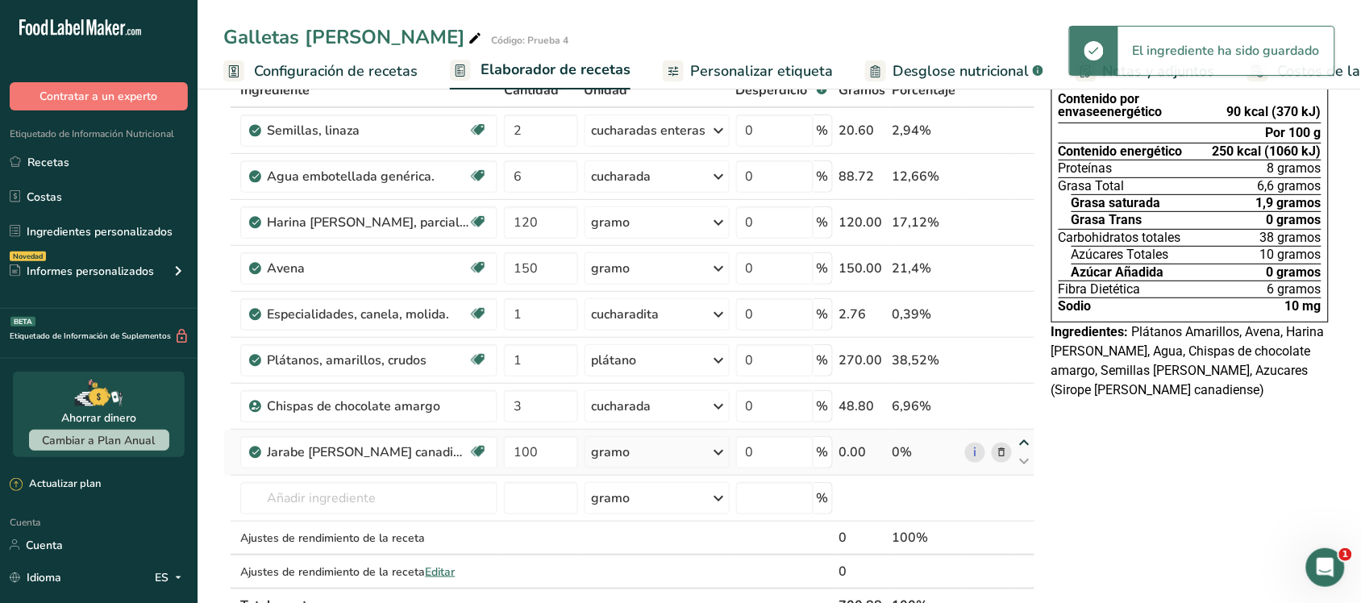
type input "3"
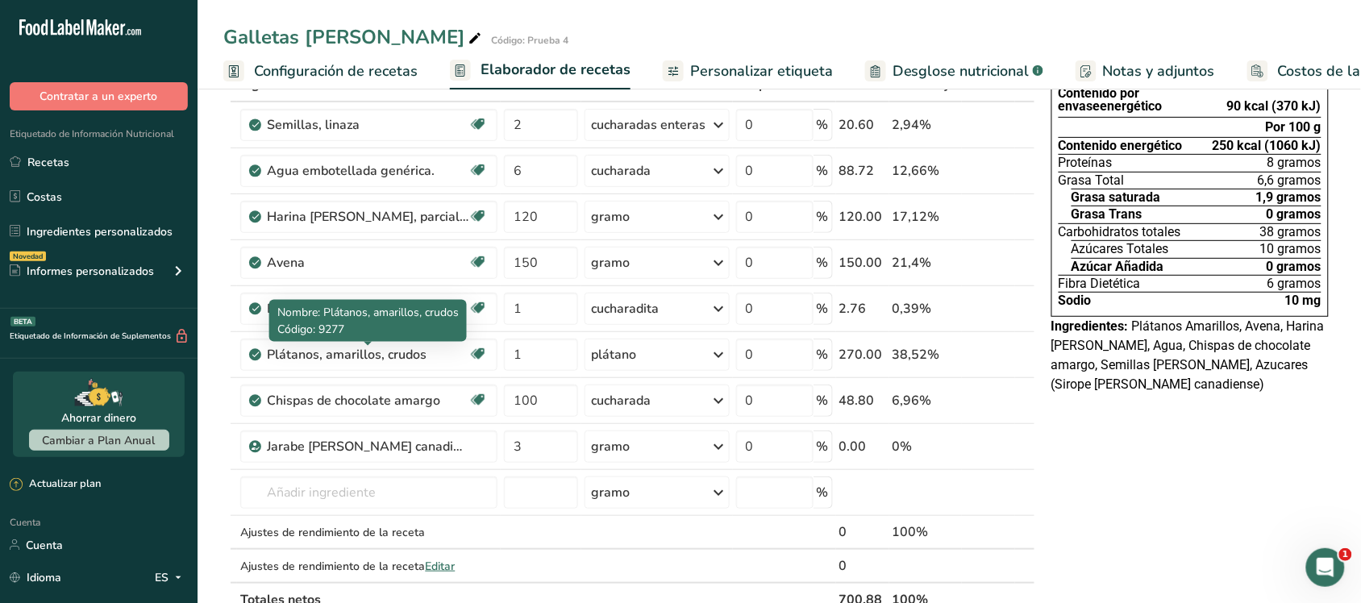
scroll to position [0, 0]
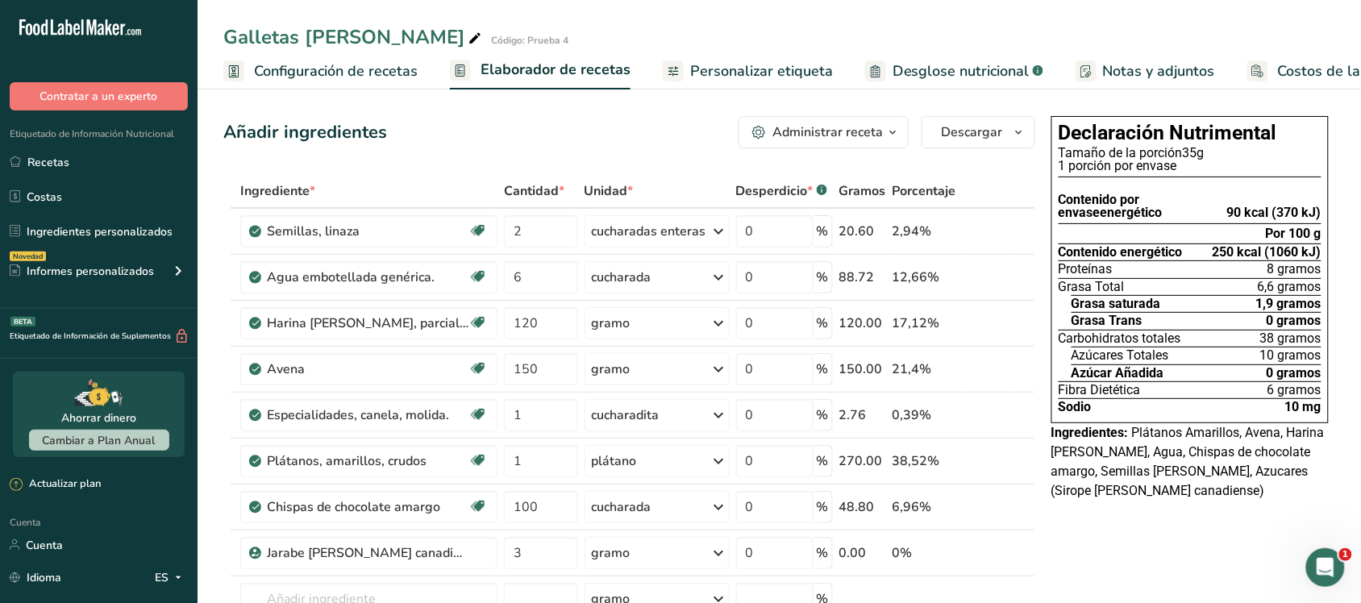
click at [1270, 58] on link "Costos de la receta" at bounding box center [1327, 71] width 160 height 36
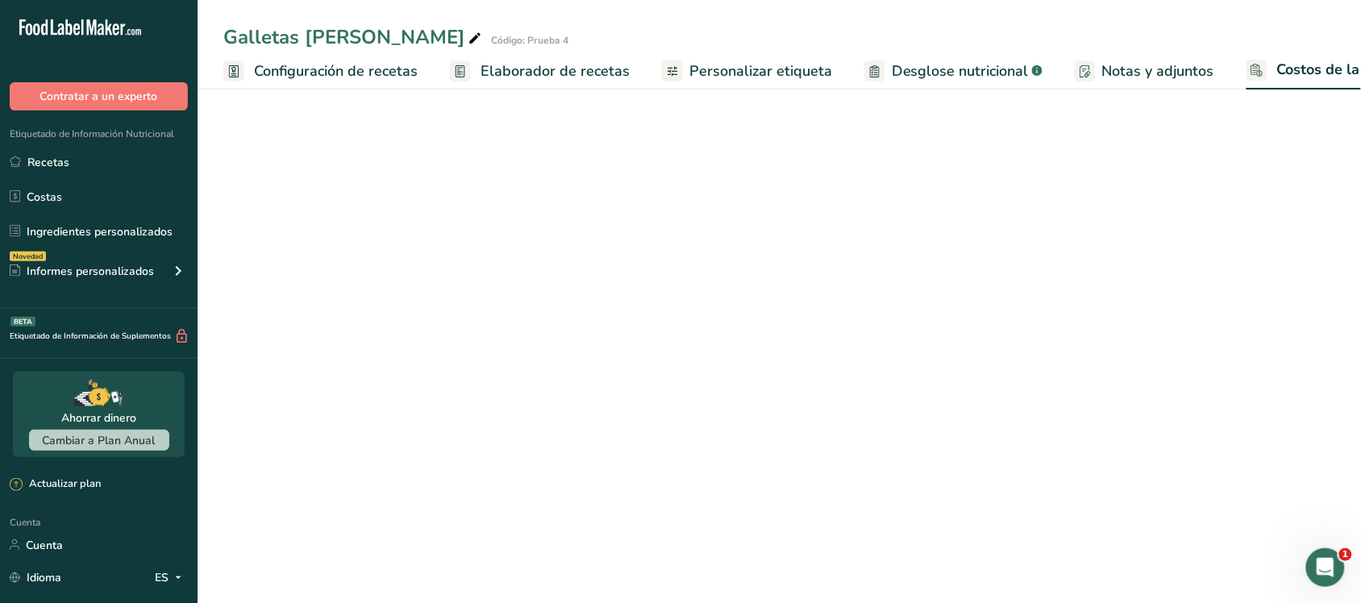
scroll to position [0, 64]
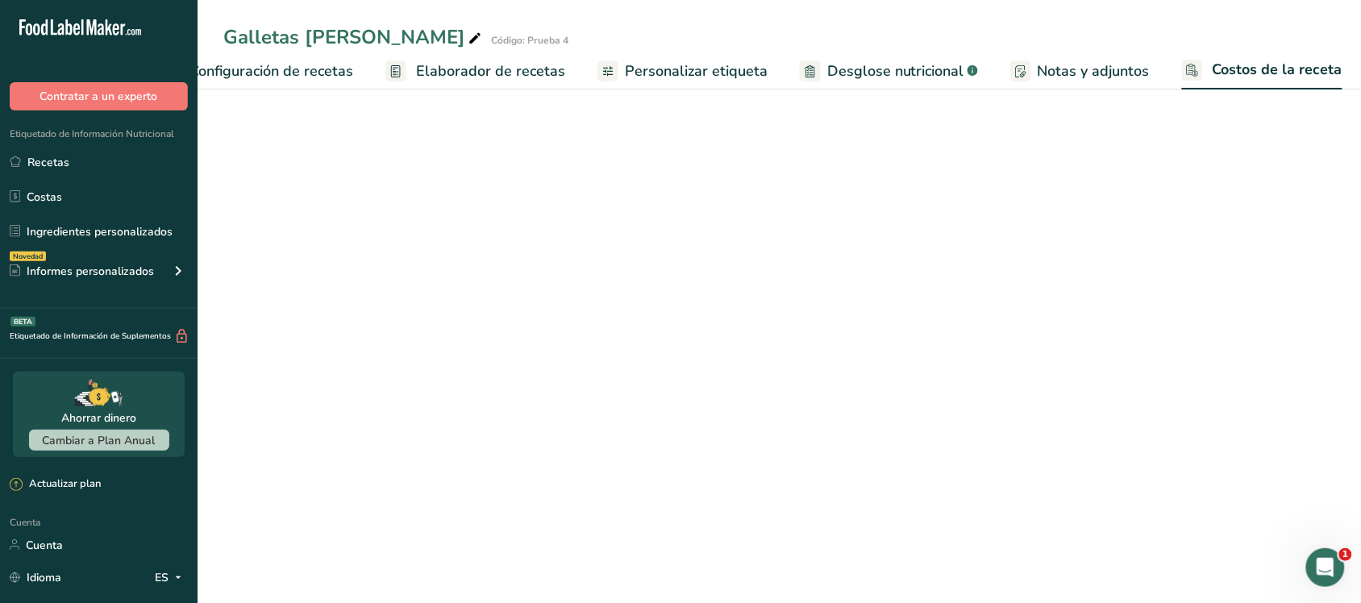
select select "1"
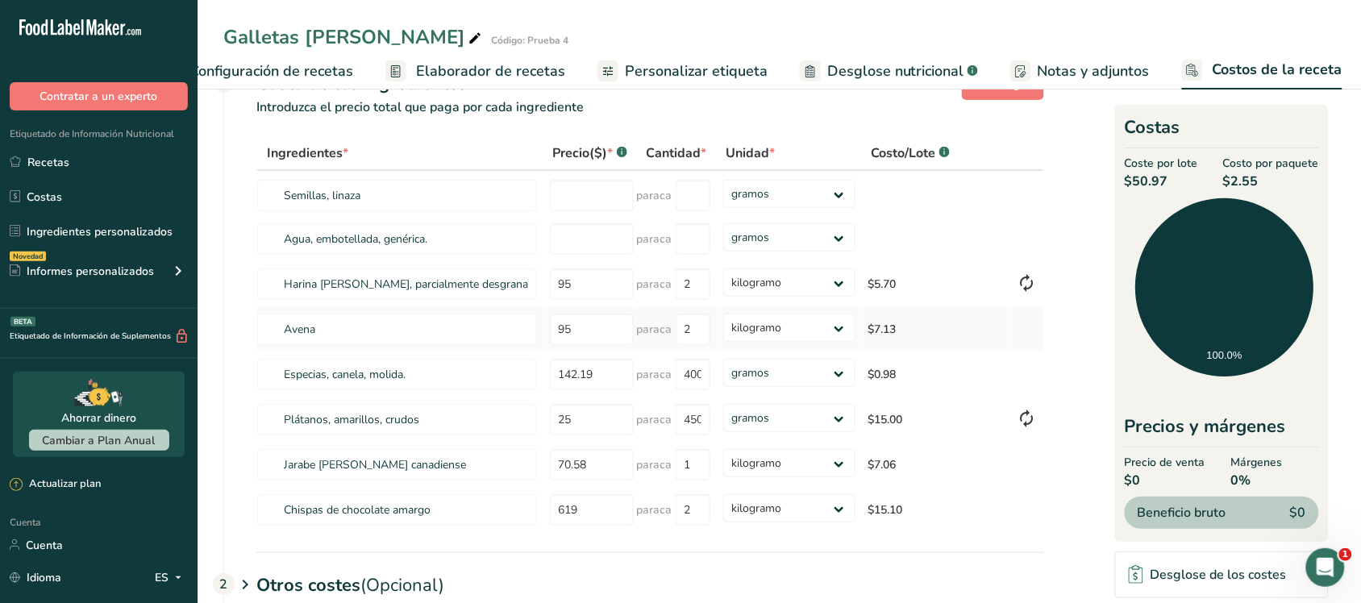
scroll to position [0, 0]
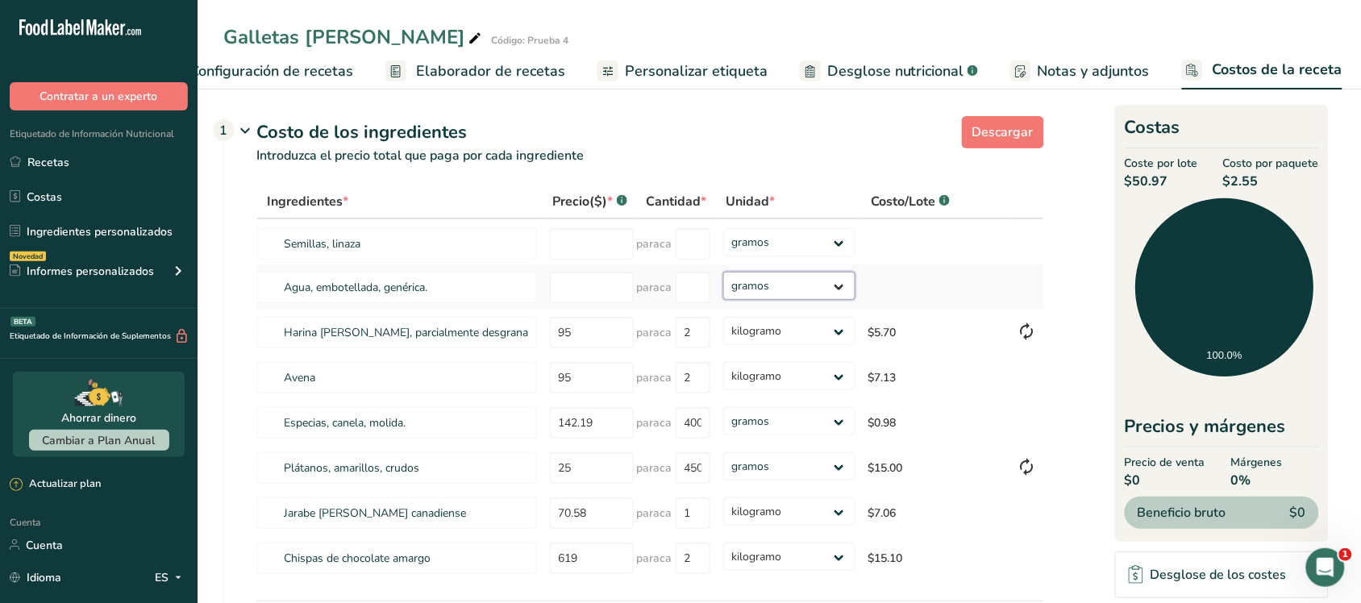
click at [787, 300] on select "gramos kilogramo mg mcg libras onza" at bounding box center [789, 286] width 132 height 28
click at [784, 122] on div "Costo de los ingredientes 1" at bounding box center [649, 132] width 787 height 27
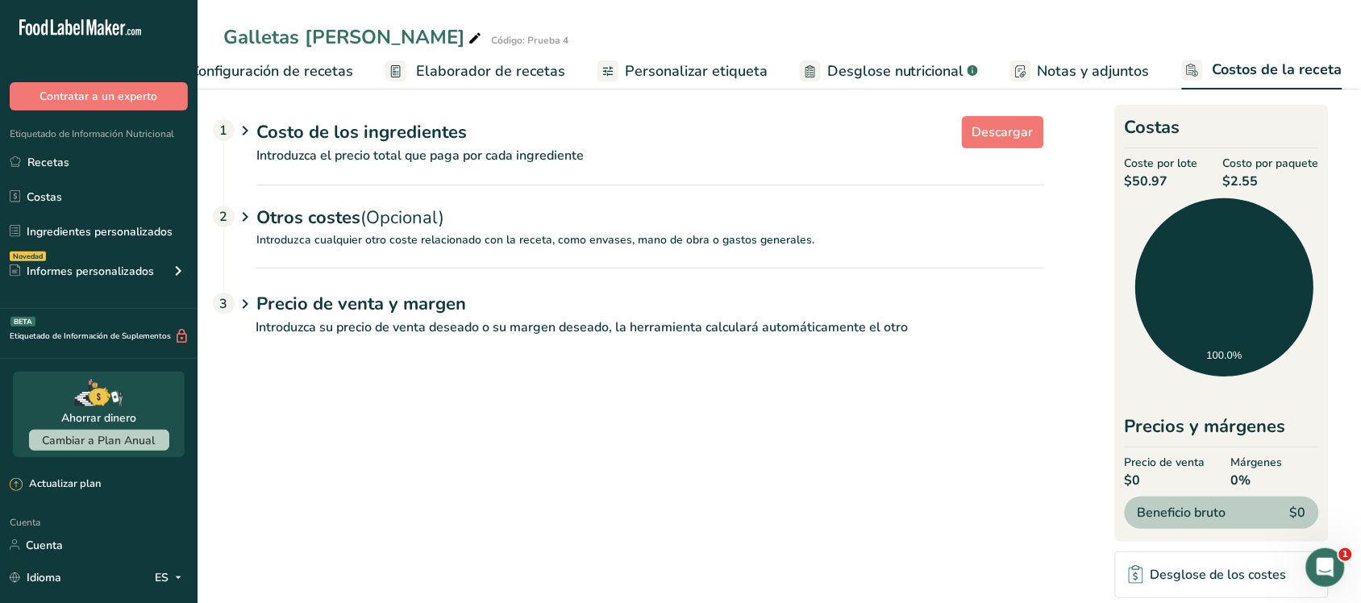
click at [649, 171] on p "Introduzca el precio total que paga por cada ingrediente" at bounding box center [634, 165] width 820 height 39
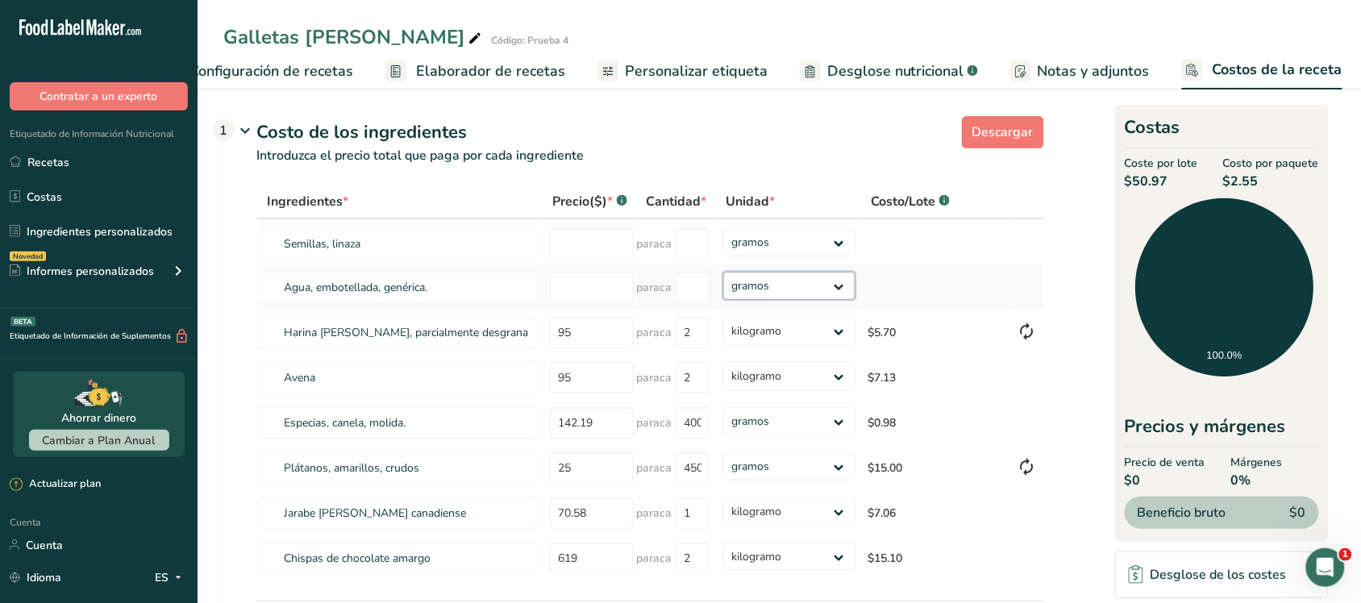
click at [731, 300] on select "gramos kilogramo mg mcg libras onza" at bounding box center [789, 286] width 132 height 28
select select "5"
click at [723, 289] on select "gramos kilogramo mg mcg libras onza" at bounding box center [789, 286] width 132 height 28
click at [690, 303] on input "number" at bounding box center [692, 287] width 35 height 31
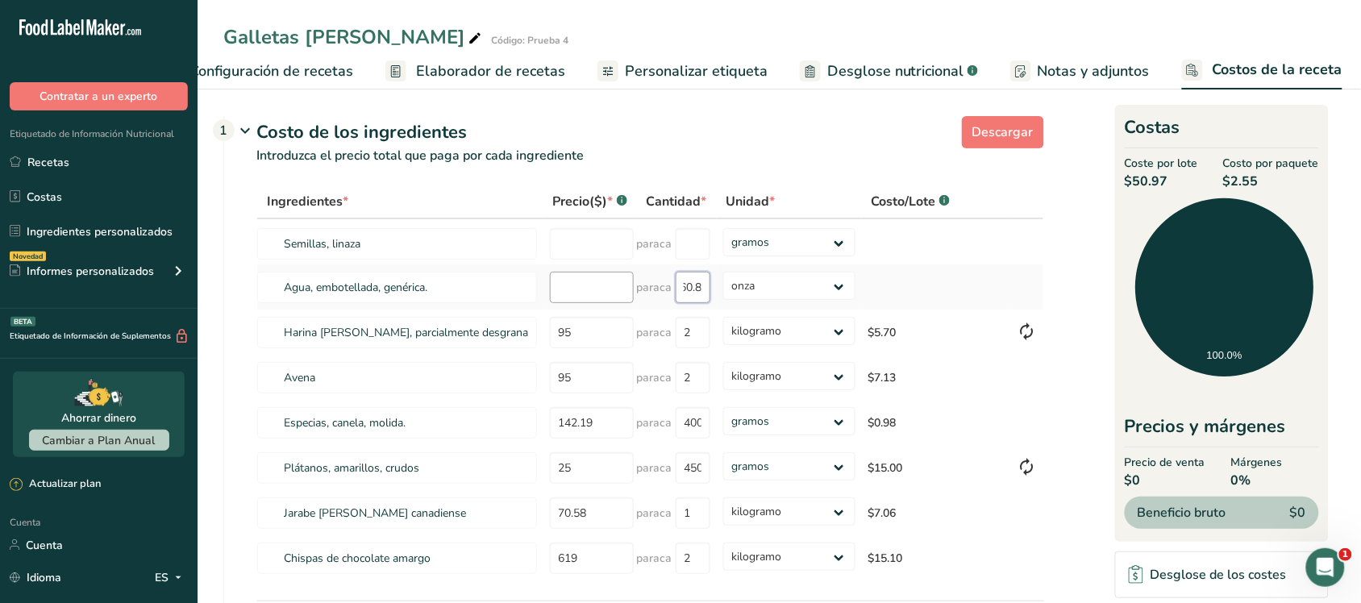
type input "760.8"
click at [585, 303] on input "number" at bounding box center [592, 287] width 84 height 31
type input "118.66"
click at [626, 267] on div "Ingredientes * Precio($) * .a-a{fill:#347362;}.b-a{fill:#fff;} Cantidad * Unida…" at bounding box center [649, 383] width 787 height 397
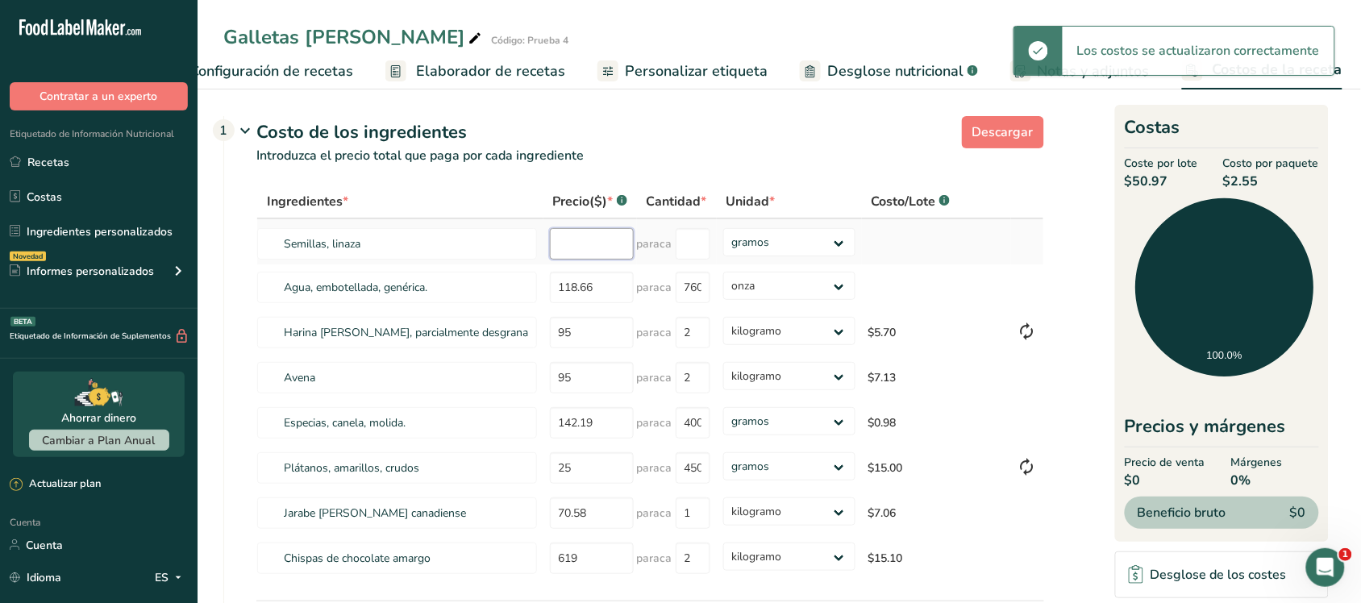
type input "761"
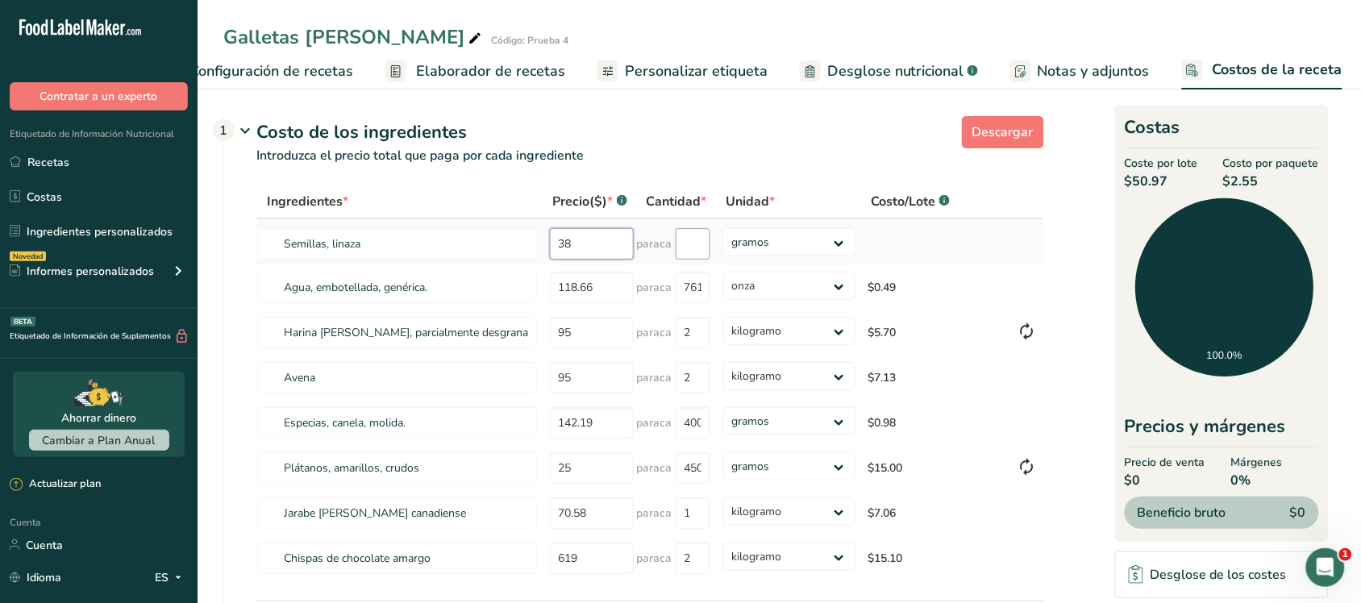
type input "38"
click at [686, 260] on input "number" at bounding box center [692, 243] width 35 height 31
type input "400"
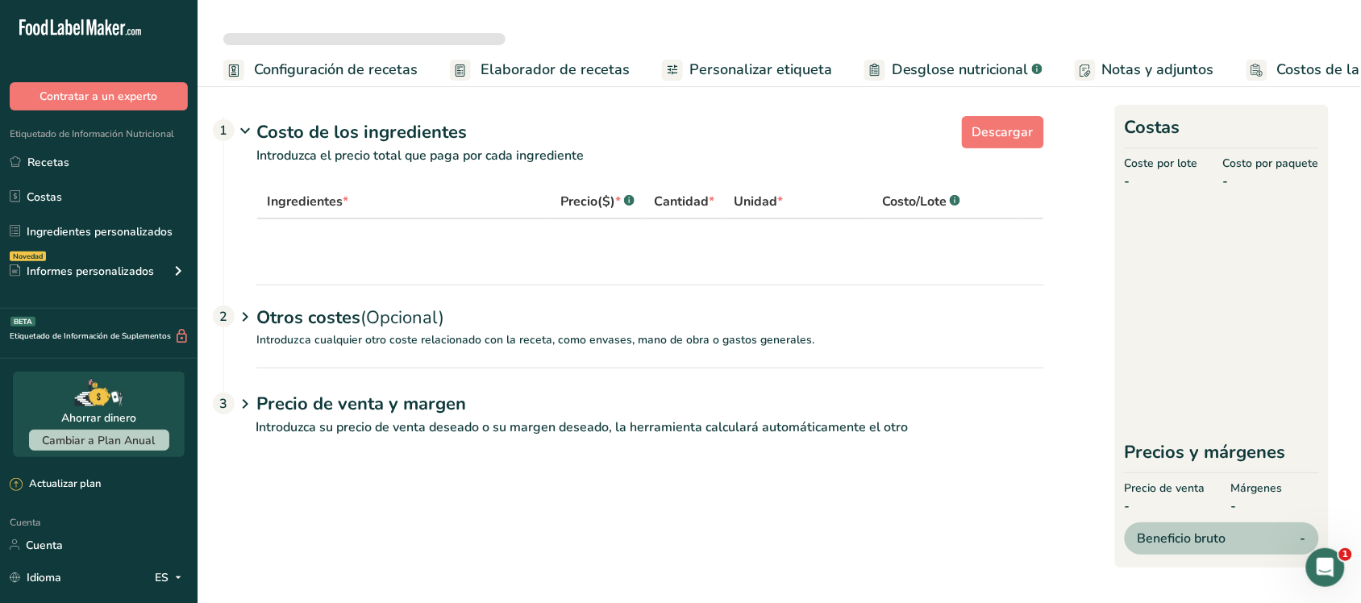
select select "5"
select select "1"
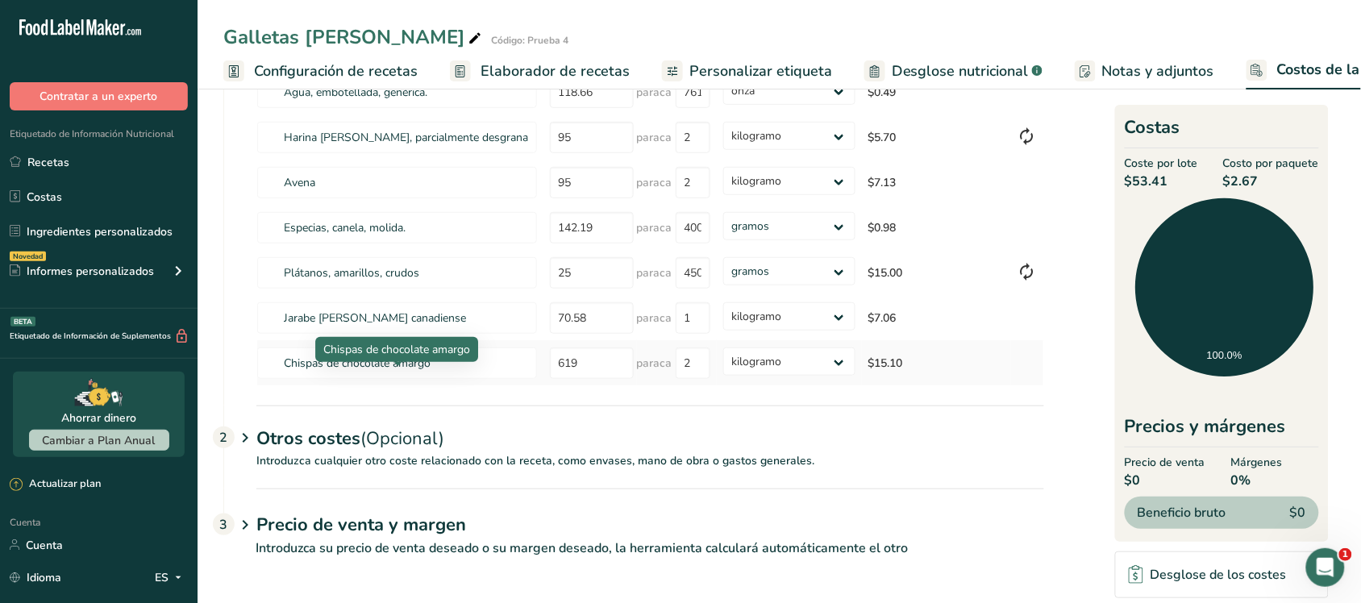
scroll to position [214, 0]
click at [372, 463] on font "Introduzca cualquier otro coste relacionado con la receta, como envases, mano d…" at bounding box center [535, 460] width 558 height 15
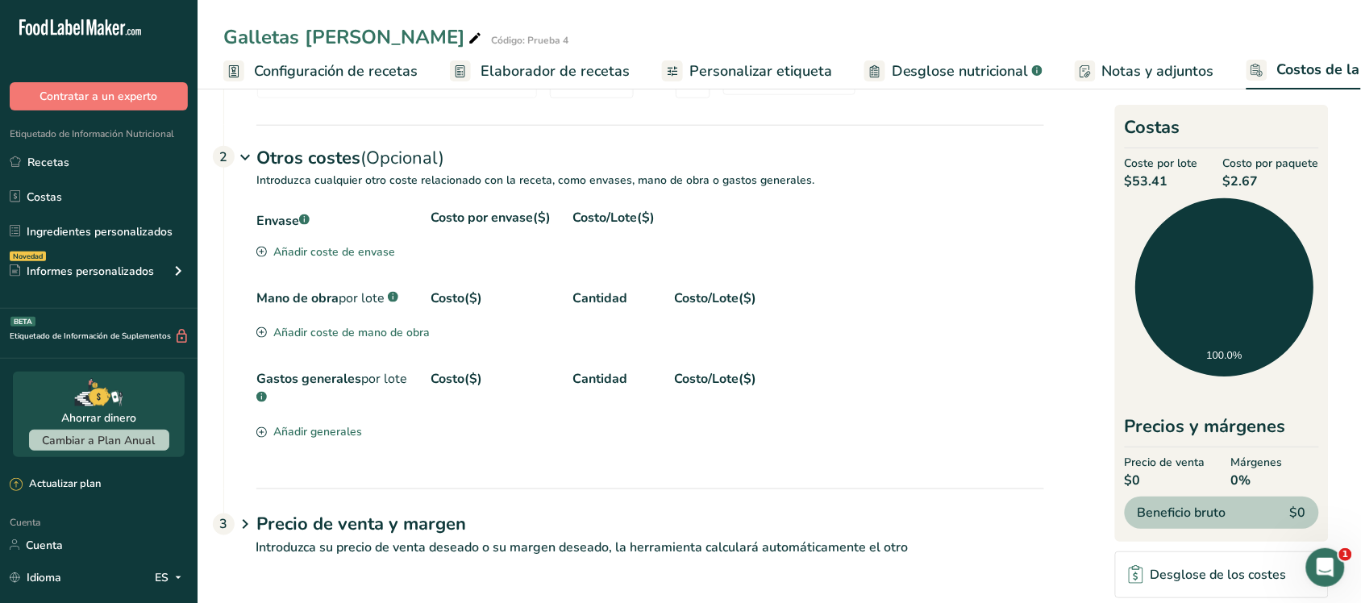
scroll to position [496, 0]
click at [347, 255] on font "Añadir coste de envase" at bounding box center [334, 251] width 122 height 15
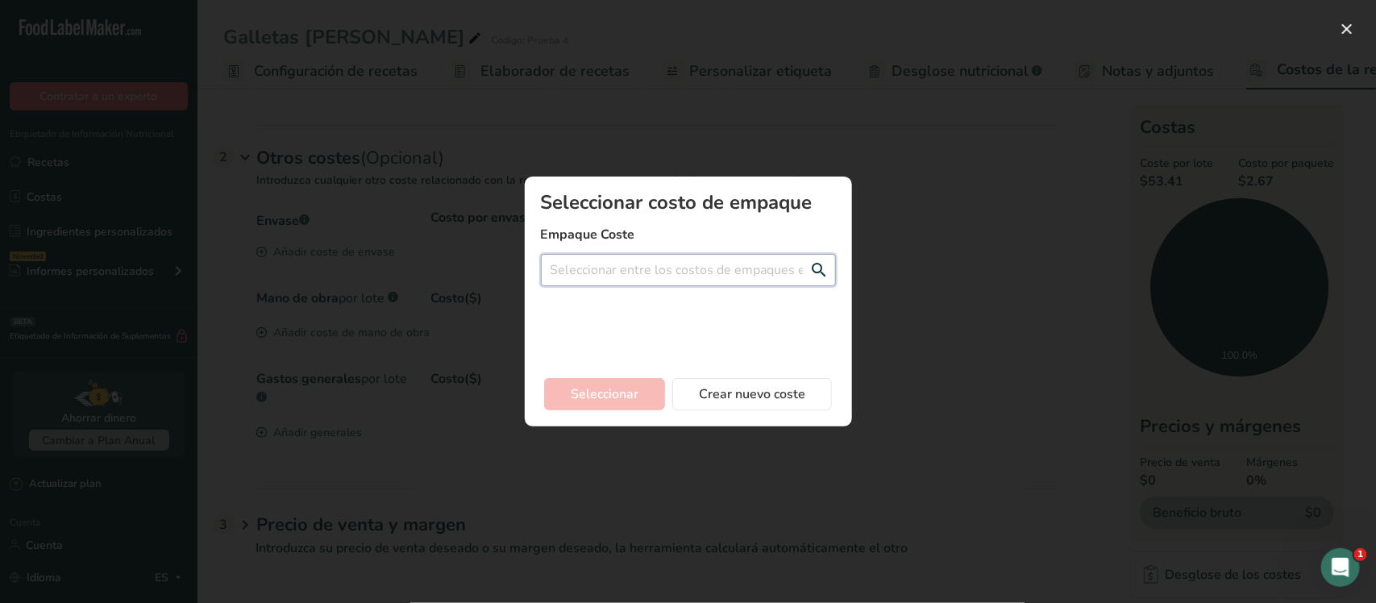
click at [594, 272] on input "Agregar nuevo modal de costo de receta" at bounding box center [688, 270] width 295 height 32
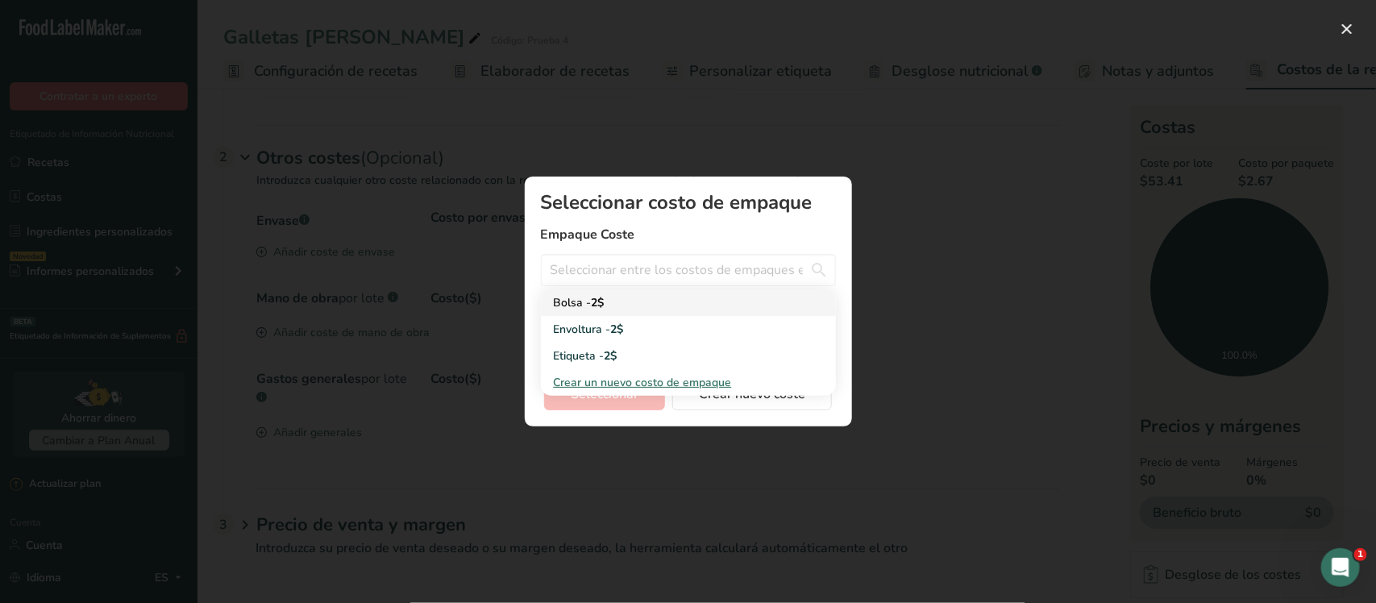
click at [588, 302] on div "Bolsa - 2$" at bounding box center [675, 302] width 243 height 17
type input "Bolsa - 2$"
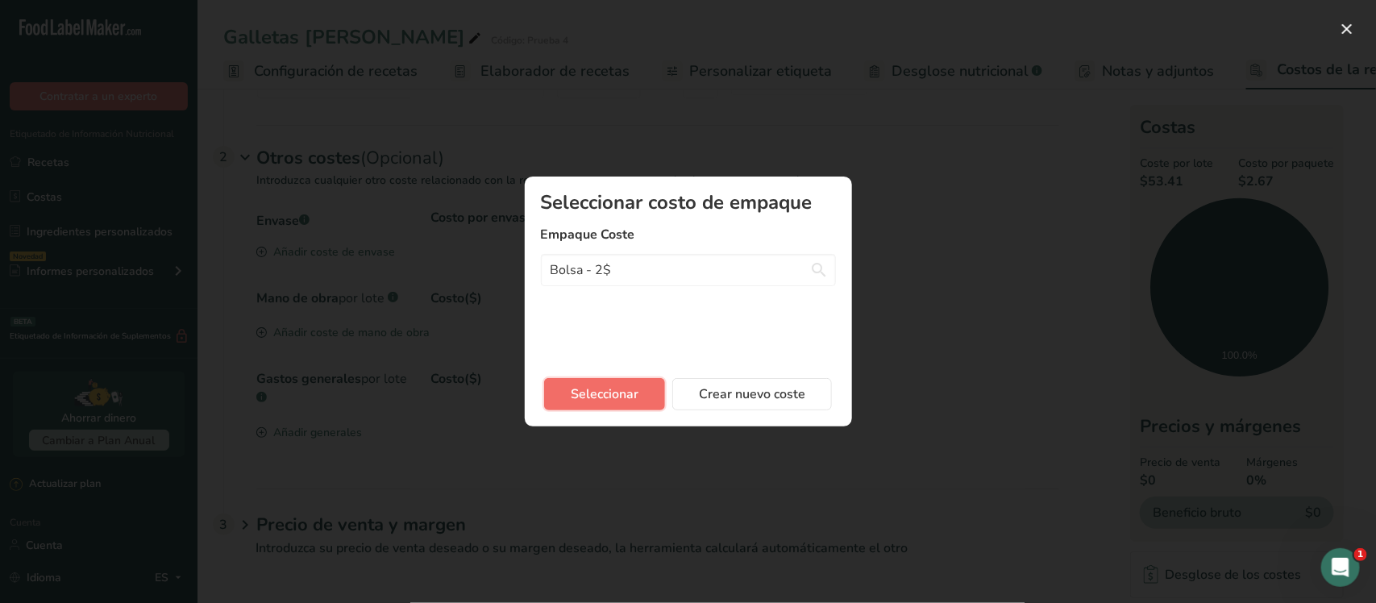
click at [597, 392] on font "Seleccionar" at bounding box center [605, 394] width 68 height 18
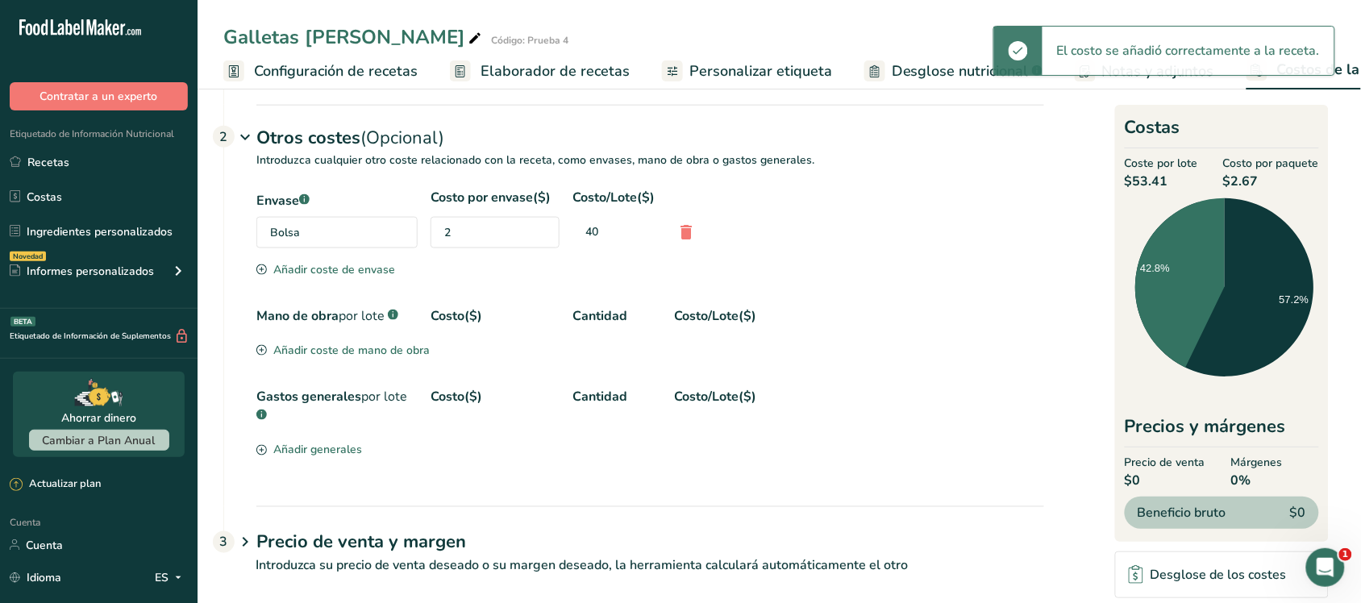
click at [317, 248] on div "Bolsa" at bounding box center [336, 232] width 161 height 31
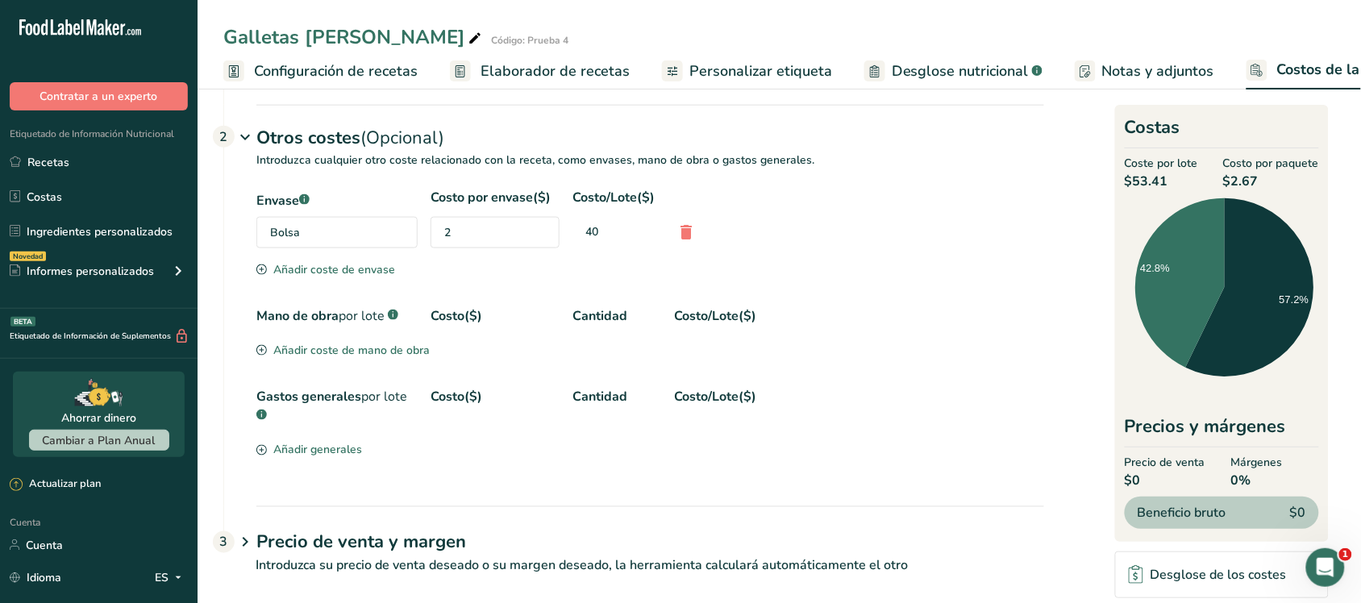
click at [325, 280] on section "Envase .a-a{fill:#347362;}.b-a{fill:#fff;} Costo por envase($) Costo/Lote($) [G…" at bounding box center [649, 234] width 787 height 93
click at [325, 277] on font "Añadir coste de envase" at bounding box center [334, 269] width 122 height 15
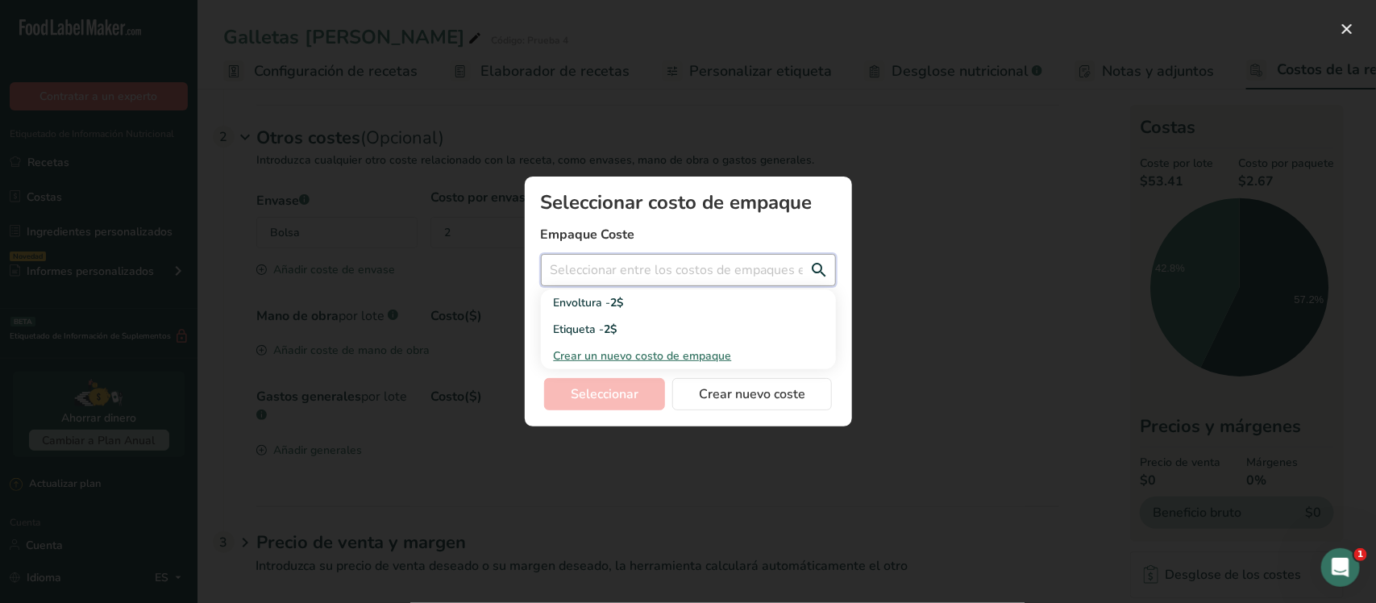
click at [598, 268] on input "Agregar nuevo modal de costo de receta" at bounding box center [688, 270] width 295 height 32
click at [613, 329] on span "2$" at bounding box center [610, 329] width 13 height 15
type input "Etiqueta - 2$"
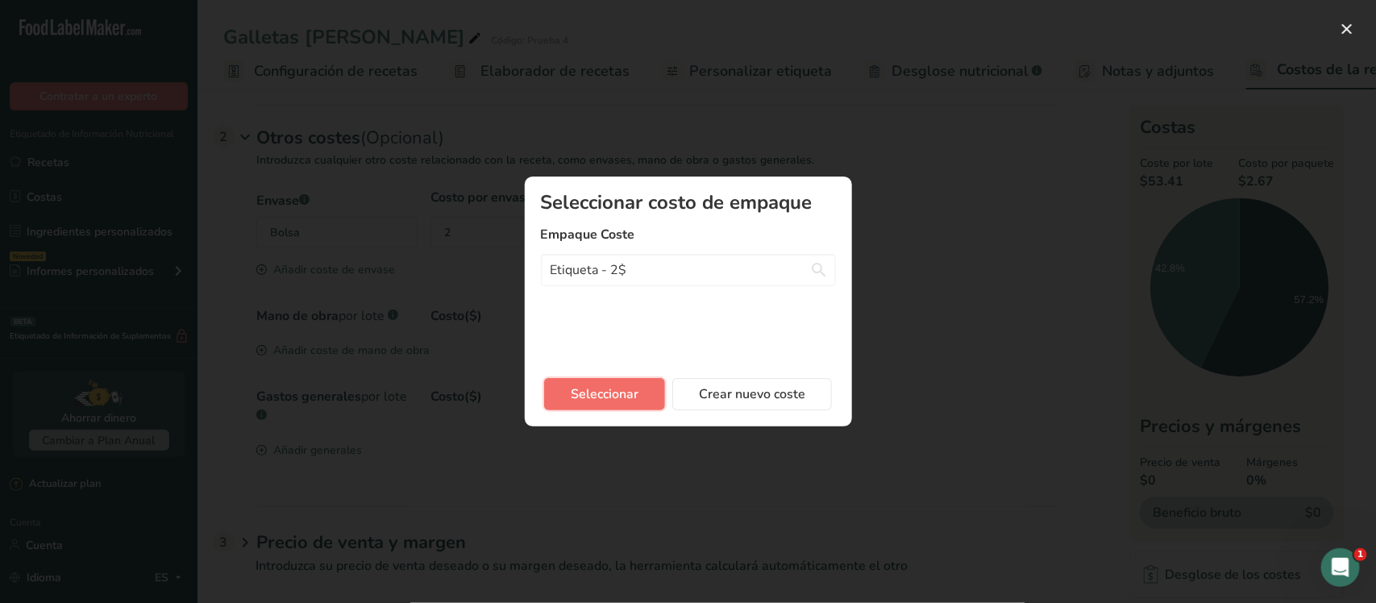
click at [615, 401] on font "Seleccionar" at bounding box center [605, 394] width 68 height 18
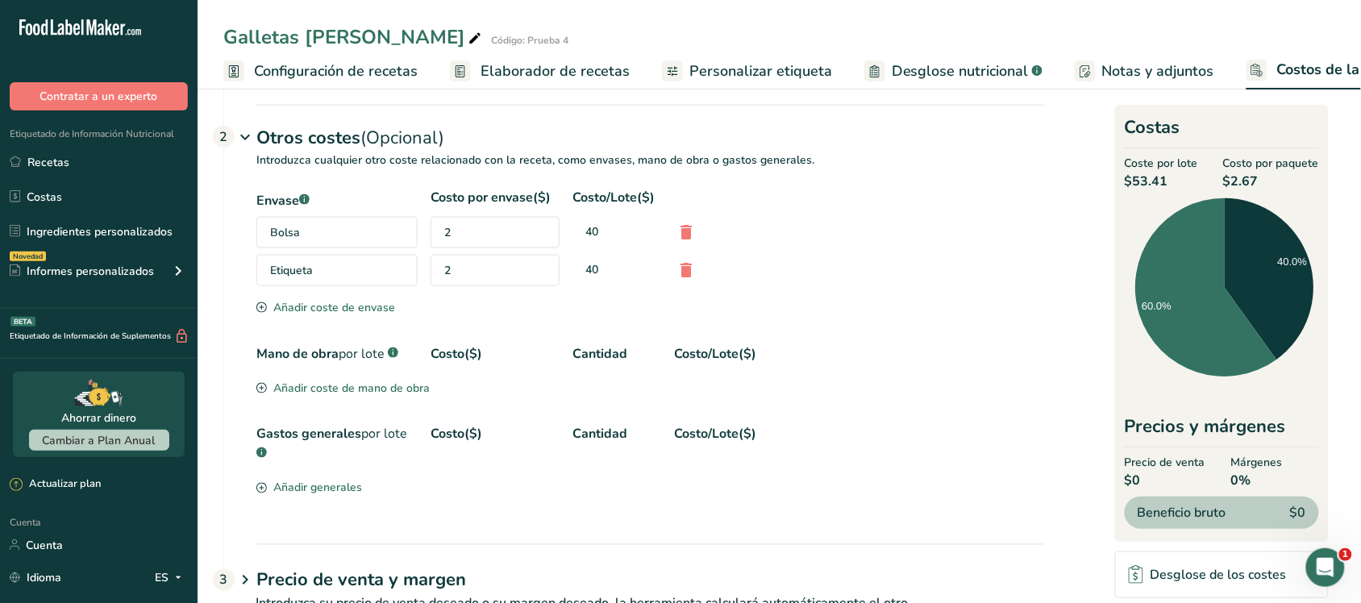
click at [325, 396] on font "Añadir coste de mano de obra" at bounding box center [351, 387] width 156 height 15
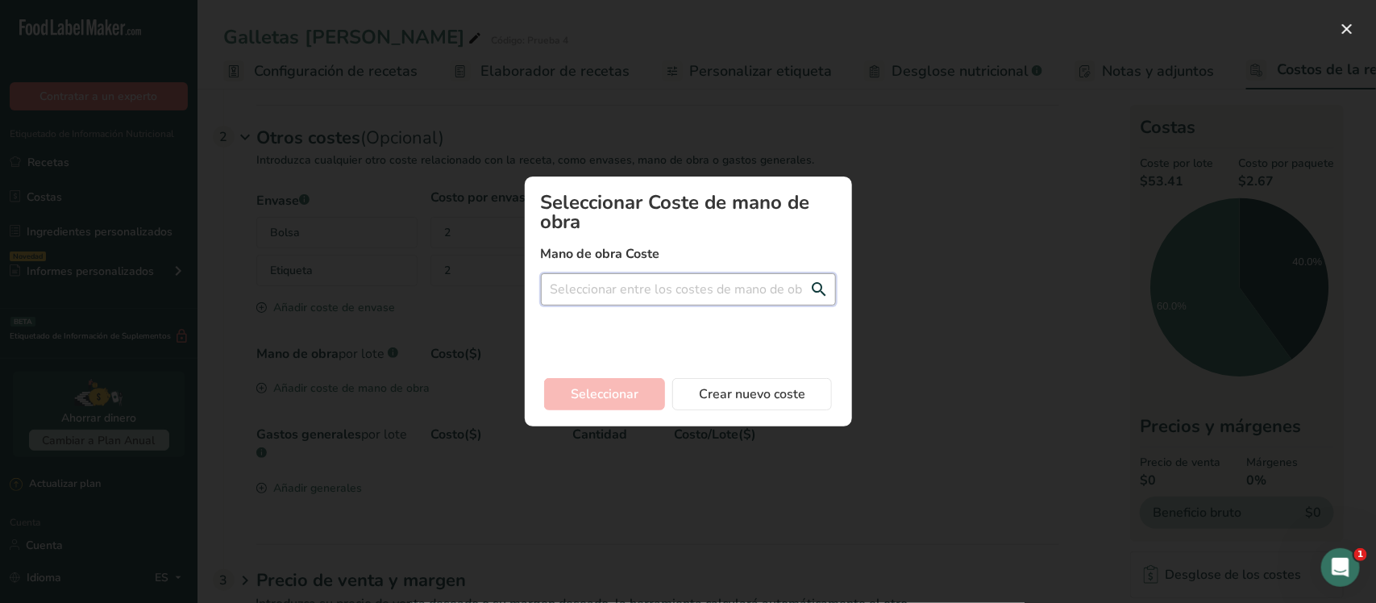
click at [631, 278] on input "Agregar nuevo modal de costo de receta" at bounding box center [688, 289] width 295 height 32
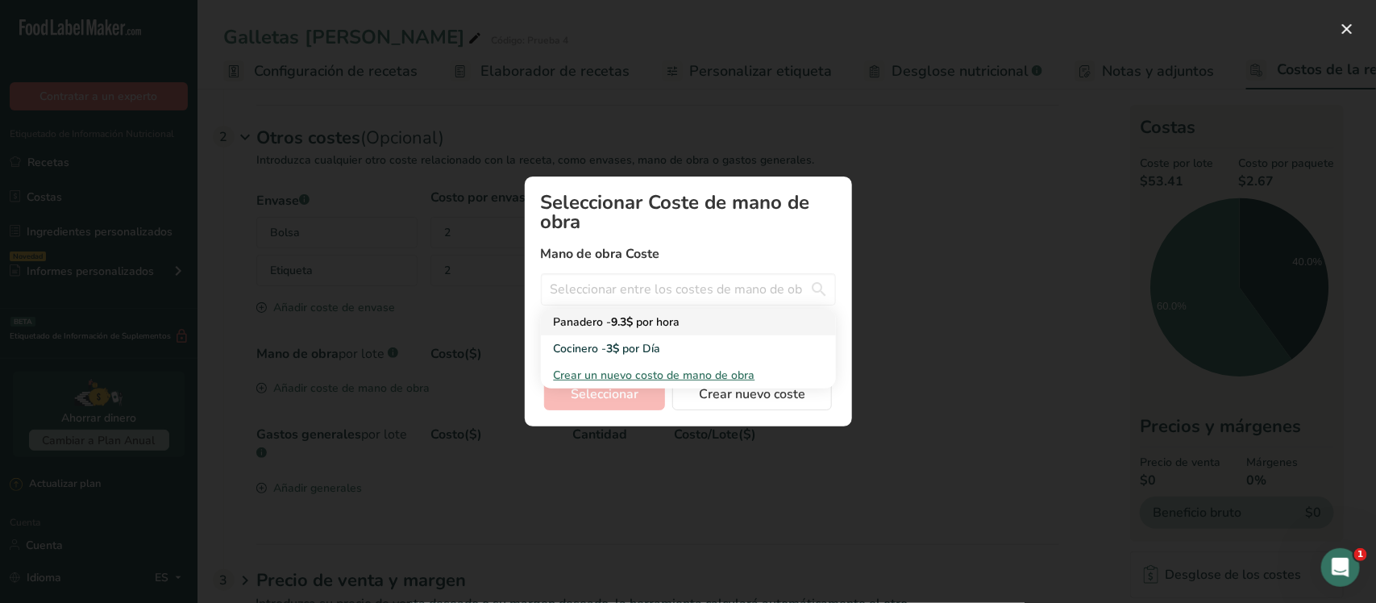
click at [589, 314] on div "Panadero - 9.3$ por hora" at bounding box center [675, 322] width 243 height 17
type input "Panadero - 9.3$ por hora"
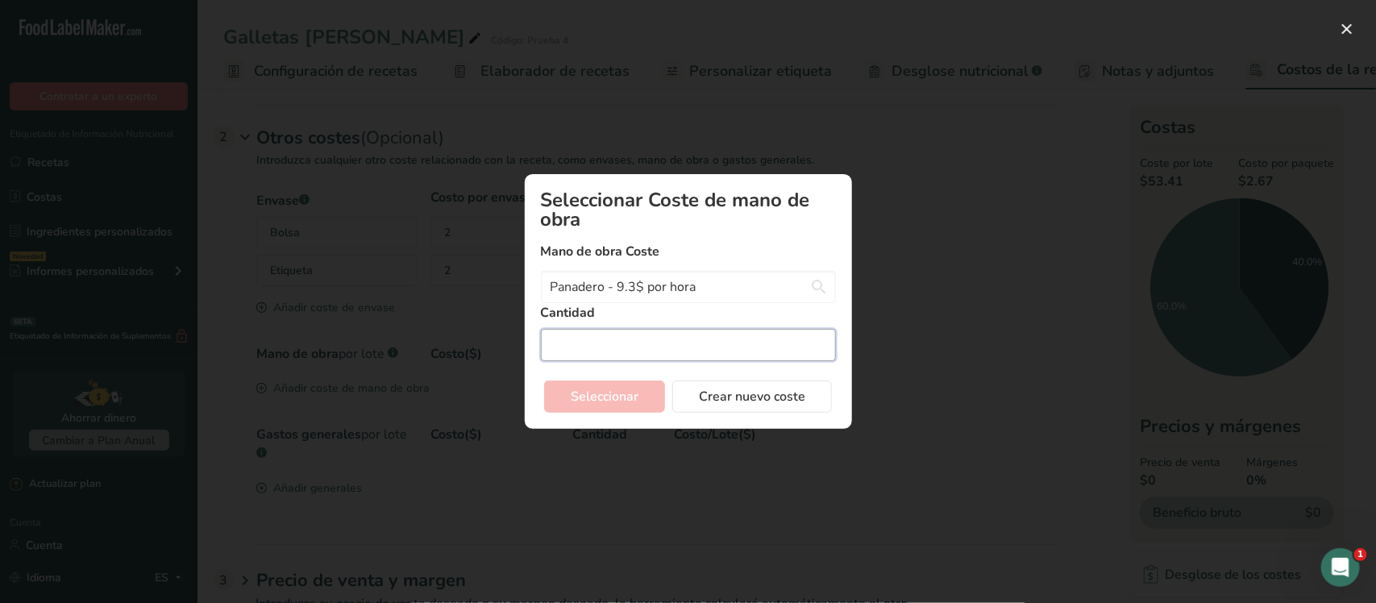
click at [614, 343] on input "Agregar nuevo modal de costo de receta" at bounding box center [688, 345] width 295 height 32
type input "3"
click at [625, 388] on font "Seleccionar" at bounding box center [605, 397] width 68 height 18
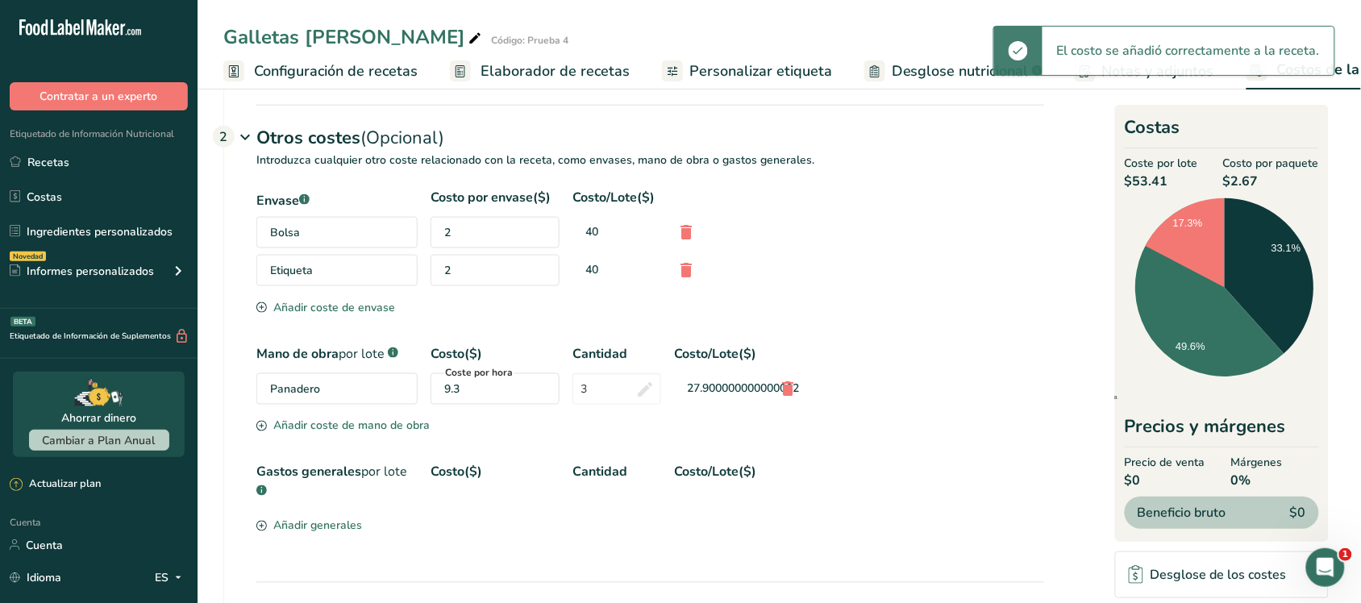
scroll to position [572, 0]
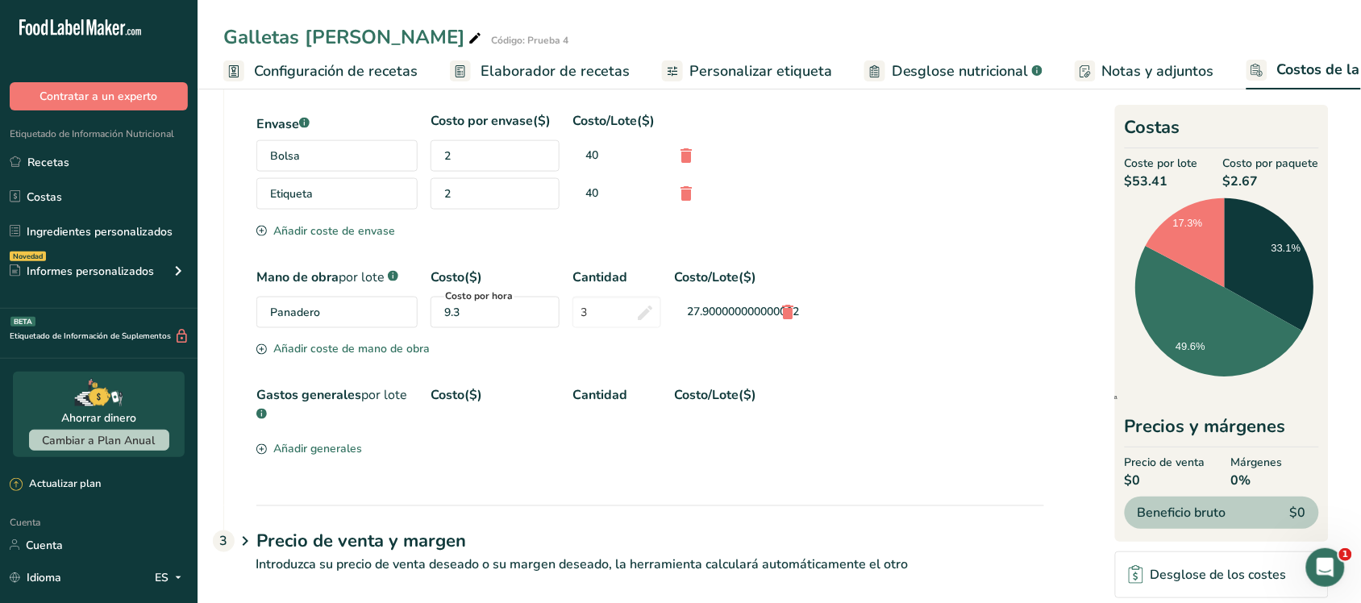
click at [351, 457] on font "Añadir generales" at bounding box center [317, 449] width 89 height 15
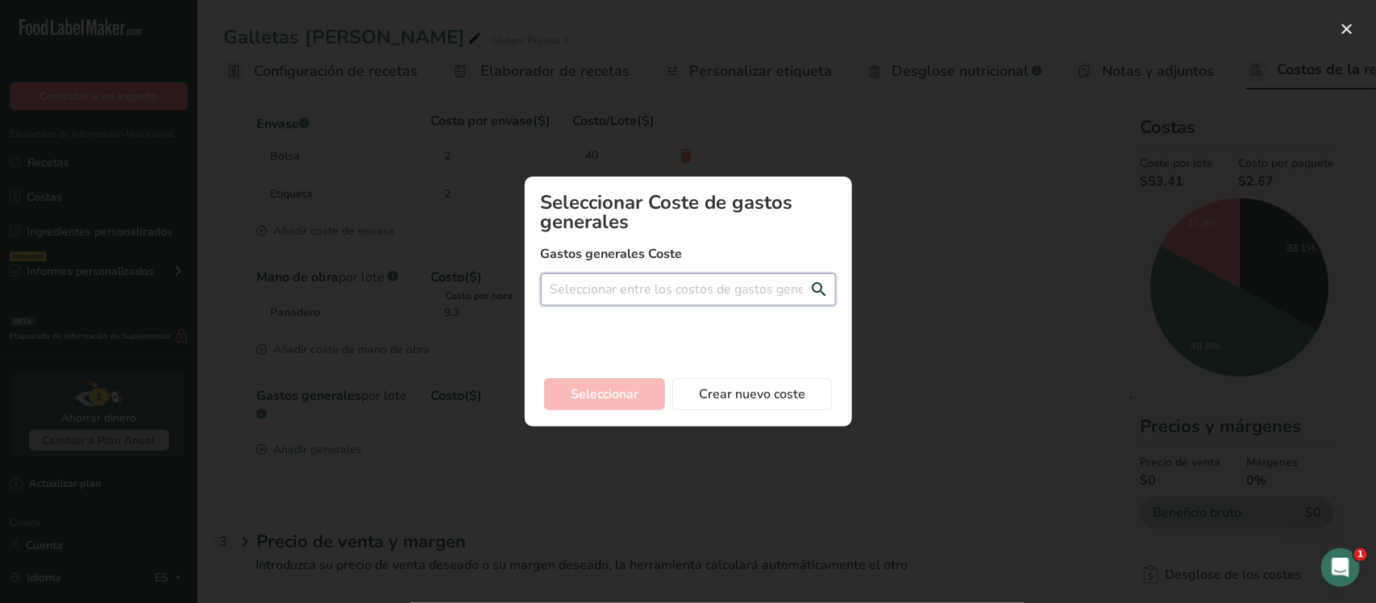
click at [609, 299] on input "Agregar nuevo modal de costo de receta" at bounding box center [688, 289] width 295 height 32
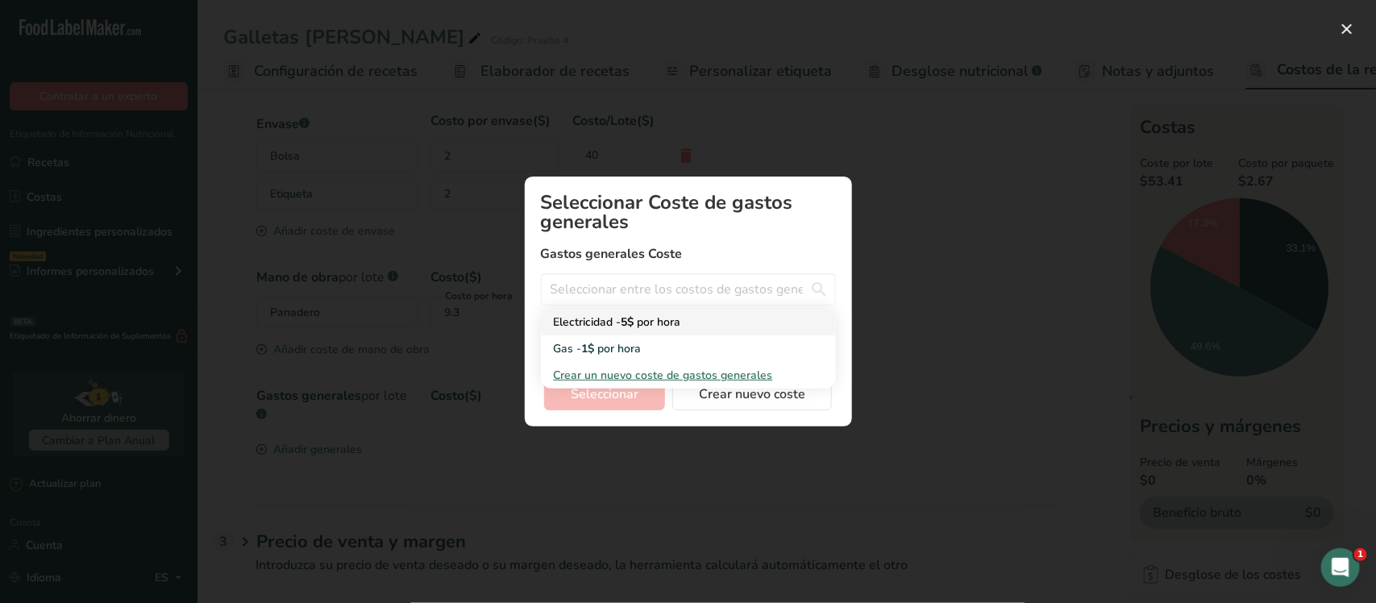
click at [591, 329] on div "Electricidad - 5$ por hora" at bounding box center [675, 322] width 243 height 17
type input "Electricidad - 5$ por hora"
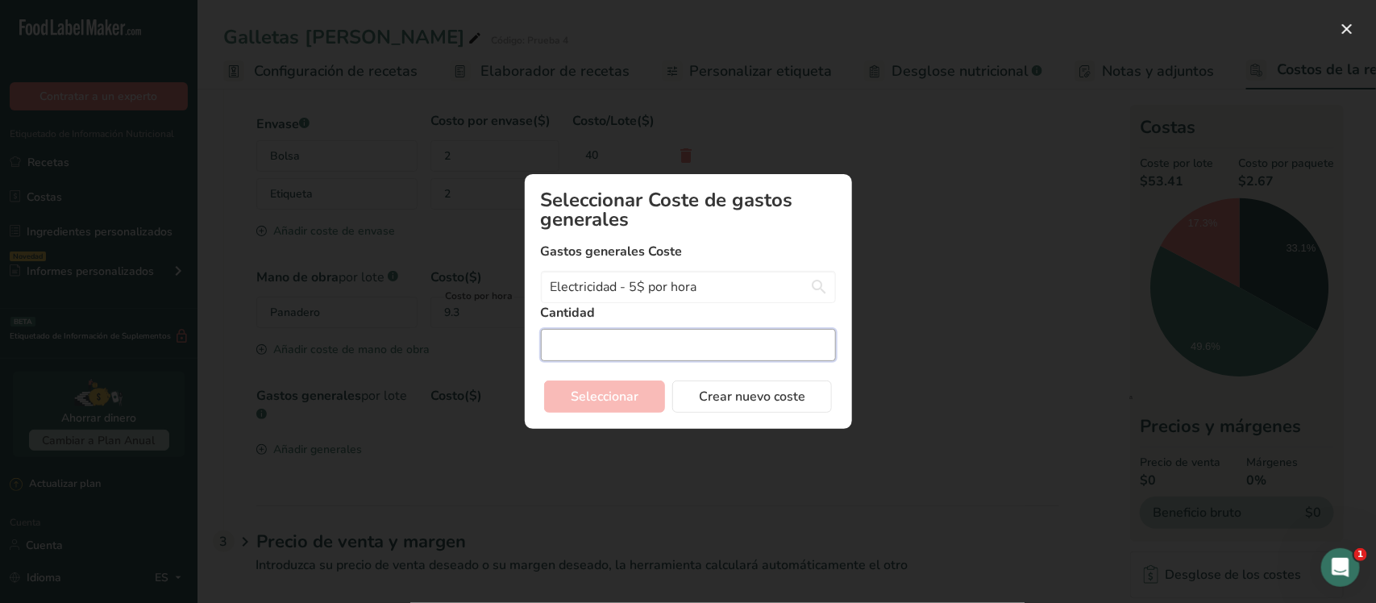
click at [617, 359] on input "Agregar nuevo modal de costo de receta" at bounding box center [688, 345] width 295 height 32
type input "3"
click at [626, 392] on font "Seleccionar" at bounding box center [605, 397] width 68 height 18
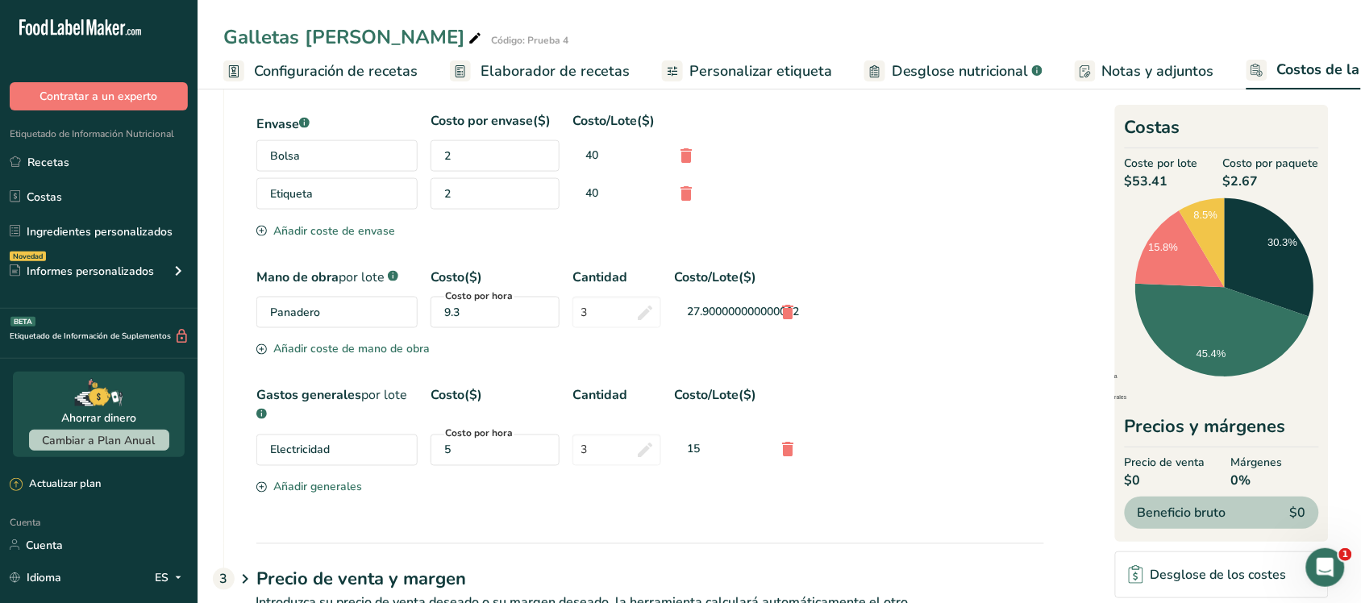
click at [343, 495] on font "Añadir generales" at bounding box center [317, 487] width 89 height 15
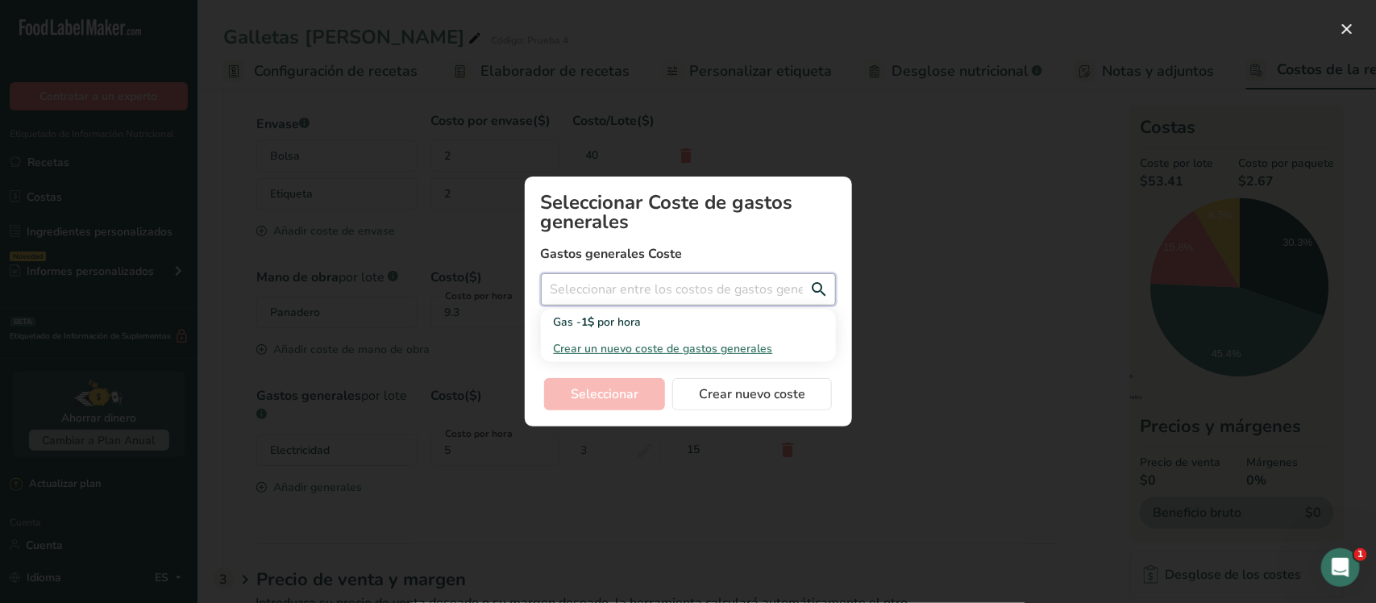
click at [618, 287] on input "Agregar nuevo modal de costo de receta" at bounding box center [688, 289] width 295 height 32
click at [609, 330] on div "Gas - 1$ por hora" at bounding box center [675, 322] width 243 height 17
type input "Gas - 1$ por hora"
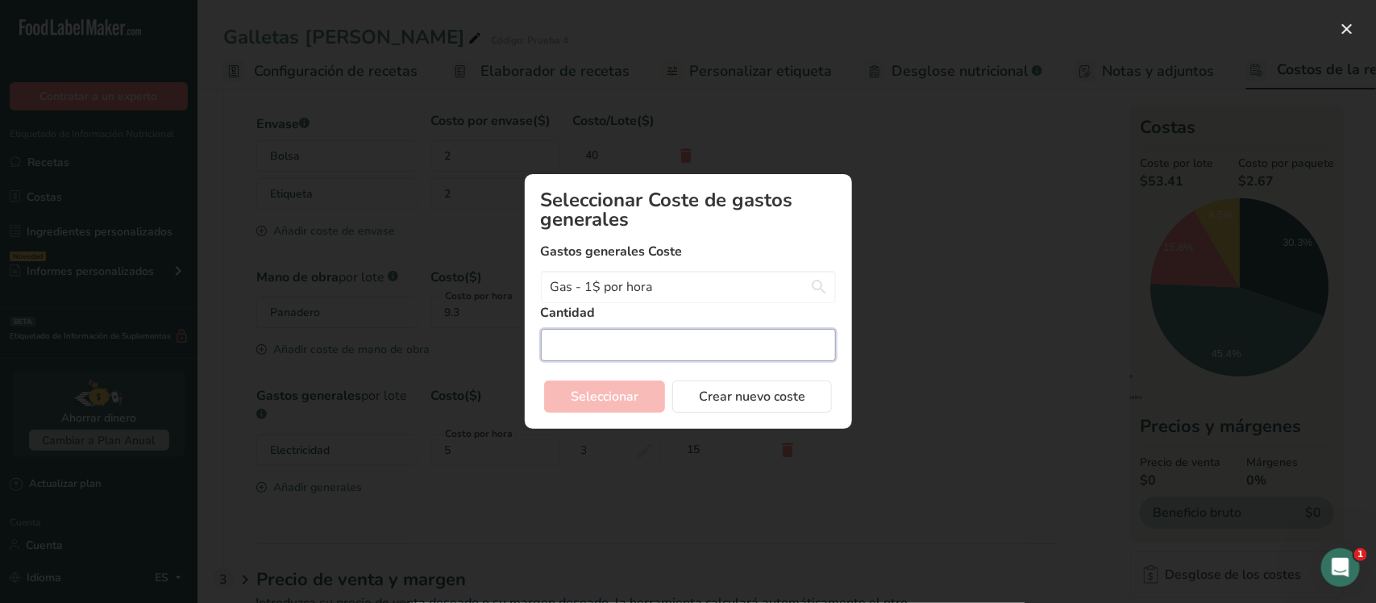
click at [633, 351] on input "Agregar nuevo modal de costo de receta" at bounding box center [688, 345] width 295 height 32
type input "3"
click at [627, 376] on div "Seleccionar Crear nuevo coste" at bounding box center [688, 393] width 295 height 39
click at [629, 388] on font "Seleccionar" at bounding box center [605, 397] width 68 height 18
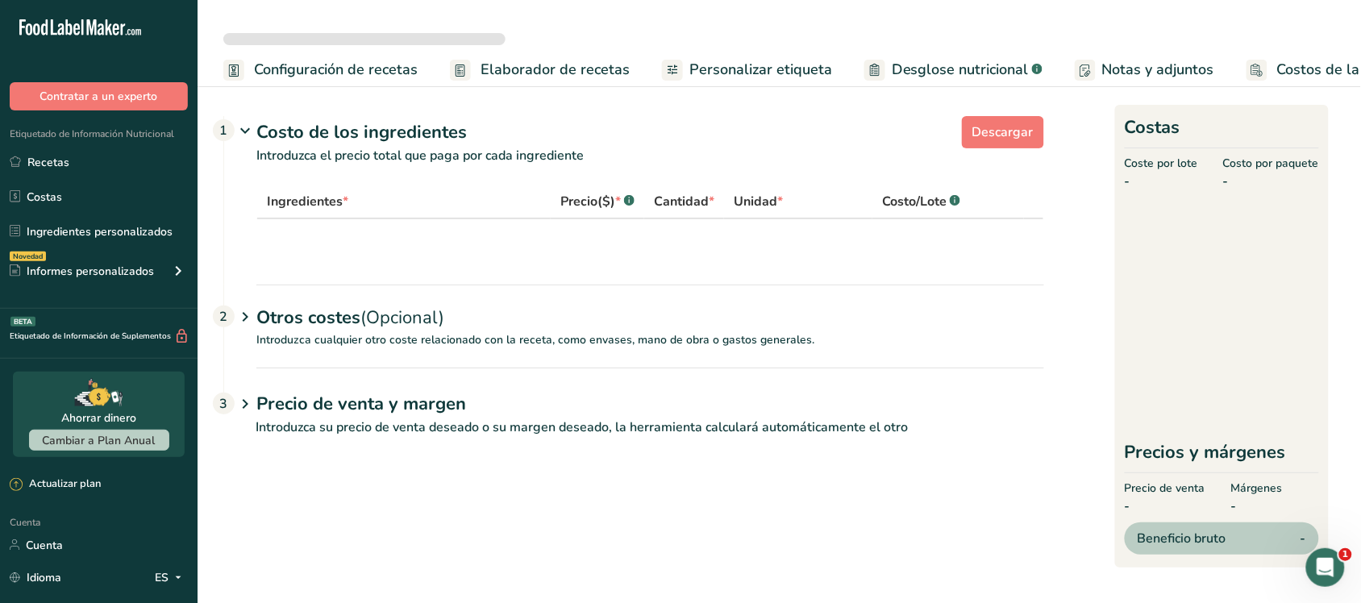
select select "5"
select select "1"
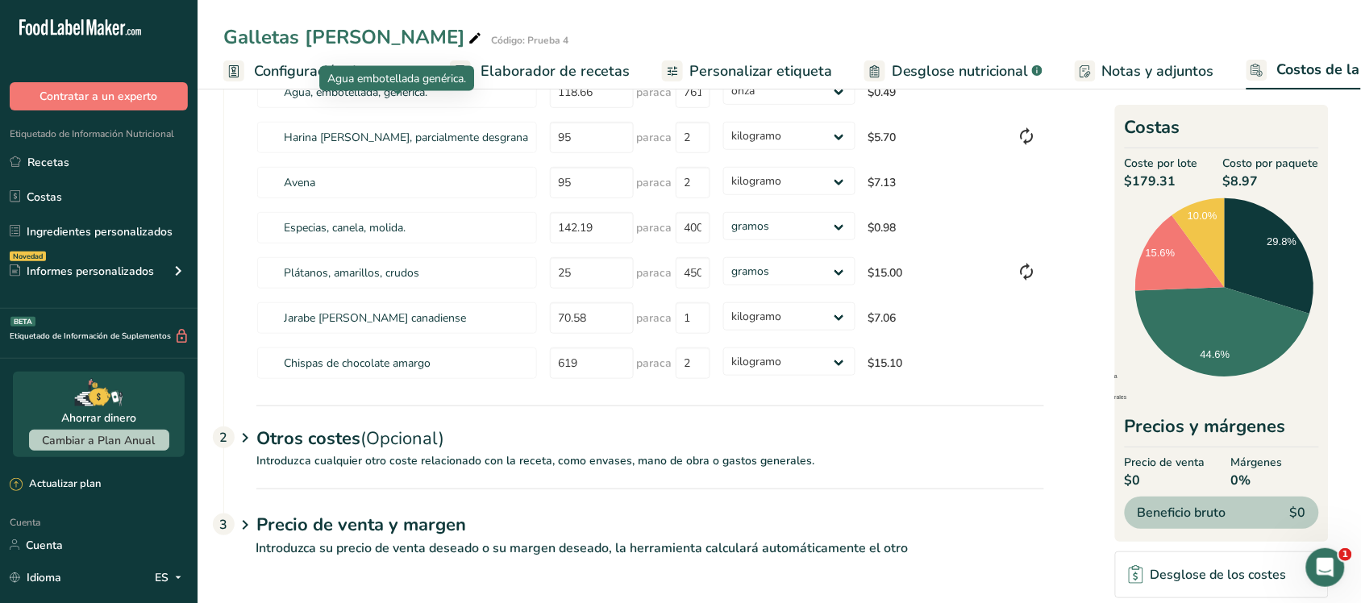
scroll to position [214, 0]
click at [438, 437] on font "(Opcional)" at bounding box center [402, 438] width 84 height 24
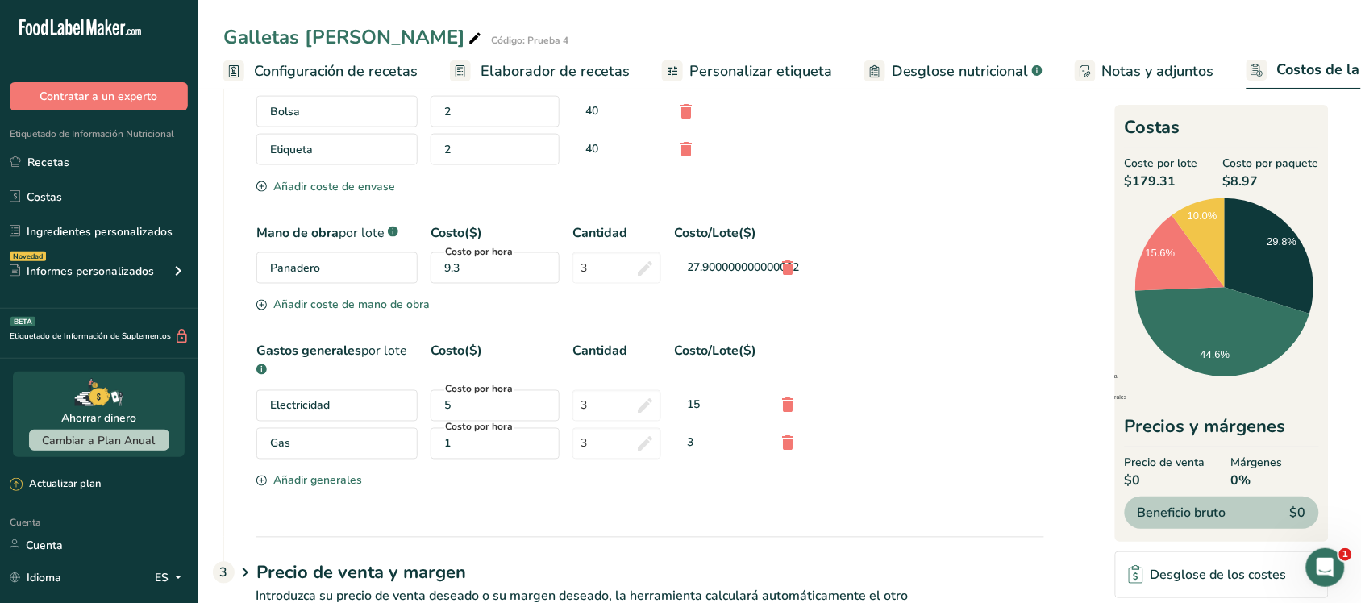
scroll to position [687, 0]
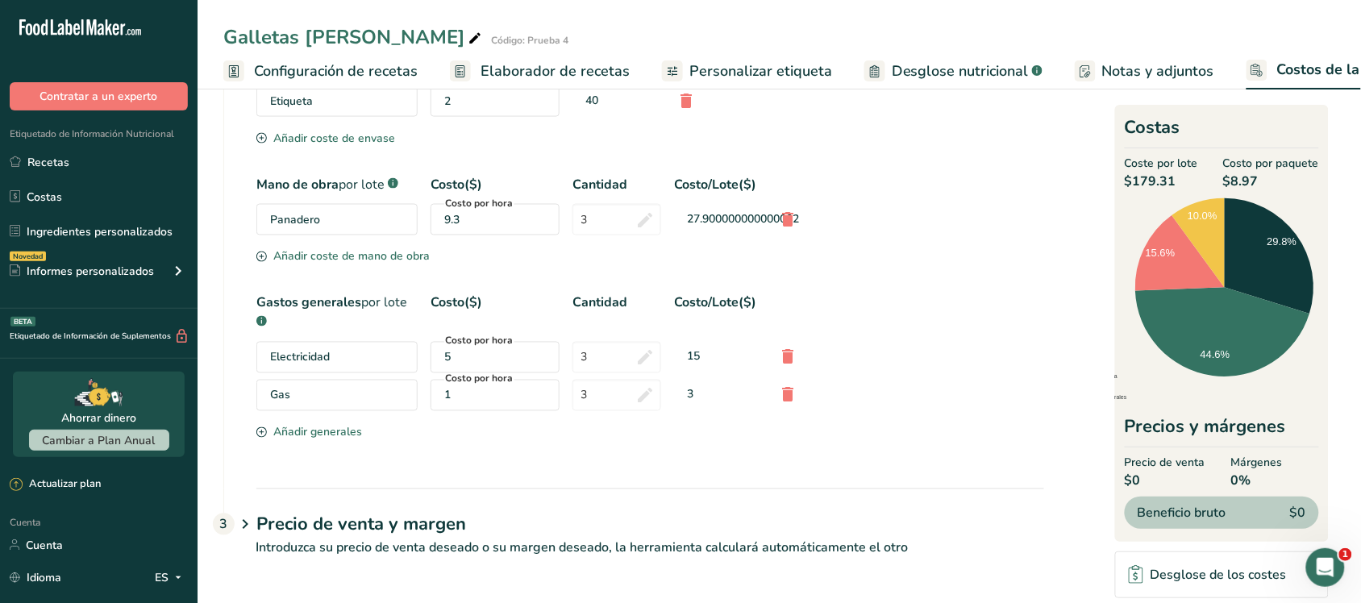
click at [385, 541] on font "Introduzca su precio de venta deseado o su margen deseado, la herramienta calcu…" at bounding box center [582, 548] width 652 height 18
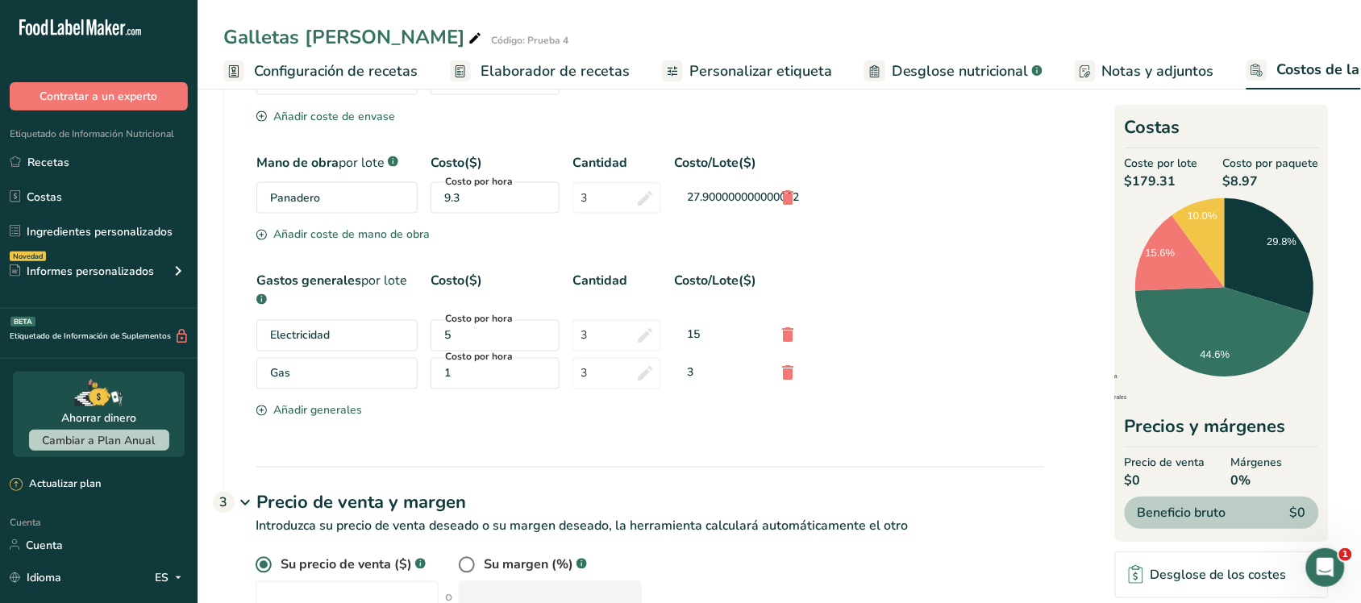
scroll to position [764, 0]
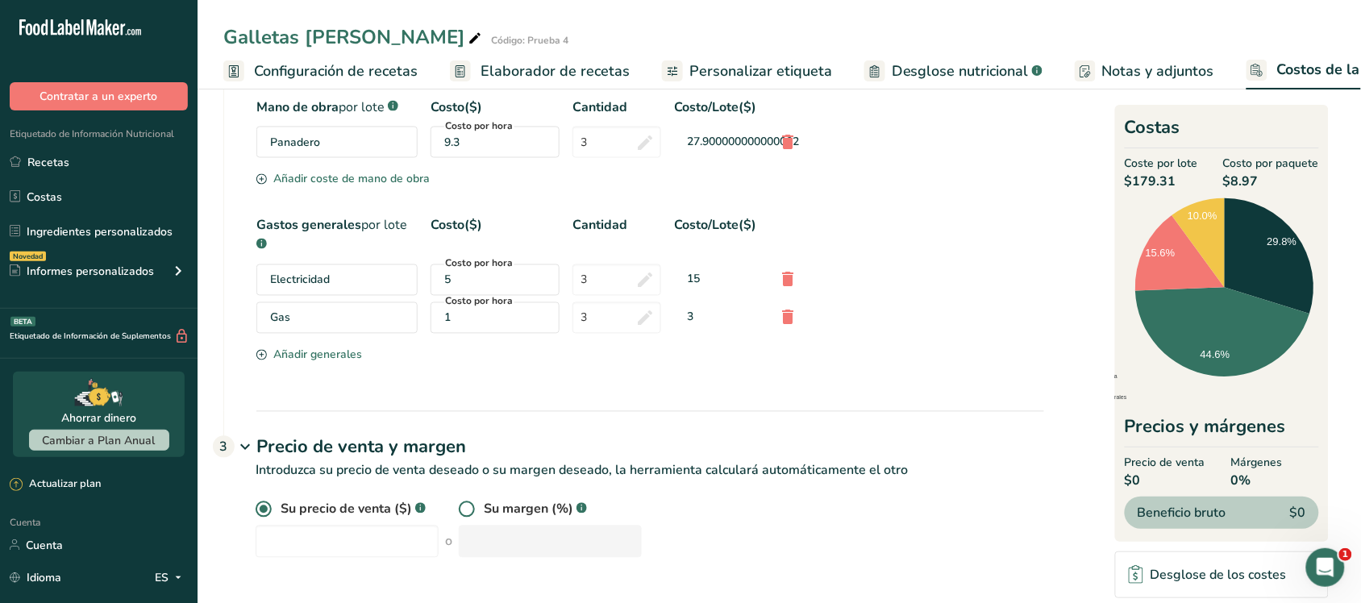
click at [459, 504] on span at bounding box center [467, 509] width 16 height 16
click at [459, 505] on input "radio" at bounding box center [464, 510] width 10 height 10
radio input "true"
radio input "false"
click at [505, 534] on input "number" at bounding box center [550, 542] width 183 height 32
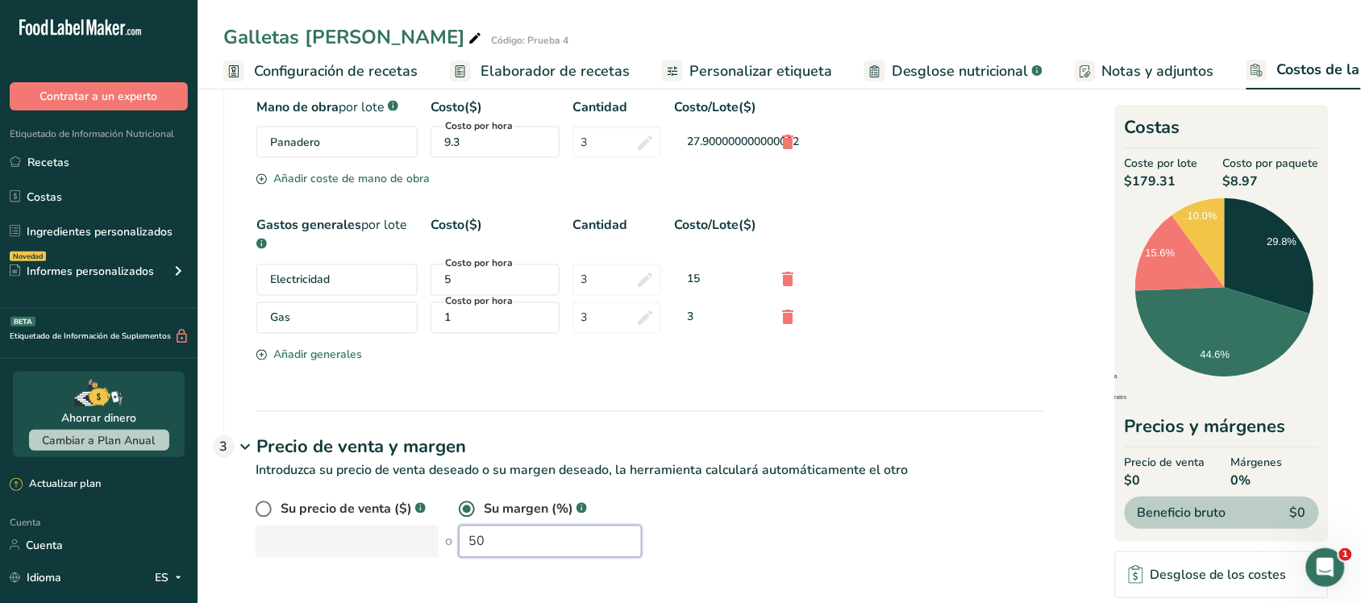
type input "5"
type input "55"
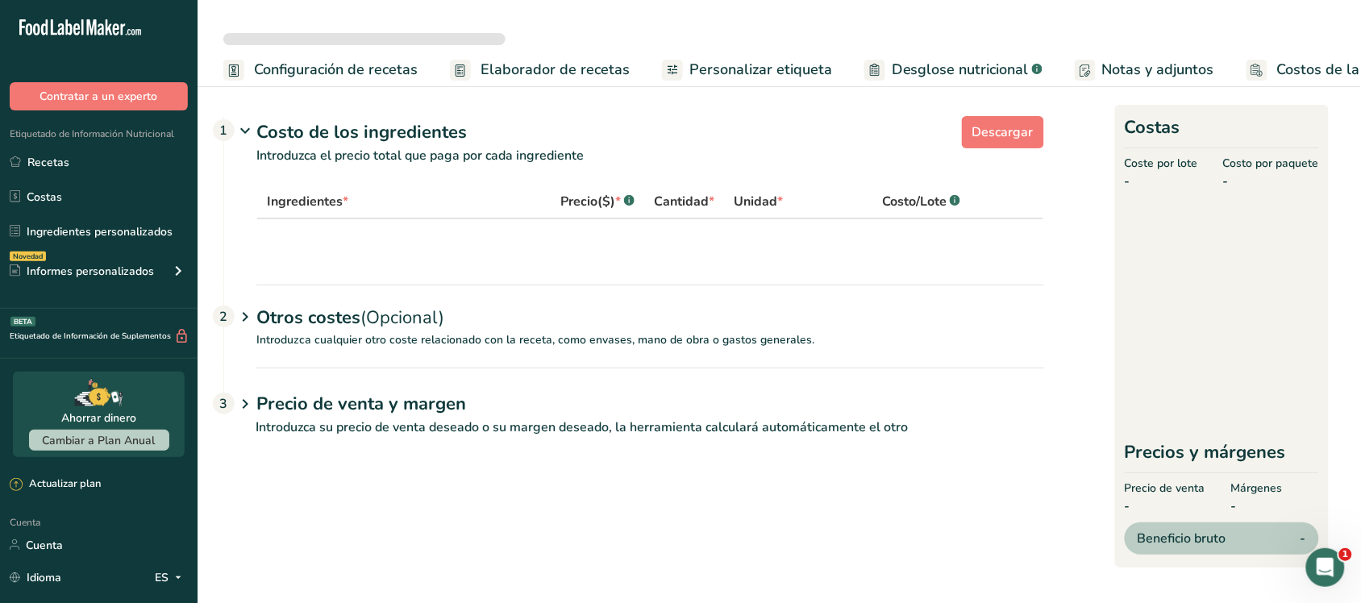
select select "5"
select select "1"
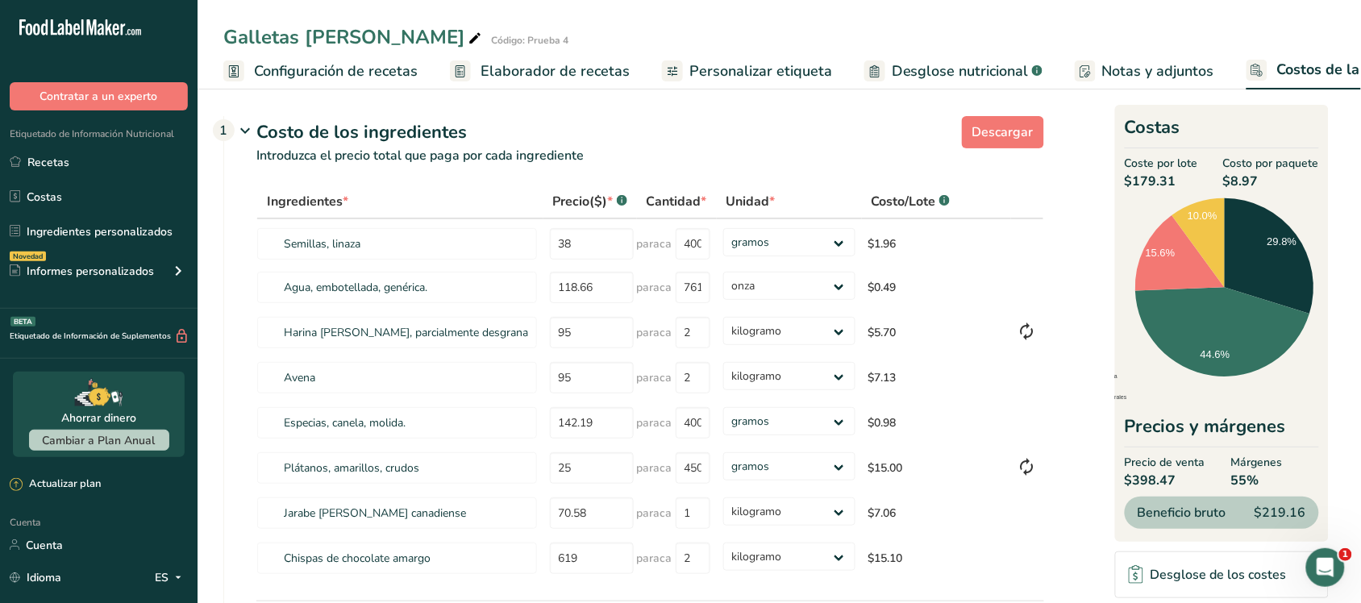
click at [256, 74] on font "Configuración de recetas" at bounding box center [336, 70] width 164 height 19
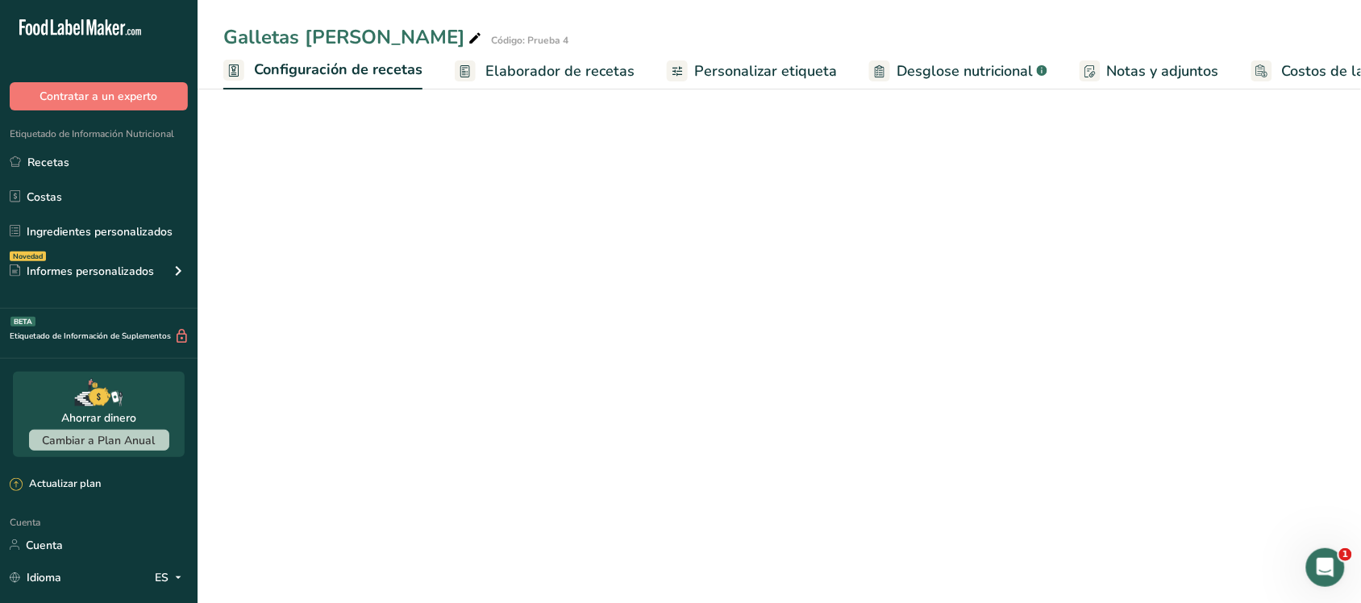
scroll to position [0, 6]
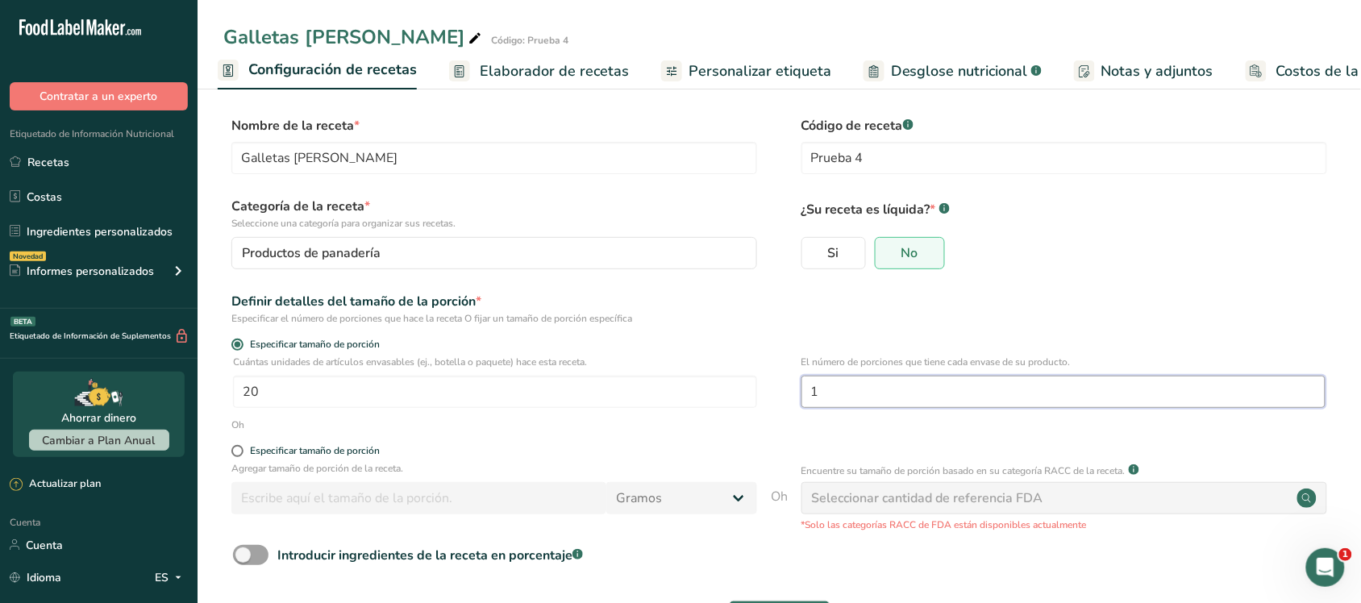
click at [895, 384] on input "1" at bounding box center [1063, 392] width 524 height 32
type input "2"
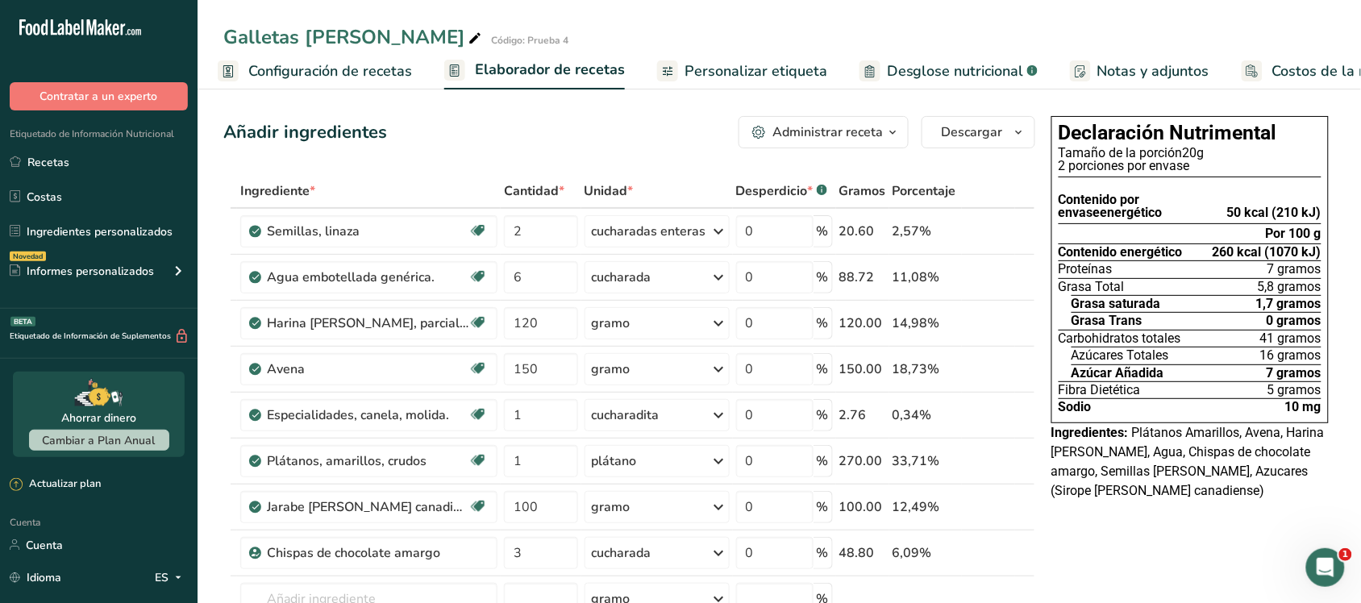
click at [1340, 64] on font "Costos de la receta" at bounding box center [1336, 70] width 129 height 19
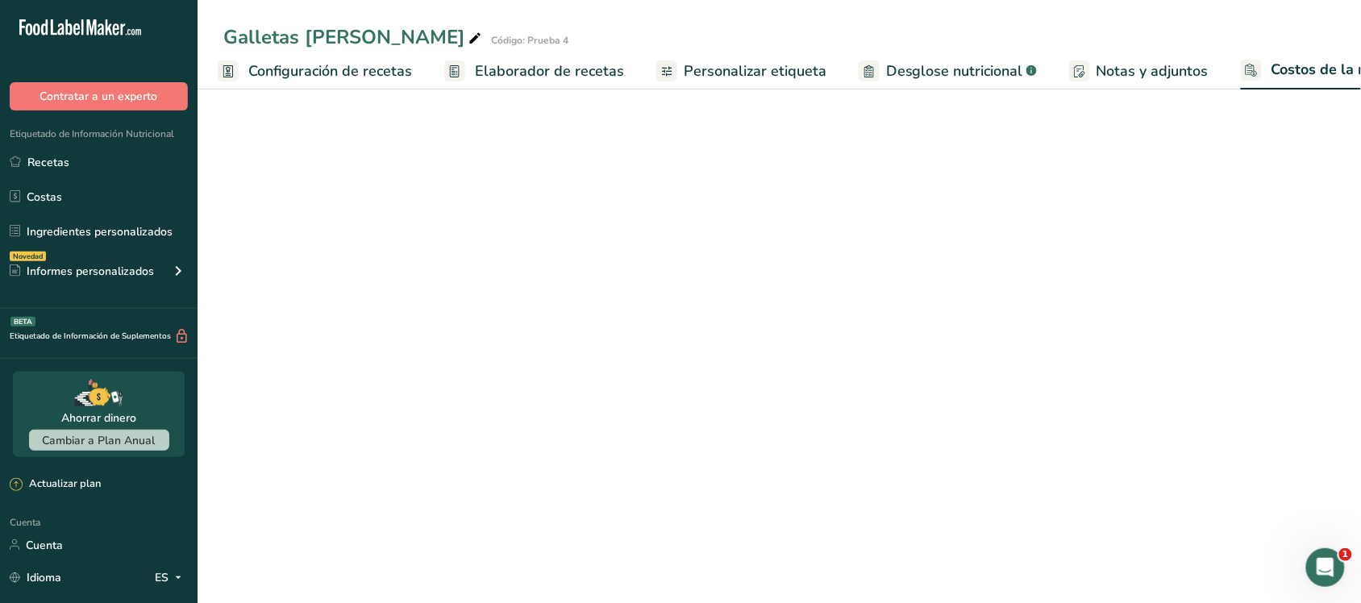
scroll to position [0, 64]
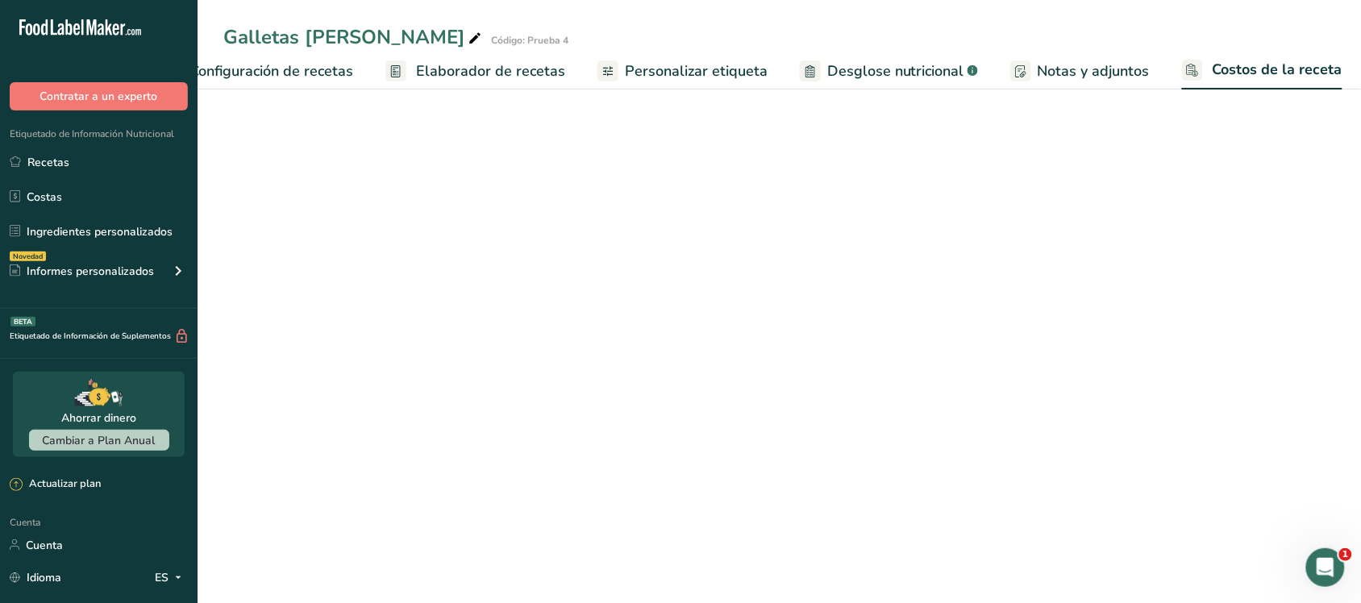
select select "5"
select select "1"
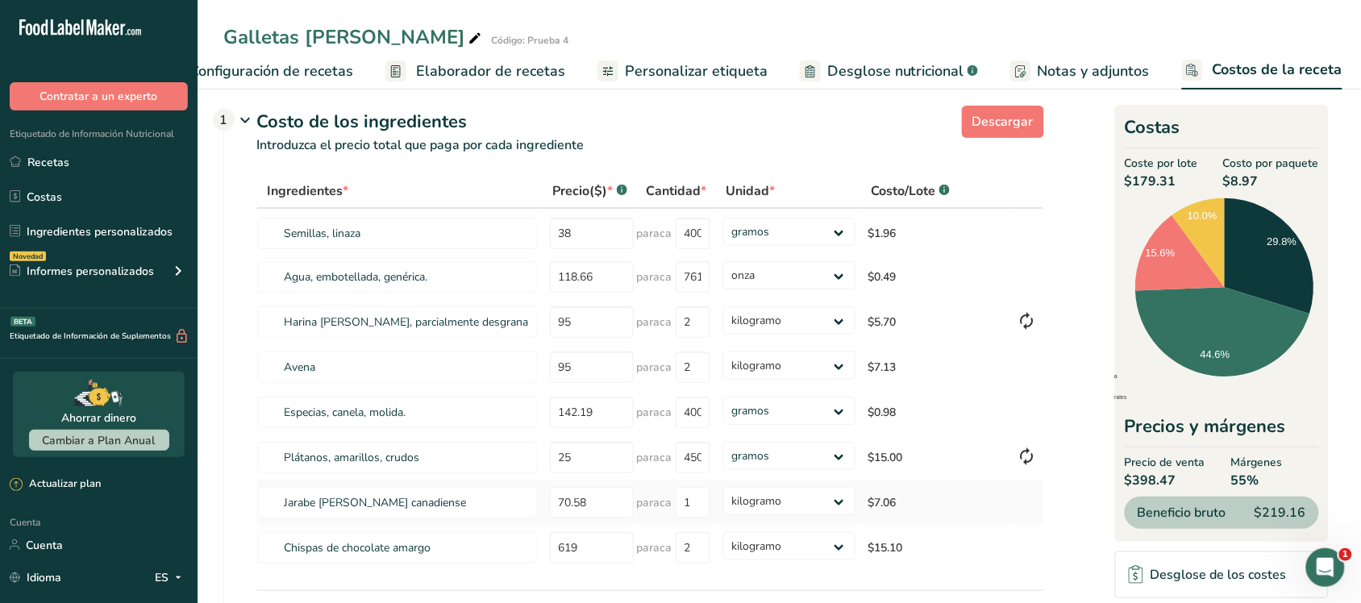
scroll to position [0, 0]
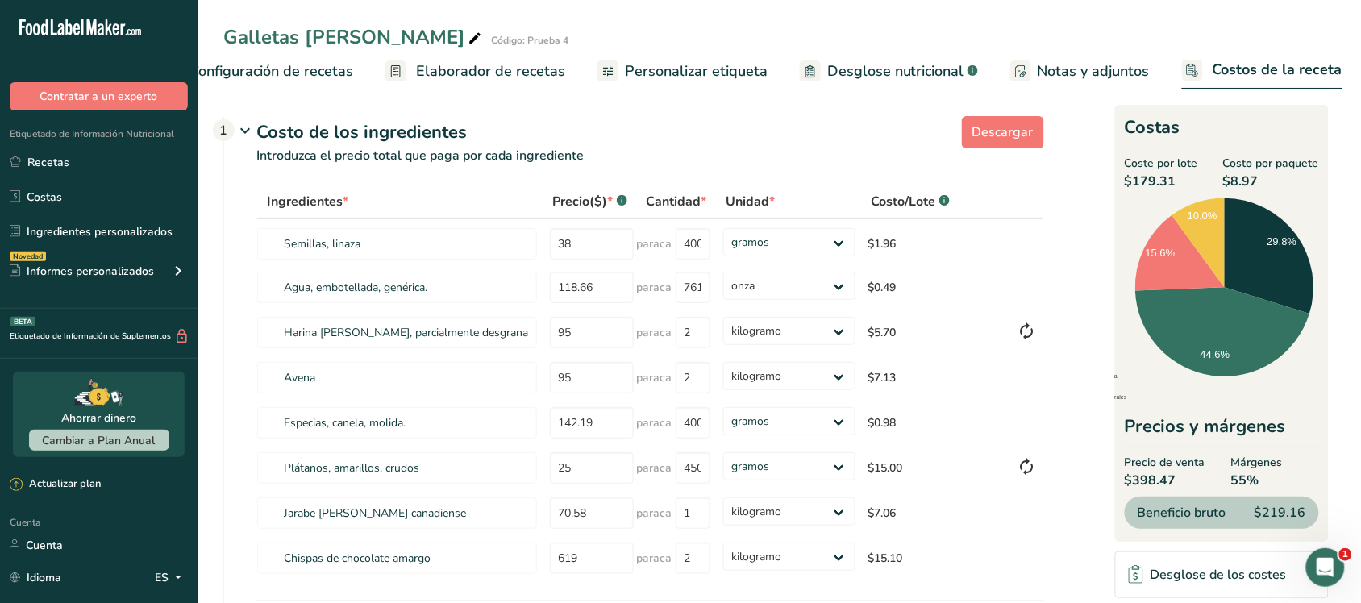
click at [347, 63] on font "Configuración de recetas" at bounding box center [271, 70] width 164 height 19
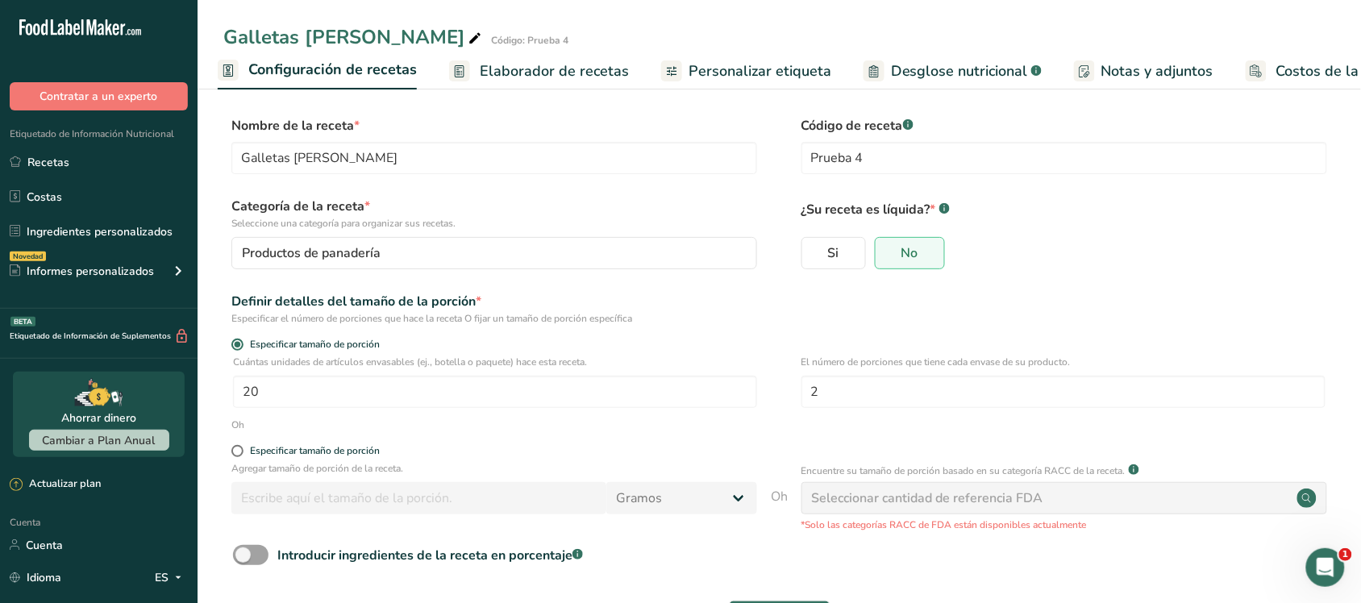
click at [492, 67] on font "Elaborador de recetas" at bounding box center [554, 70] width 149 height 19
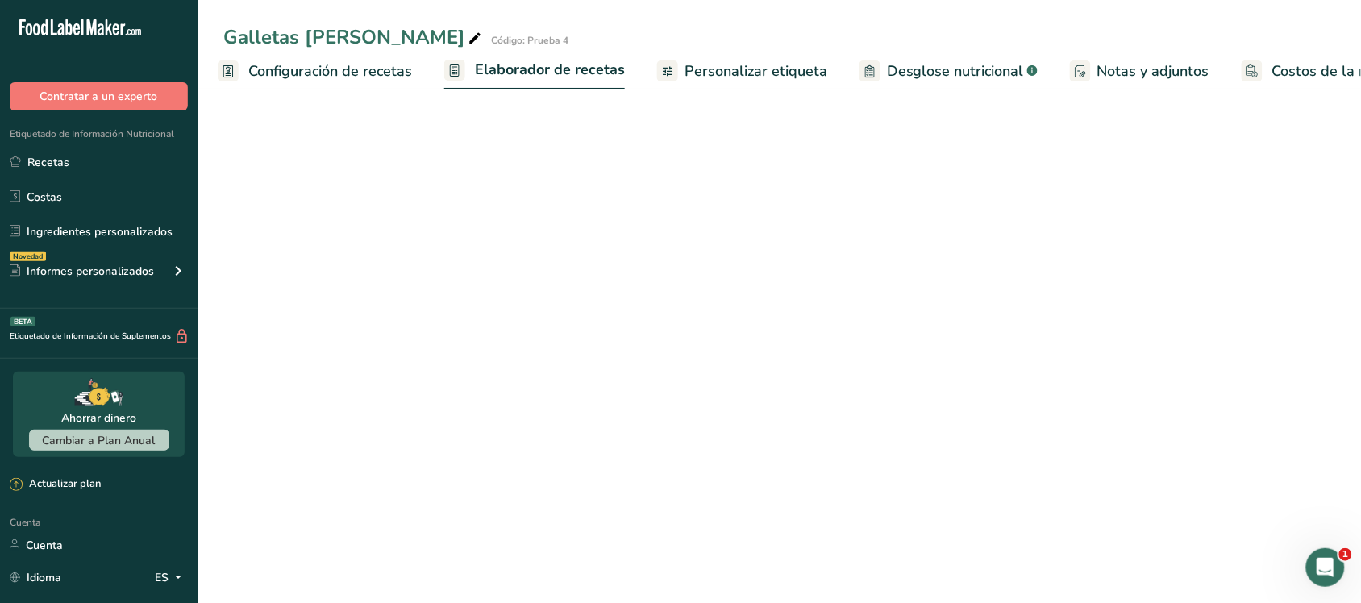
scroll to position [0, 65]
